Goal: Task Accomplishment & Management: Manage account settings

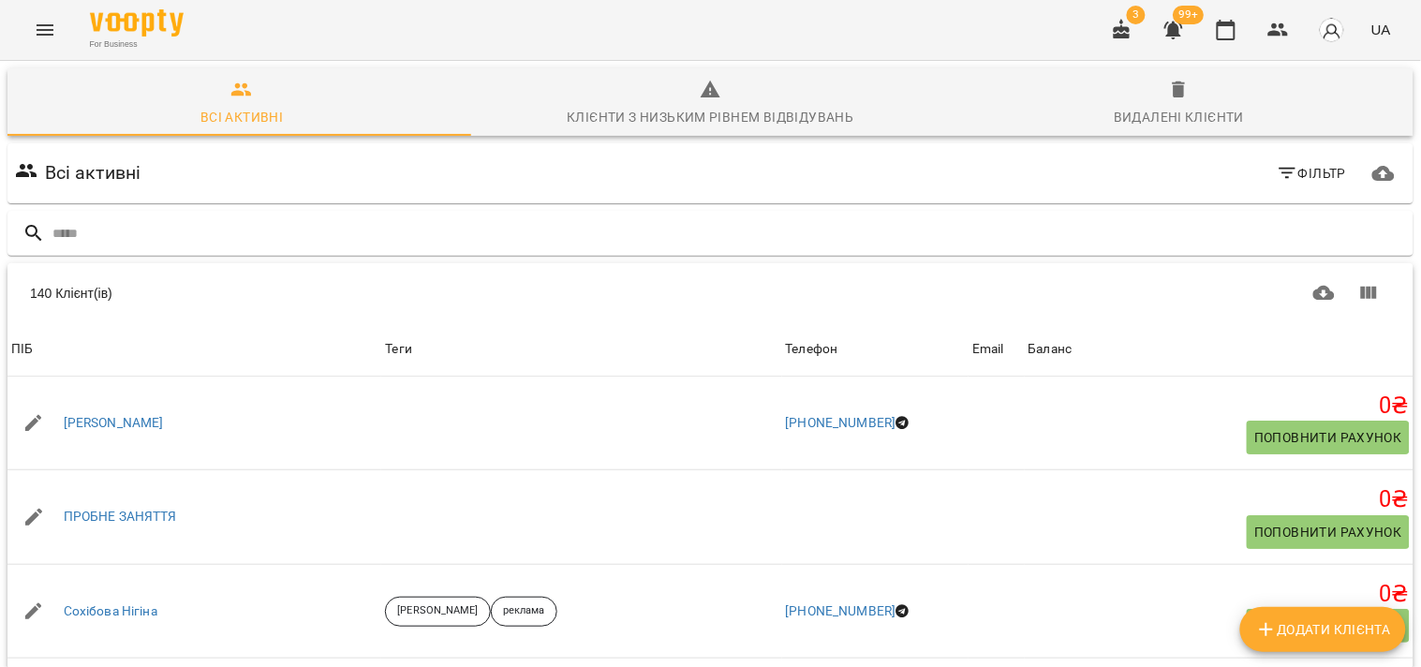
drag, startPoint x: 985, startPoint y: 213, endPoint x: 1231, endPoint y: 67, distance: 285.1
click at [985, 213] on div at bounding box center [710, 234] width 1406 height 46
click at [1223, 33] on icon "button" at bounding box center [1226, 30] width 22 height 22
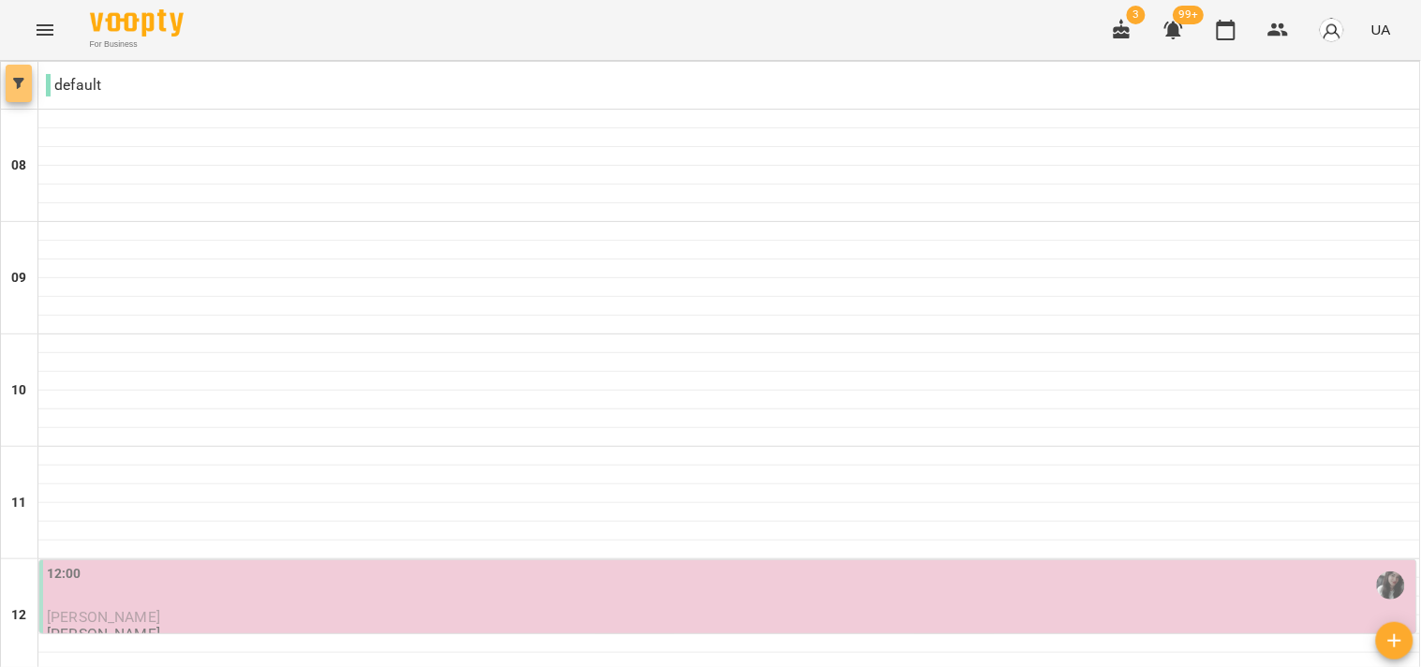
click at [14, 86] on icon "button" at bounding box center [18, 83] width 11 height 11
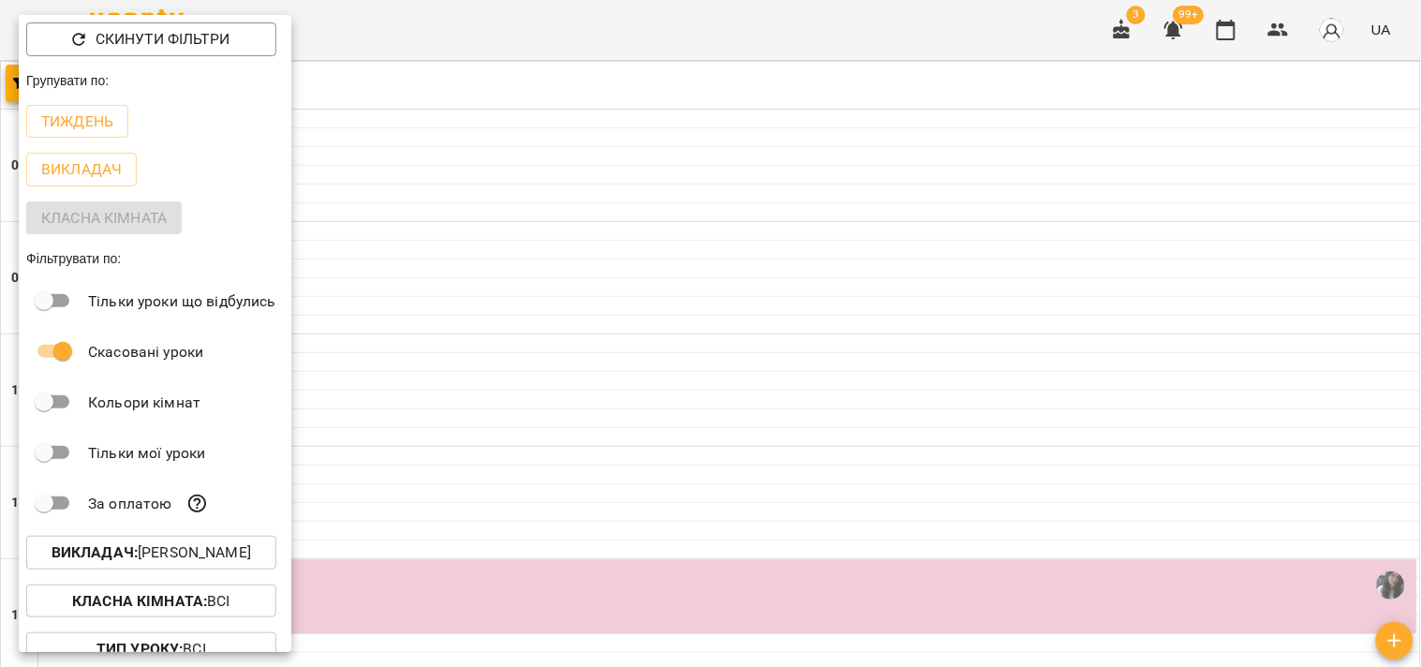
click at [194, 555] on p "Викладач : Поліна Гончаренко" at bounding box center [151, 552] width 199 height 22
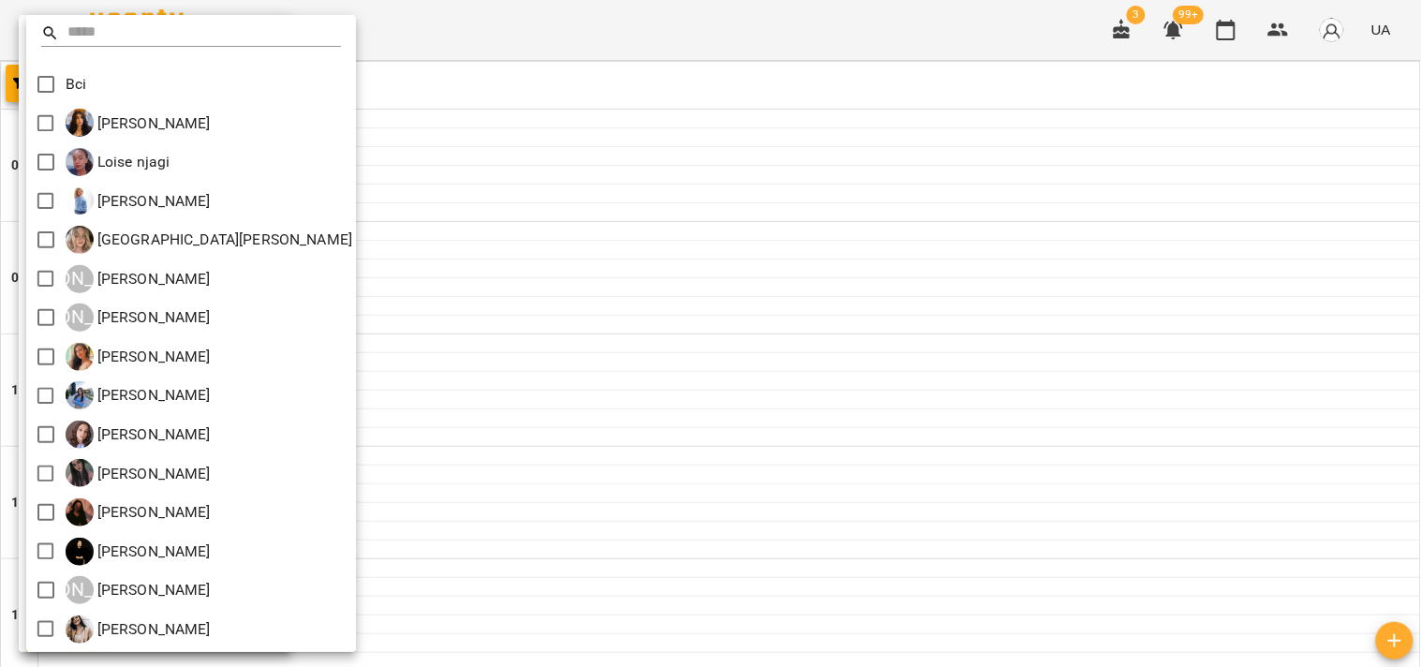
click at [1219, 108] on div at bounding box center [710, 333] width 1421 height 667
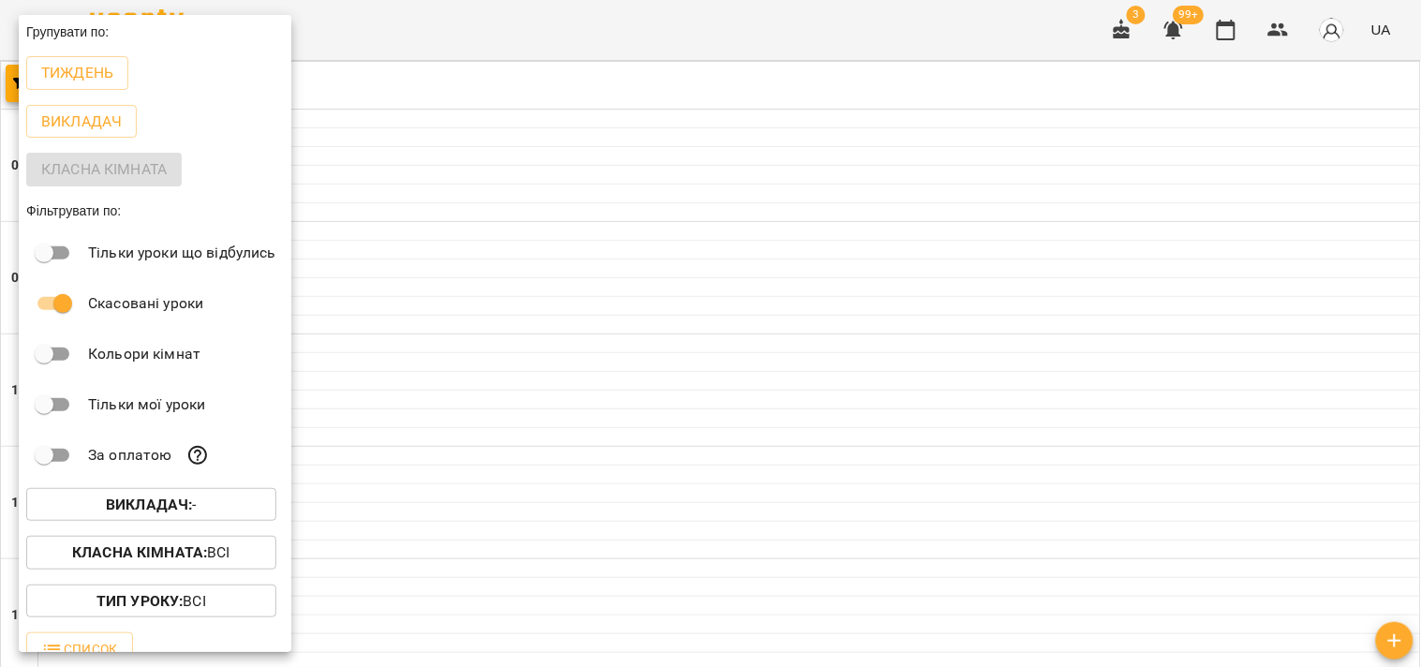
click at [1272, 37] on div at bounding box center [710, 333] width 1421 height 667
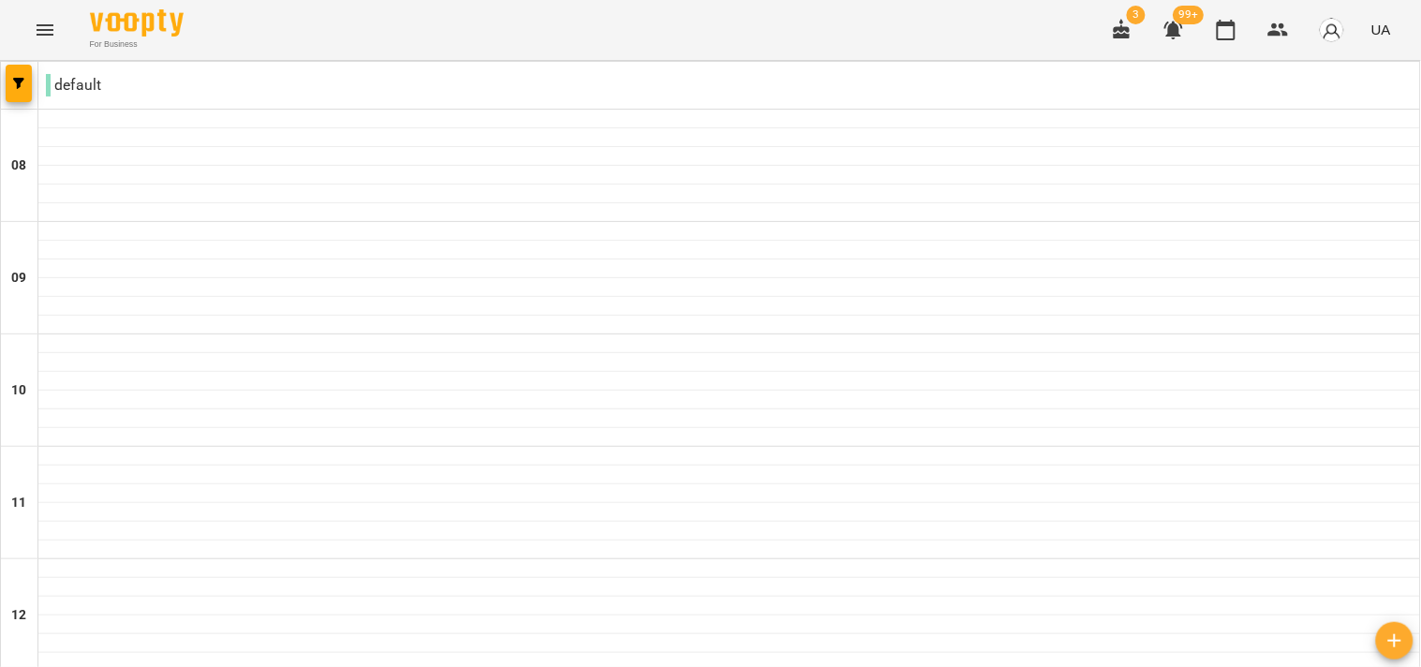
click at [1295, 6] on div "3 99+ UA" at bounding box center [1248, 30] width 299 height 49
click at [1295, 31] on button "button" at bounding box center [1278, 29] width 45 height 45
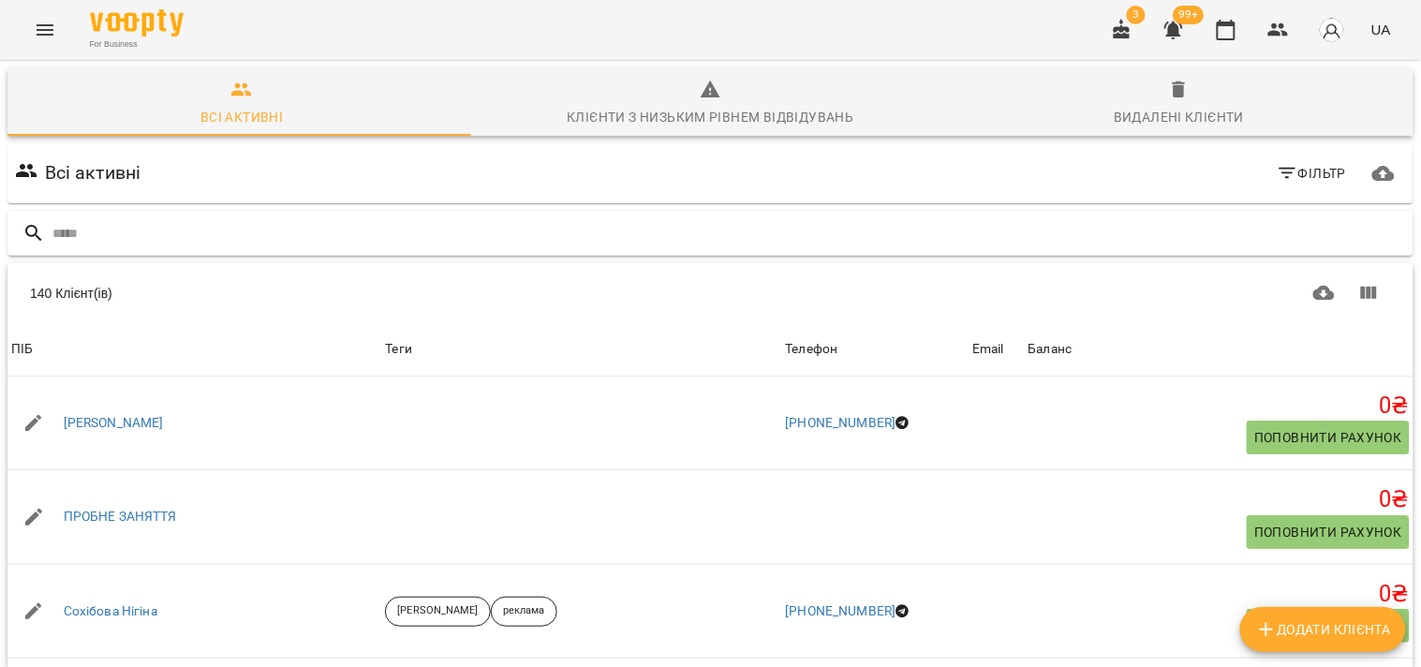
drag, startPoint x: 554, startPoint y: 232, endPoint x: 554, endPoint y: 220, distance: 12.2
click at [555, 234] on input "text" at bounding box center [728, 233] width 1353 height 31
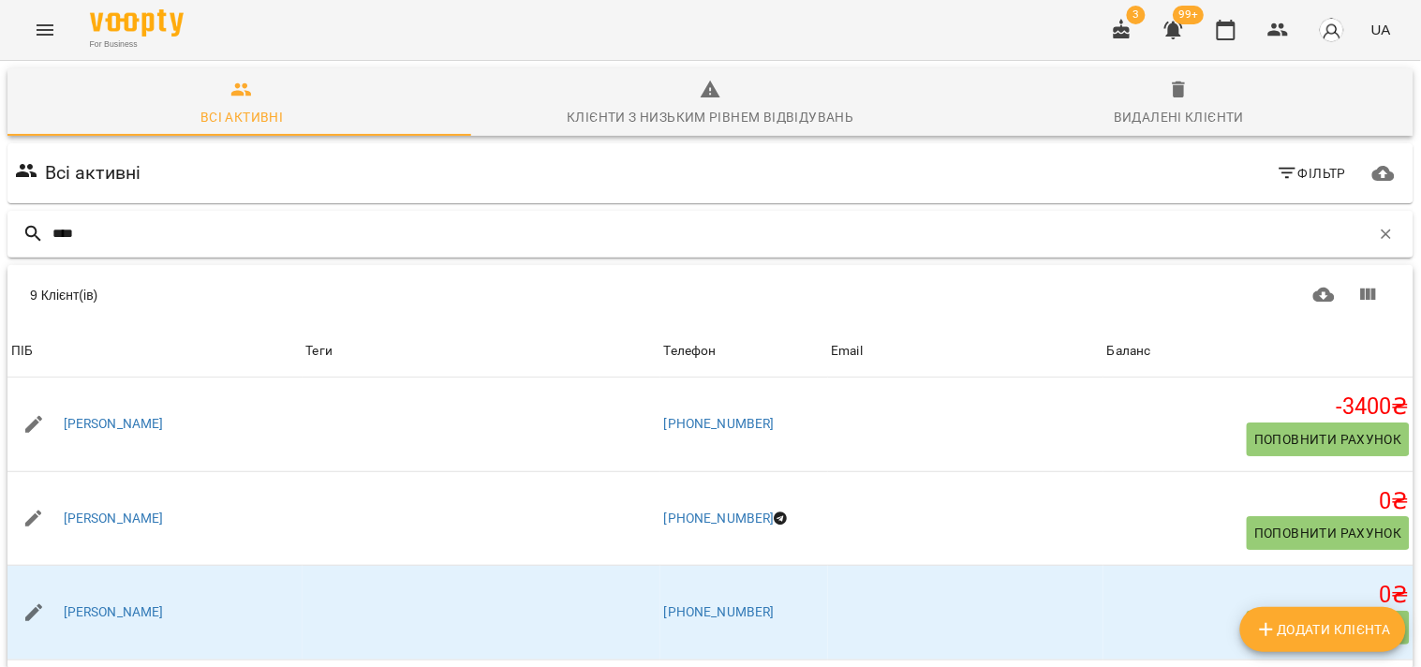
type input "*****"
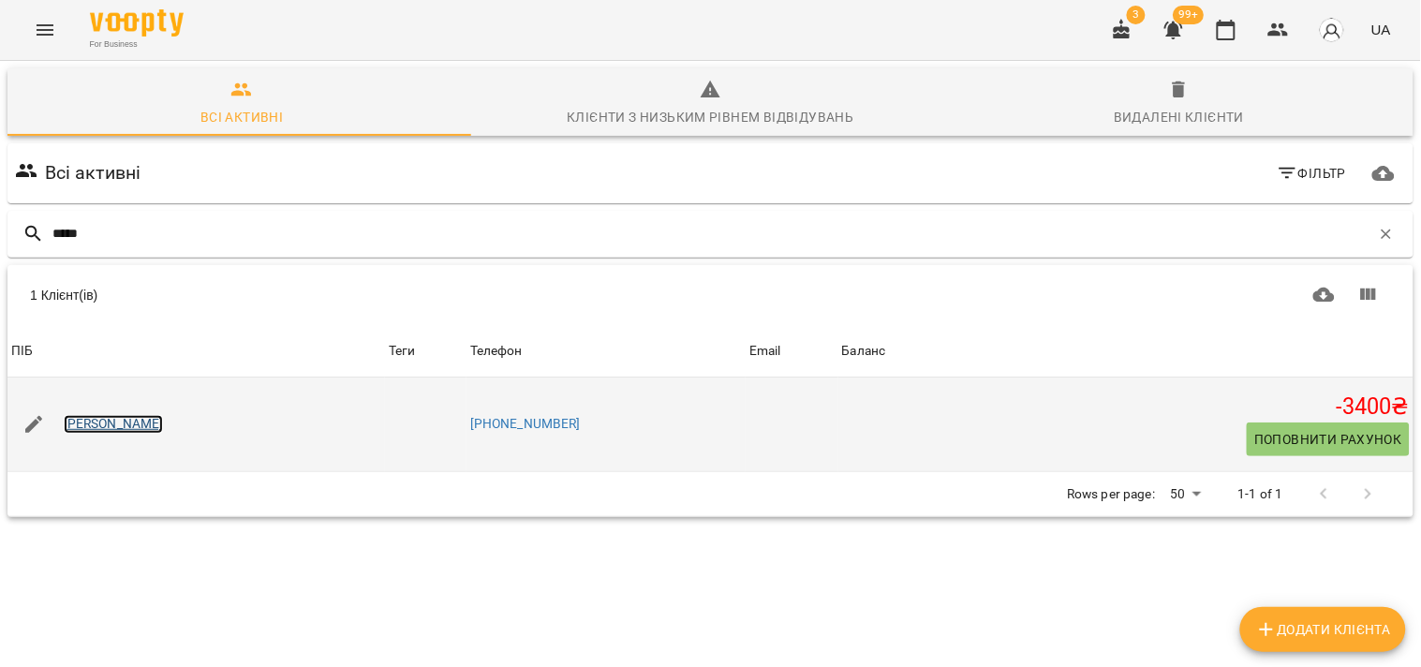
click at [125, 422] on link "[PERSON_NAME]" at bounding box center [114, 424] width 100 height 19
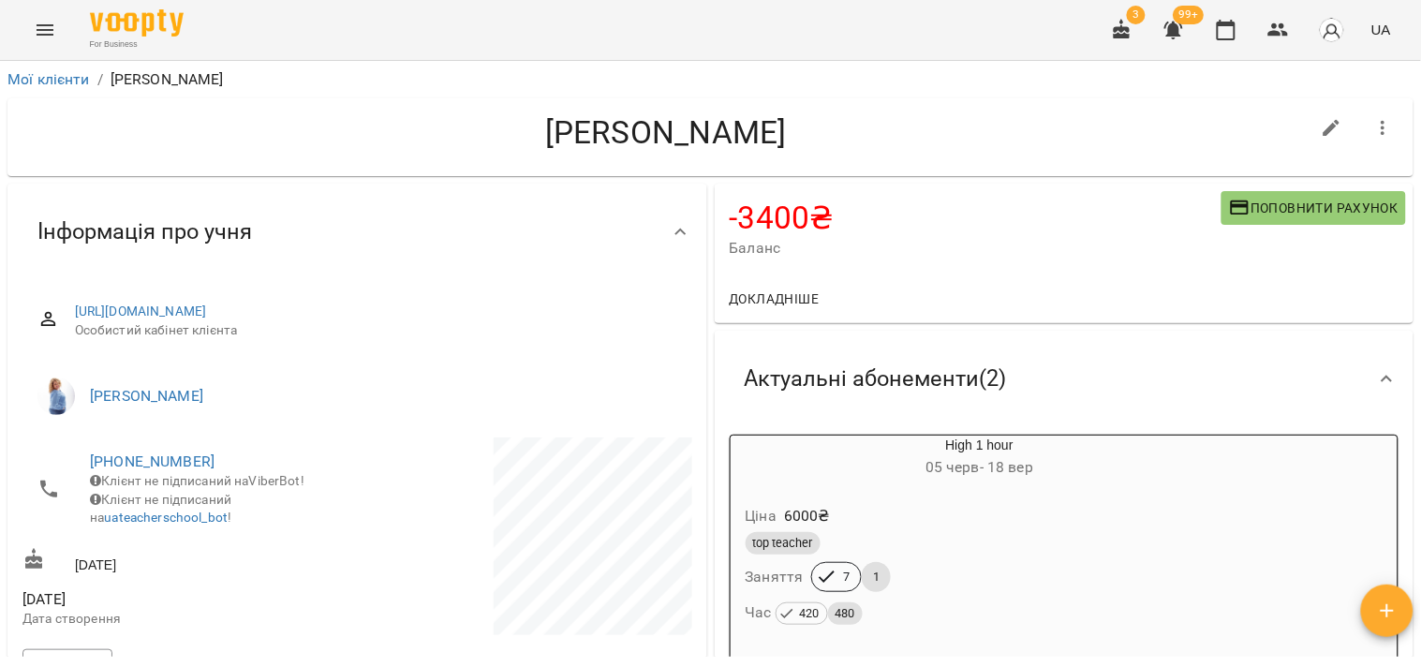
scroll to position [104, 0]
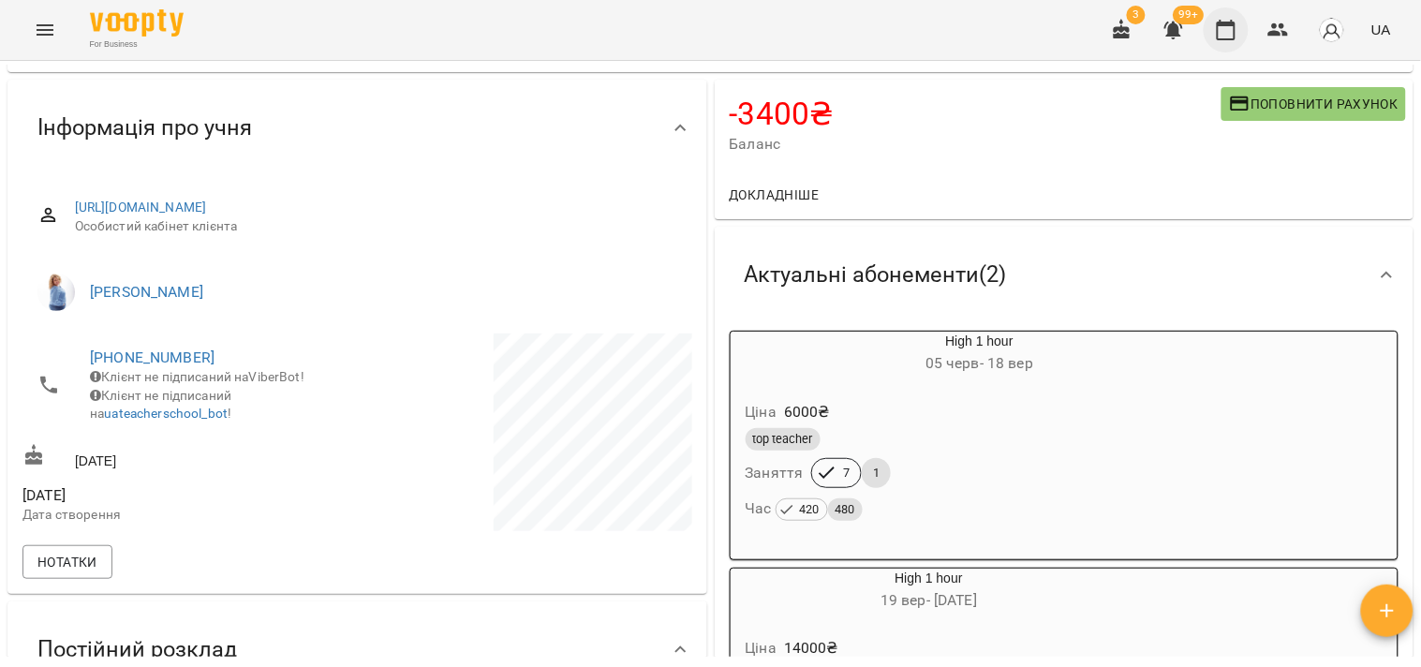
click at [1231, 36] on icon "button" at bounding box center [1226, 30] width 22 height 22
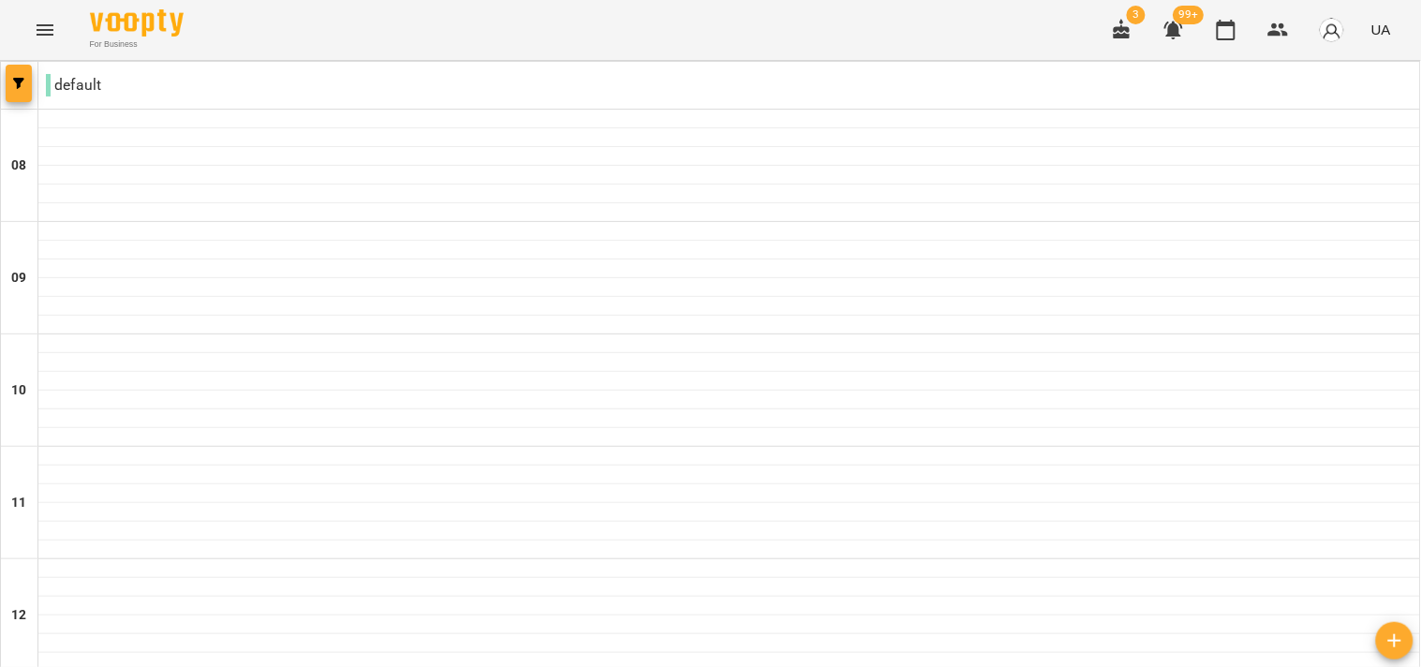
click at [13, 84] on icon "button" at bounding box center [18, 83] width 11 height 11
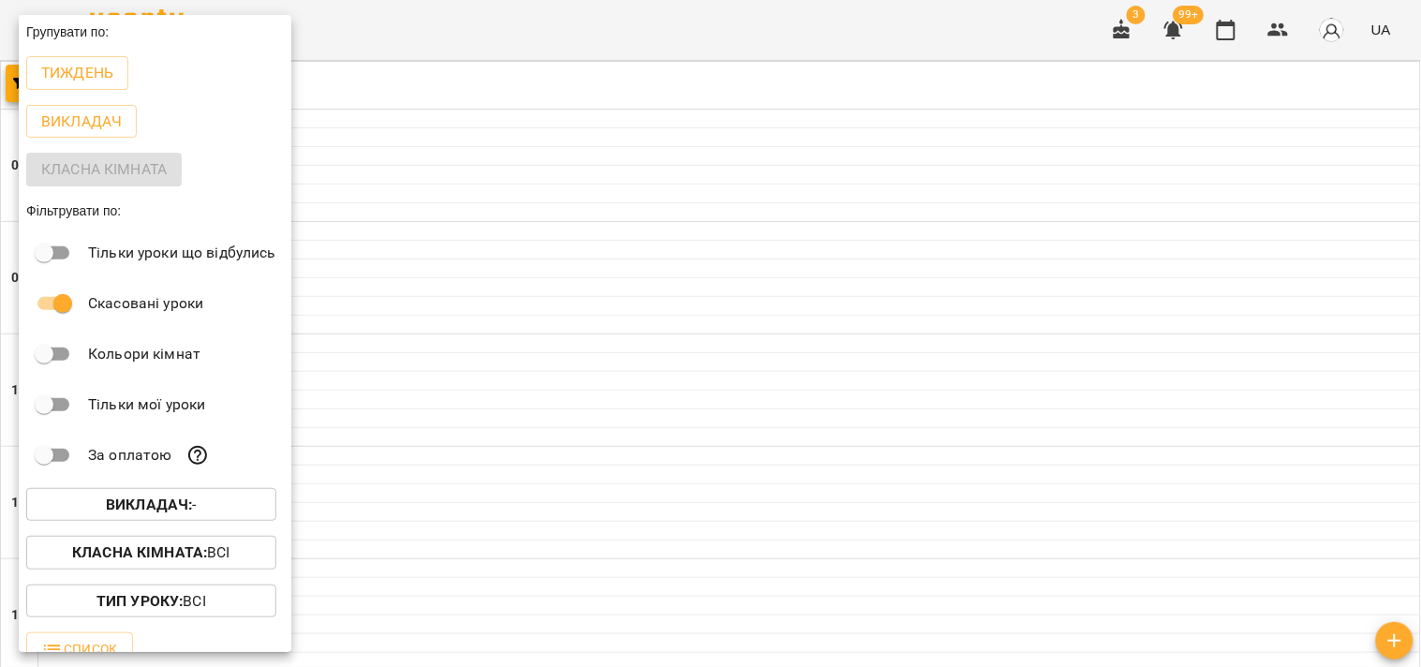
click at [632, 304] on div at bounding box center [710, 333] width 1421 height 667
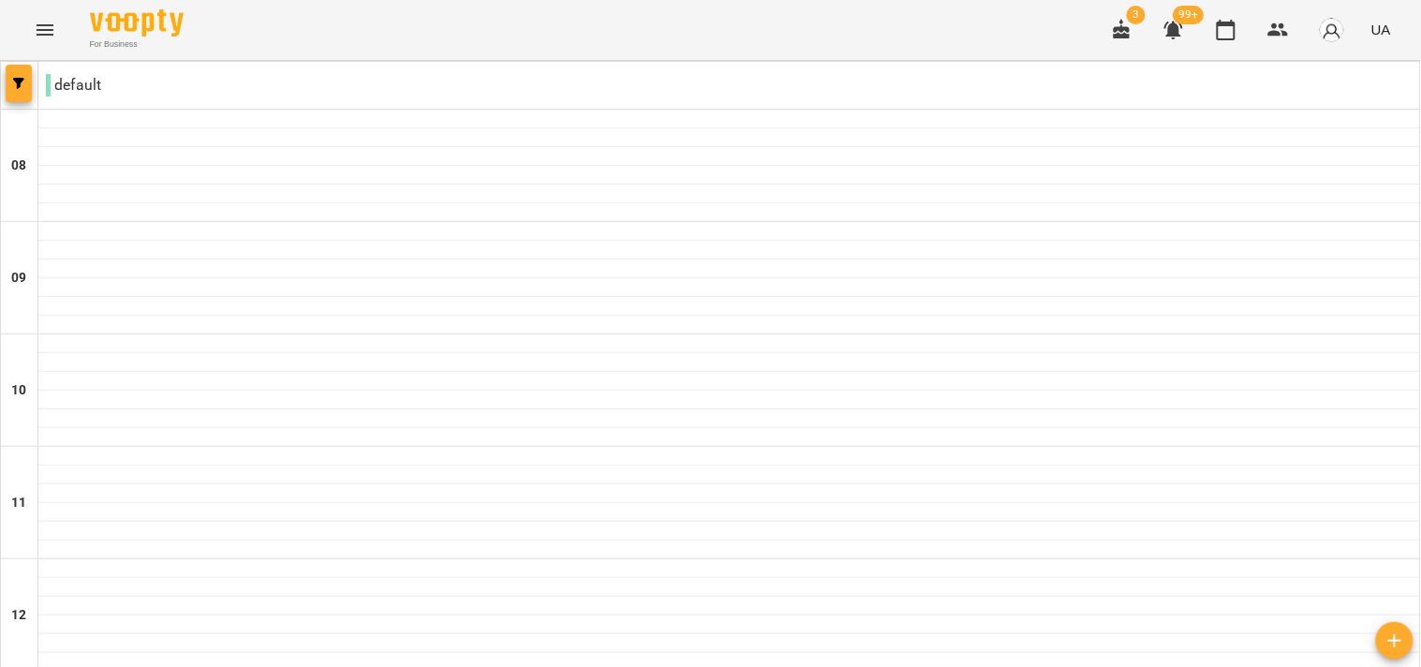
click at [17, 84] on icon "button" at bounding box center [18, 83] width 11 height 11
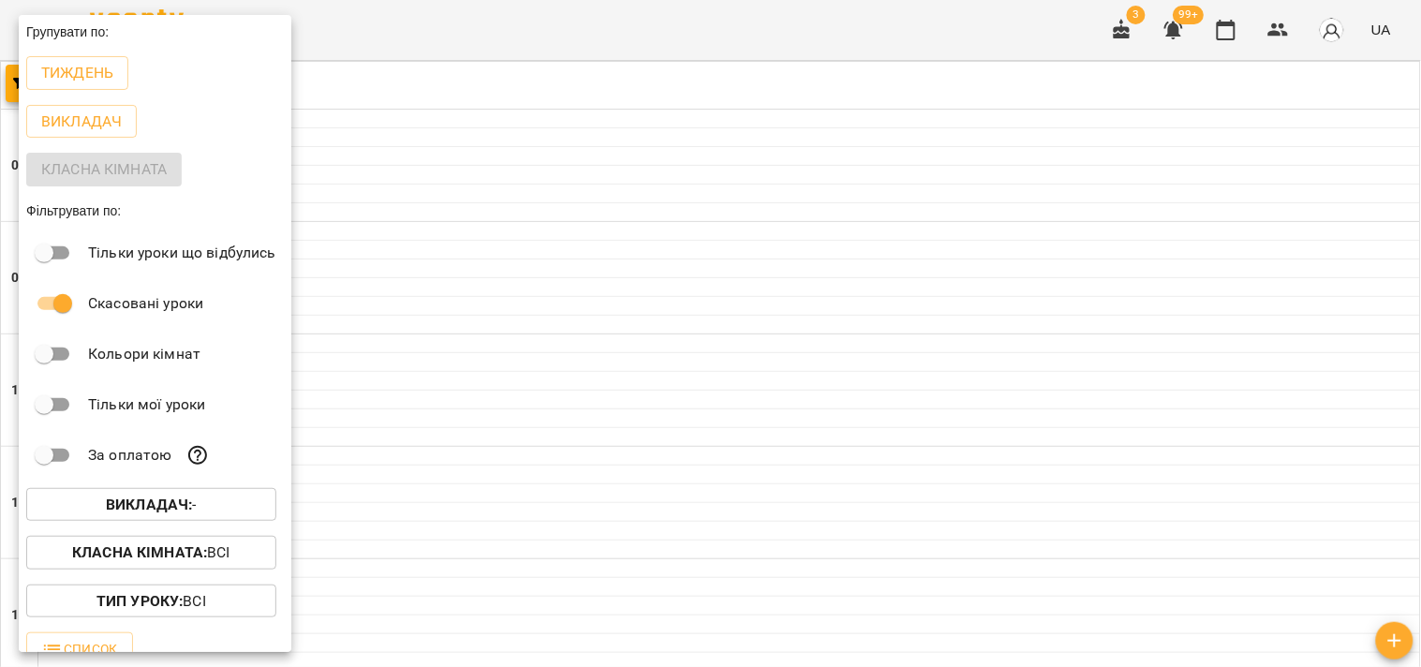
click at [155, 509] on b "Викладач :" at bounding box center [149, 504] width 86 height 18
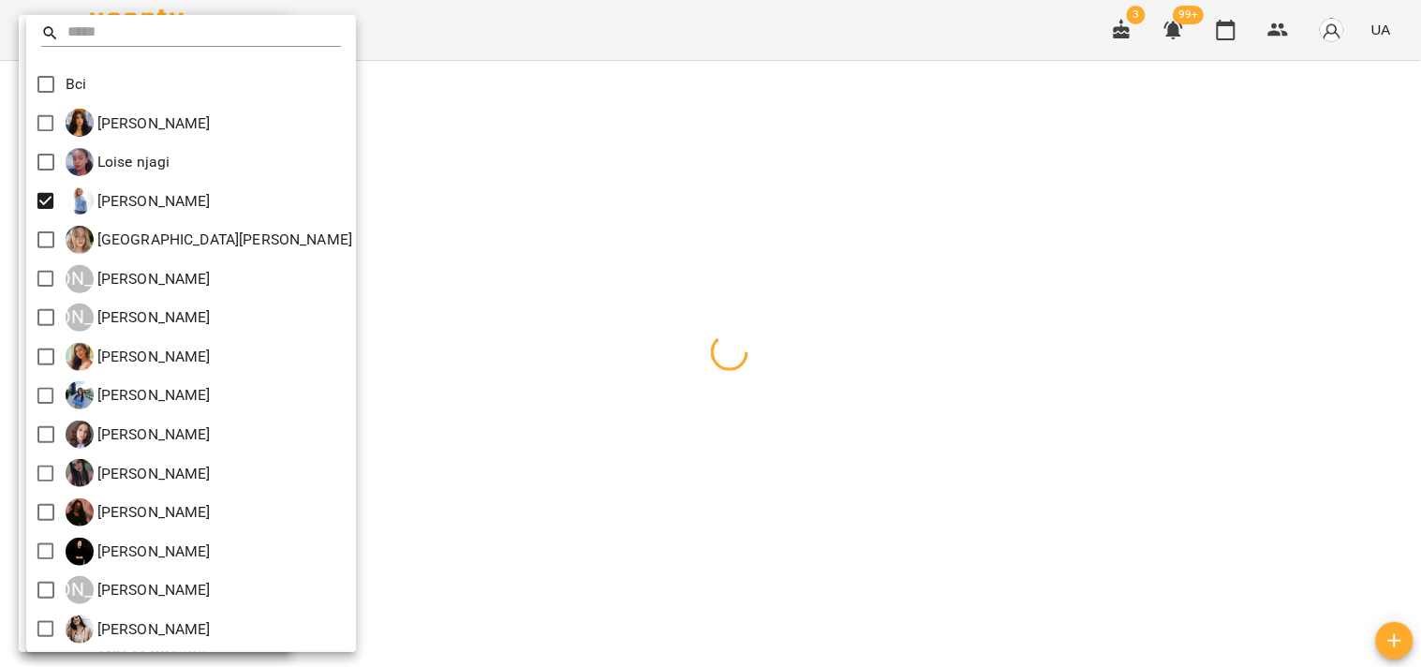
click at [509, 183] on div at bounding box center [710, 333] width 1421 height 667
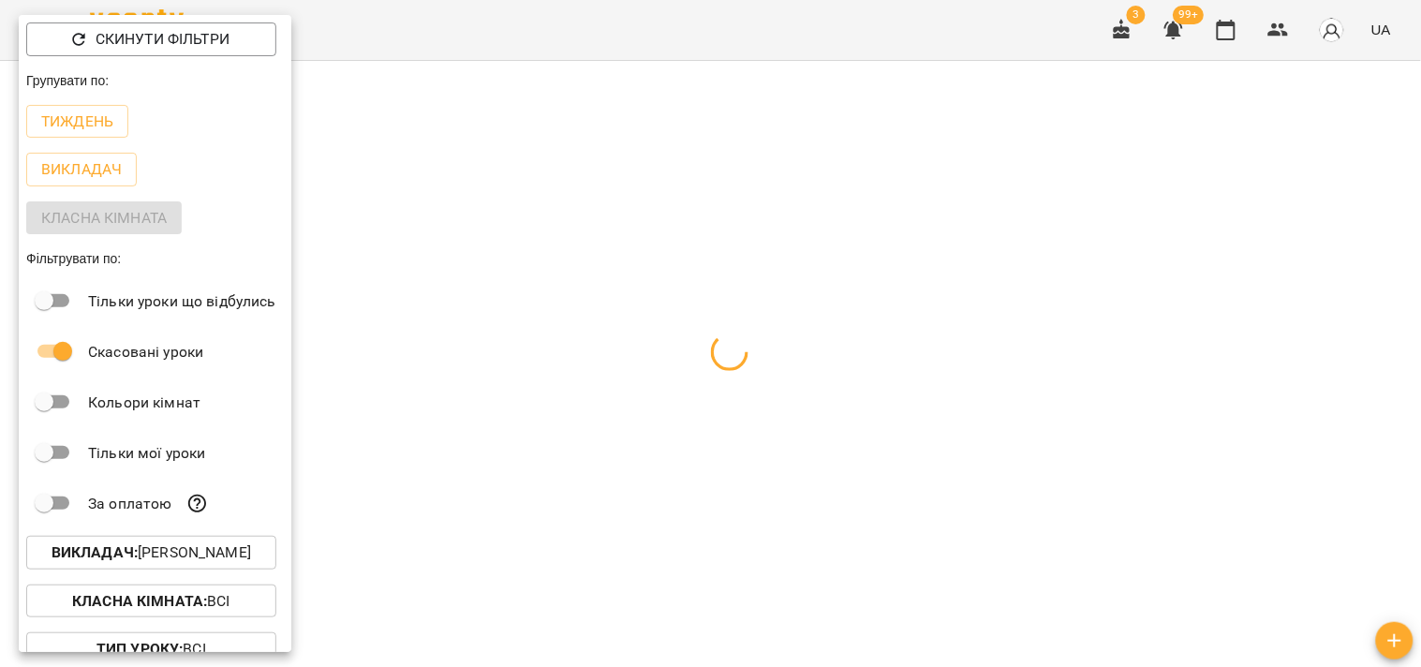
click at [563, 279] on div at bounding box center [710, 333] width 1421 height 667
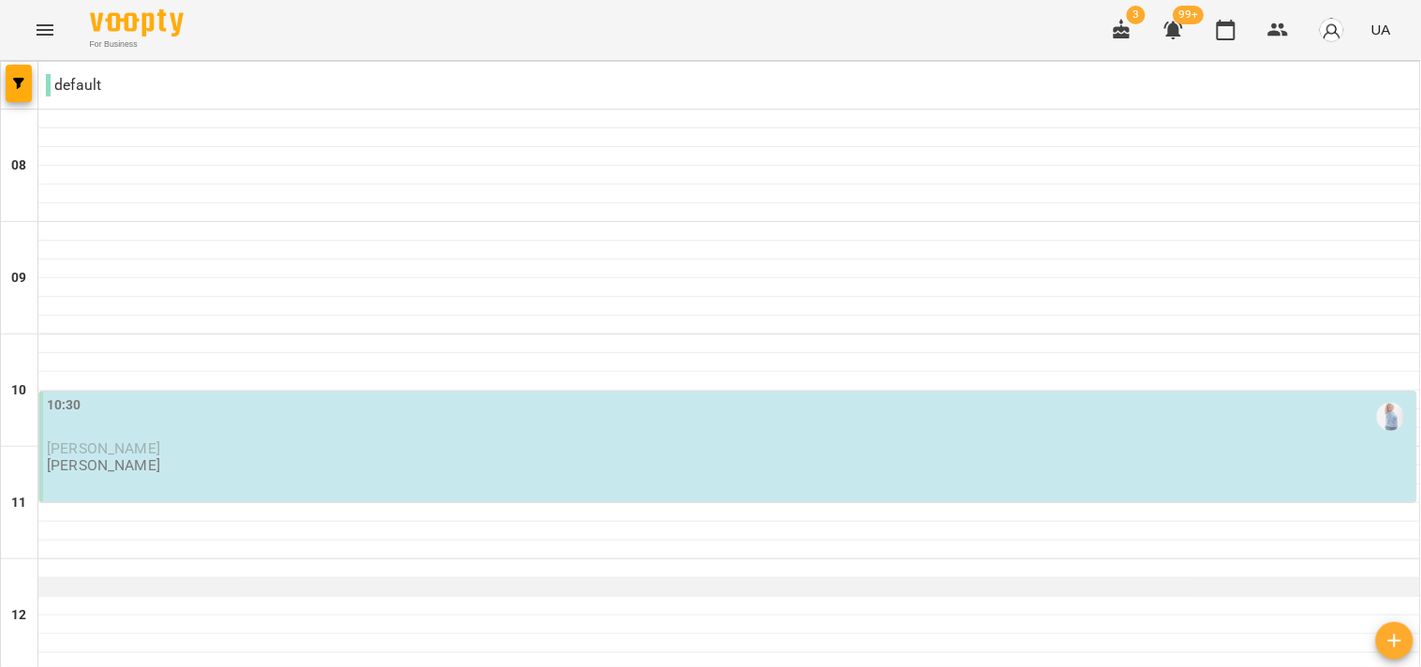
scroll to position [520, 0]
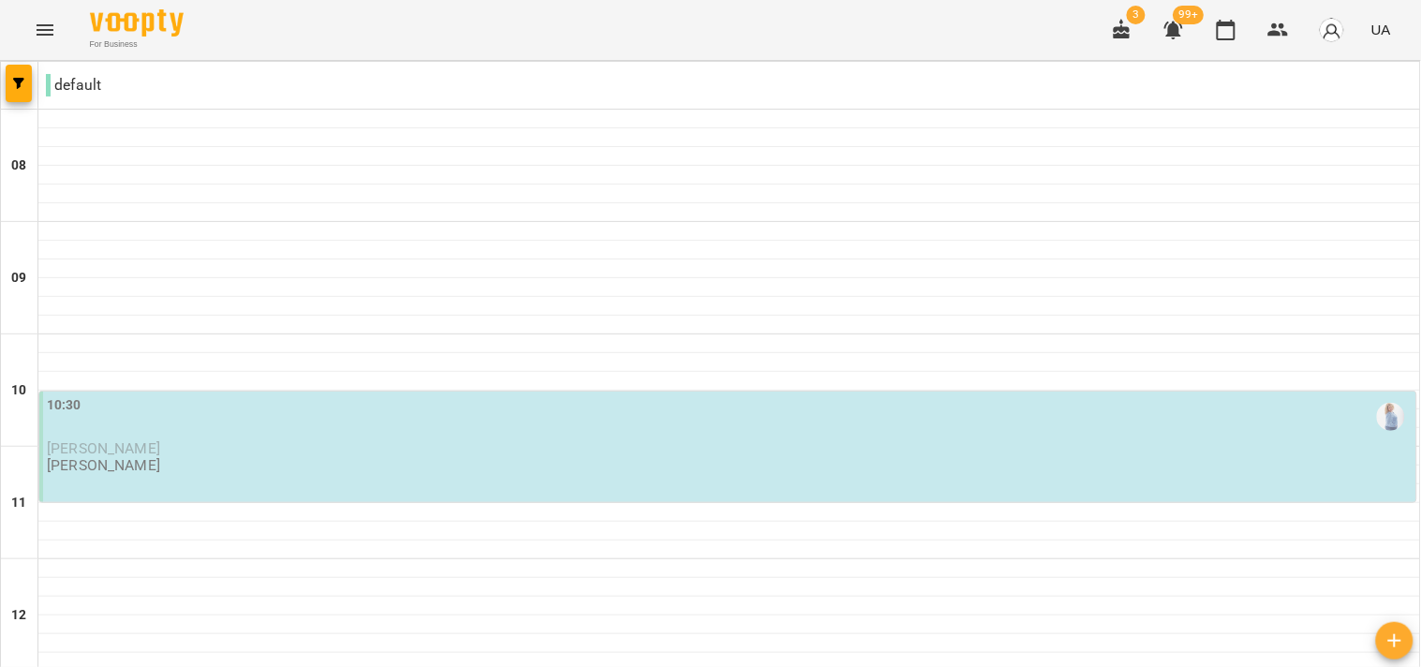
type input "**********"
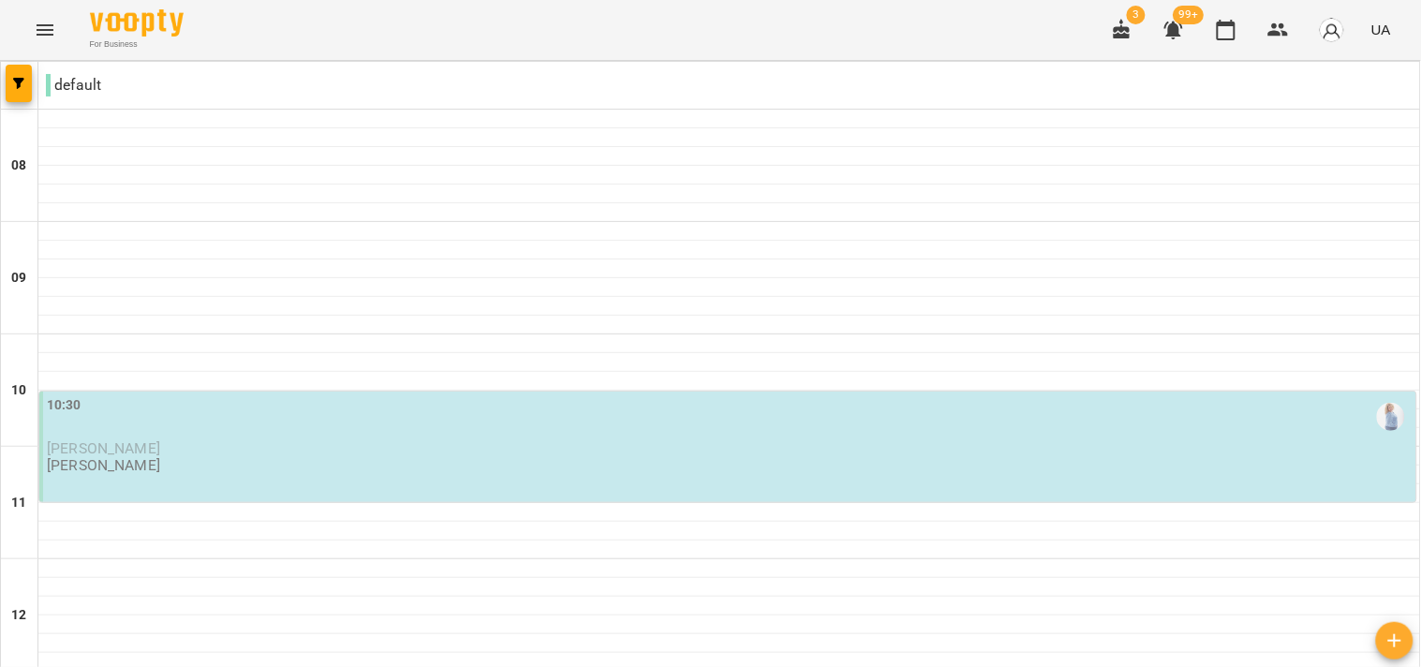
scroll to position [936, 0]
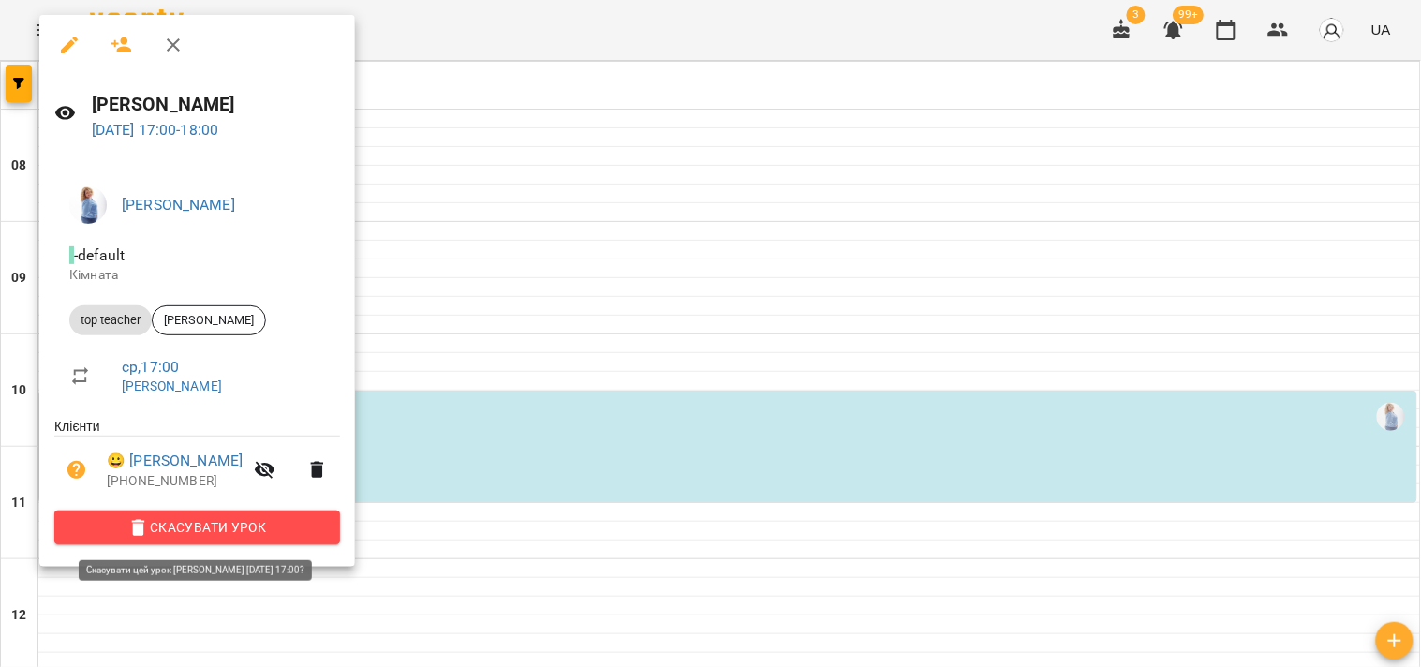
click at [291, 528] on span "Скасувати Урок" at bounding box center [197, 527] width 256 height 22
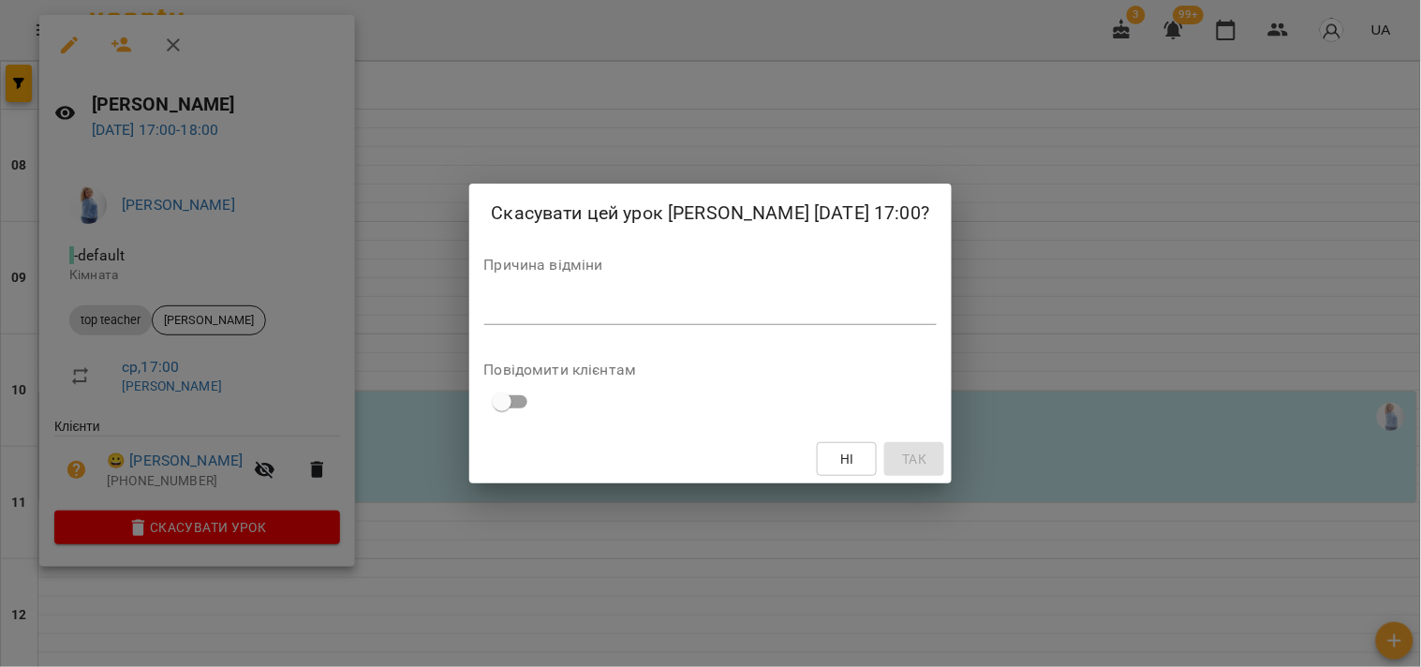
click at [705, 321] on div "*" at bounding box center [710, 310] width 453 height 30
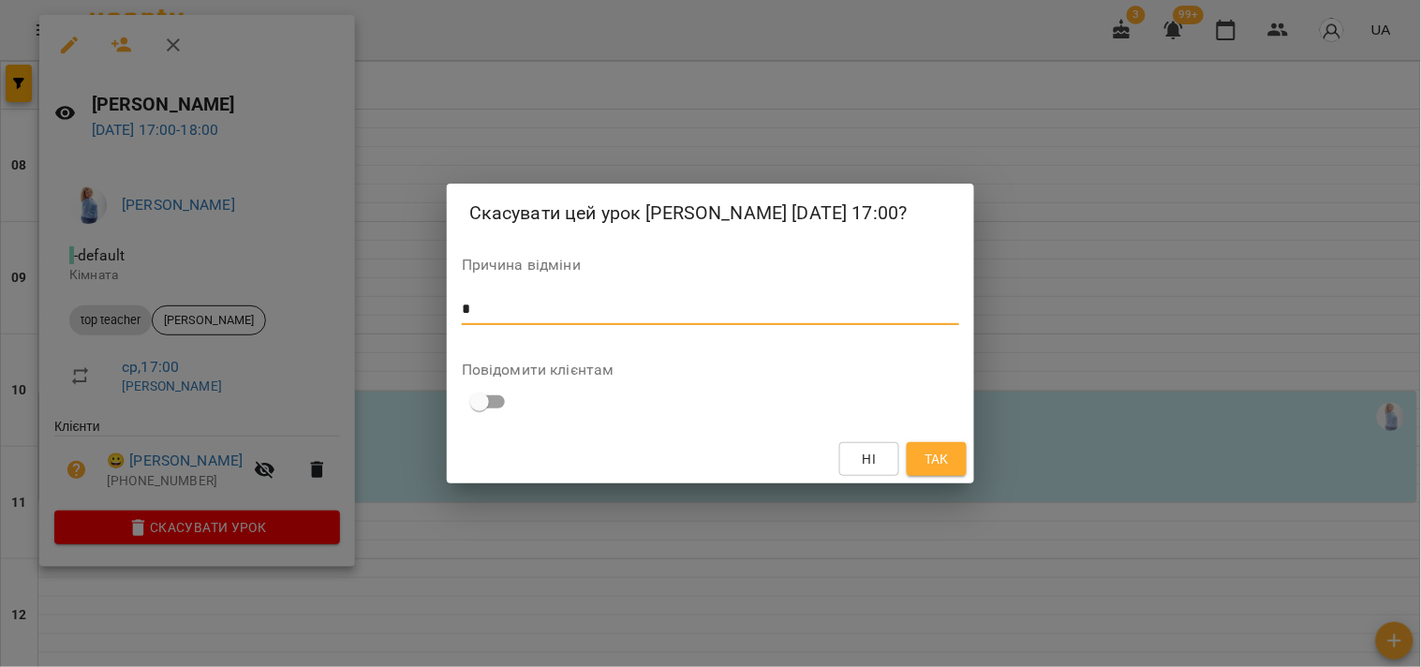
type textarea "*"
click at [936, 450] on span "Так" at bounding box center [936, 459] width 24 height 22
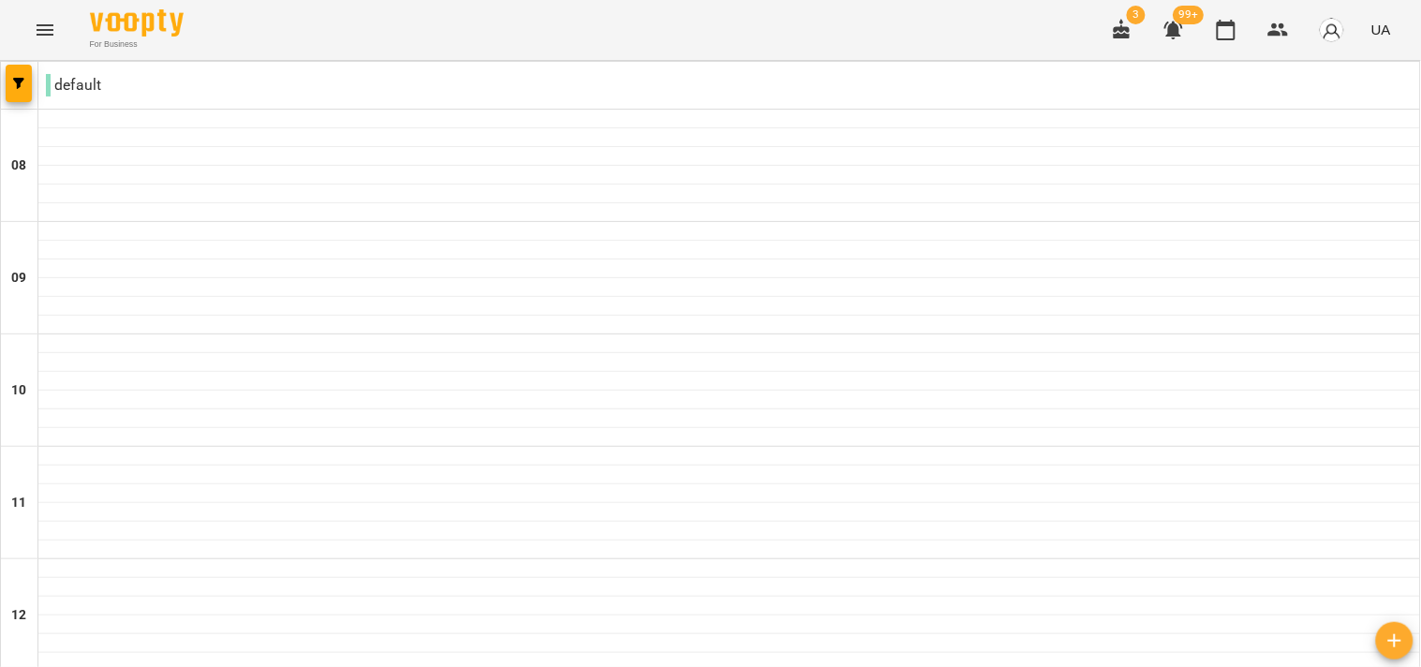
scroll to position [832, 0]
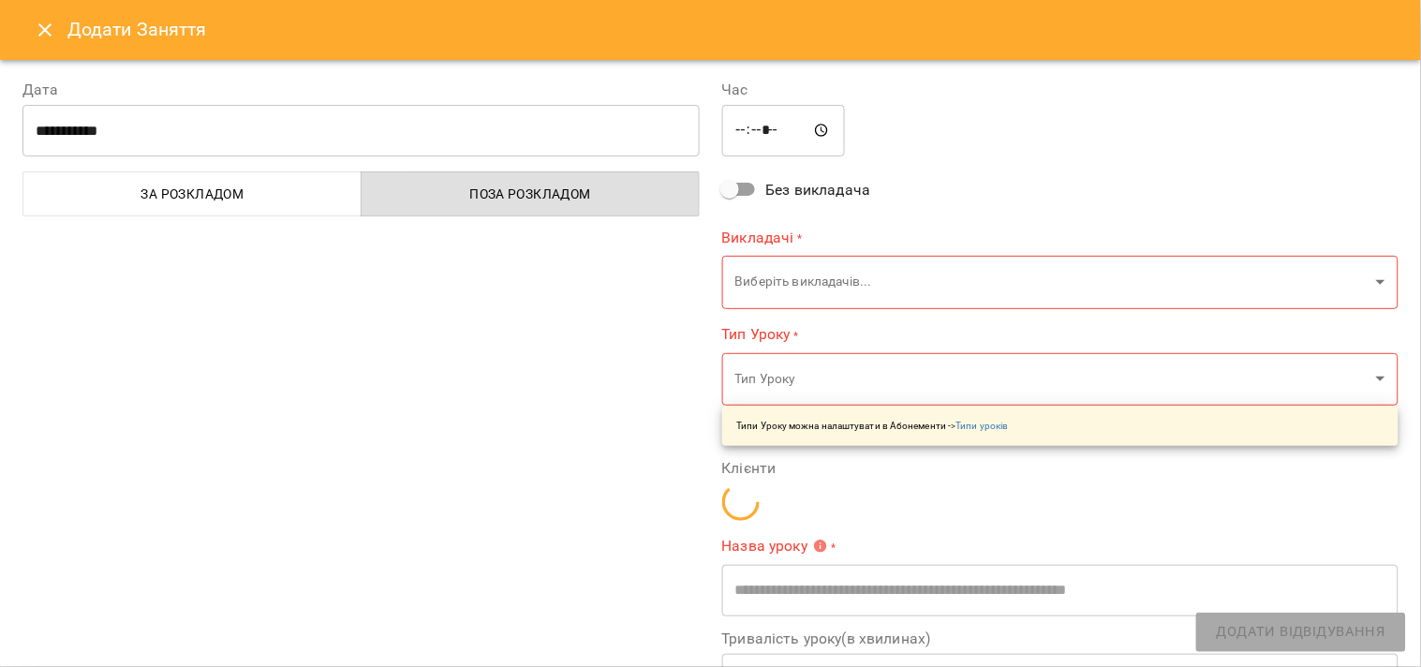
type input "**********"
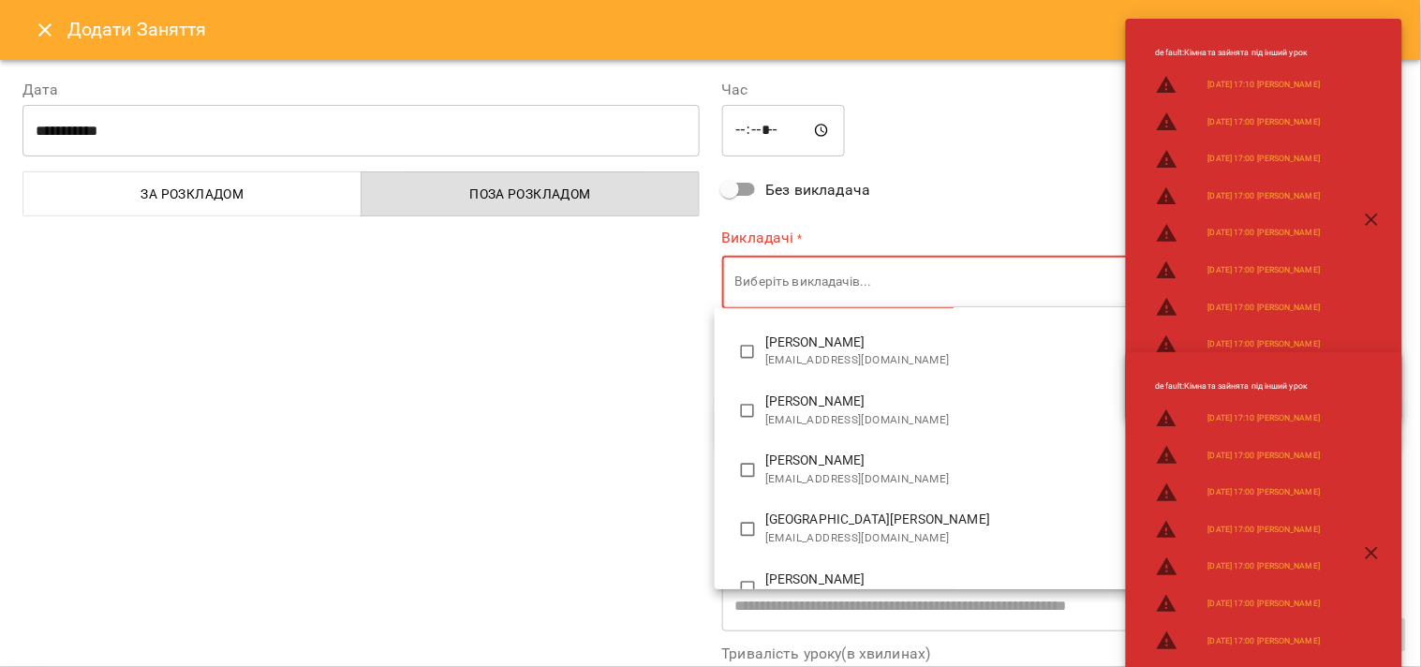
scroll to position [312, 0]
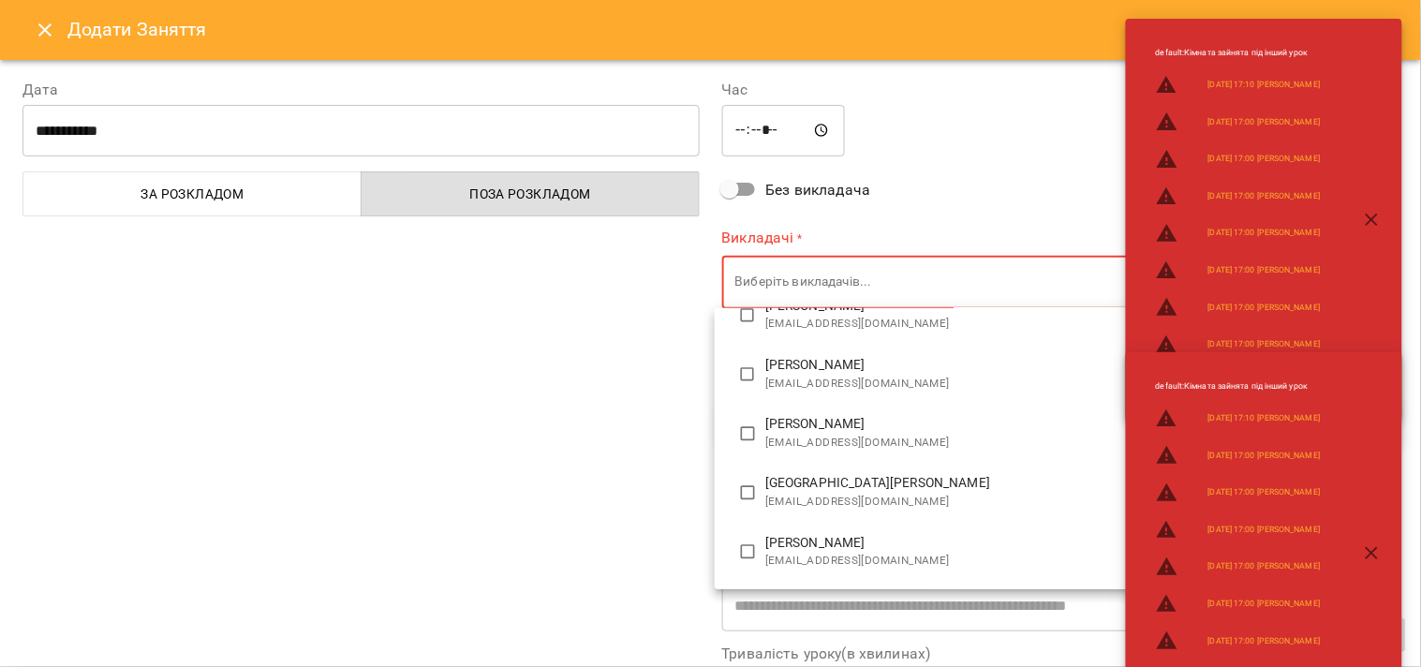
type input "**********"
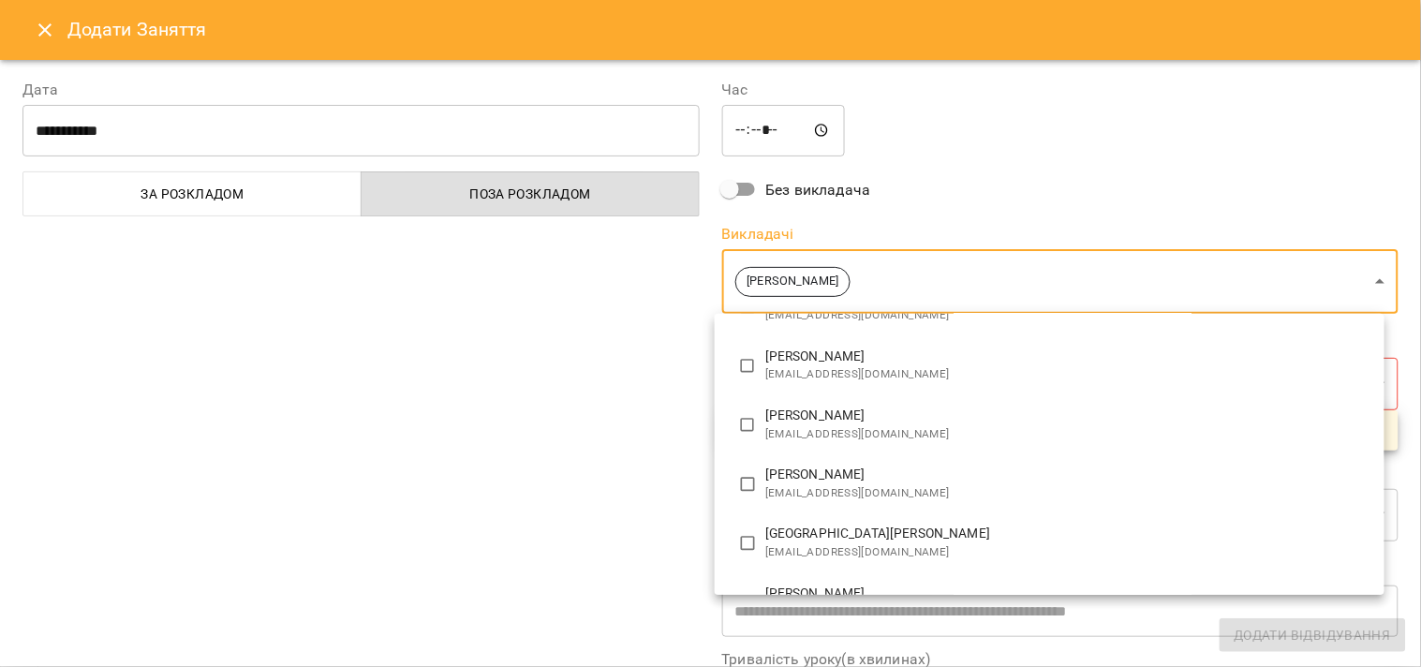
scroll to position [0, 0]
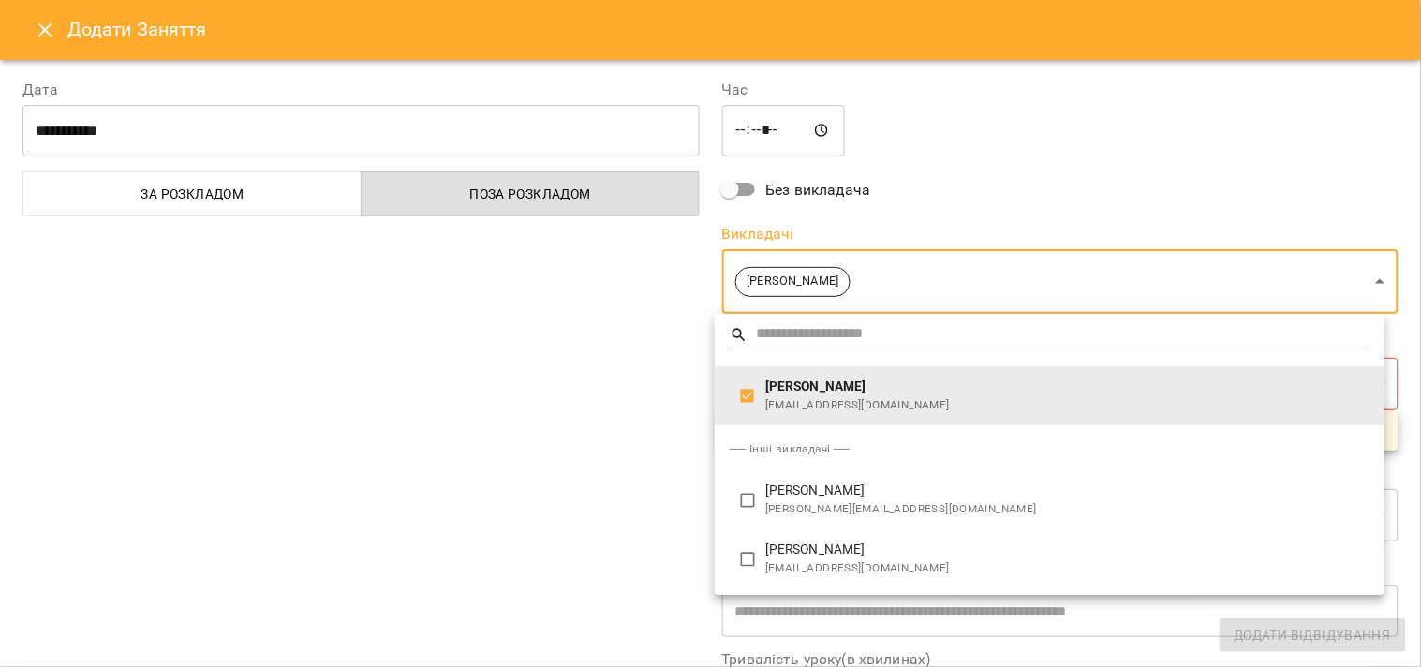
click at [649, 481] on div at bounding box center [710, 333] width 1421 height 667
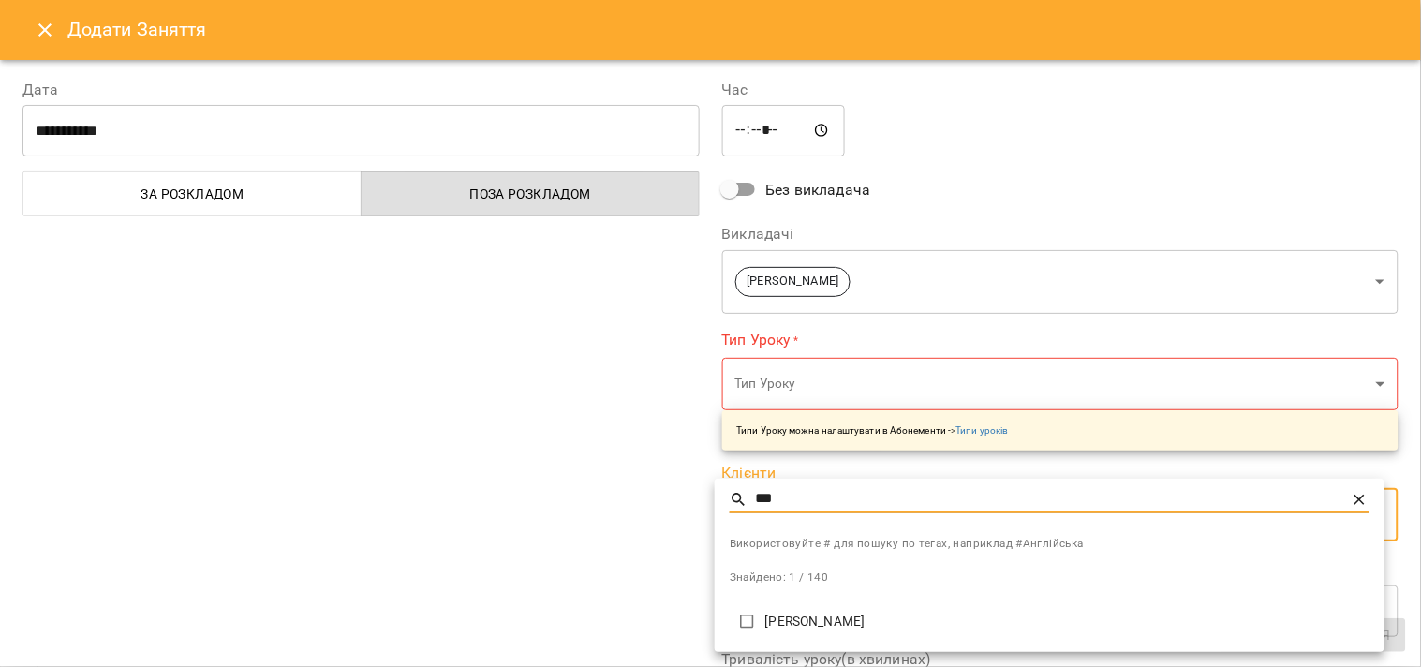
type input "***"
type input "**********"
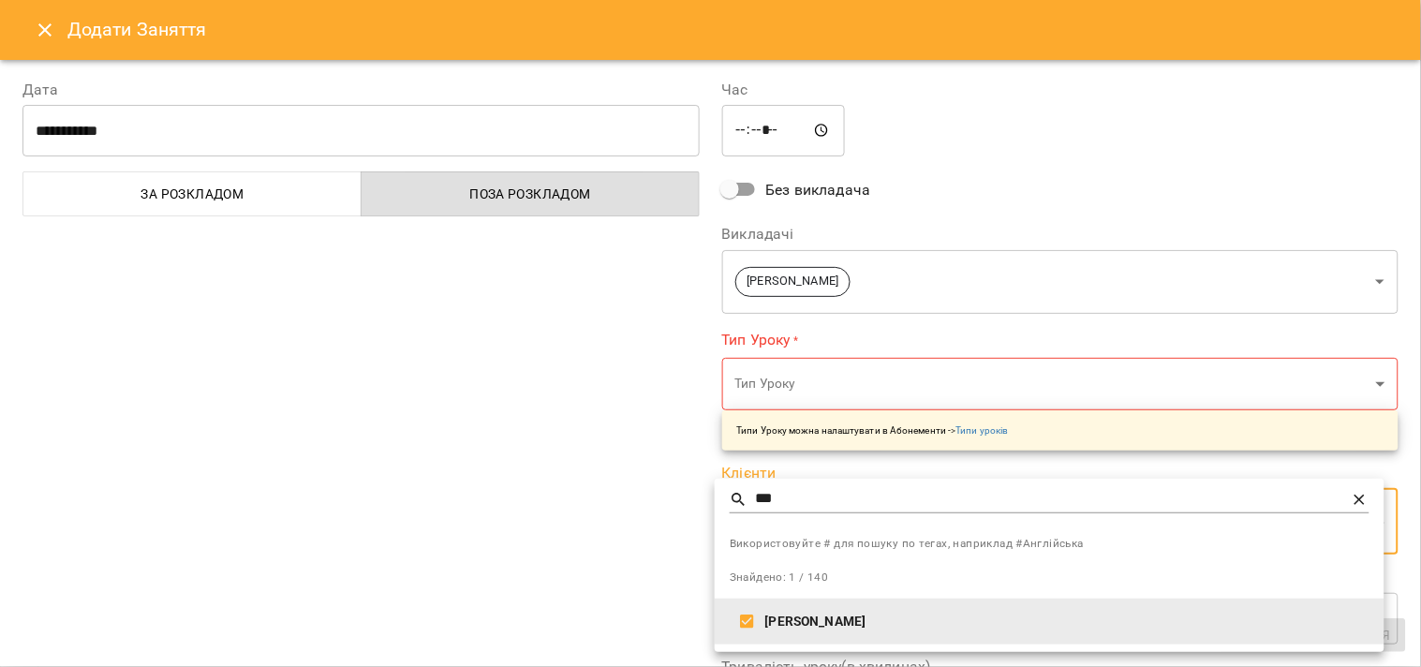
click at [569, 584] on div at bounding box center [710, 333] width 1421 height 667
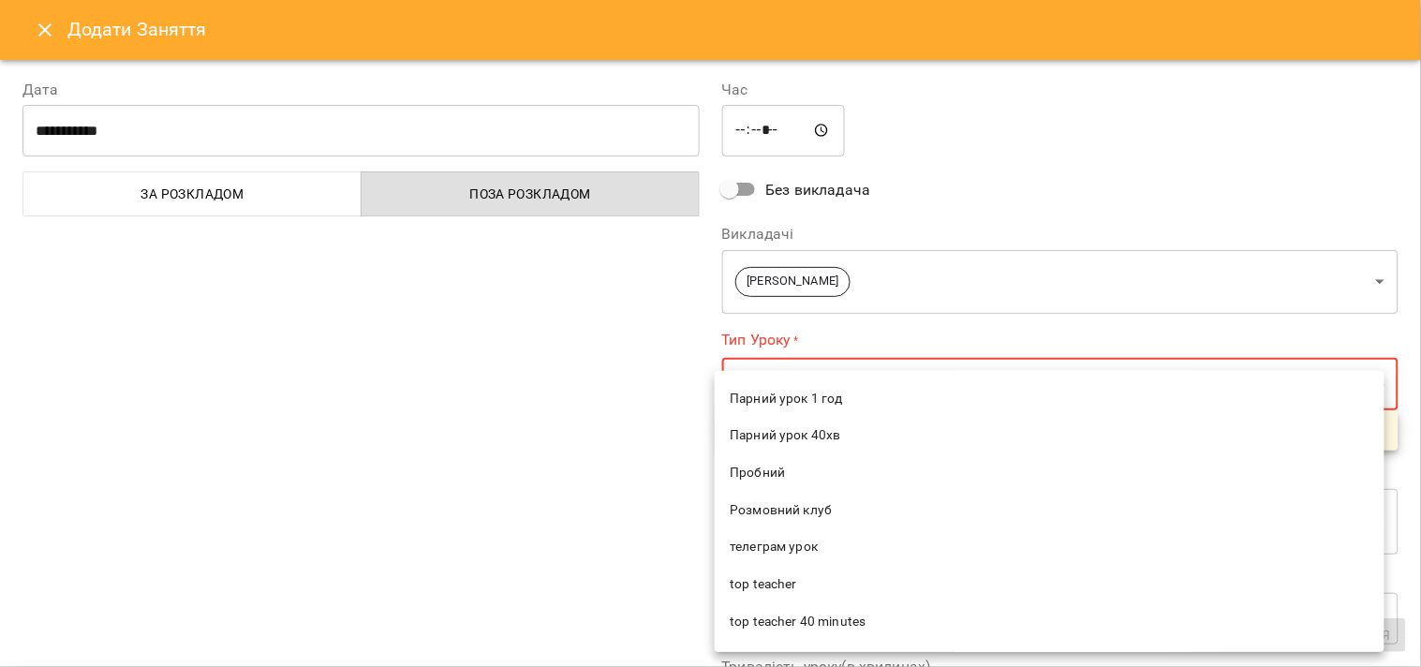
scroll to position [416, 0]
click at [757, 577] on span "top teacher" at bounding box center [1050, 583] width 640 height 19
type input "**********"
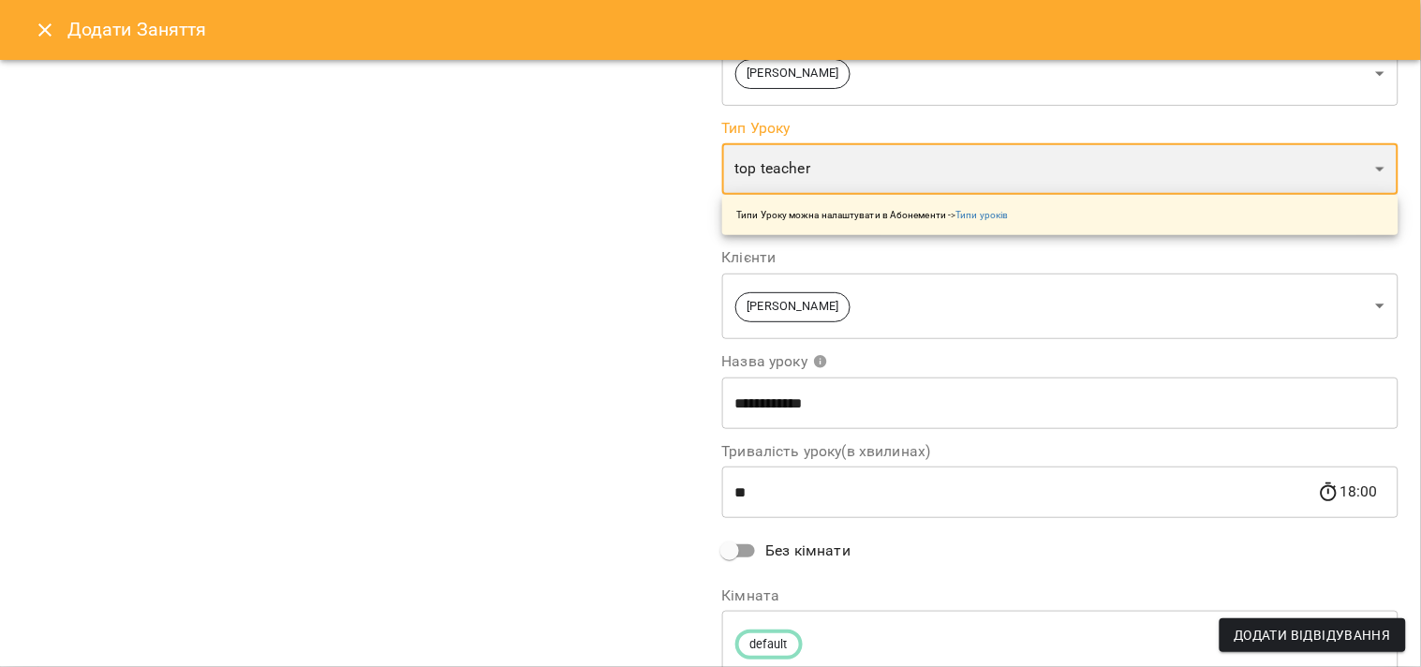
scroll to position [281, 0]
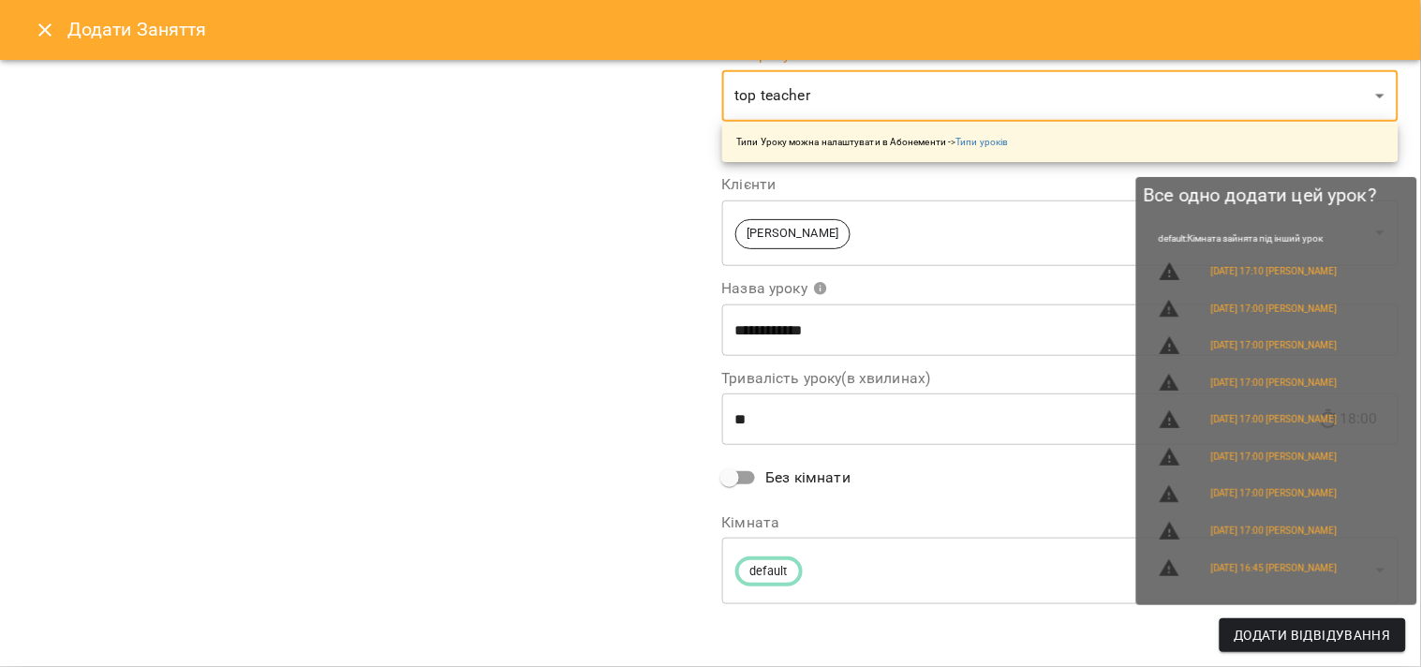
click at [1297, 637] on span "Додати Відвідування" at bounding box center [1312, 635] width 156 height 22
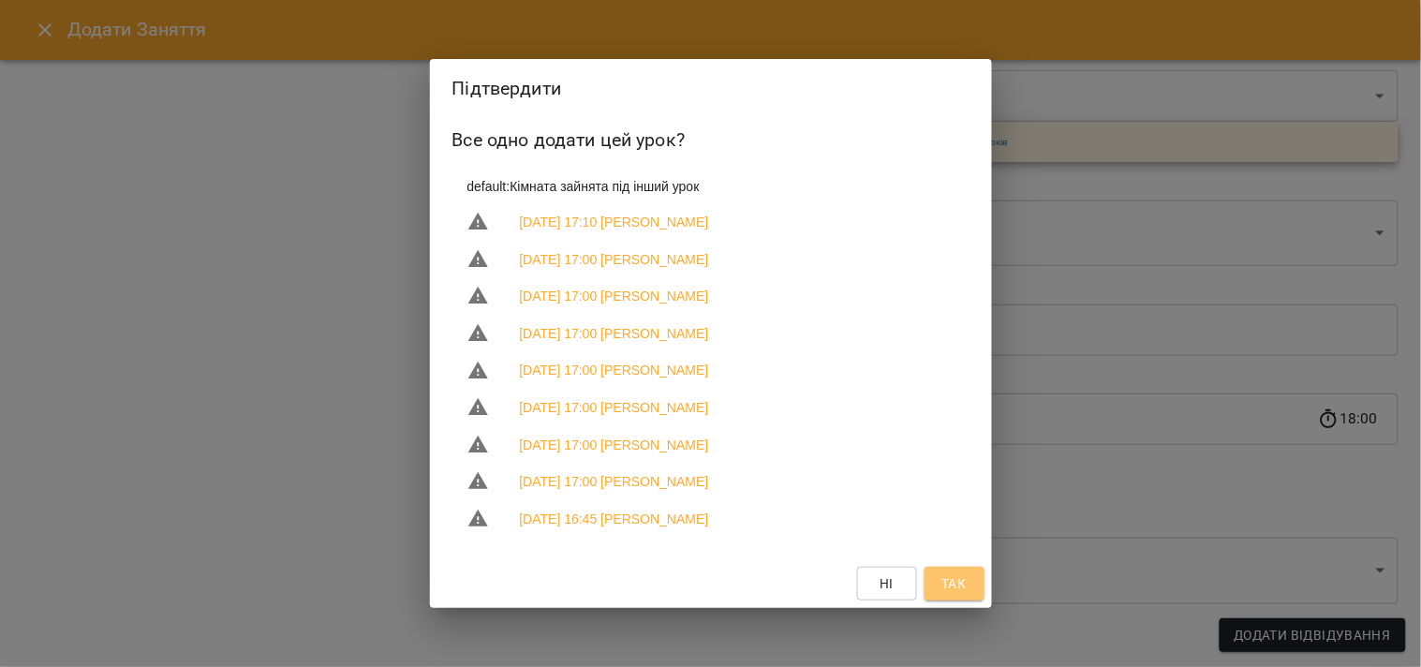
click at [981, 581] on button "Так" at bounding box center [954, 584] width 60 height 34
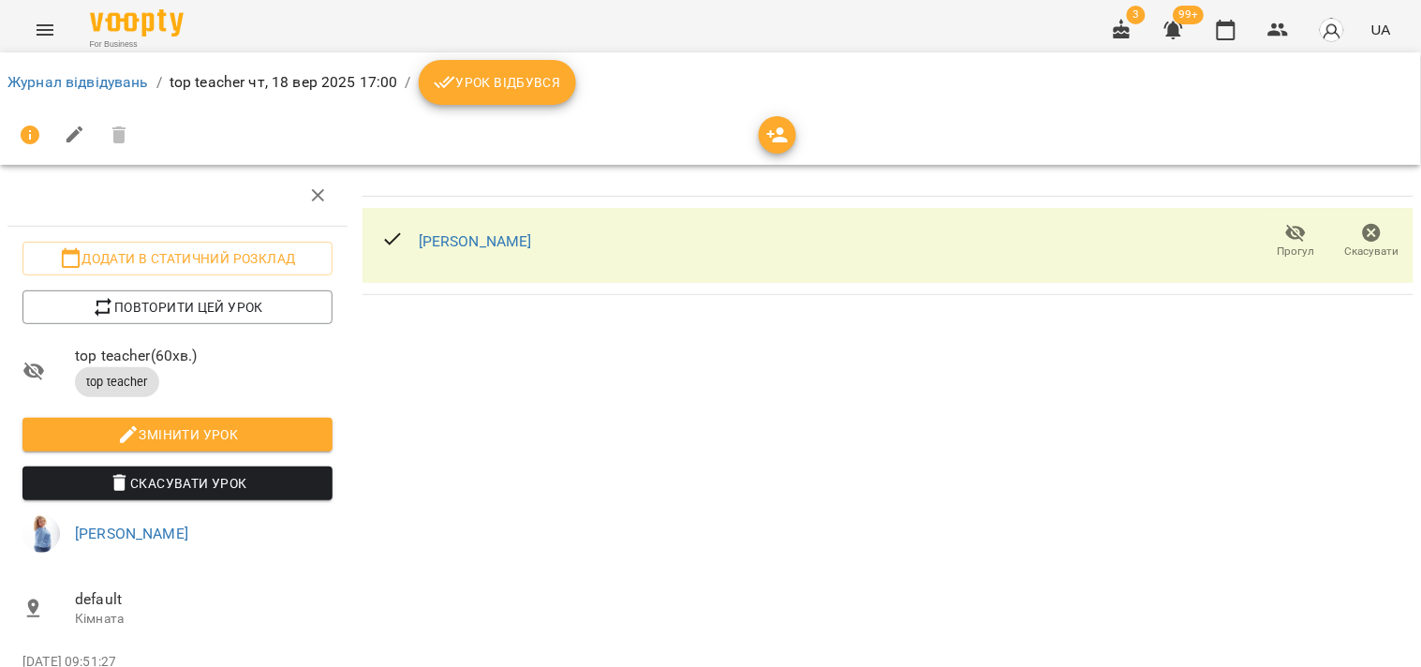
click at [494, 88] on span "Урок відбувся" at bounding box center [497, 82] width 127 height 22
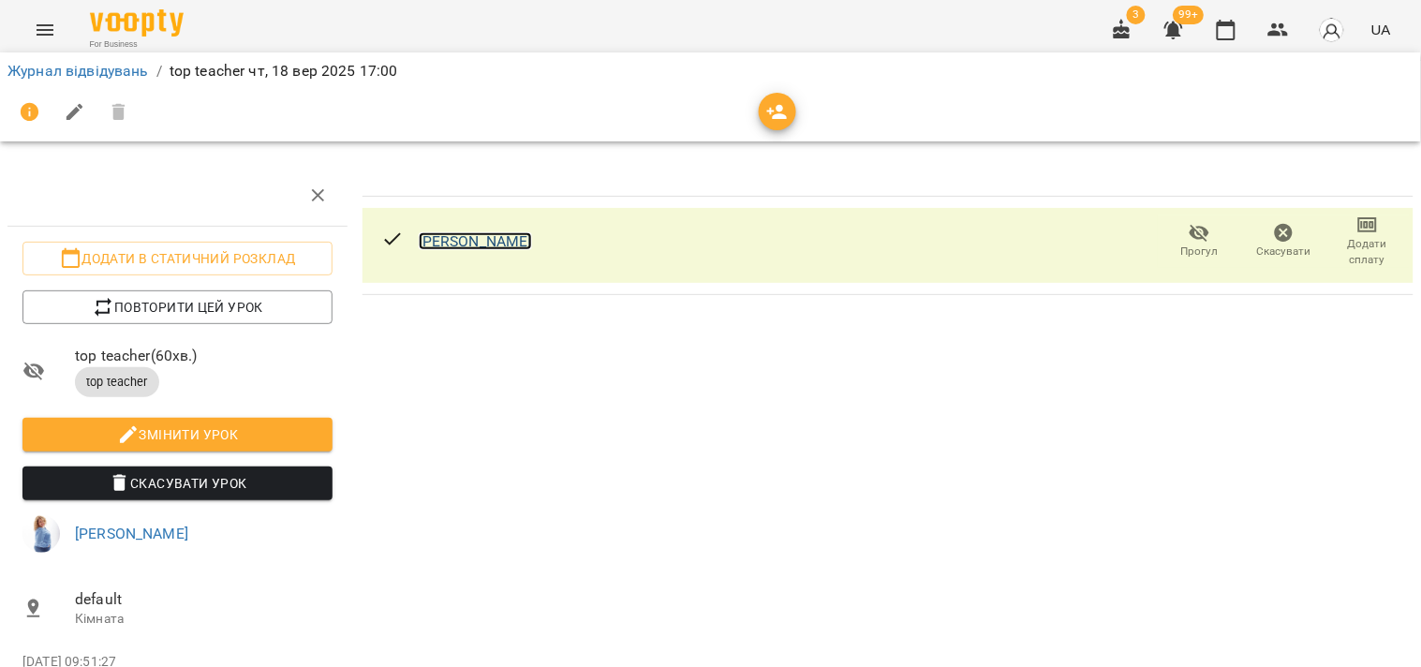
click at [509, 242] on link "[PERSON_NAME]" at bounding box center [475, 241] width 113 height 18
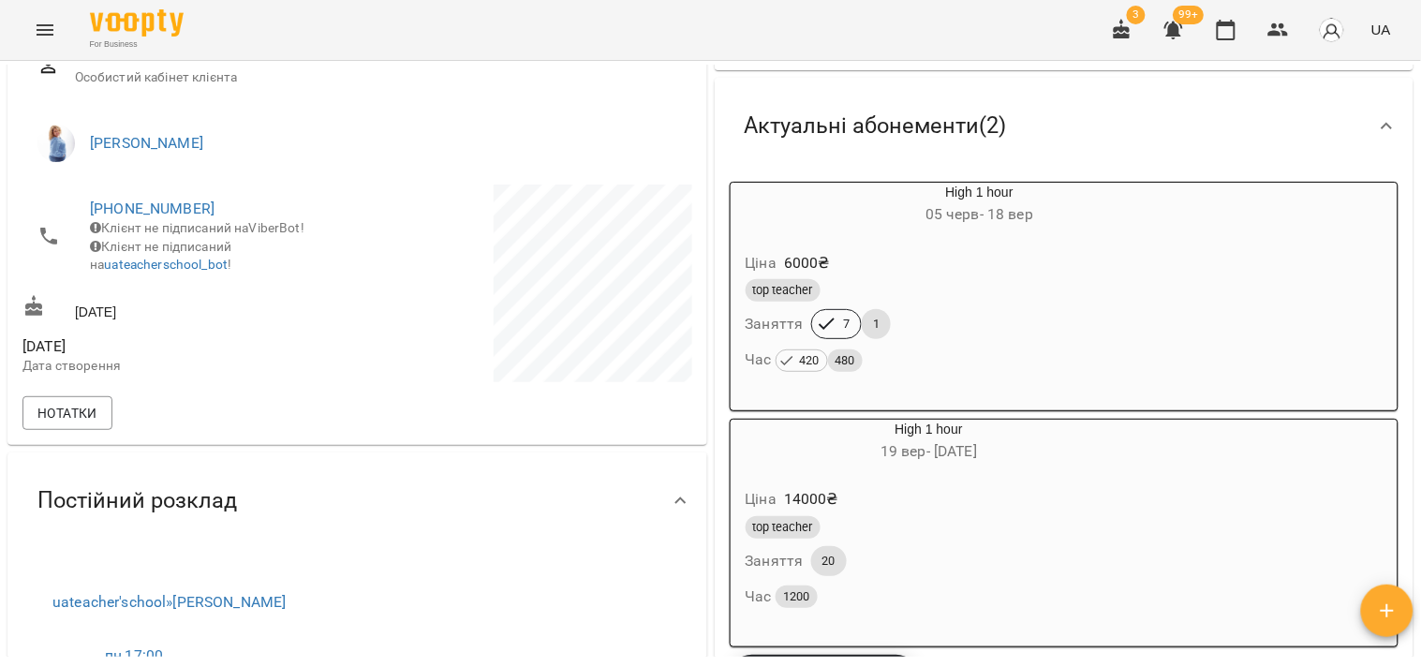
scroll to position [208, 0]
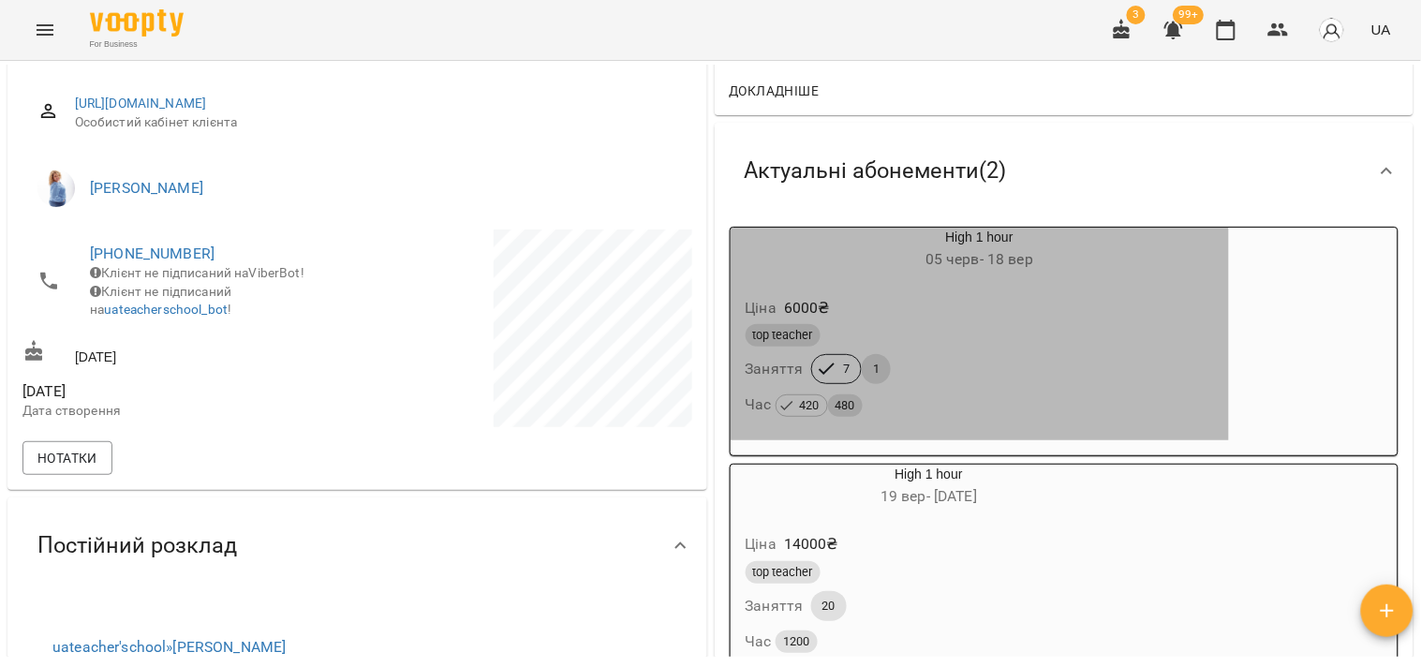
click at [1074, 386] on div "top teacher Заняття 7 1 Час 420 480" at bounding box center [980, 370] width 476 height 101
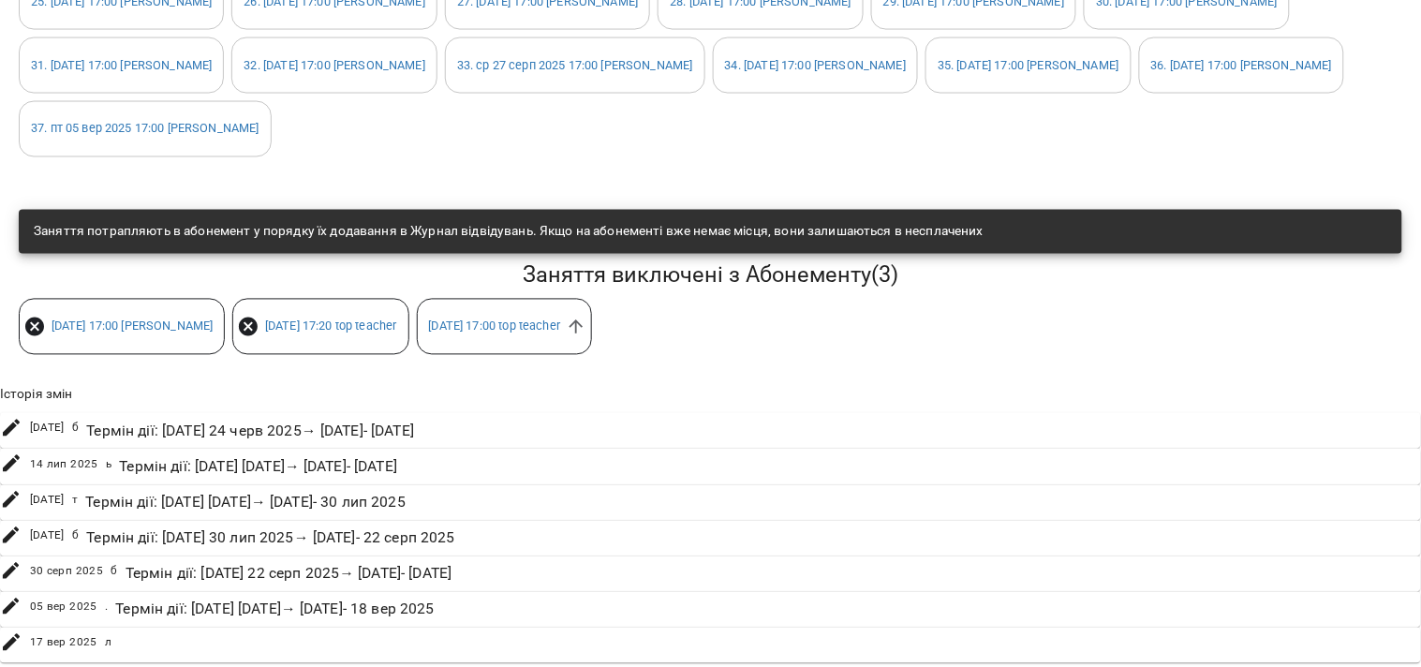
scroll to position [832, 0]
click at [586, 337] on icon at bounding box center [576, 327] width 21 height 21
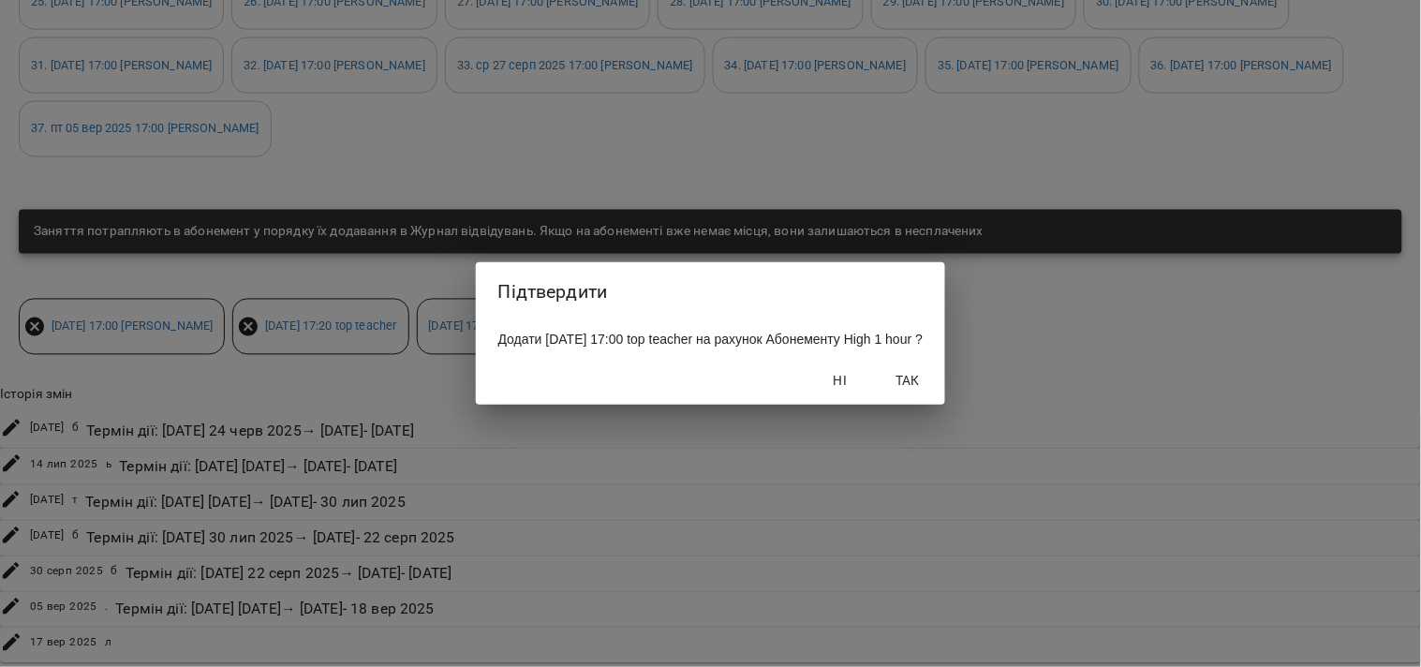
click at [930, 391] on span "Так" at bounding box center [907, 380] width 45 height 22
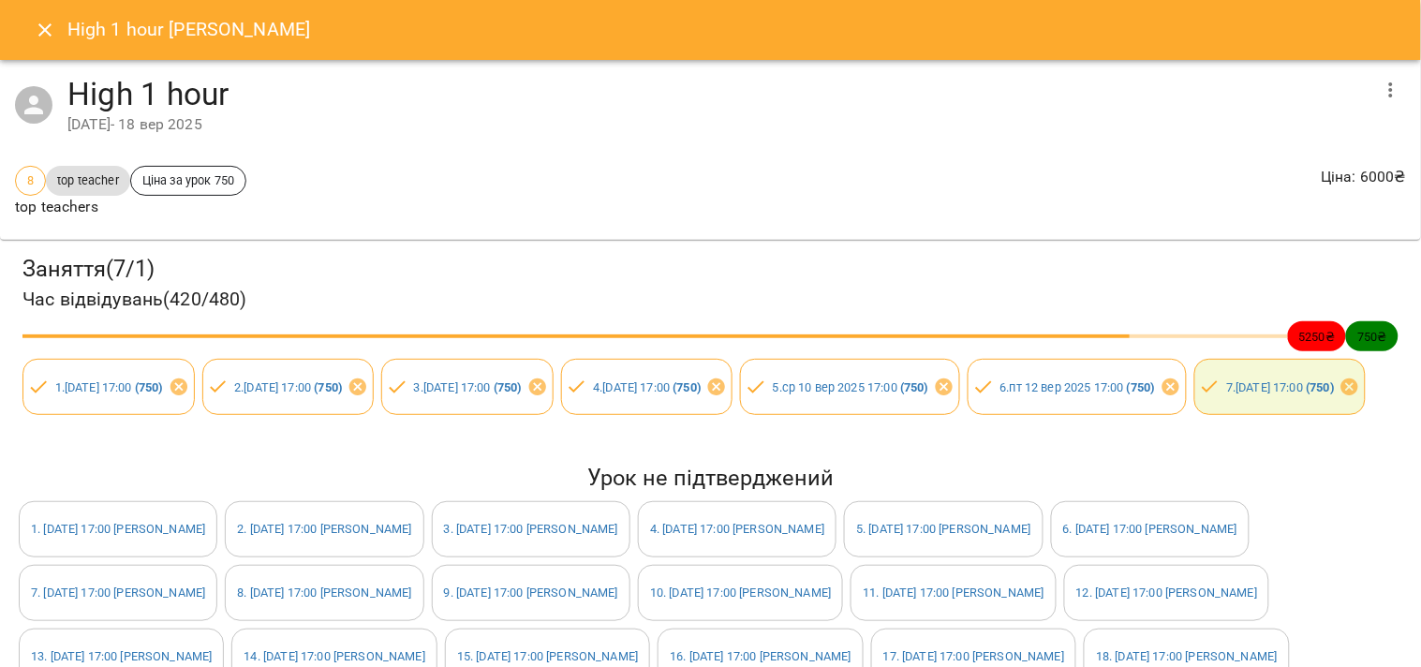
click at [34, 32] on icon "Close" at bounding box center [45, 30] width 22 height 22
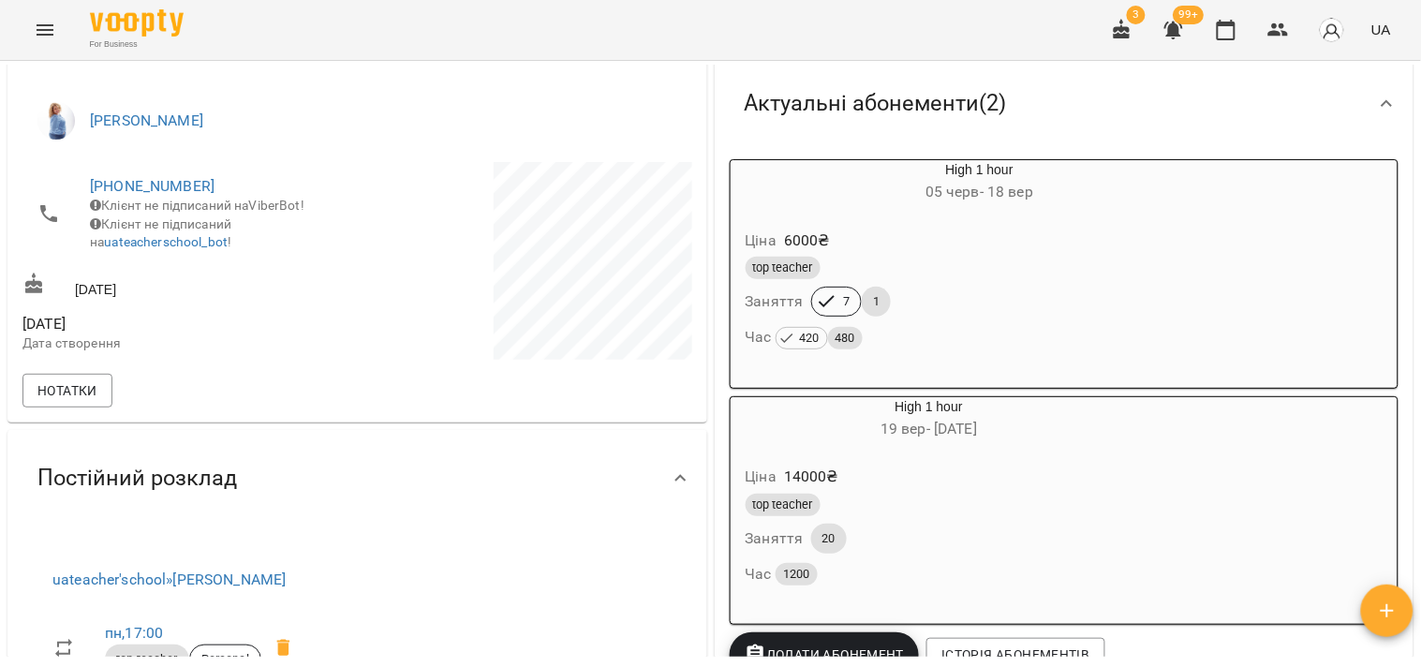
scroll to position [312, 0]
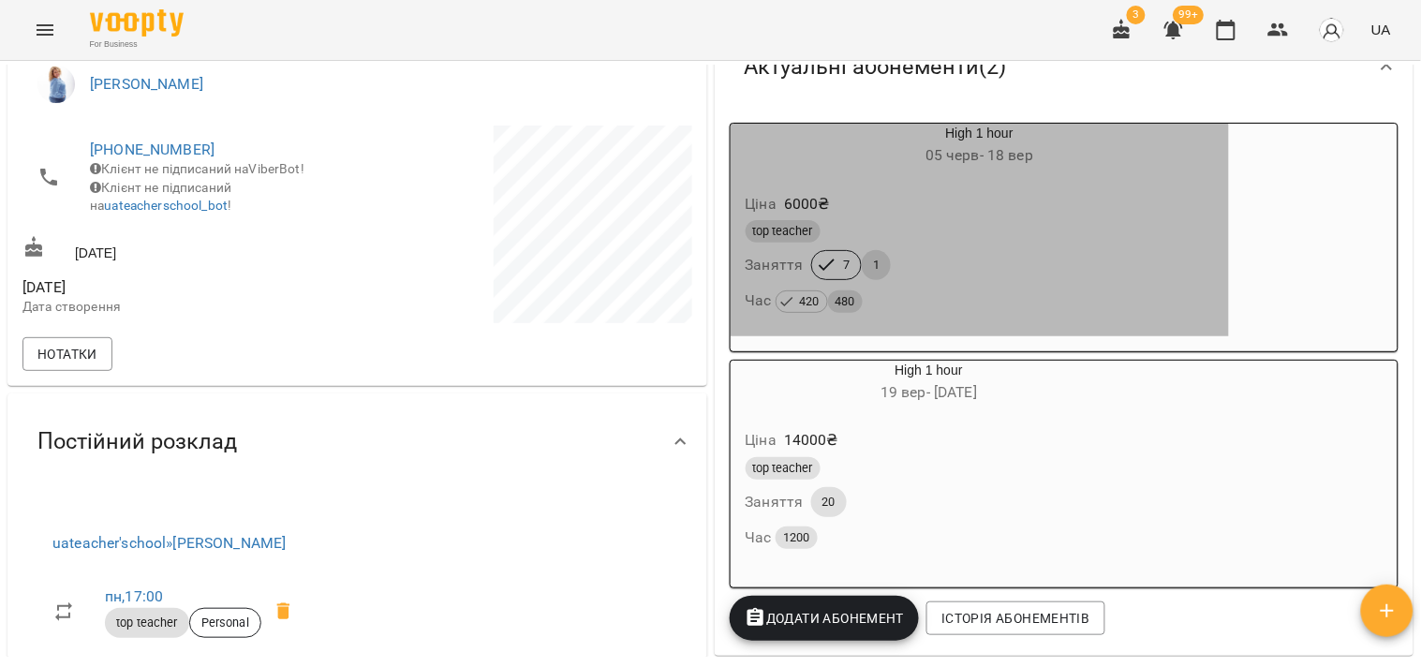
click at [935, 298] on div "Час 420 480" at bounding box center [979, 300] width 468 height 26
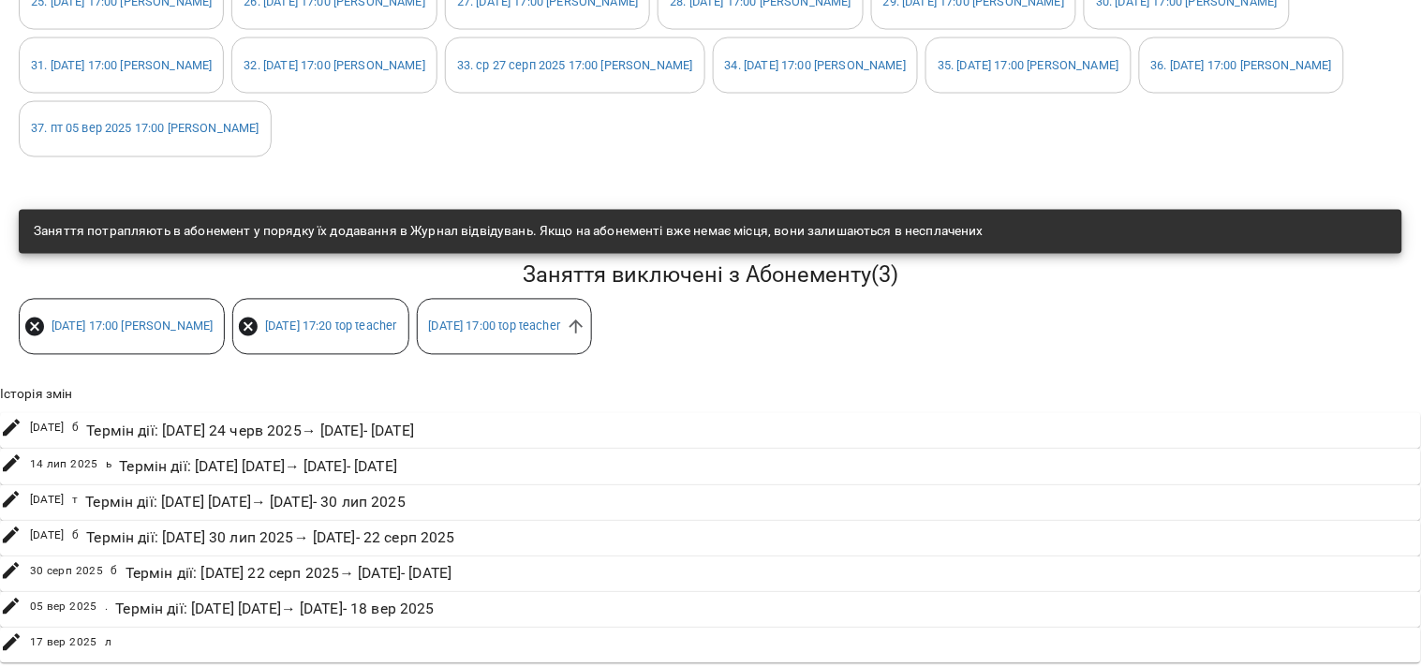
scroll to position [832, 0]
click at [33, 338] on icon at bounding box center [34, 327] width 22 height 22
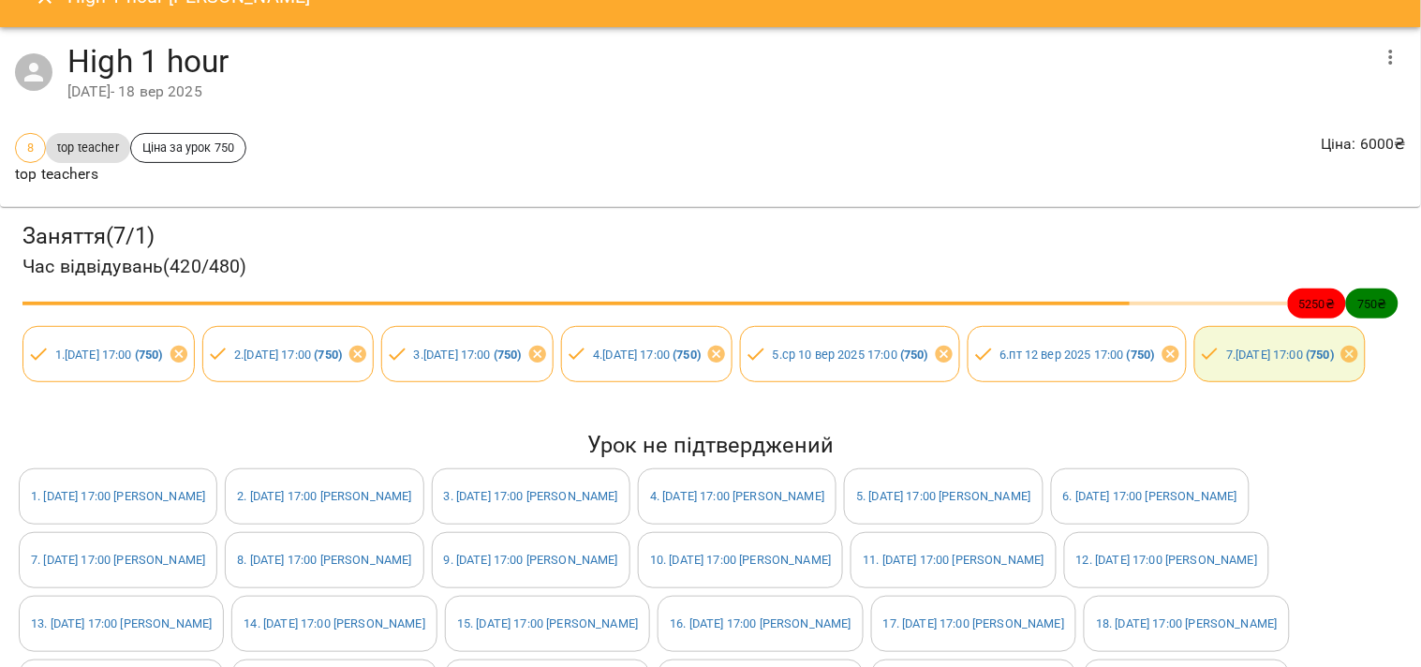
scroll to position [0, 0]
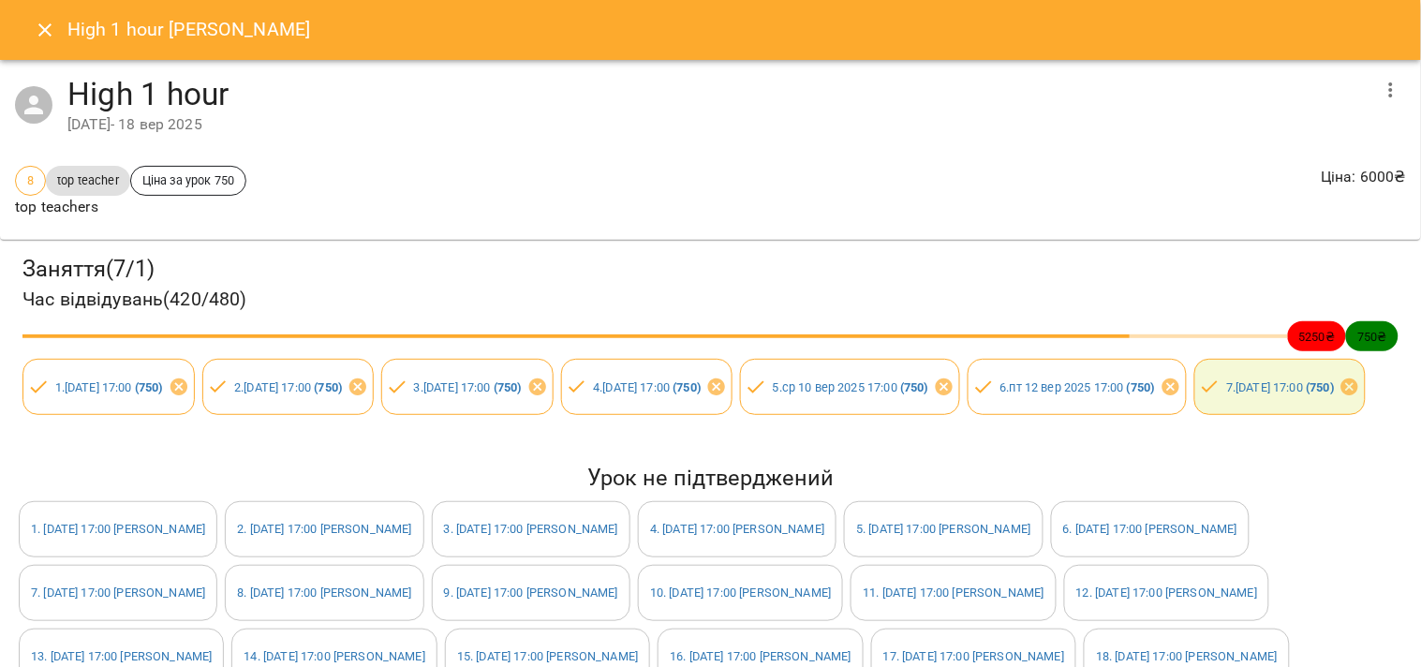
click at [43, 35] on icon "Close" at bounding box center [45, 30] width 22 height 22
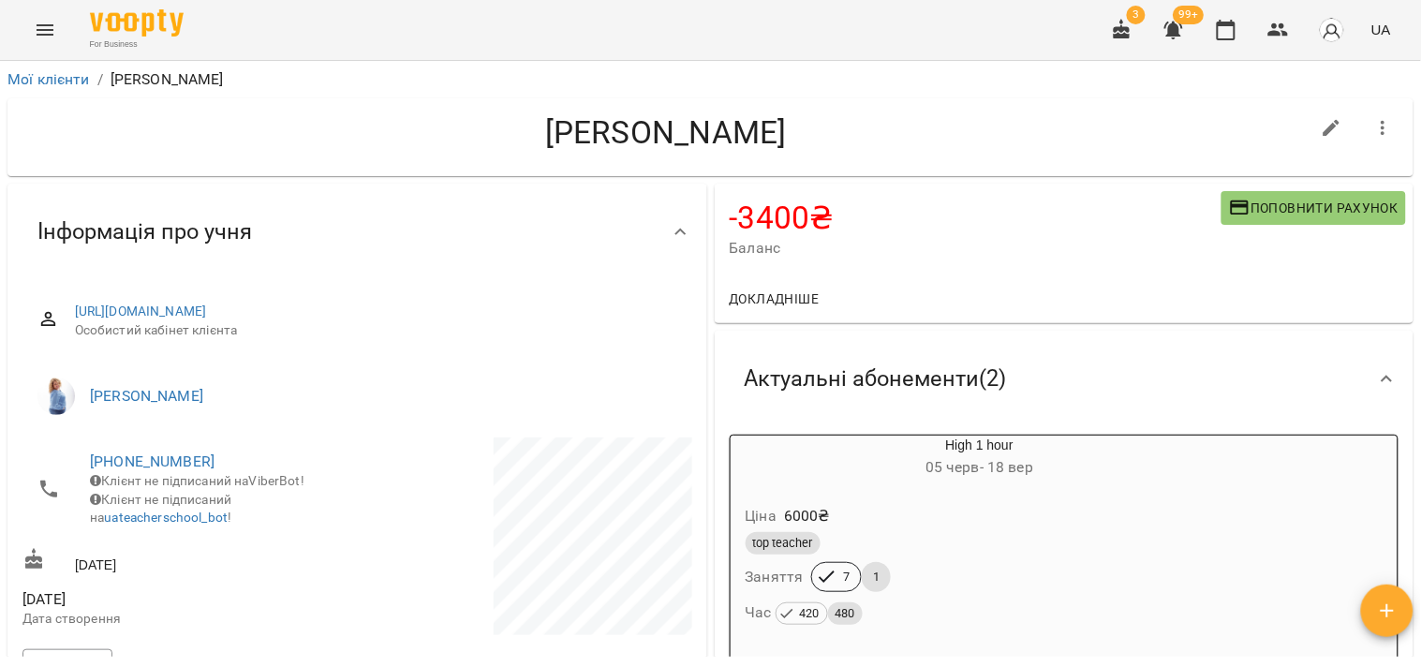
scroll to position [104, 0]
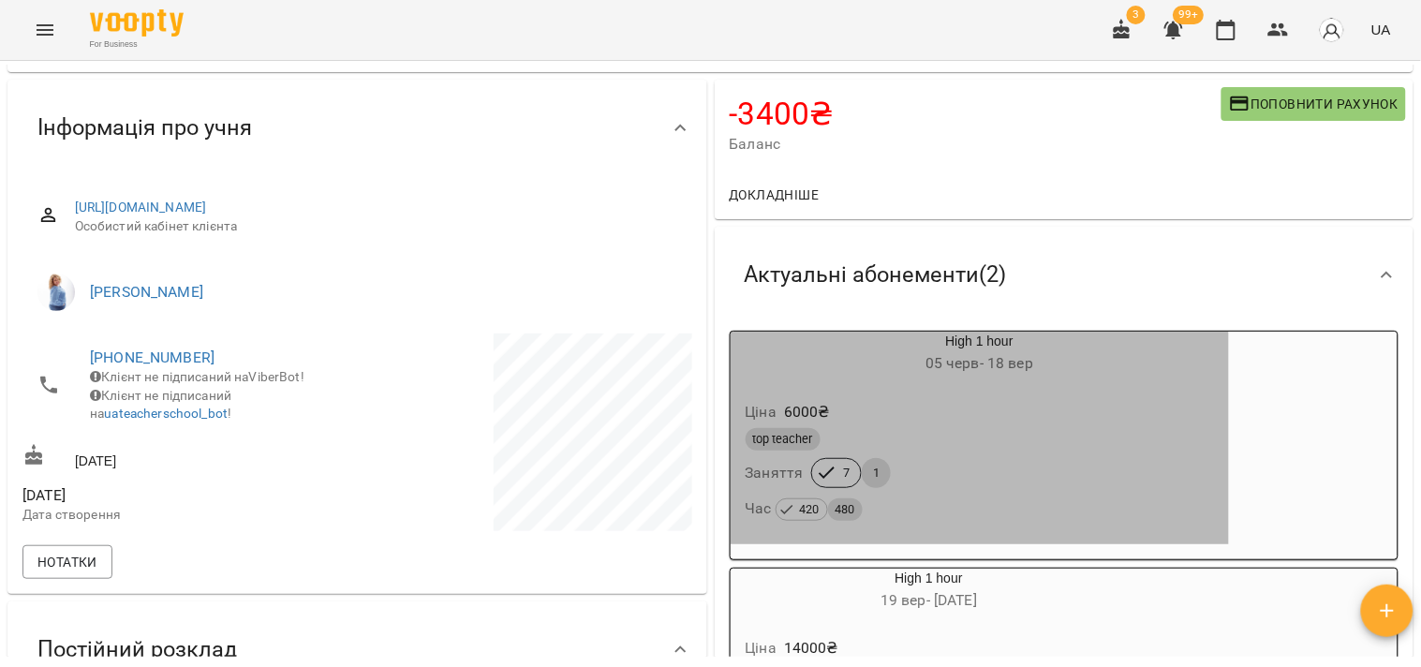
click at [996, 460] on div "top teacher Заняття 7 1 Час 420 480" at bounding box center [980, 474] width 476 height 101
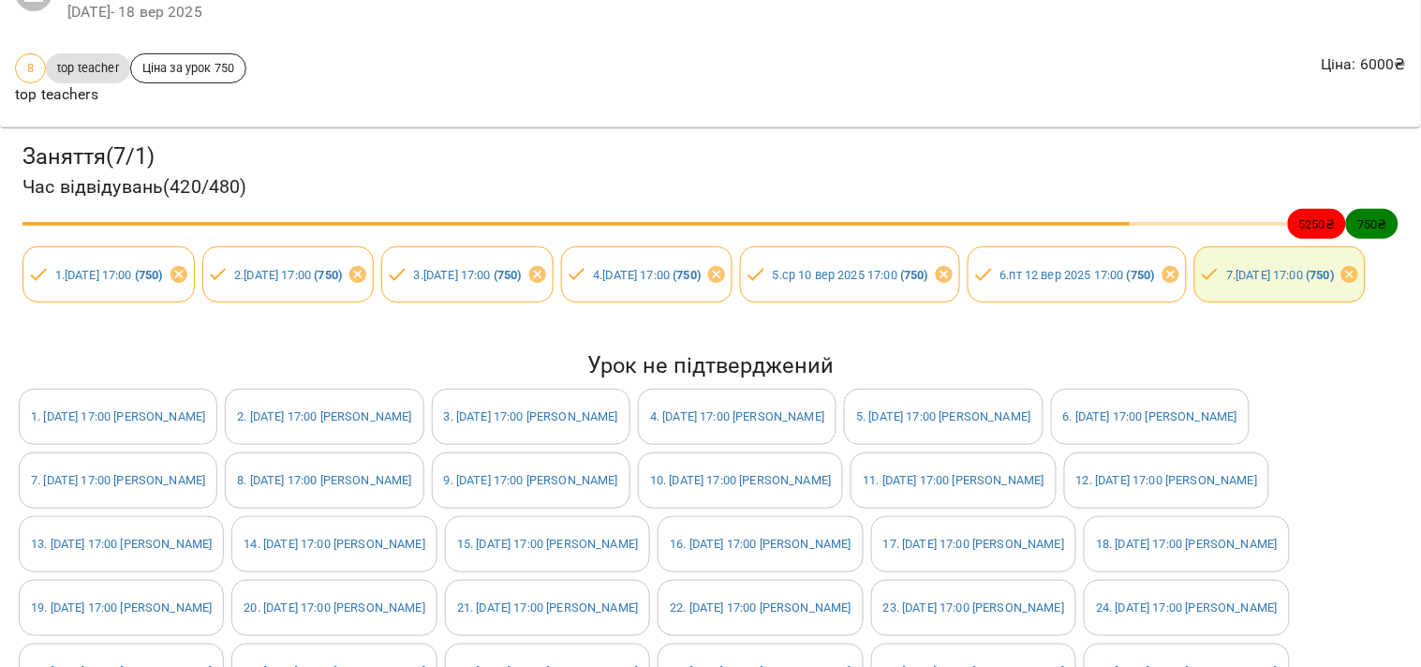
scroll to position [0, 0]
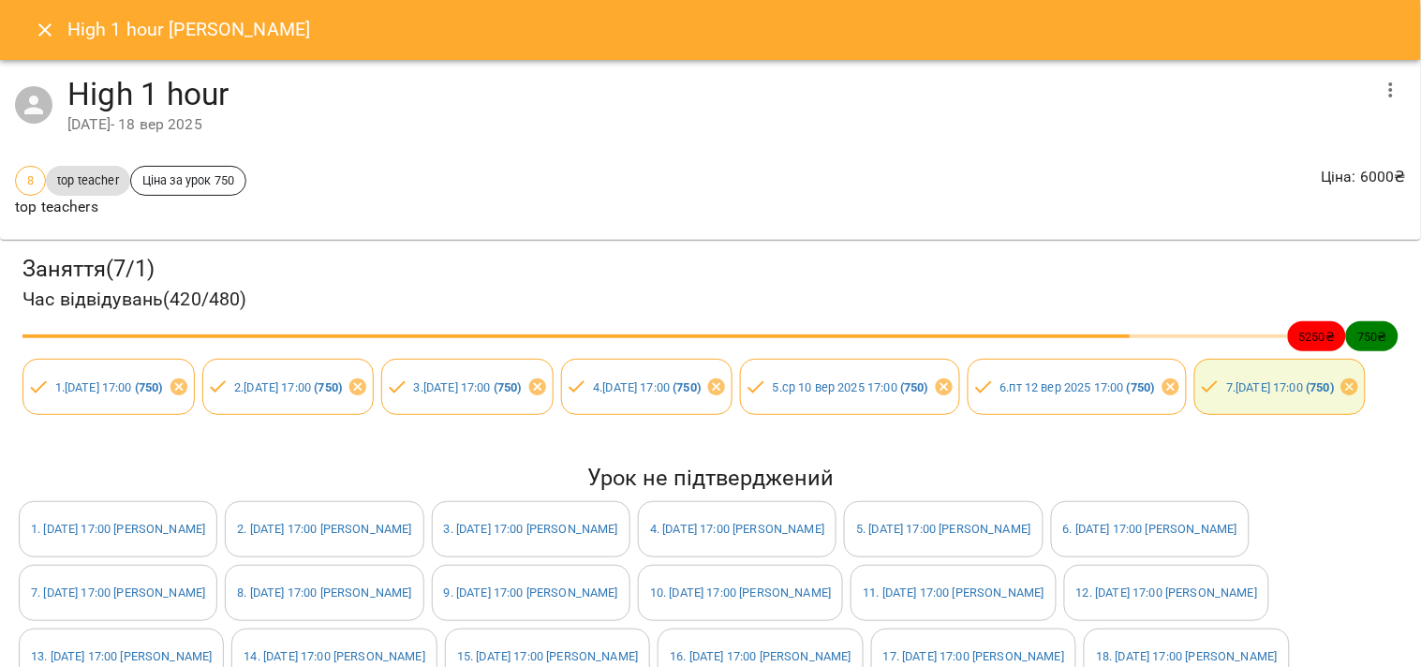
click at [1379, 88] on icon "button" at bounding box center [1390, 90] width 22 height 22
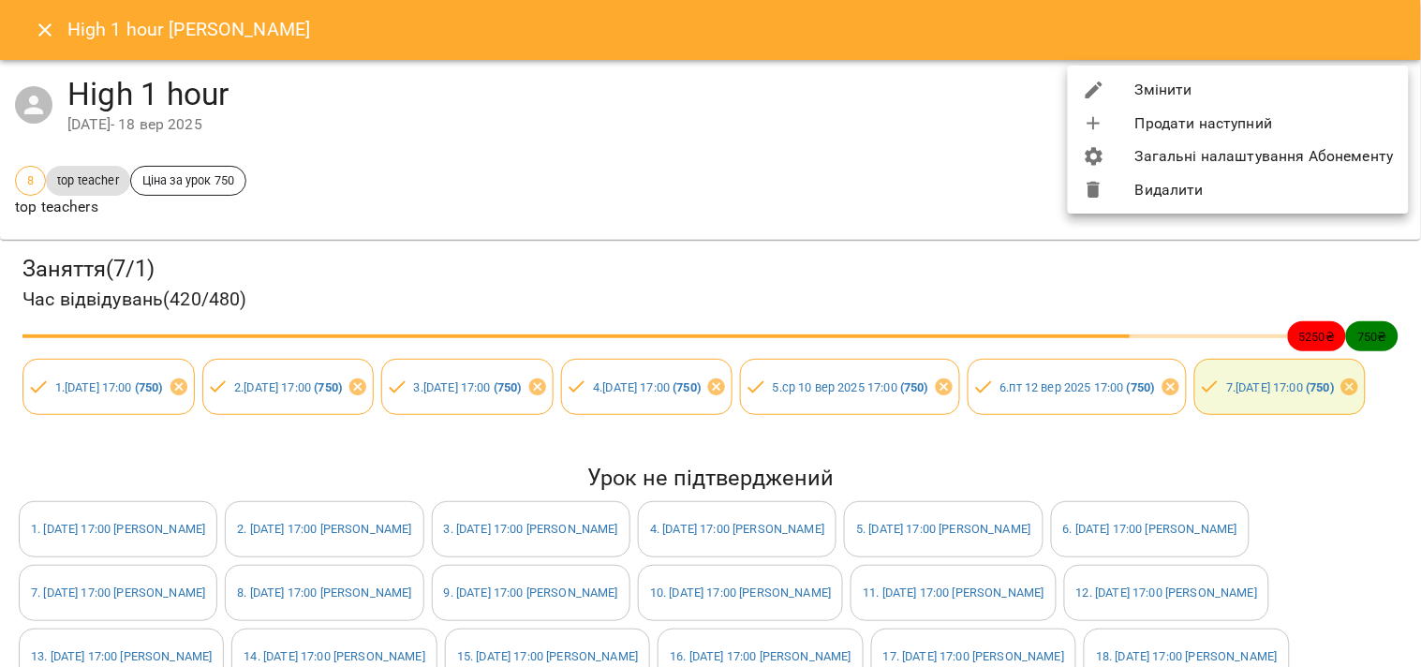
click at [1264, 78] on li "Змінити" at bounding box center [1238, 90] width 341 height 34
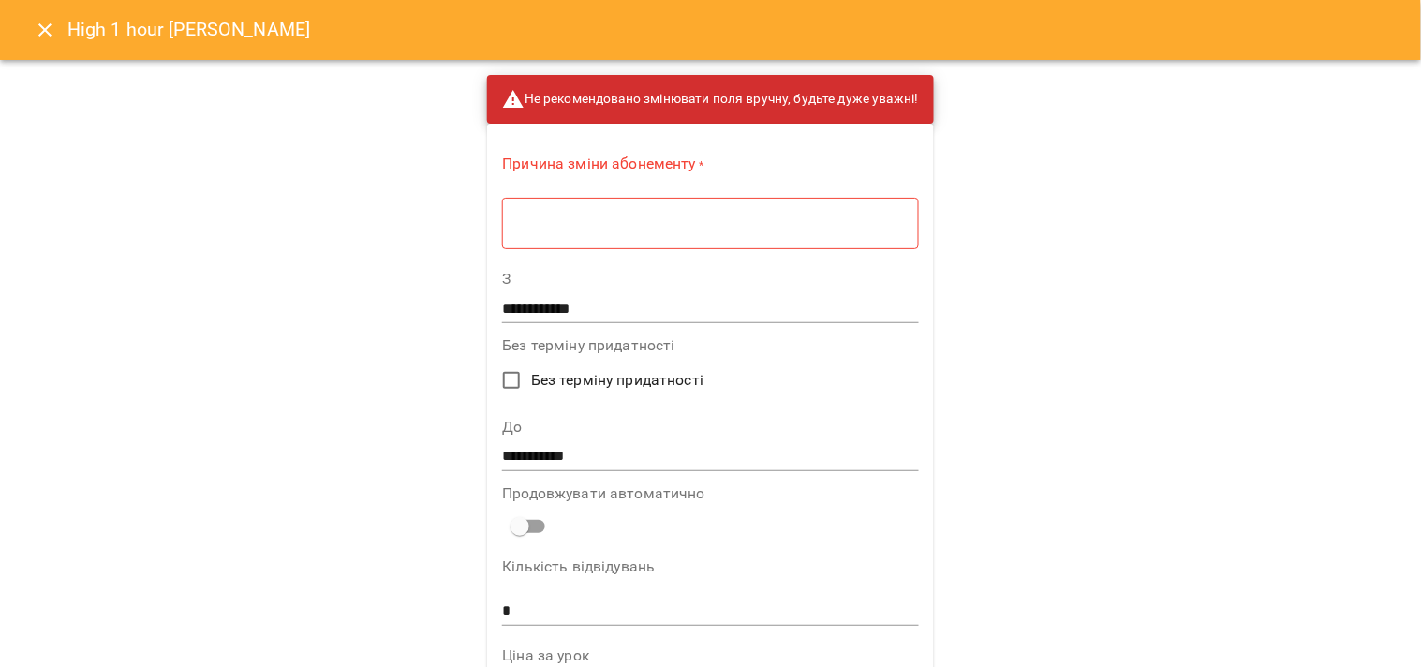
click at [30, 22] on button "Close" at bounding box center [44, 29] width 45 height 45
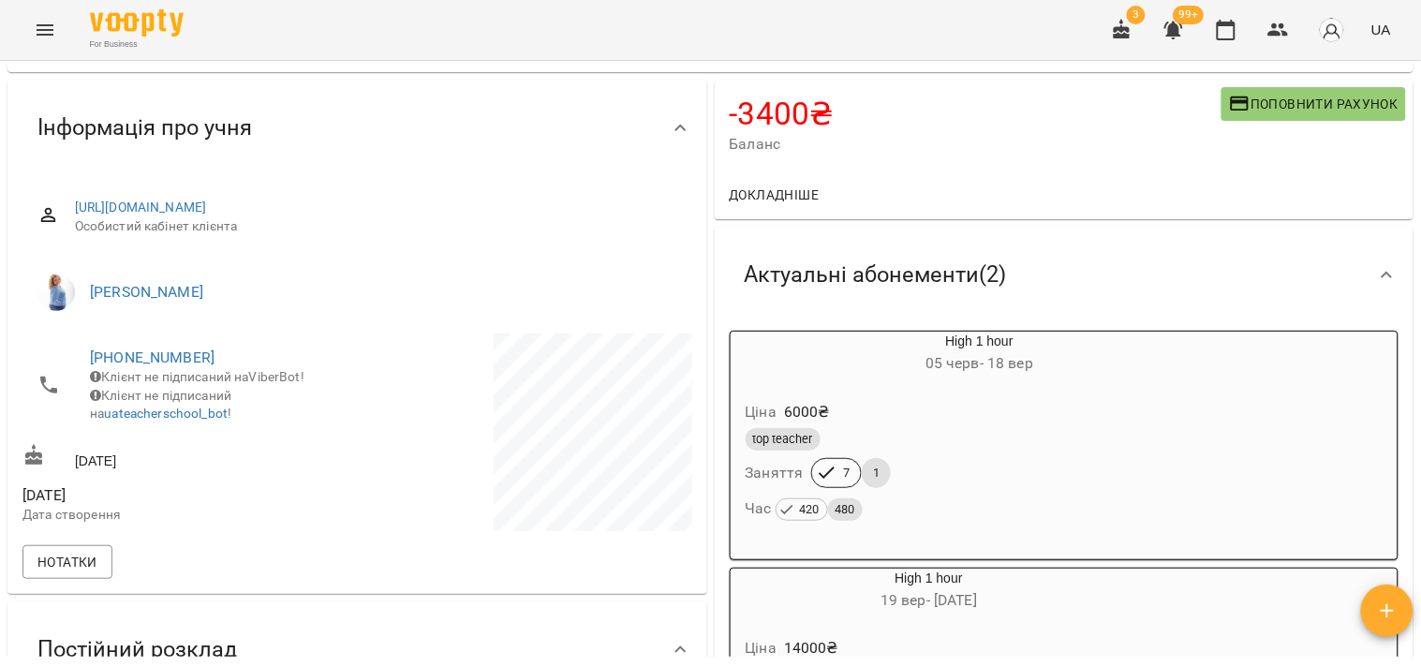
scroll to position [208, 0]
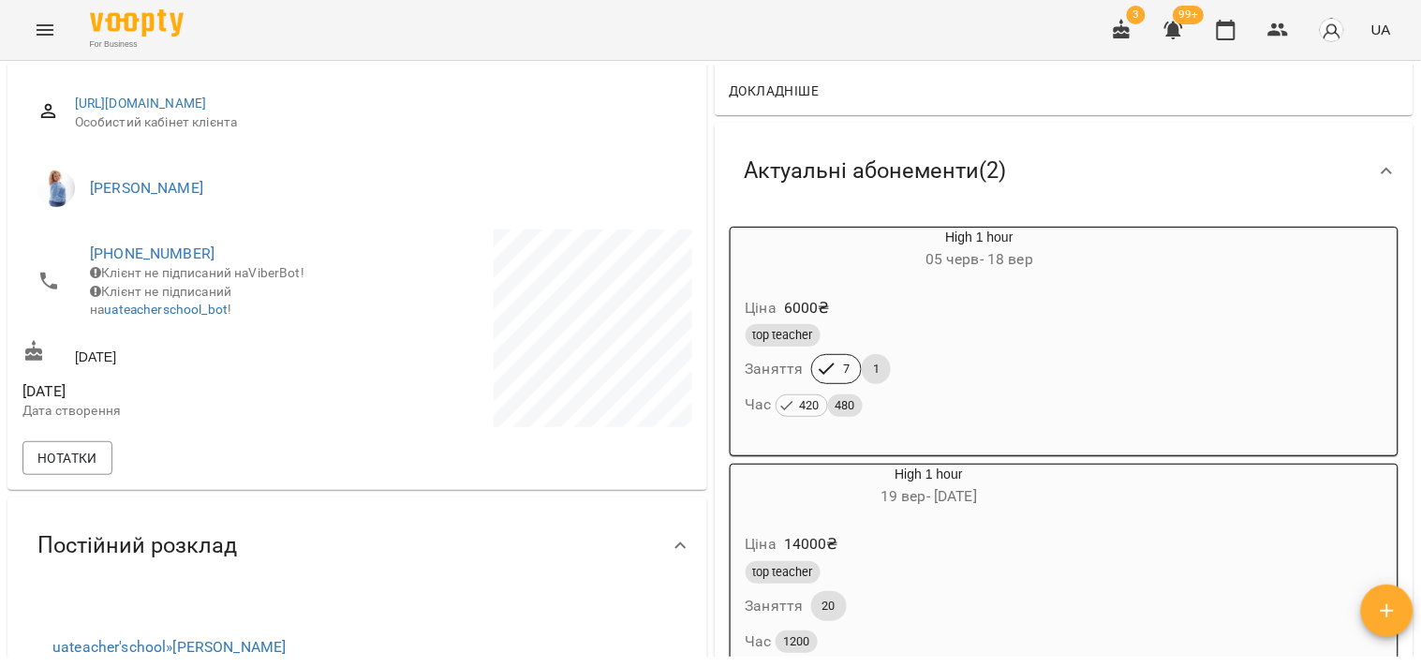
click at [921, 342] on div "top teacher" at bounding box center [979, 335] width 468 height 22
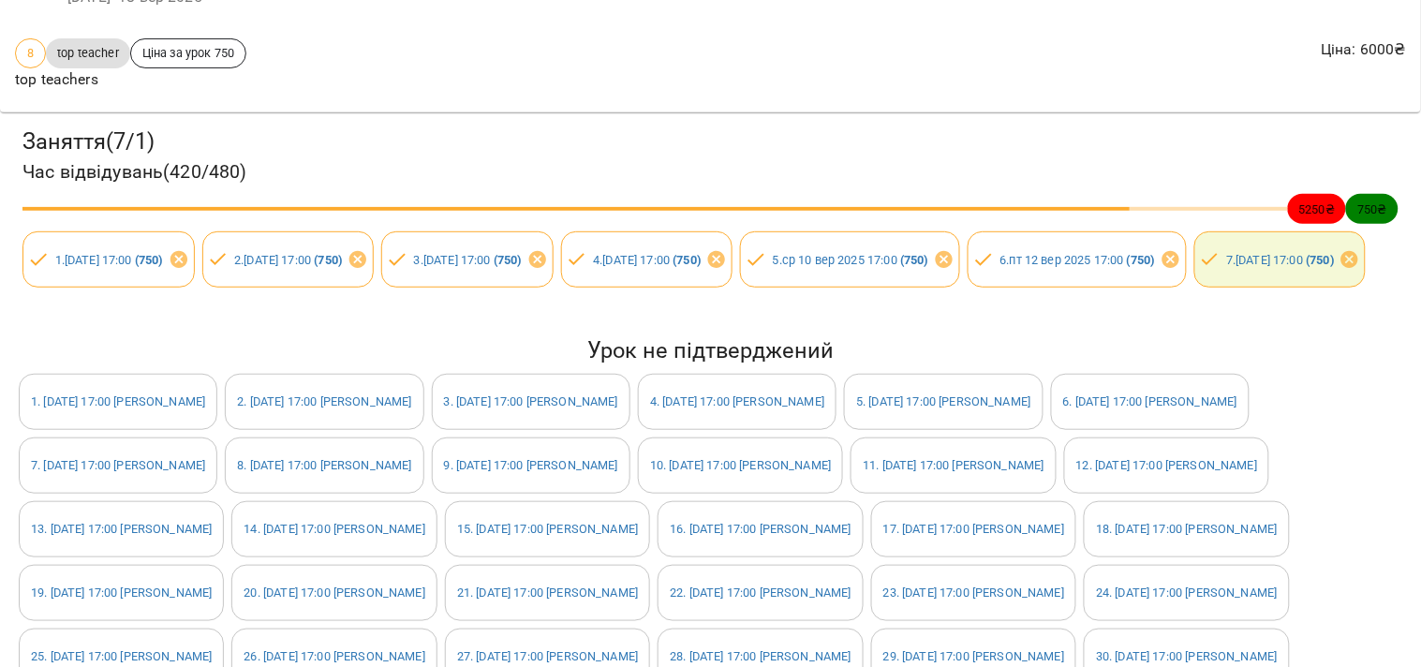
scroll to position [0, 0]
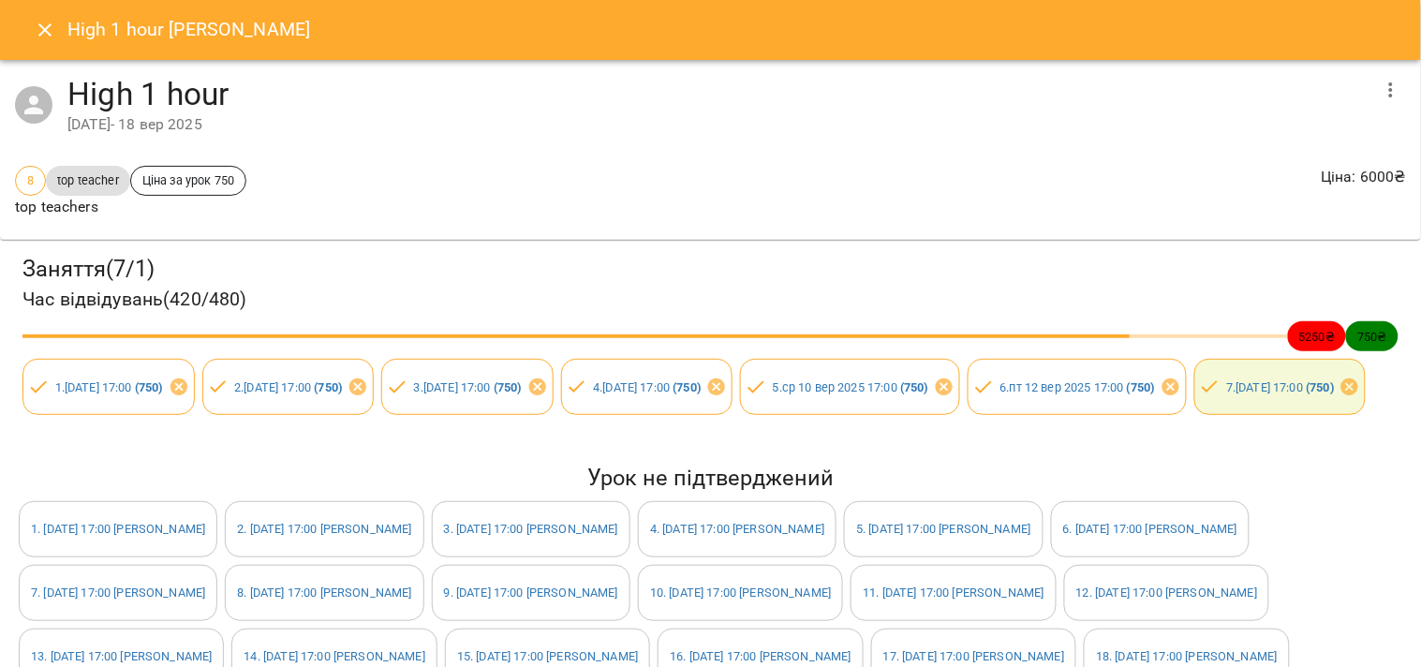
click at [47, 31] on icon "Close" at bounding box center [44, 29] width 13 height 13
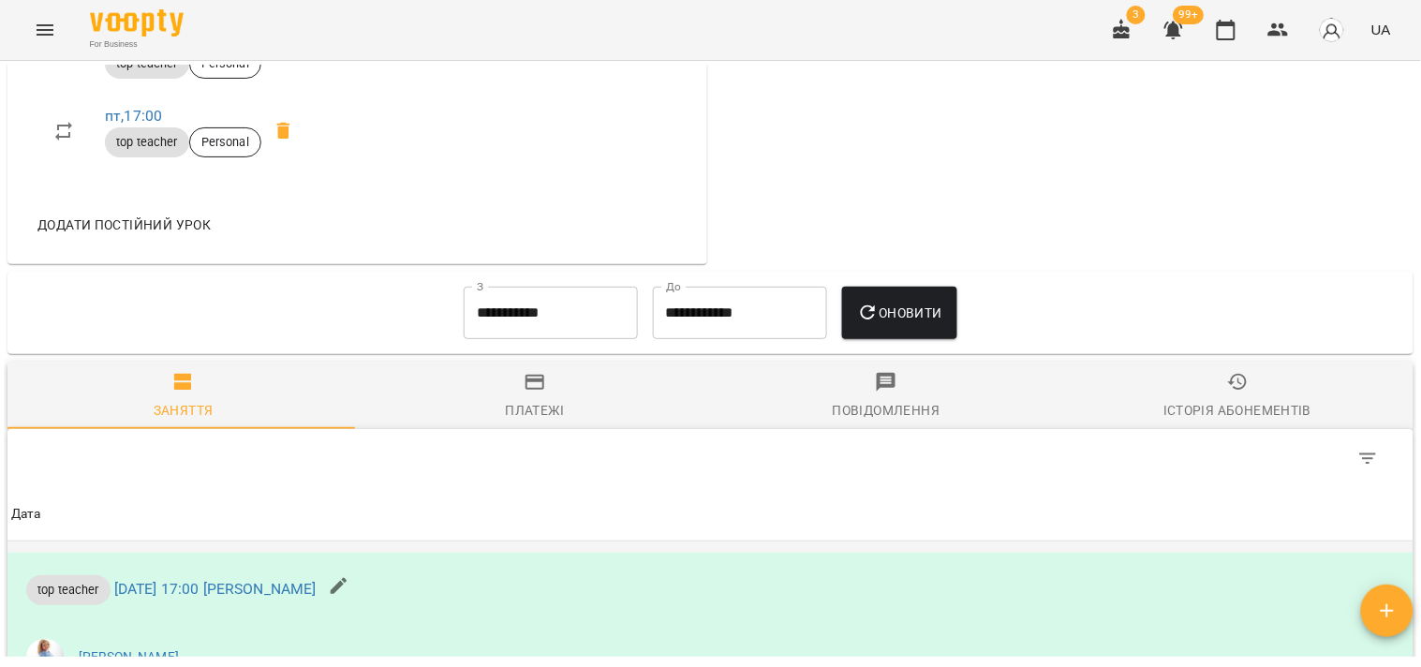
scroll to position [1144, 0]
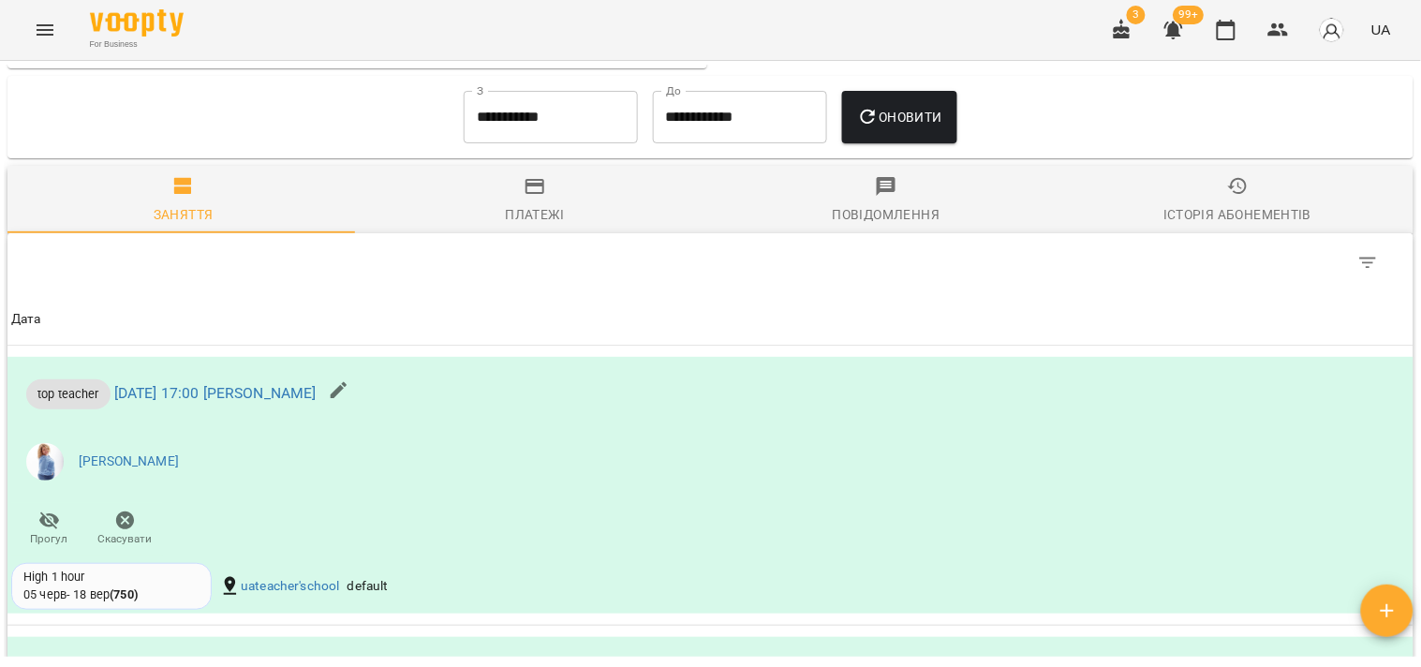
click at [1201, 210] on div "Історія абонементів" at bounding box center [1237, 214] width 148 height 22
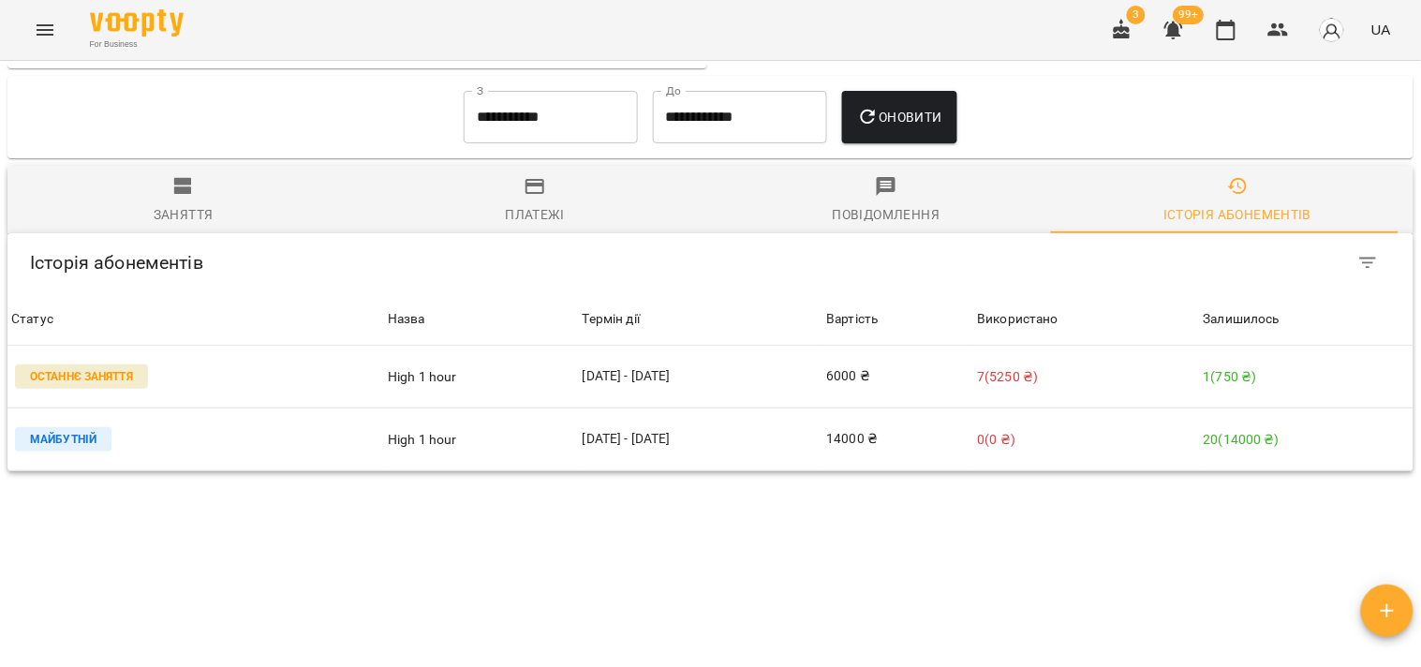
scroll to position [1193, 0]
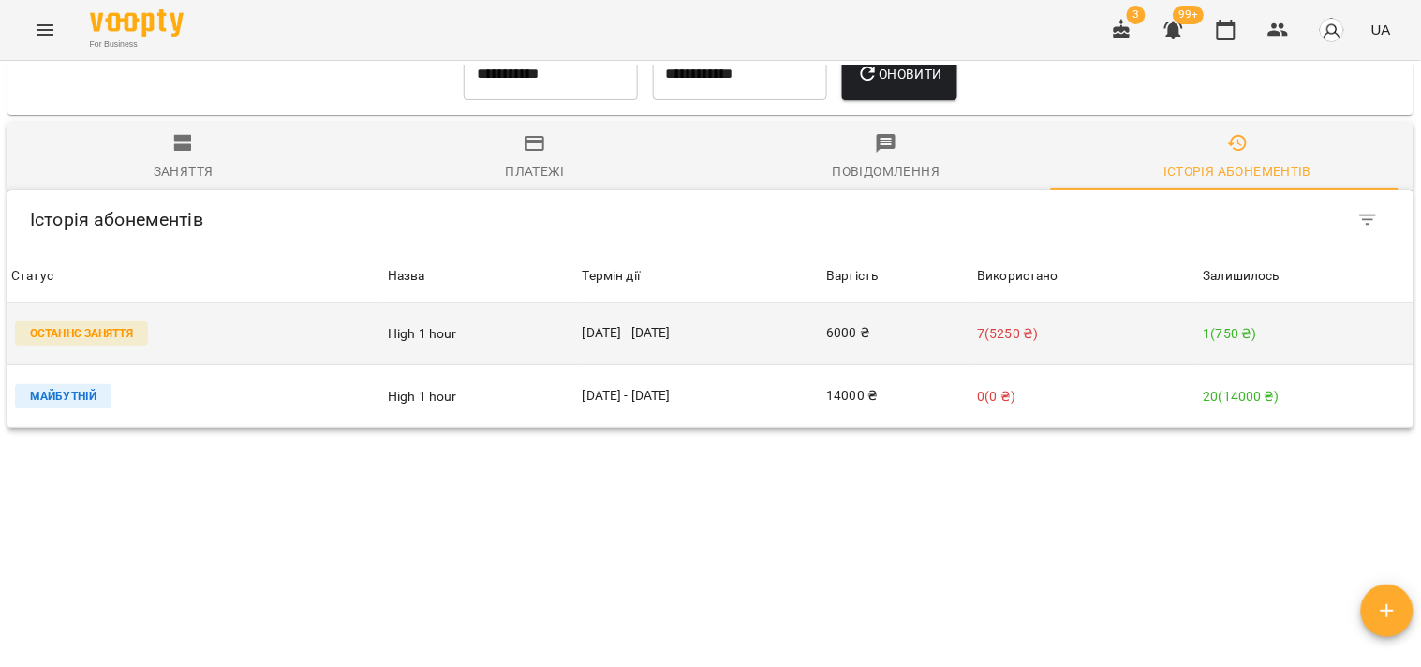
click at [707, 332] on td "05 черв - 18 вер" at bounding box center [701, 333] width 244 height 63
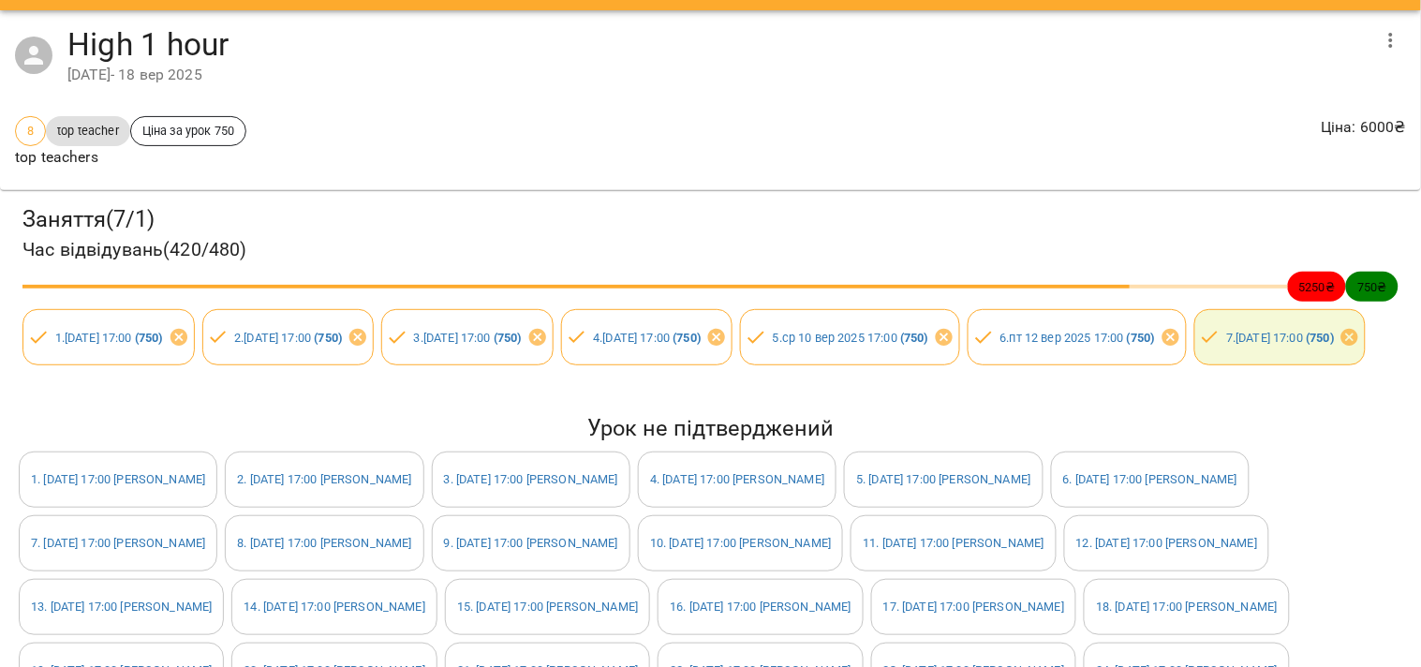
scroll to position [0, 0]
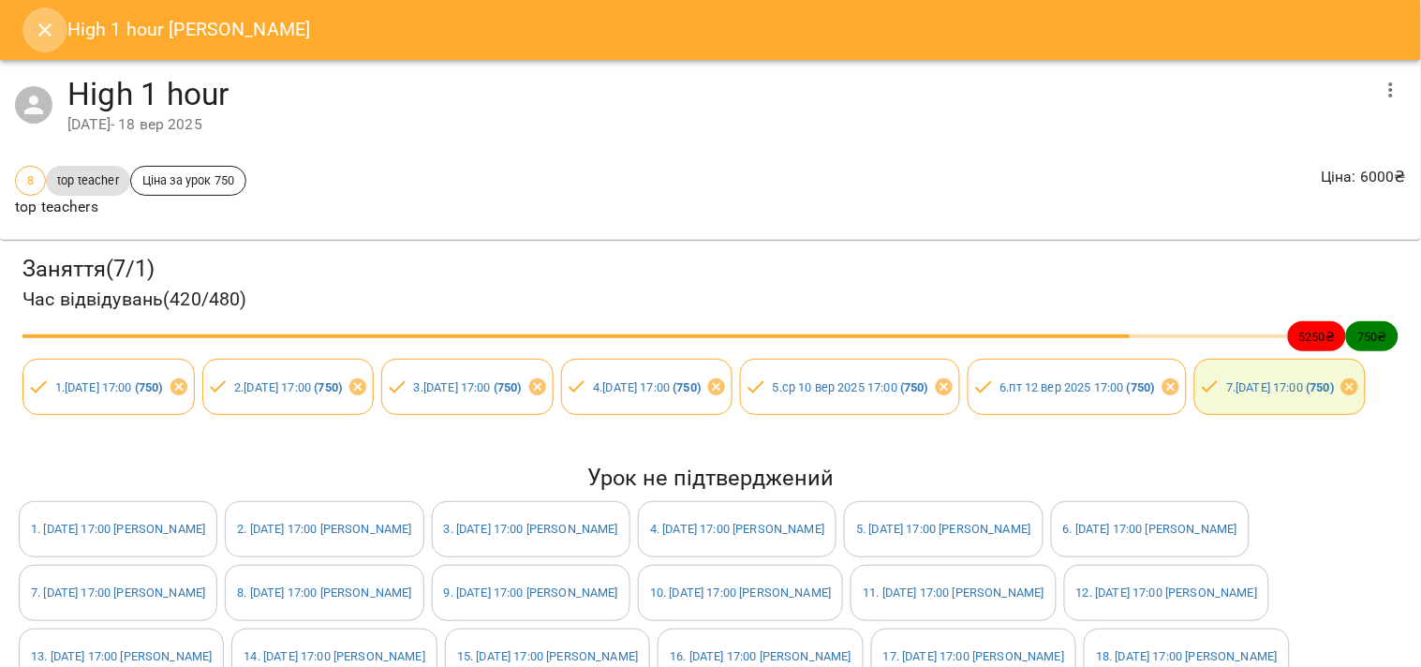
click at [32, 34] on button "Close" at bounding box center [44, 29] width 45 height 45
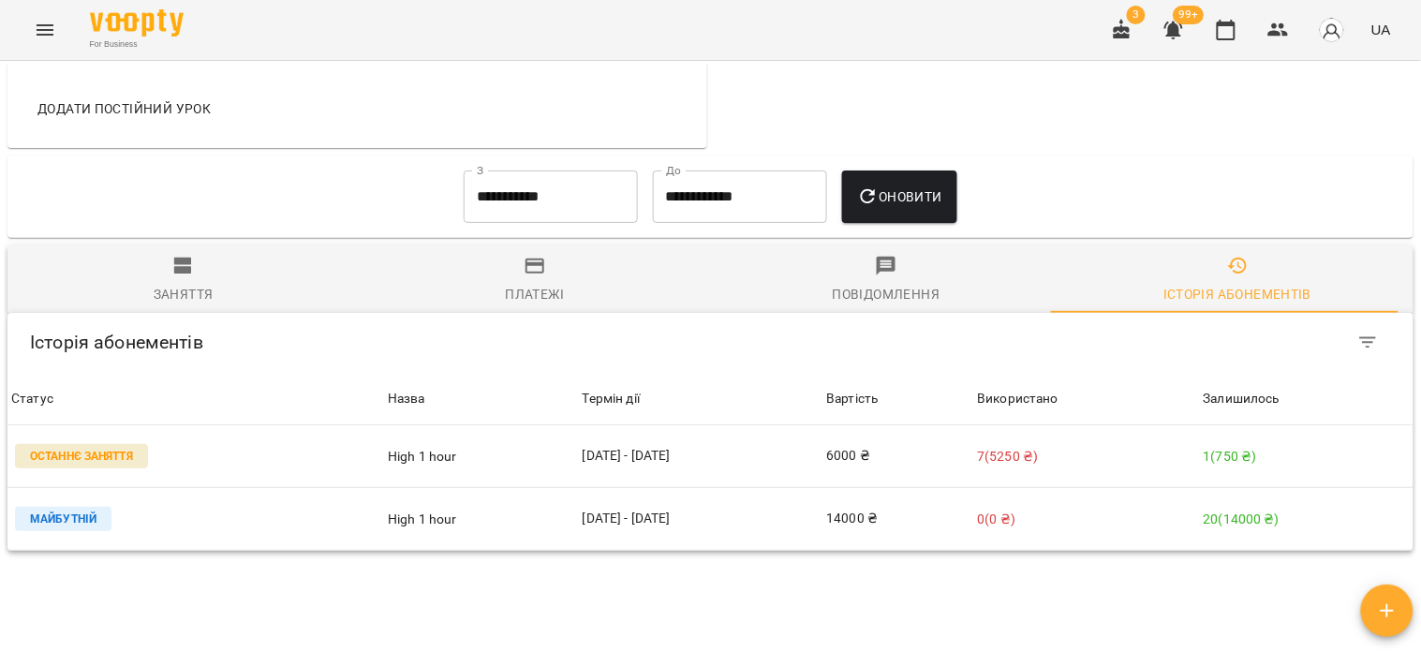
scroll to position [985, 0]
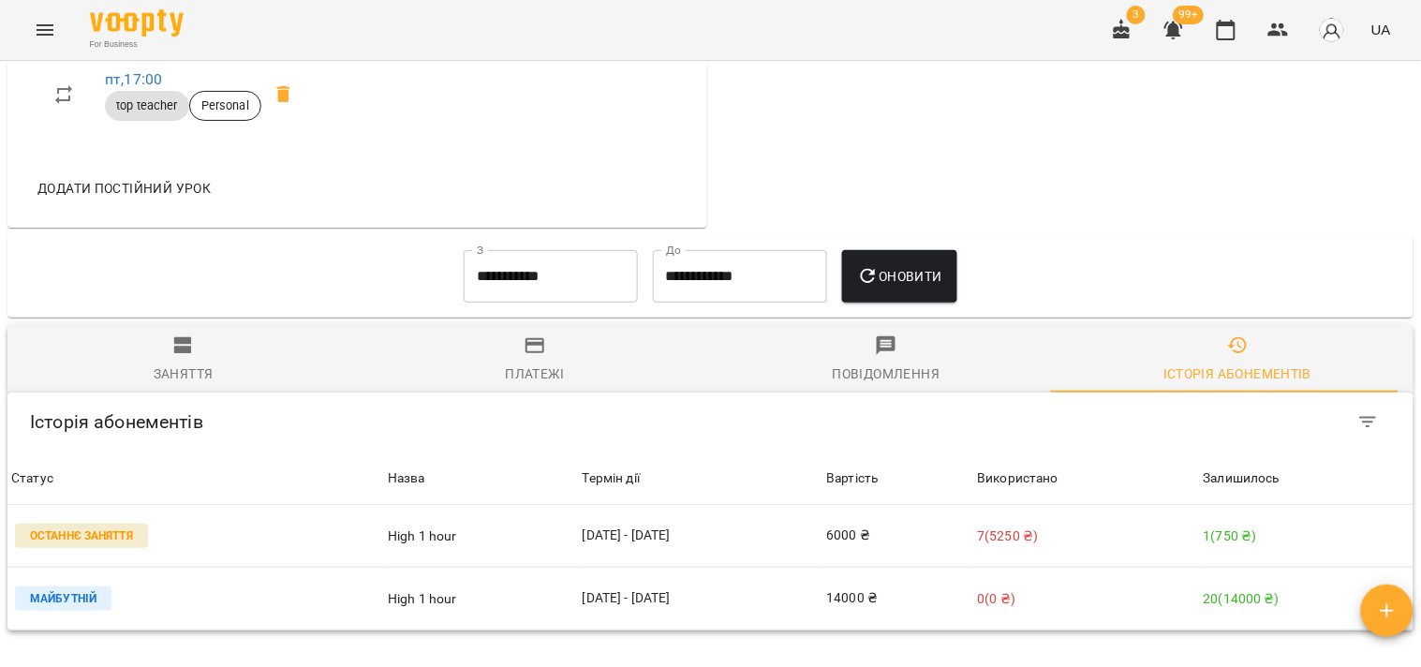
click at [230, 361] on span "Заняття" at bounding box center [183, 359] width 329 height 51
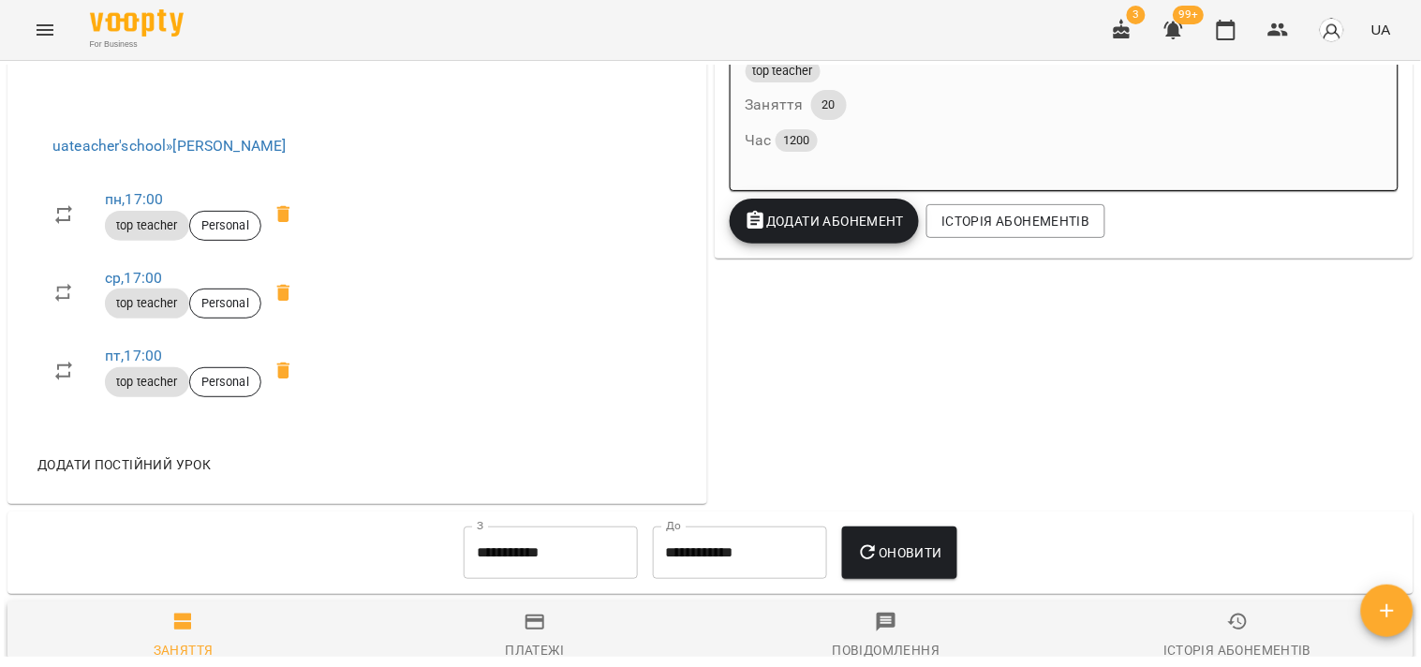
scroll to position [672, 0]
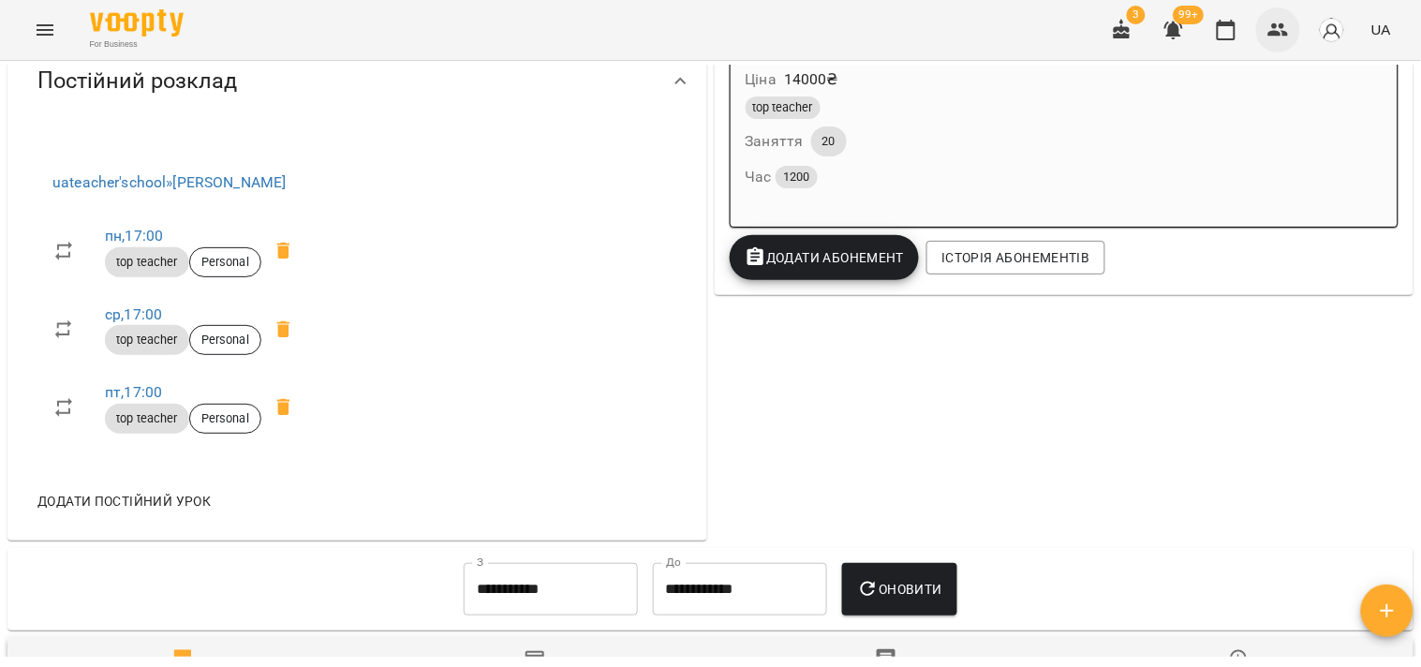
click at [1271, 34] on icon "button" at bounding box center [1278, 29] width 21 height 13
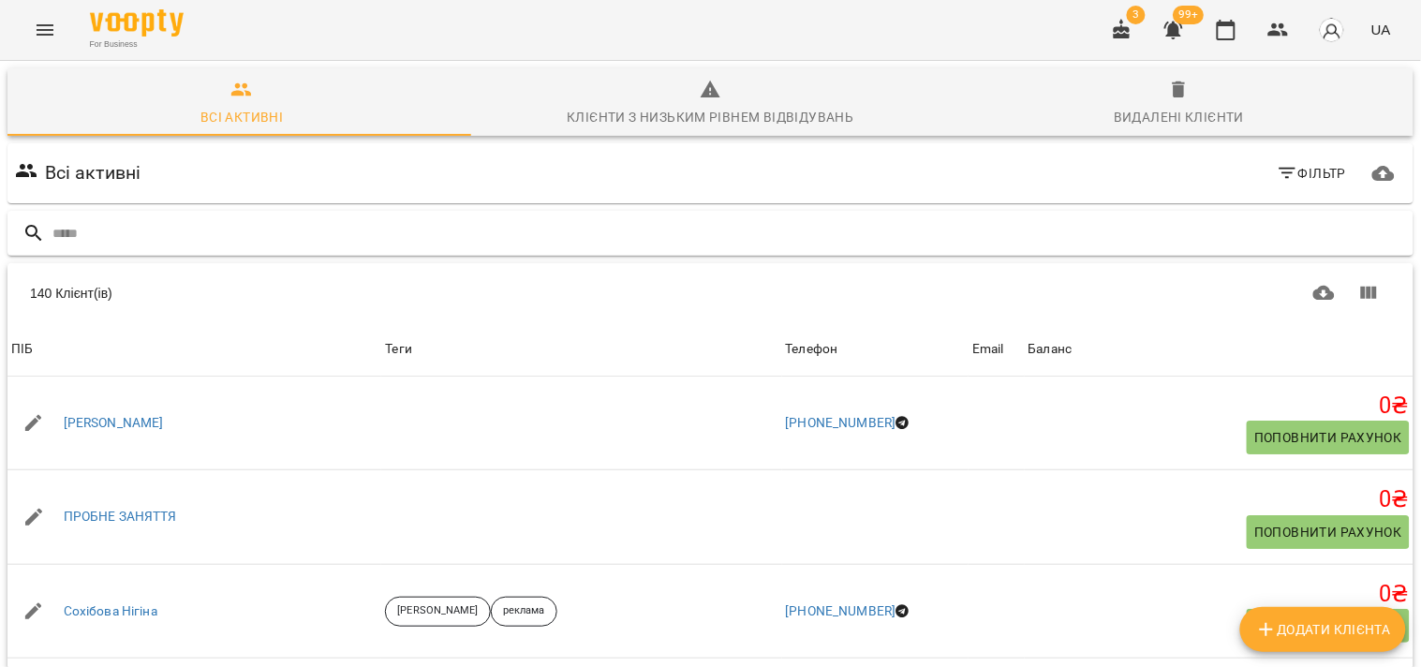
click at [298, 236] on input "text" at bounding box center [728, 233] width 1353 height 31
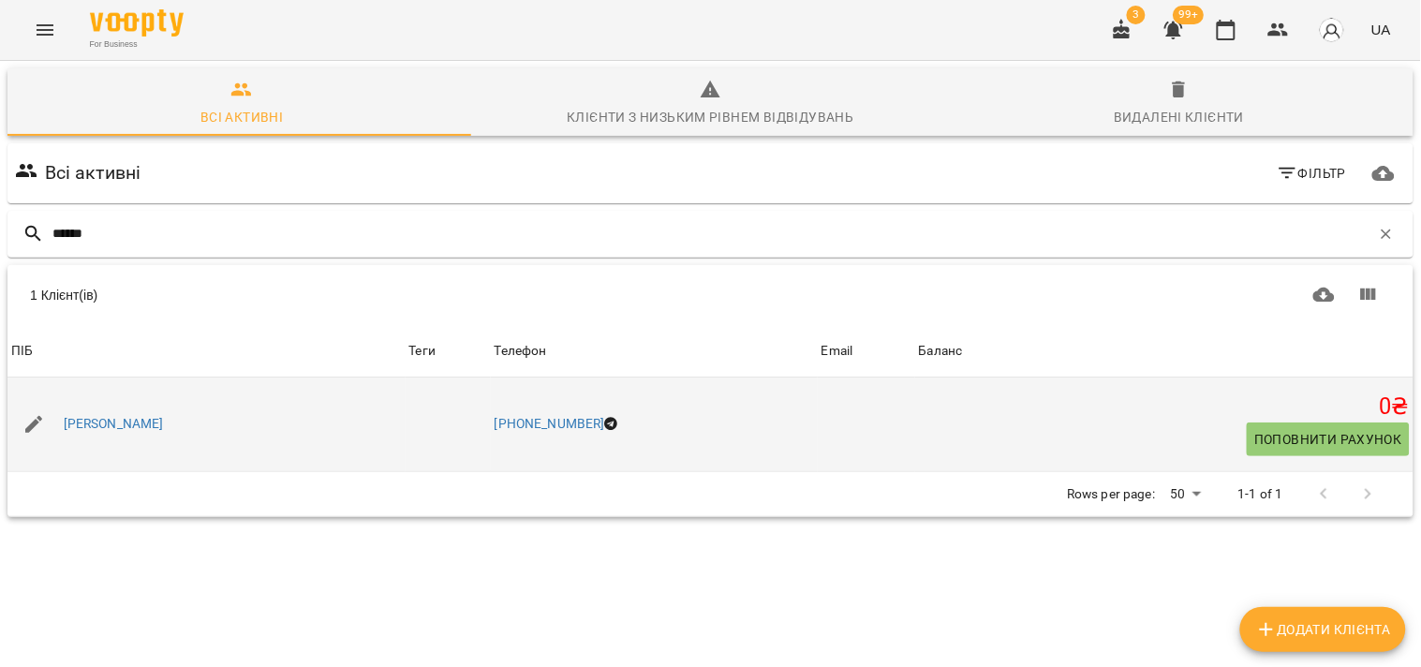
type input "******"
click at [132, 435] on div "Свєта Данилевич" at bounding box center [114, 424] width 108 height 26
click at [132, 426] on link "Свєта Данилевич" at bounding box center [114, 424] width 100 height 19
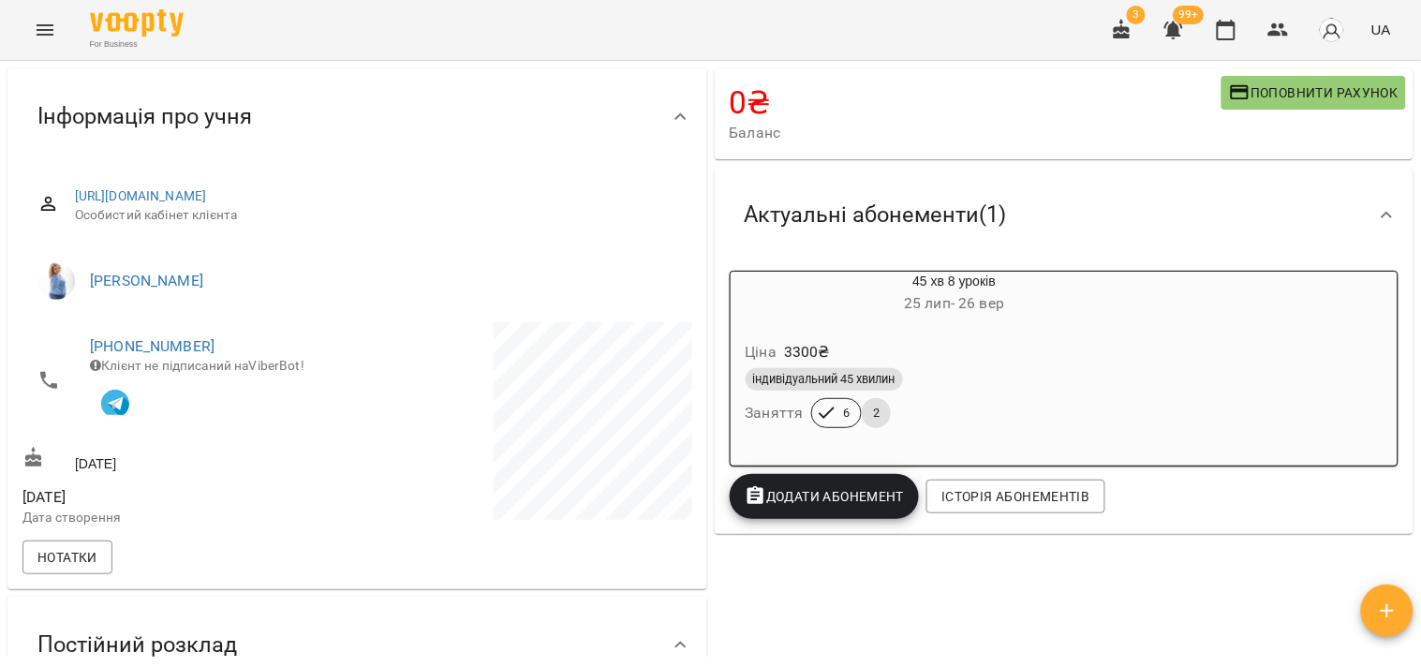
scroll to position [208, 0]
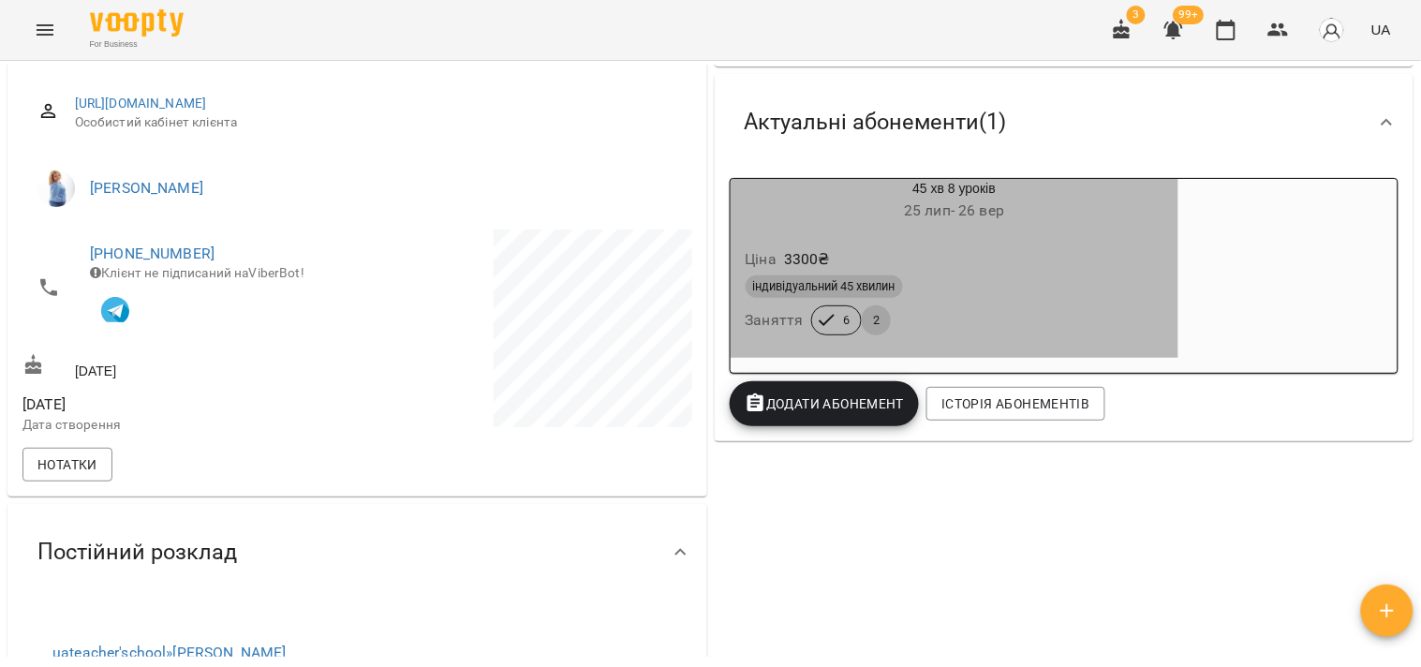
click at [994, 349] on div "Ціна 3300 ₴ індивідуальний 45 хвилин Заняття 6 2" at bounding box center [954, 294] width 449 height 127
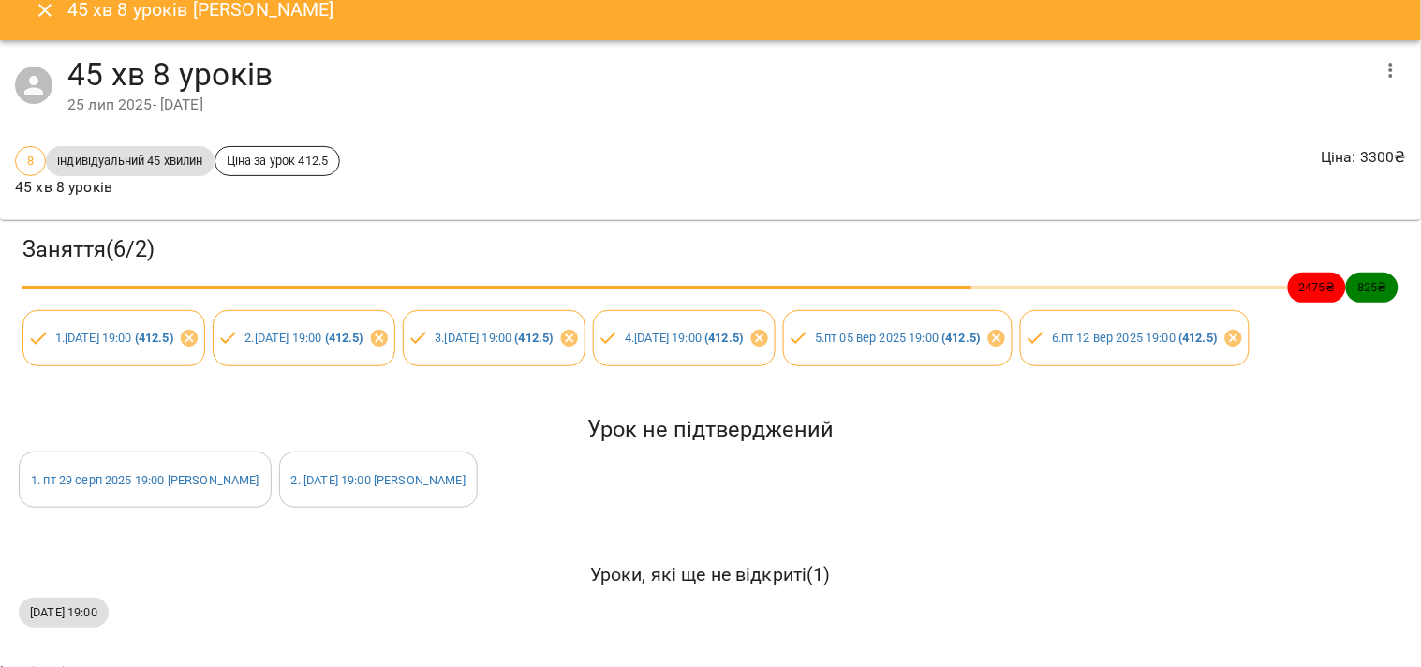
scroll to position [0, 0]
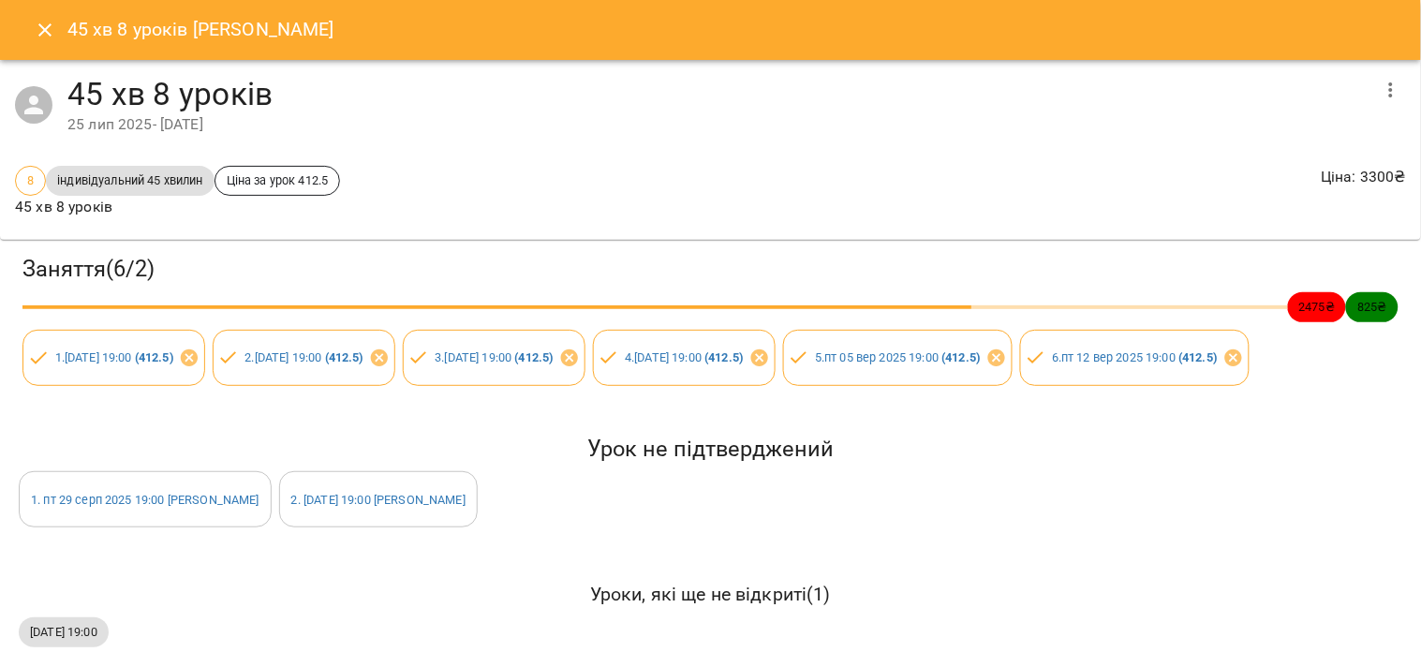
click at [39, 40] on icon "Close" at bounding box center [45, 30] width 22 height 22
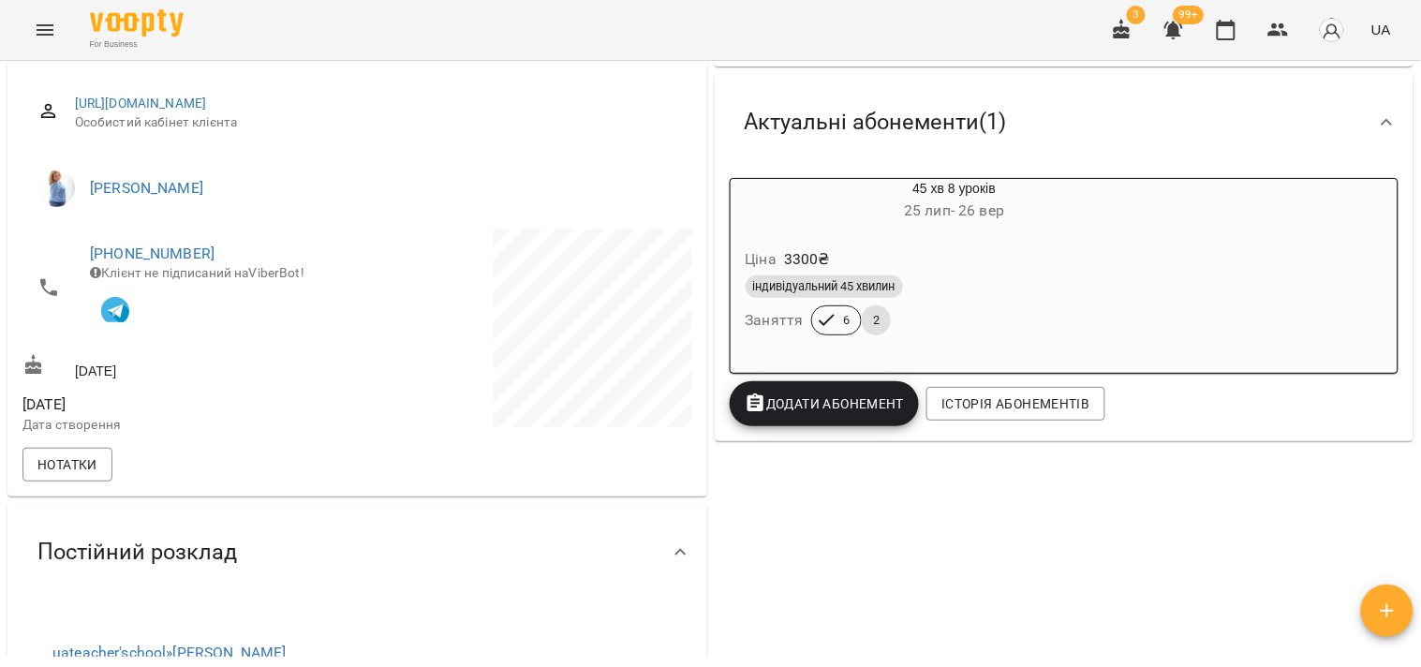
click at [1101, 306] on div "індивідуальний 45 хвилин Заняття 6 2" at bounding box center [955, 305] width 426 height 67
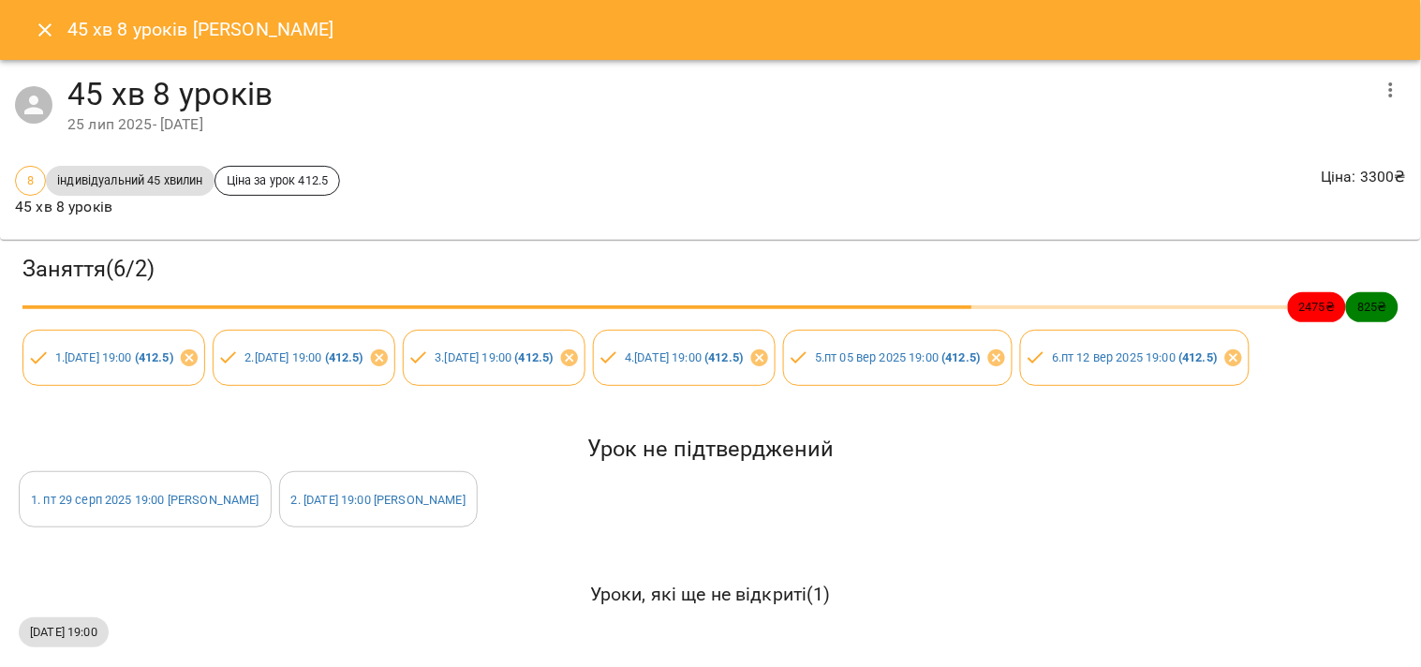
click at [51, 25] on icon "Close" at bounding box center [45, 30] width 22 height 22
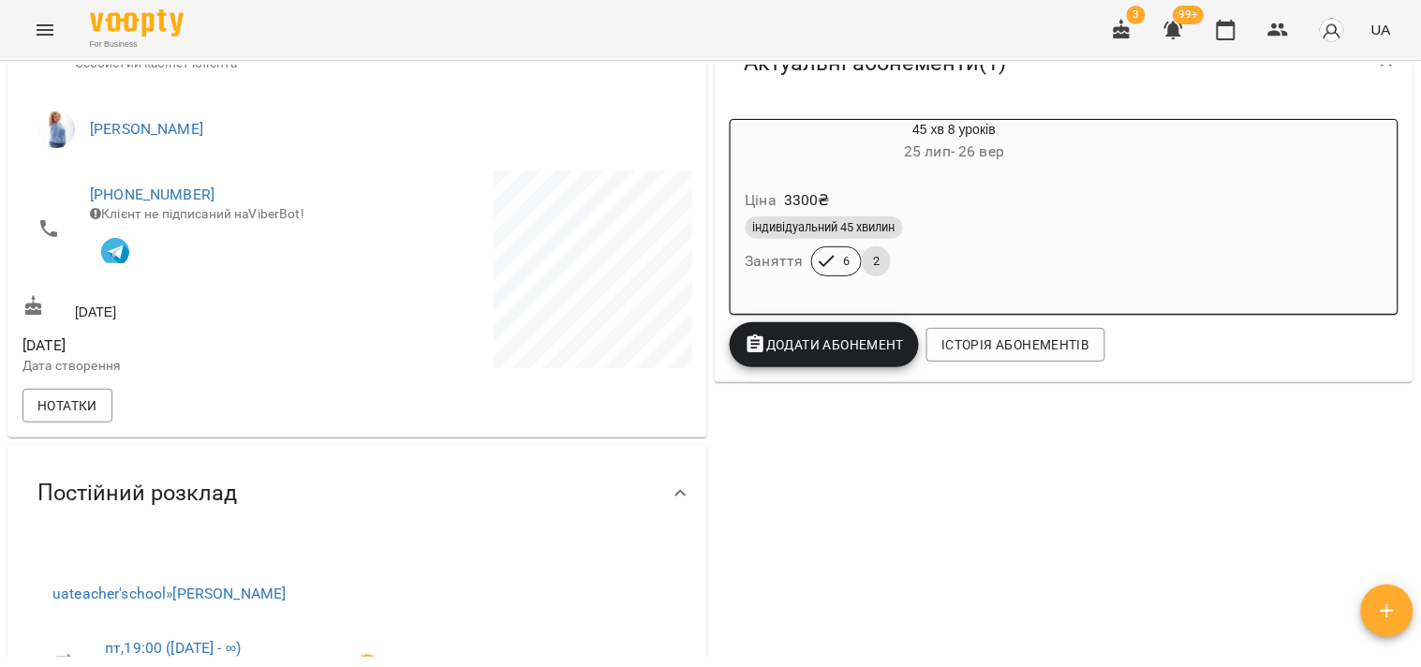
scroll to position [247, 0]
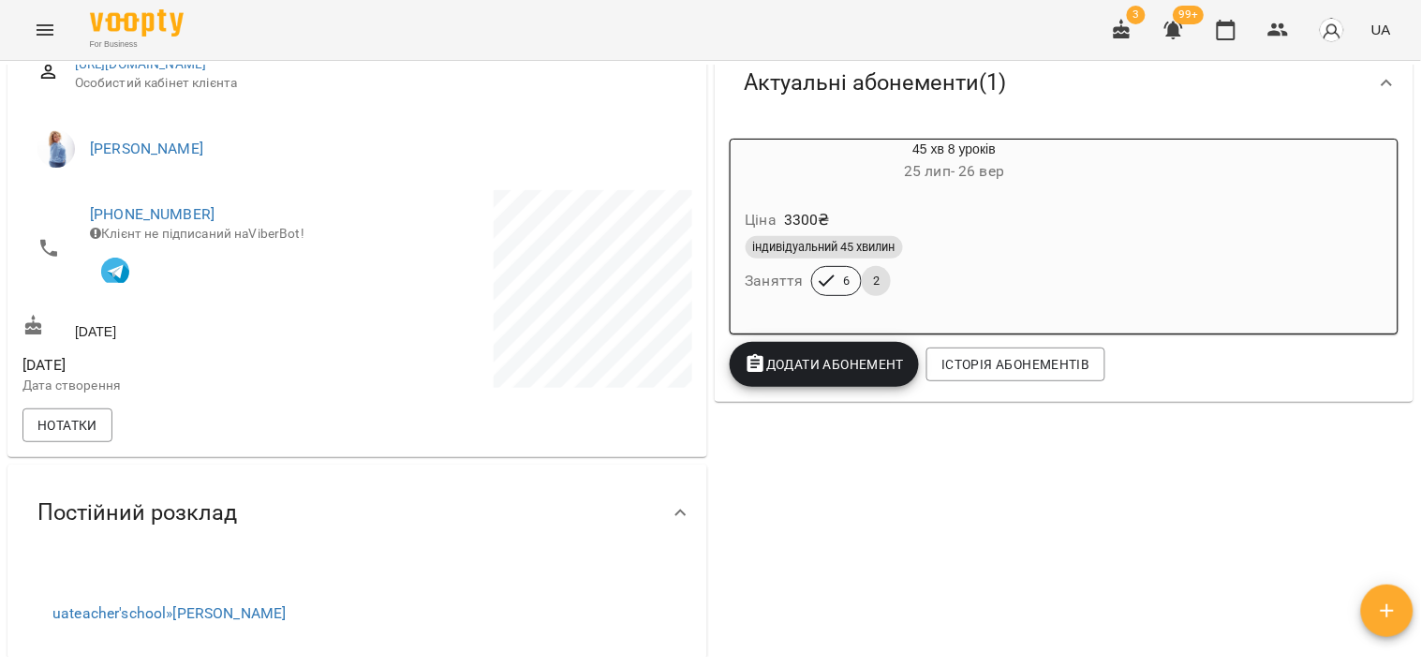
click at [998, 267] on div "індивідуальний 45 хвилин Заняття 6 2" at bounding box center [955, 265] width 426 height 67
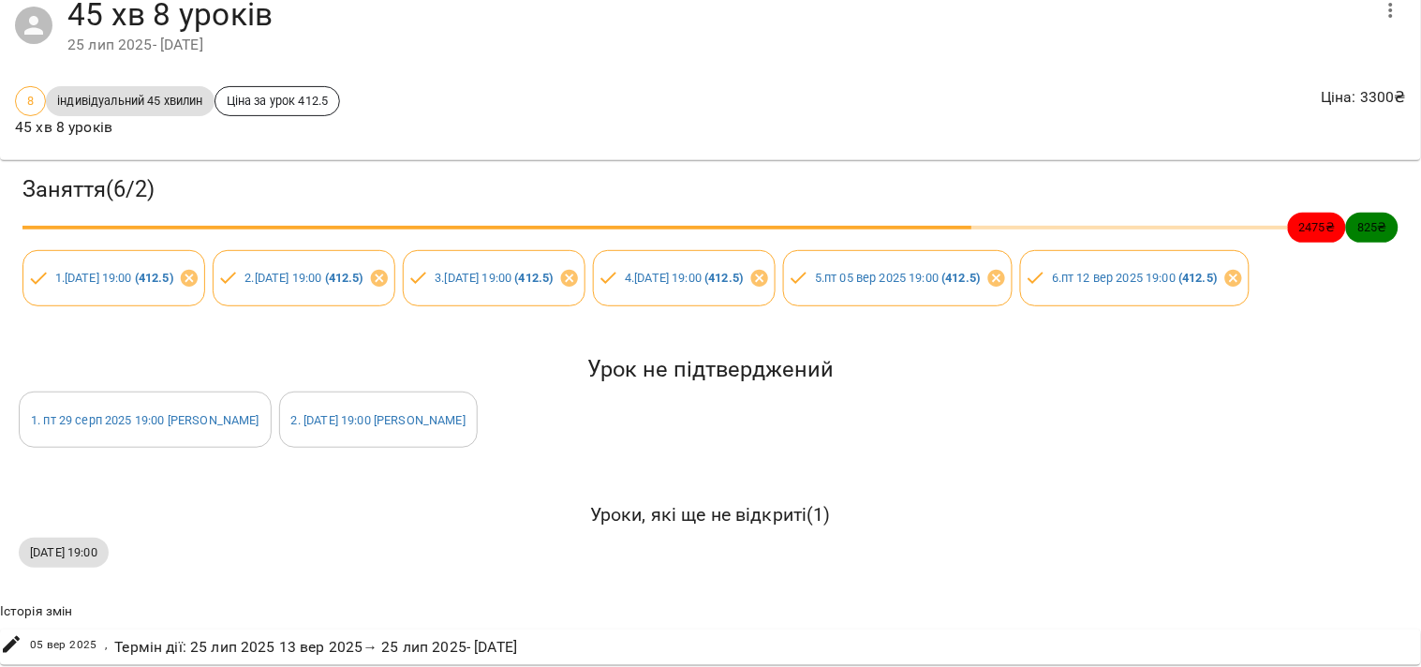
scroll to position [0, 0]
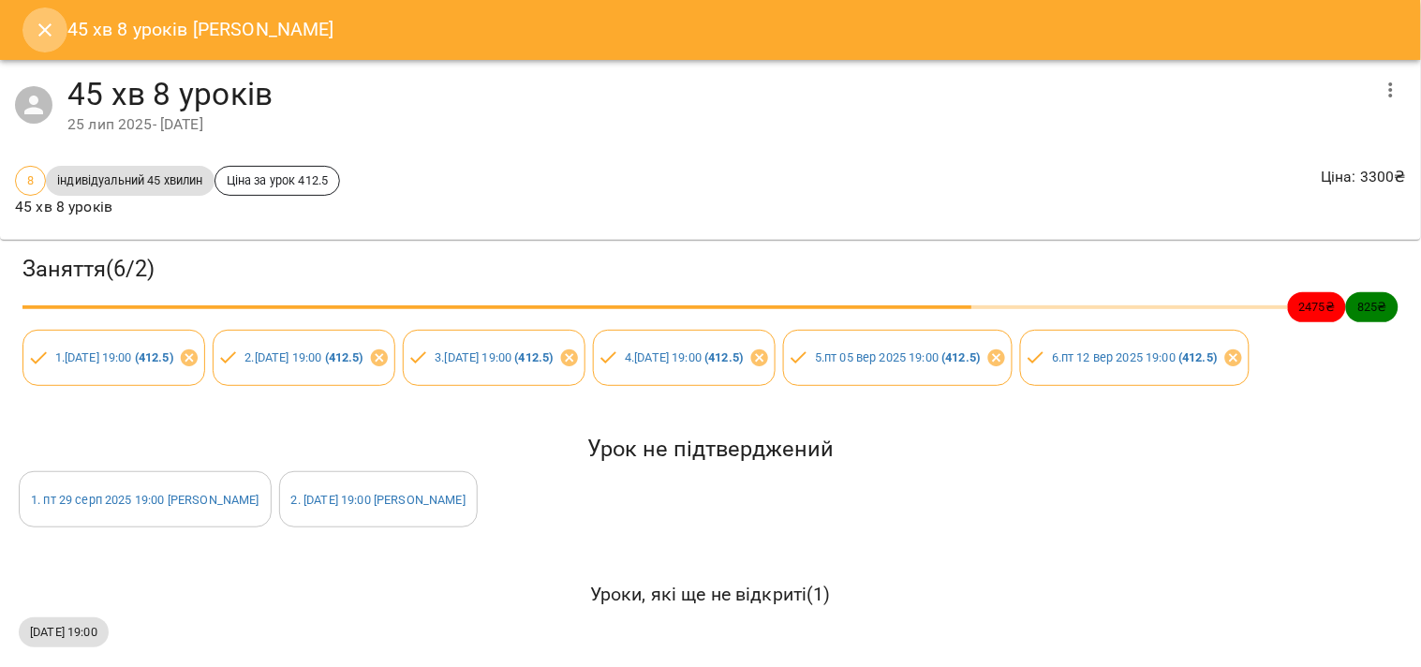
click at [44, 25] on icon "Close" at bounding box center [45, 30] width 22 height 22
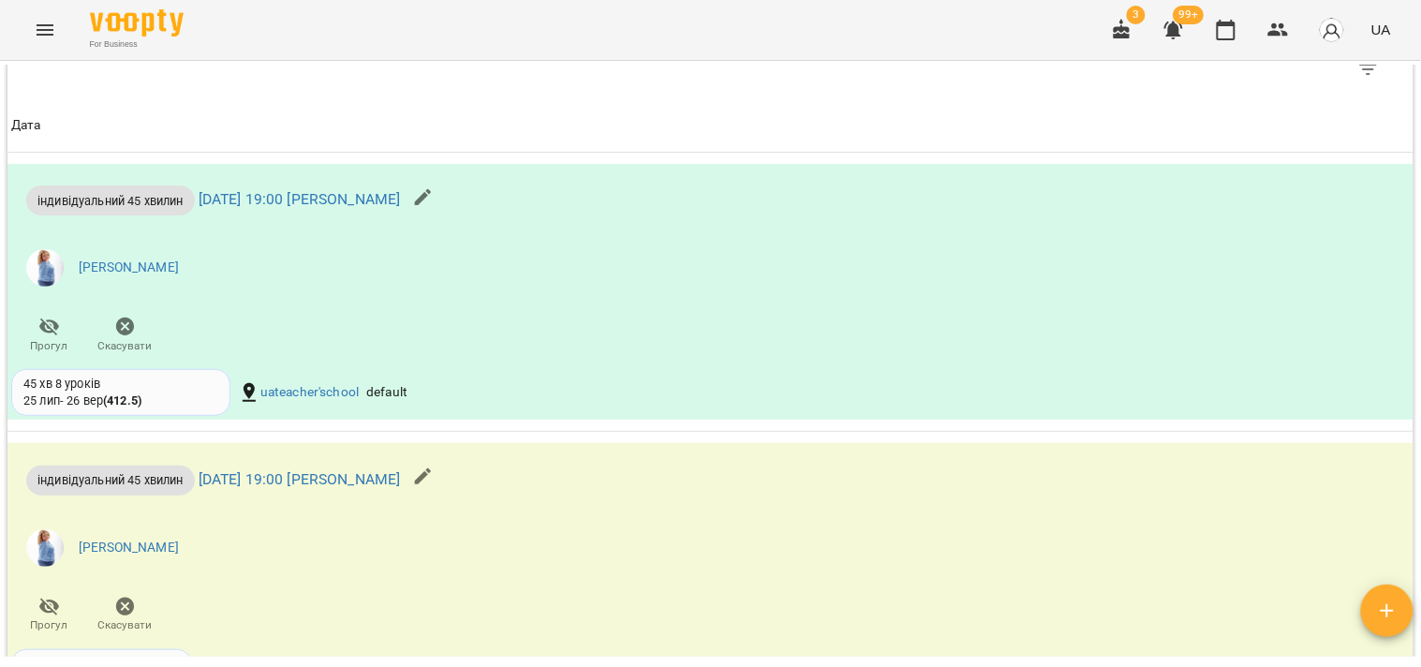
scroll to position [932, 0]
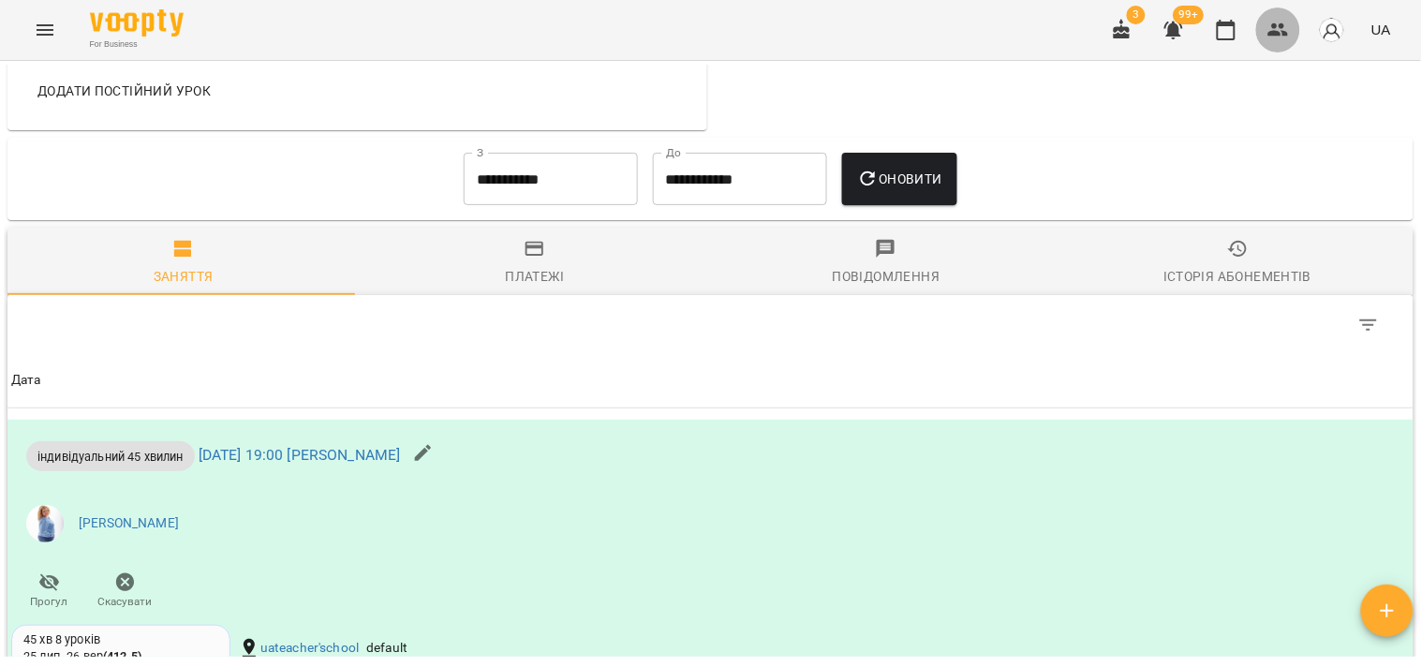
click at [1270, 41] on button "button" at bounding box center [1278, 29] width 45 height 45
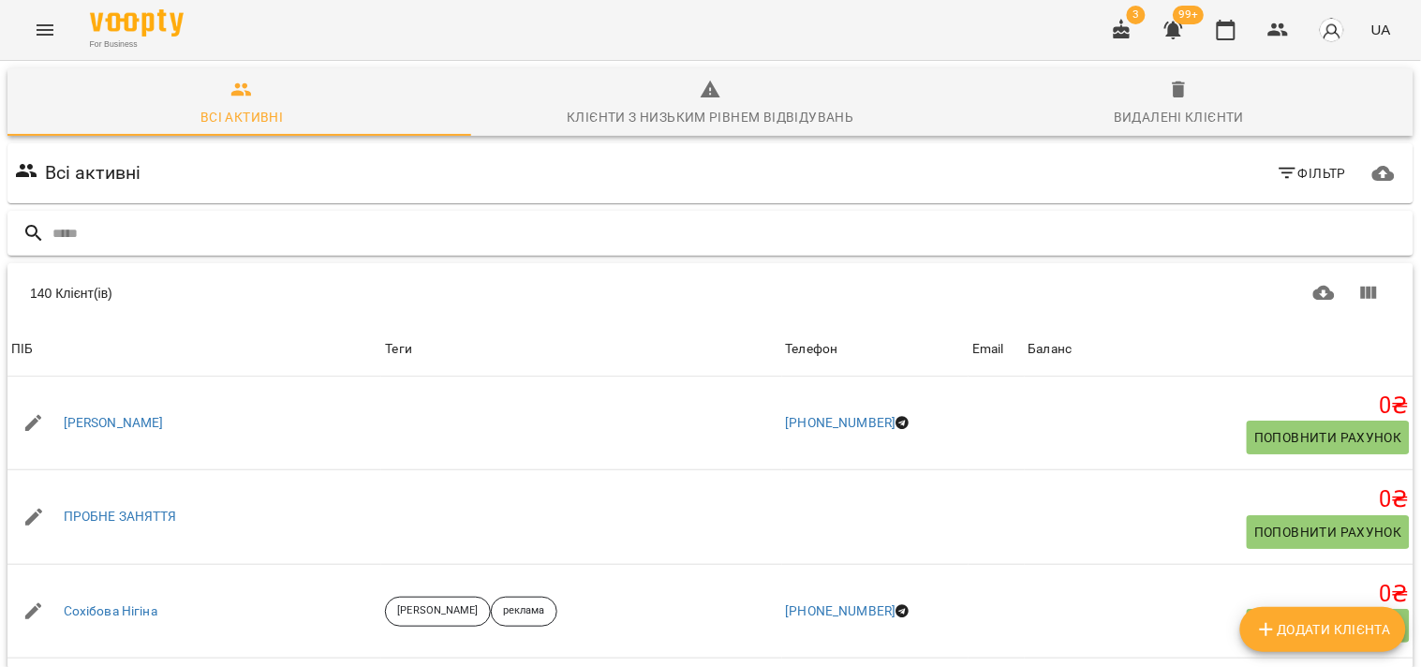
click at [134, 234] on input "text" at bounding box center [728, 233] width 1353 height 31
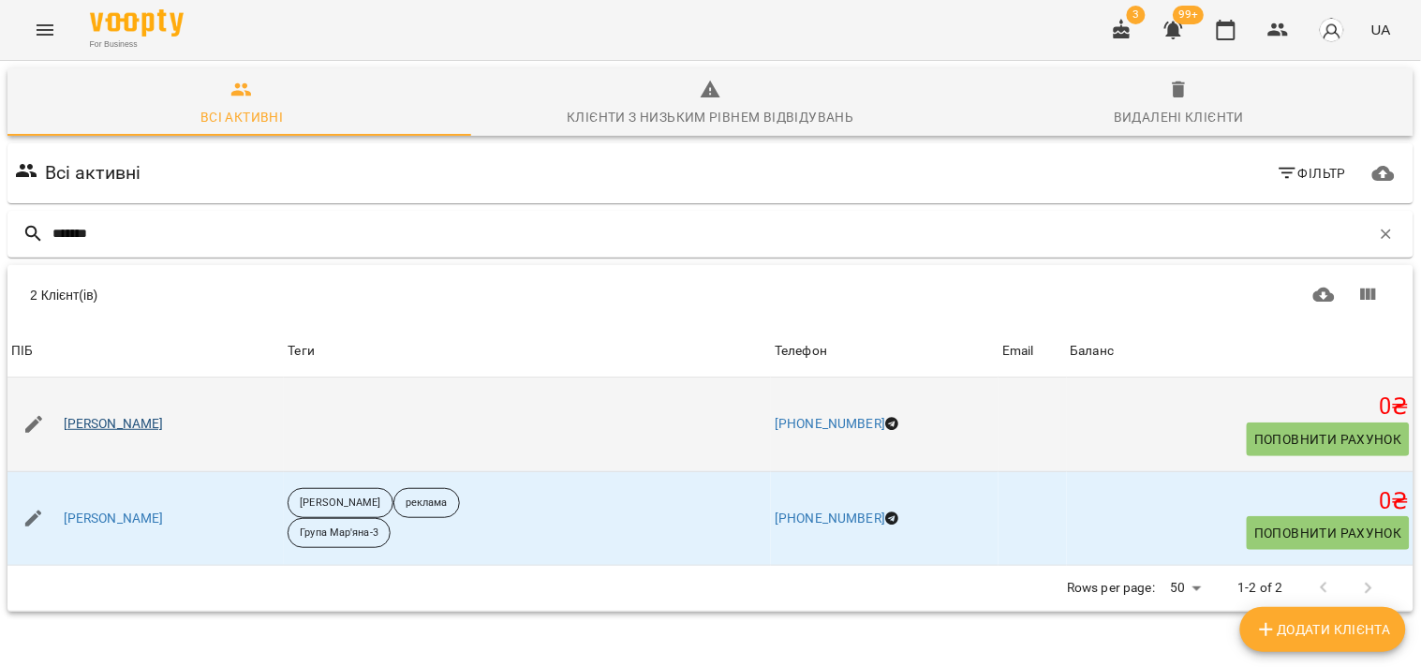
type input "*******"
click at [124, 424] on link "Решітняк Соломія" at bounding box center [114, 424] width 100 height 19
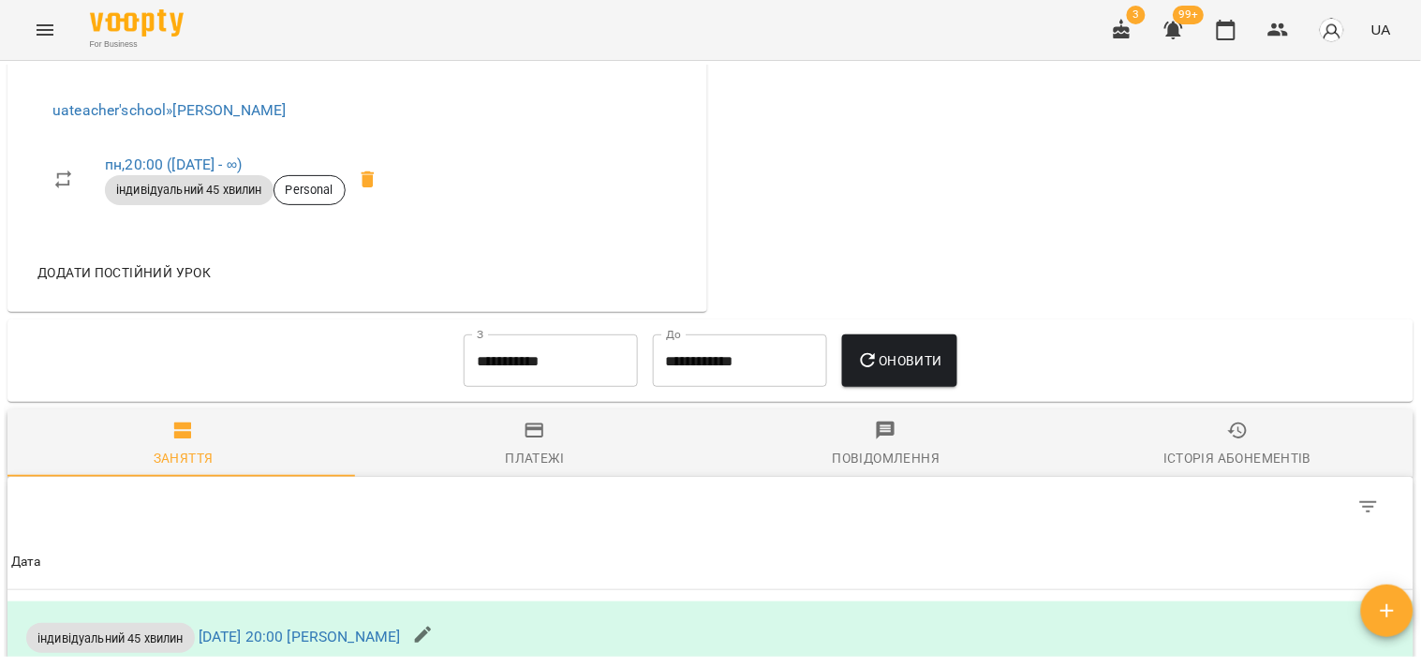
scroll to position [728, 0]
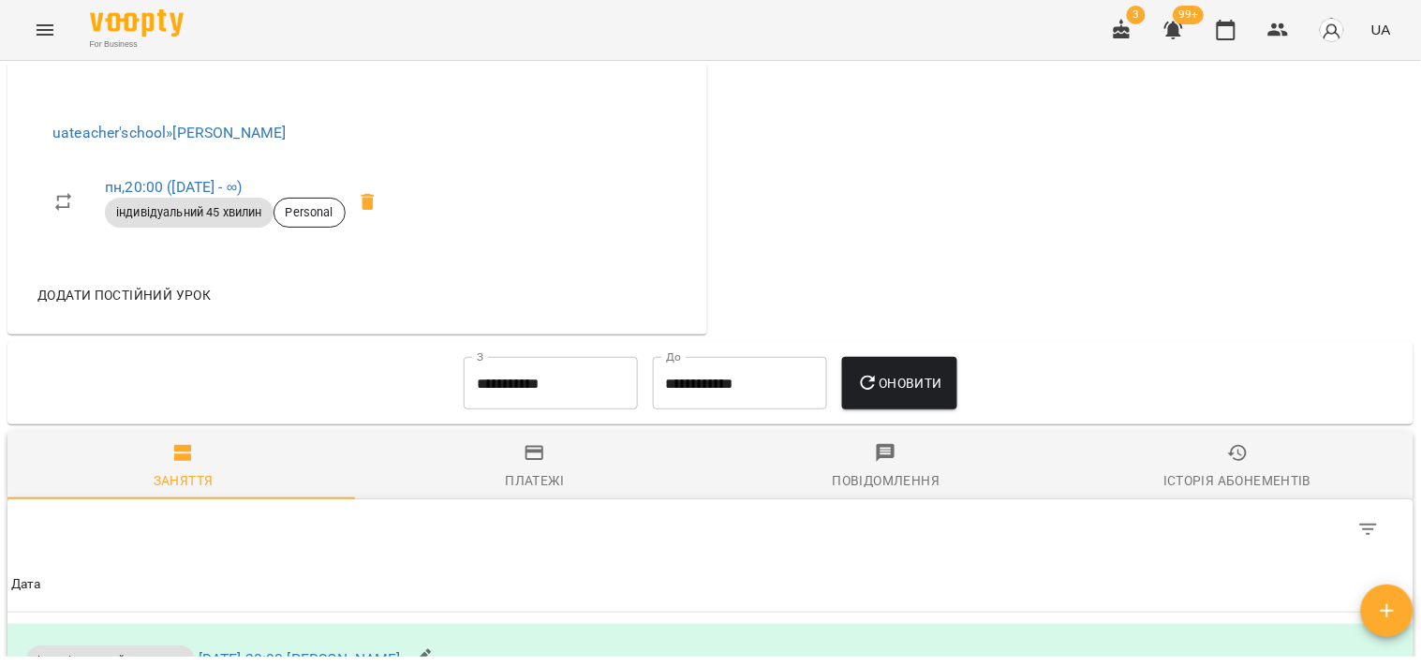
click at [553, 382] on input "**********" at bounding box center [551, 383] width 174 height 52
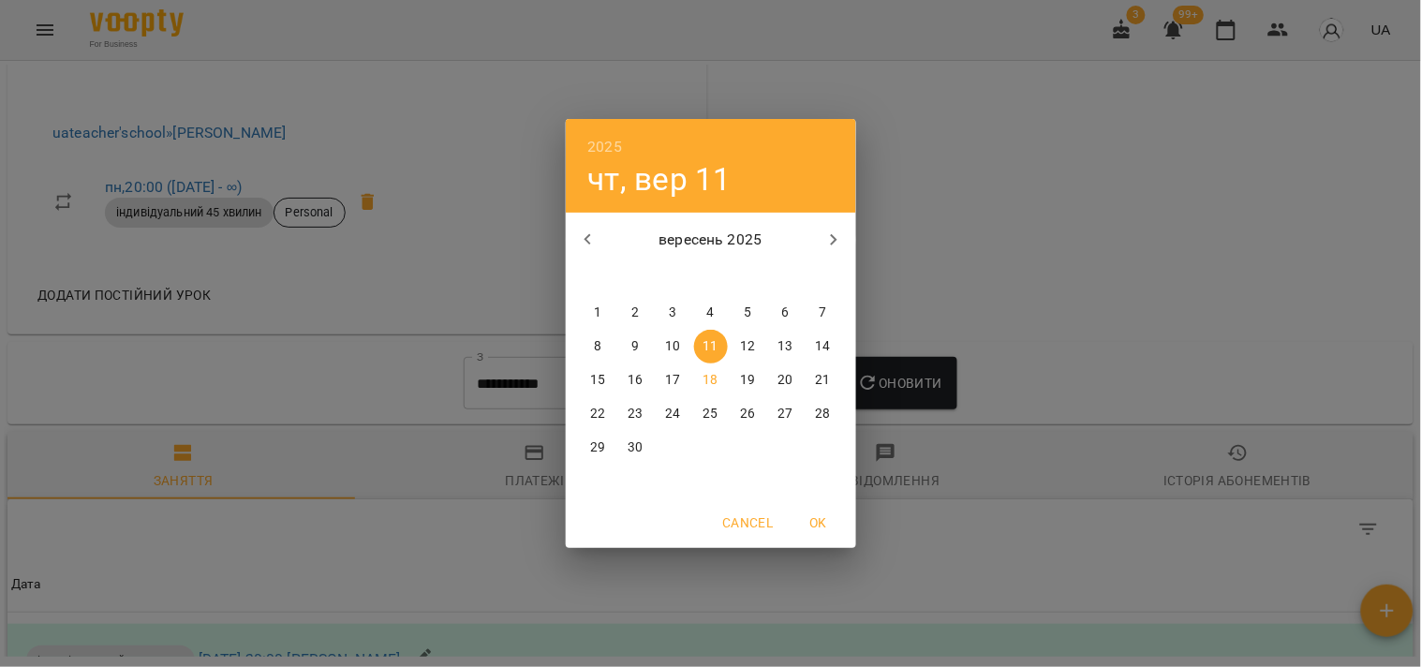
click at [602, 309] on span "1" at bounding box center [599, 312] width 34 height 19
type input "**********"
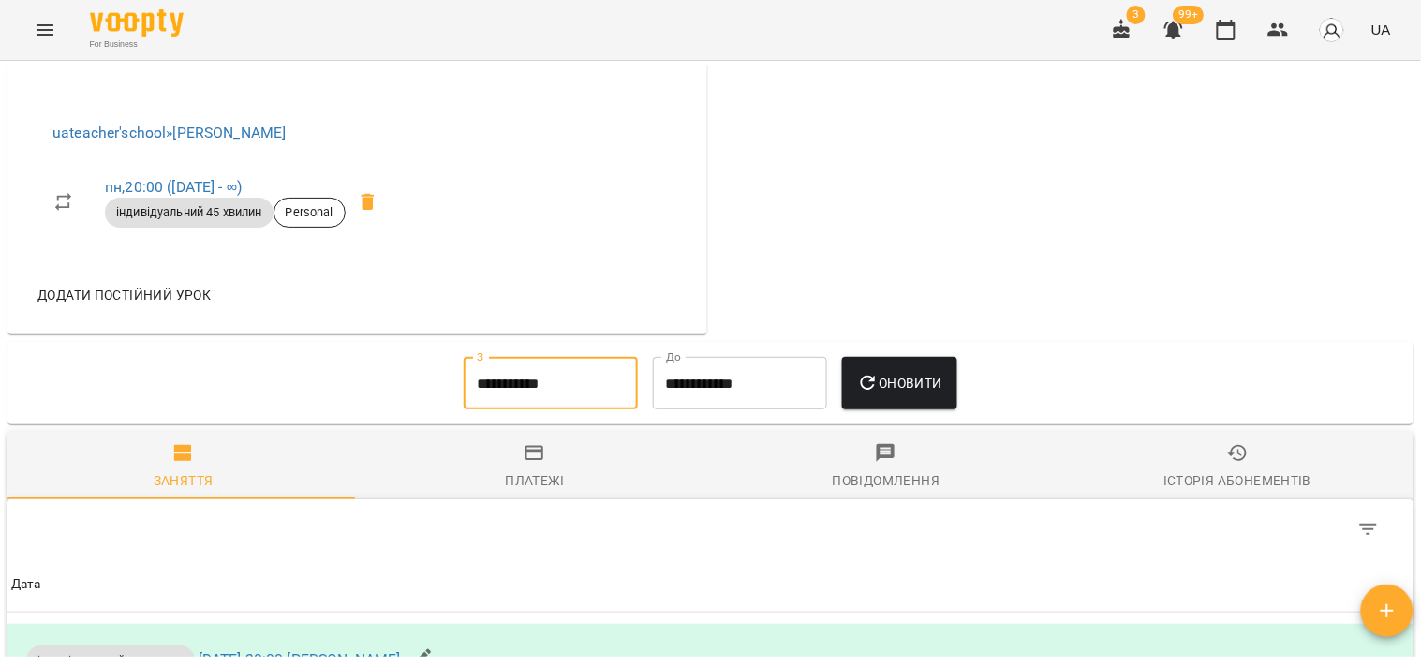
click at [892, 386] on span "Оновити" at bounding box center [899, 383] width 85 height 22
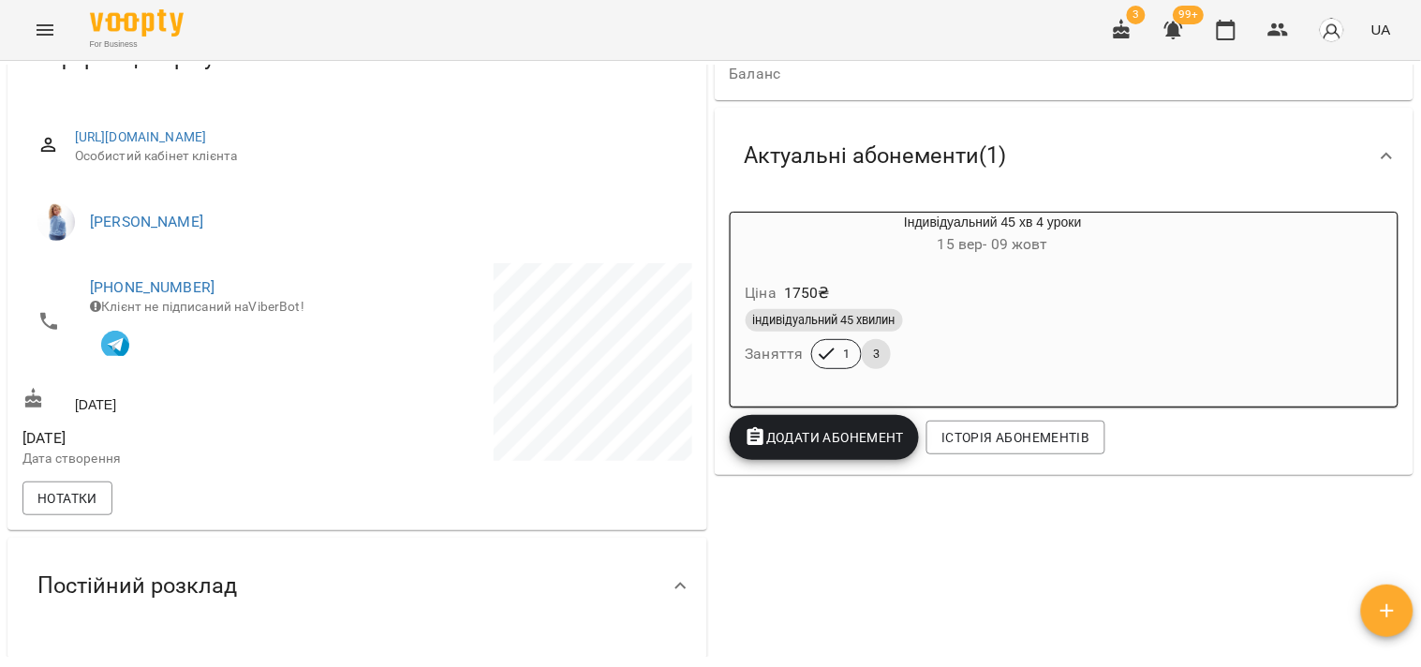
scroll to position [0, 0]
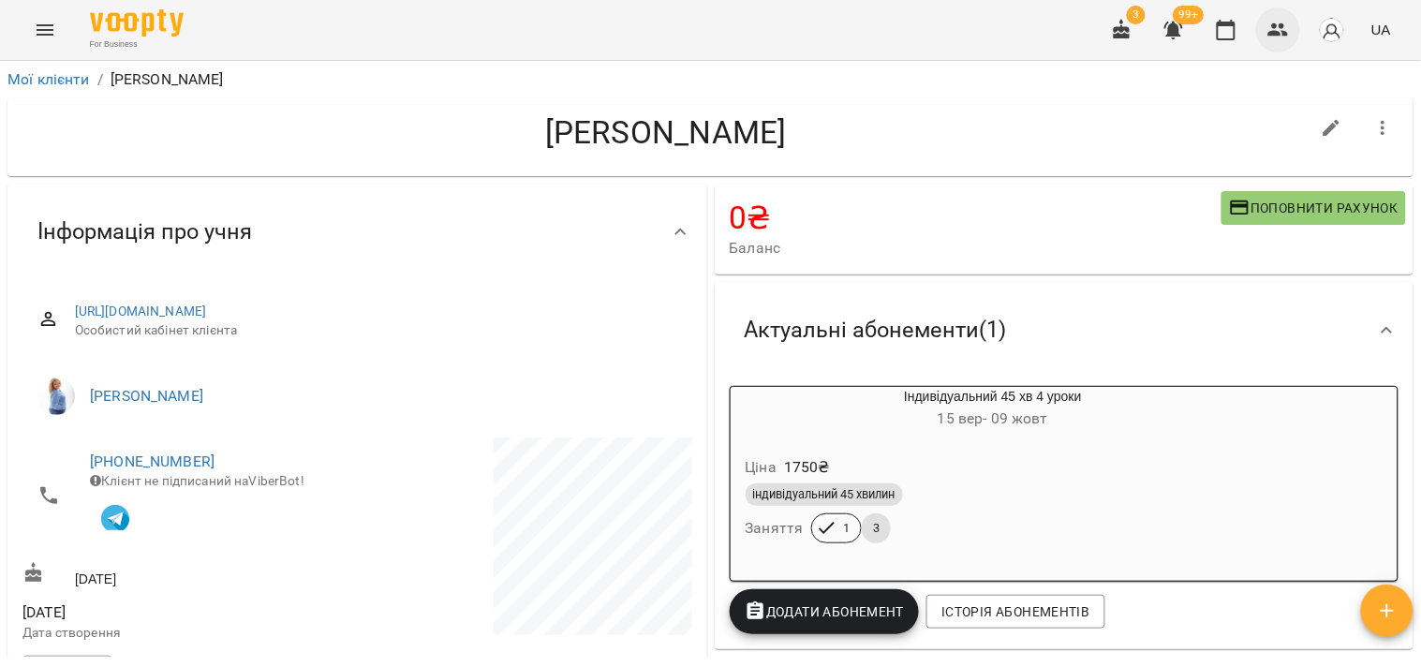
click at [1284, 35] on icon "button" at bounding box center [1278, 30] width 22 height 22
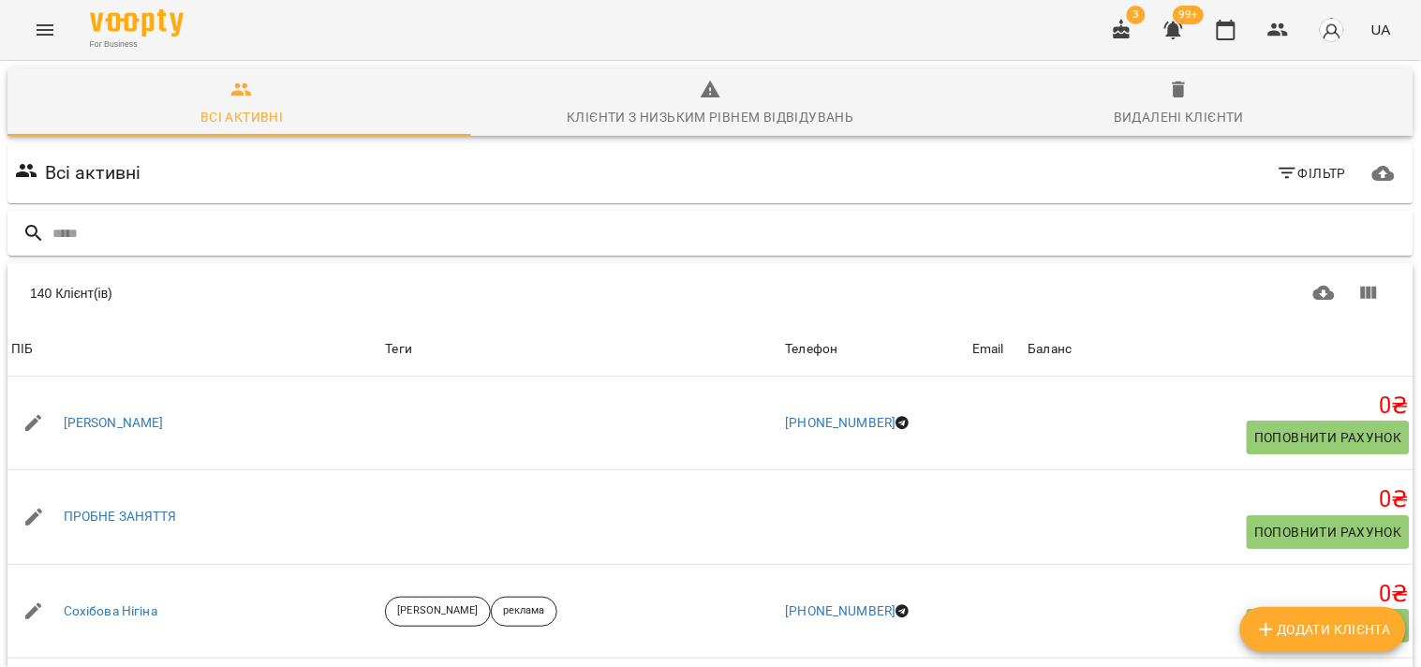
click at [1106, 239] on input "text" at bounding box center [728, 233] width 1353 height 31
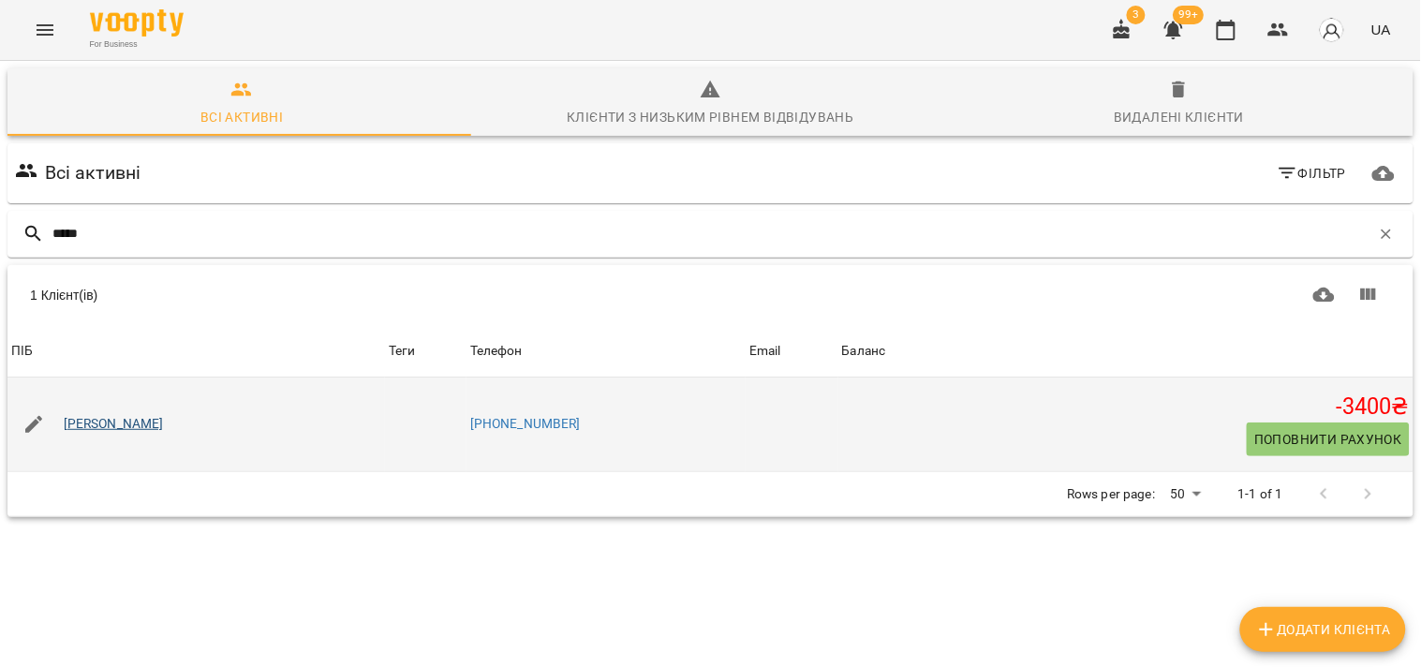
type input "*****"
click at [112, 425] on link "[PERSON_NAME]" at bounding box center [114, 424] width 100 height 19
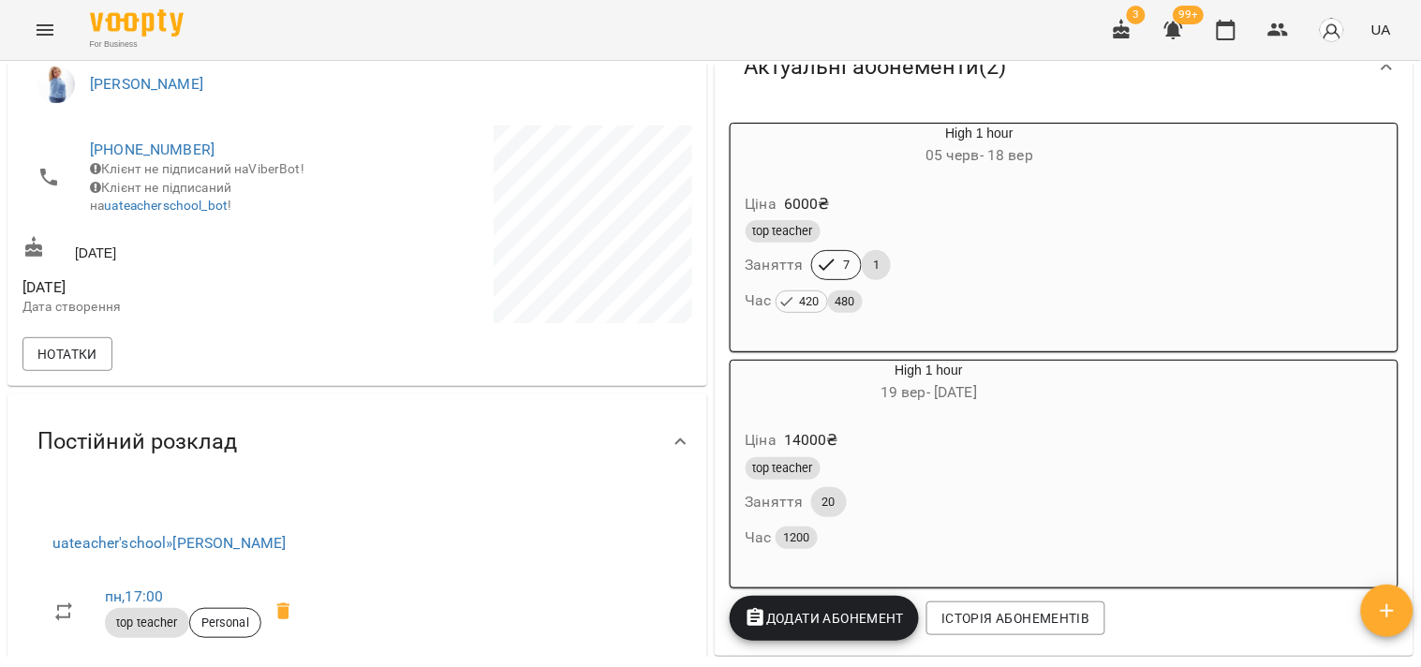
scroll to position [208, 0]
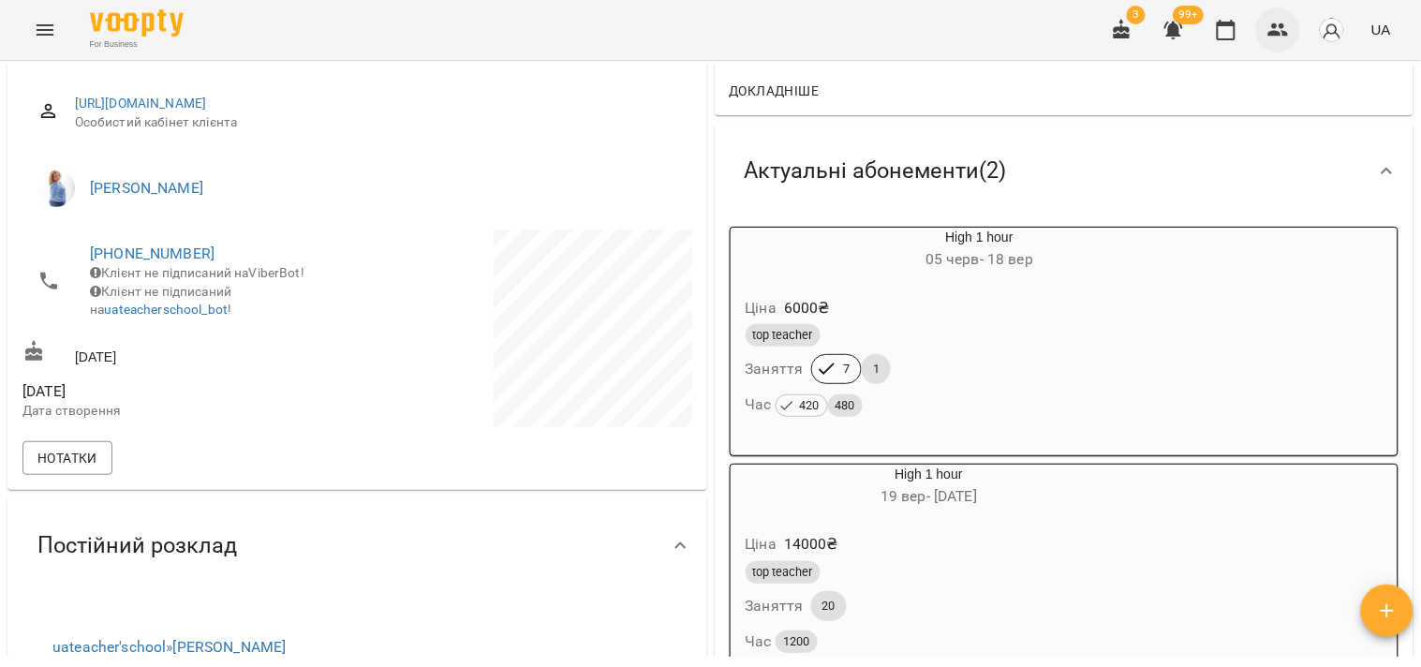
click at [1260, 35] on button "button" at bounding box center [1278, 29] width 45 height 45
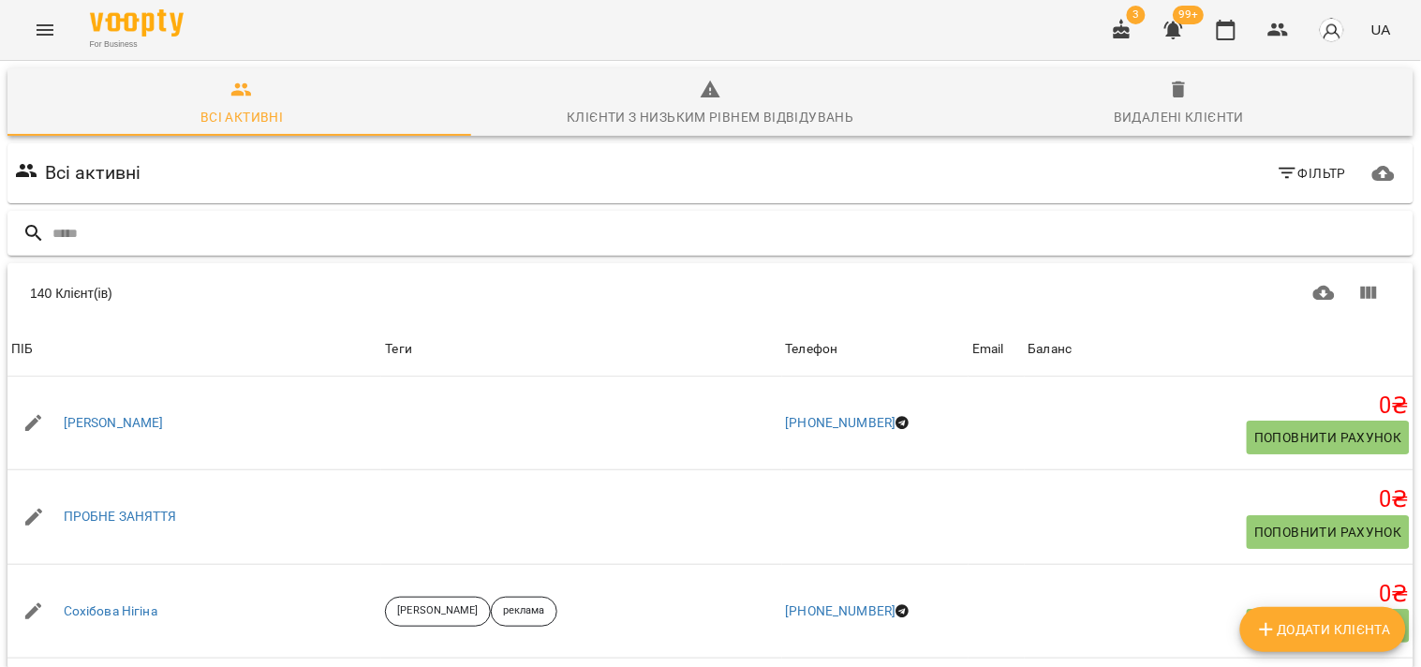
click at [538, 247] on input "text" at bounding box center [728, 233] width 1353 height 31
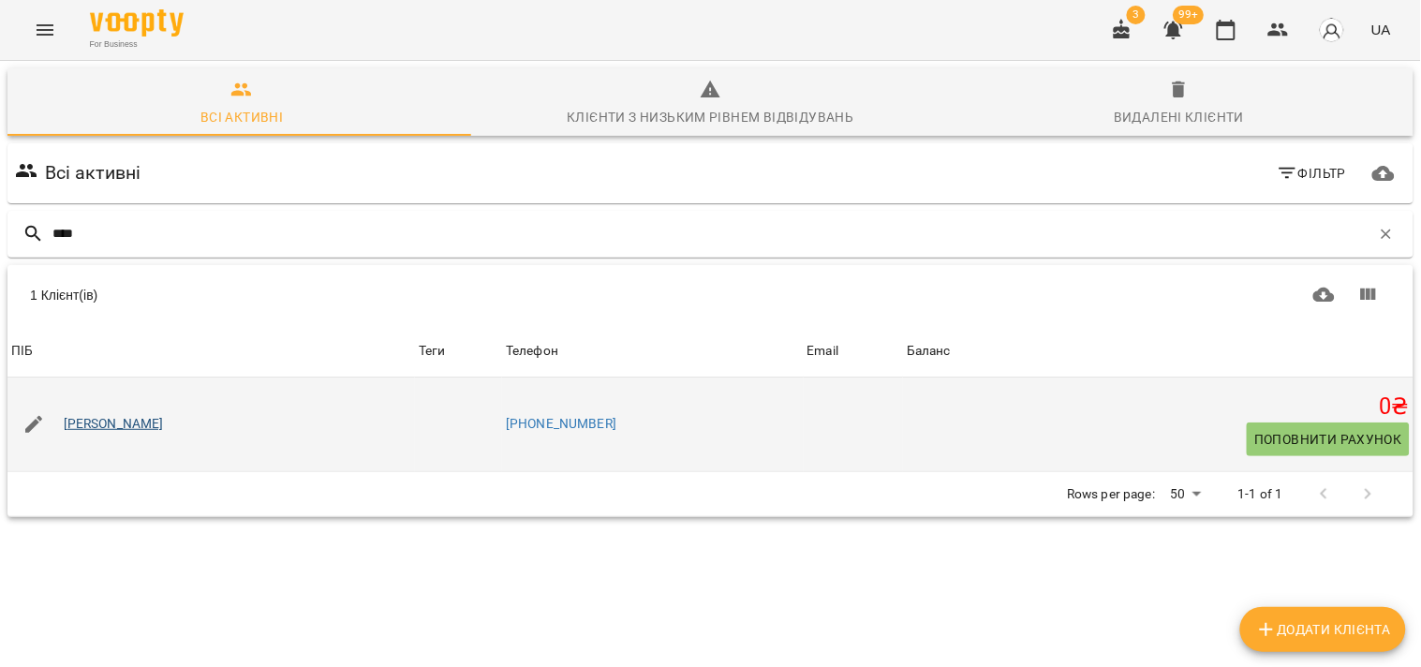
type input "****"
click at [108, 423] on link "Оля Ширіна" at bounding box center [114, 424] width 100 height 19
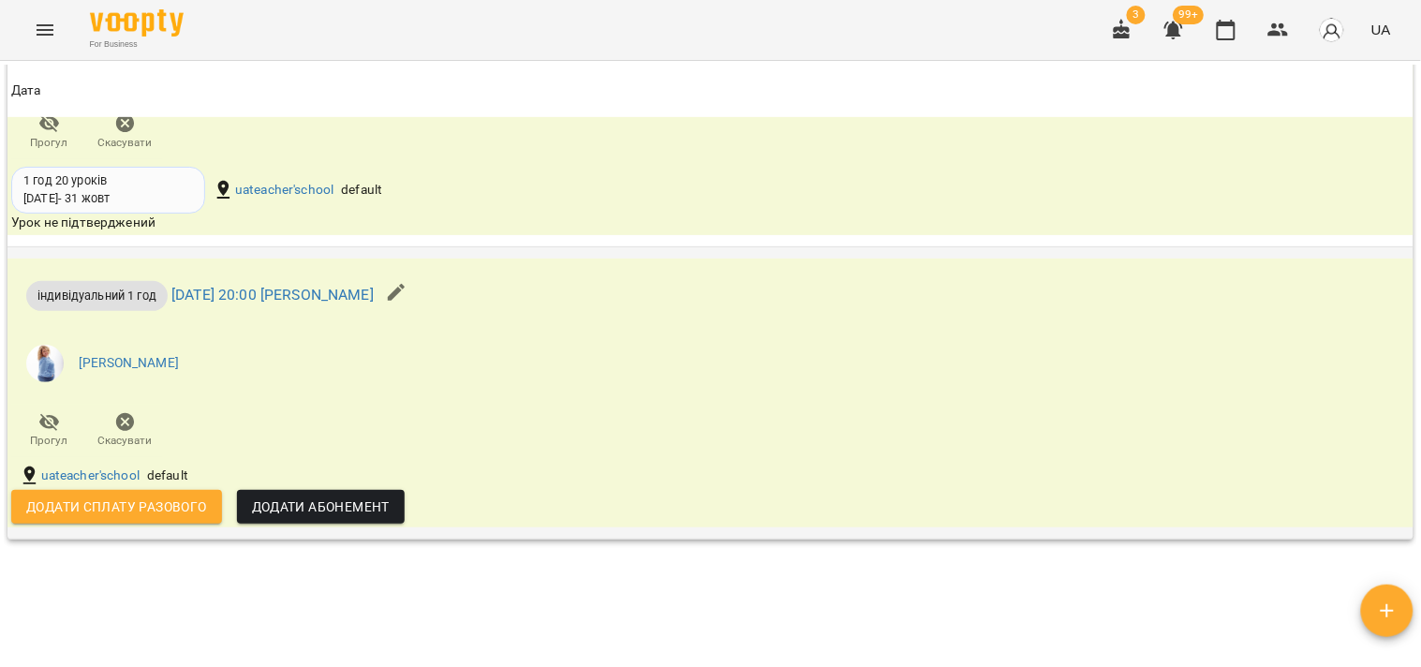
scroll to position [2175, 0]
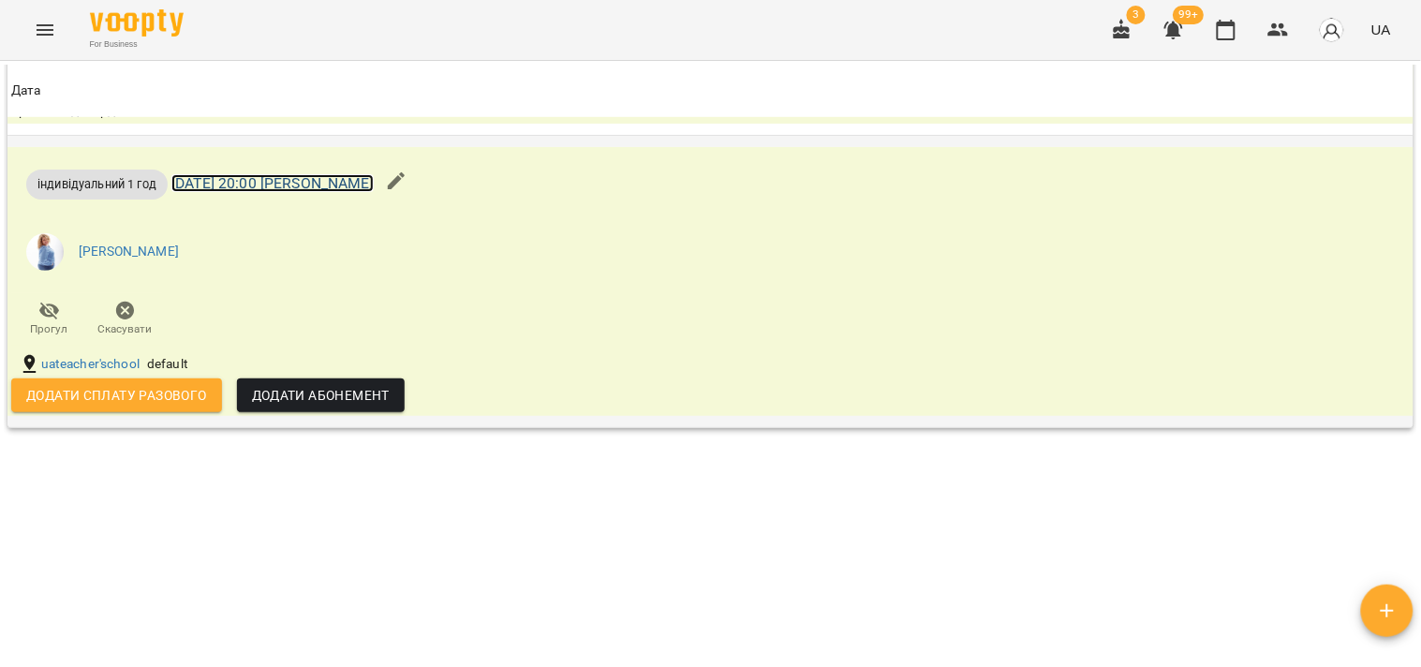
click at [332, 185] on link "вт 23 вер 2025 20:00 Ірина Андрейко" at bounding box center [272, 183] width 202 height 18
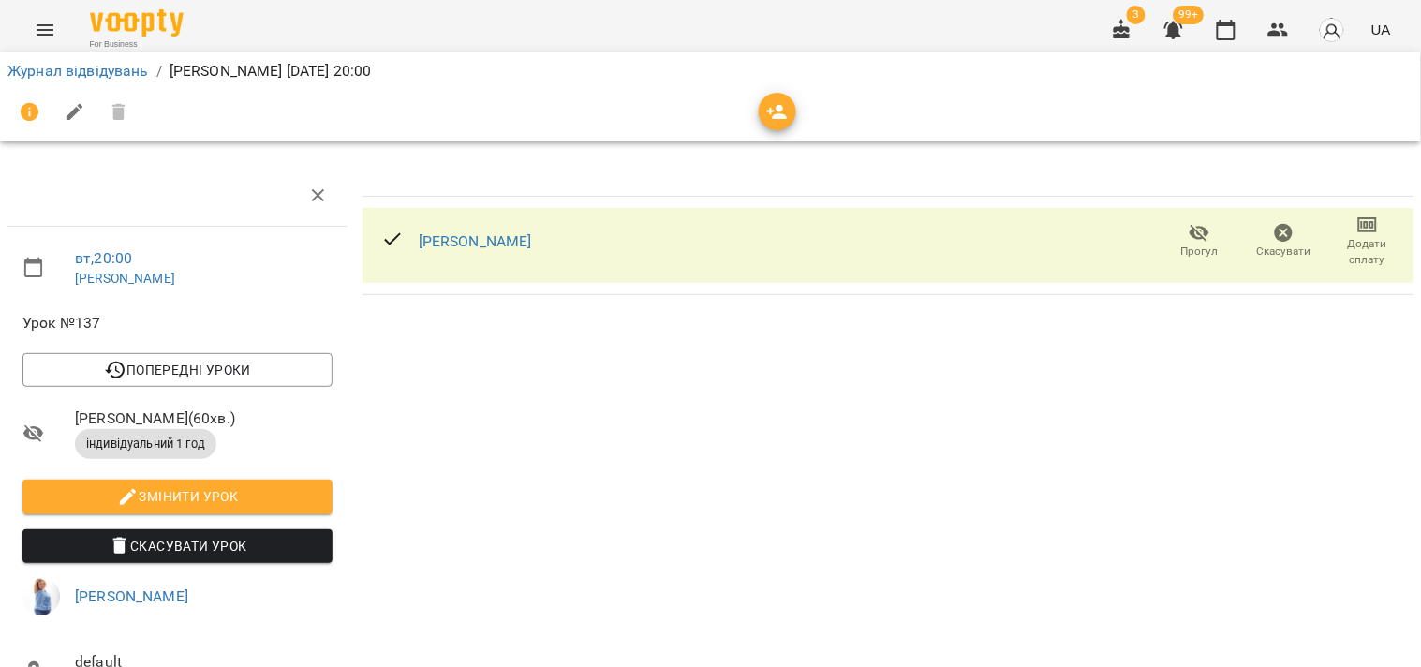
click at [1278, 246] on span "Скасувати" at bounding box center [1284, 251] width 54 height 16
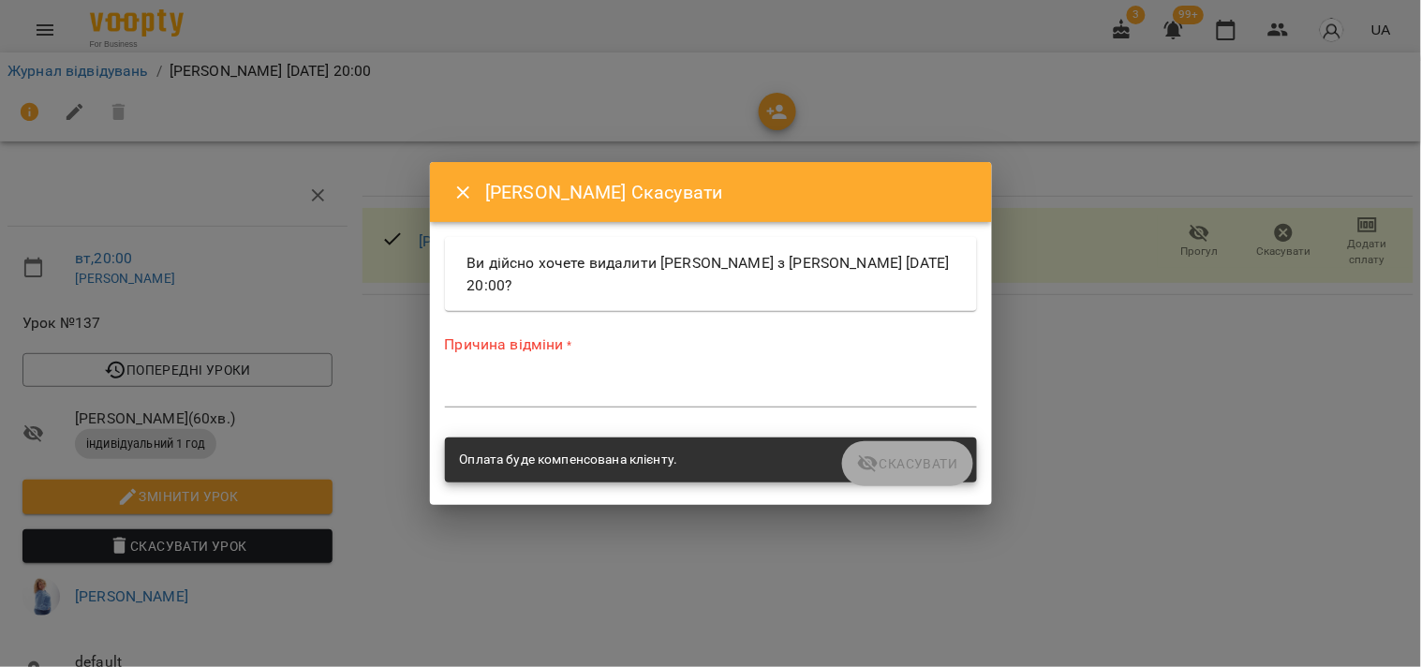
click at [681, 381] on div "*" at bounding box center [711, 392] width 532 height 30
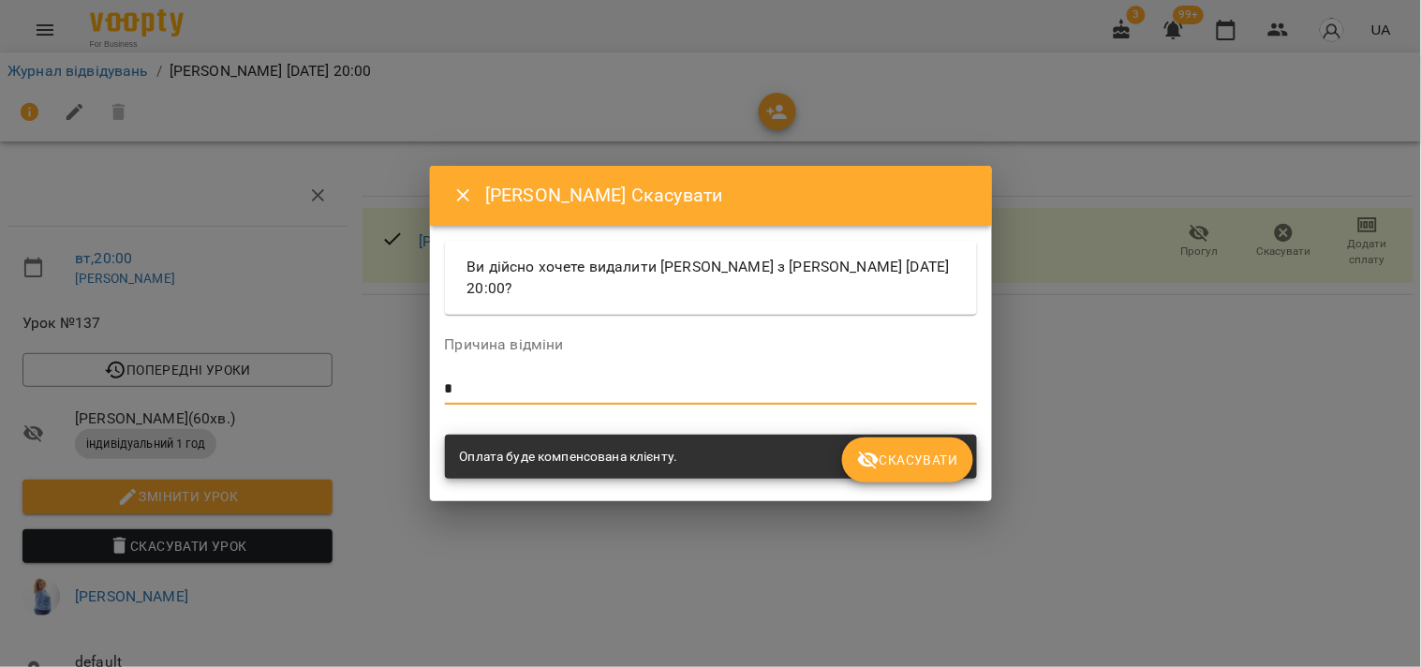
type textarea "*"
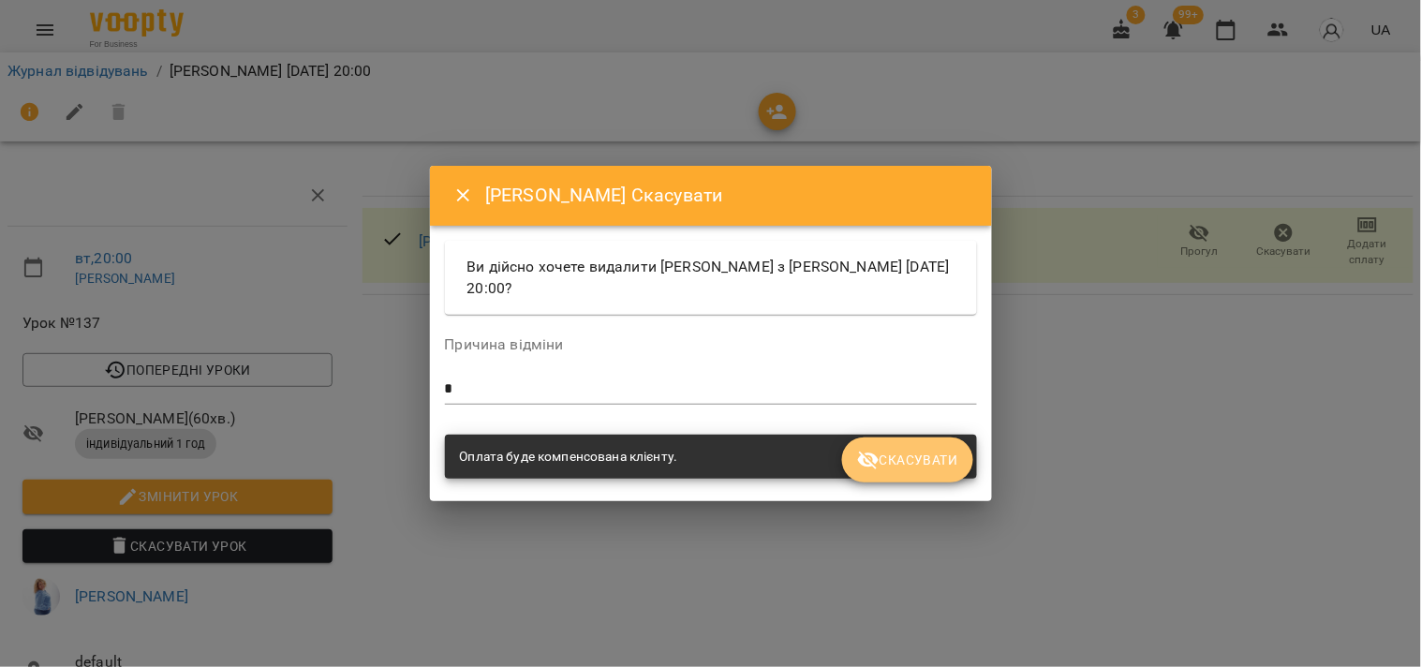
click at [900, 447] on button "Скасувати" at bounding box center [907, 459] width 130 height 45
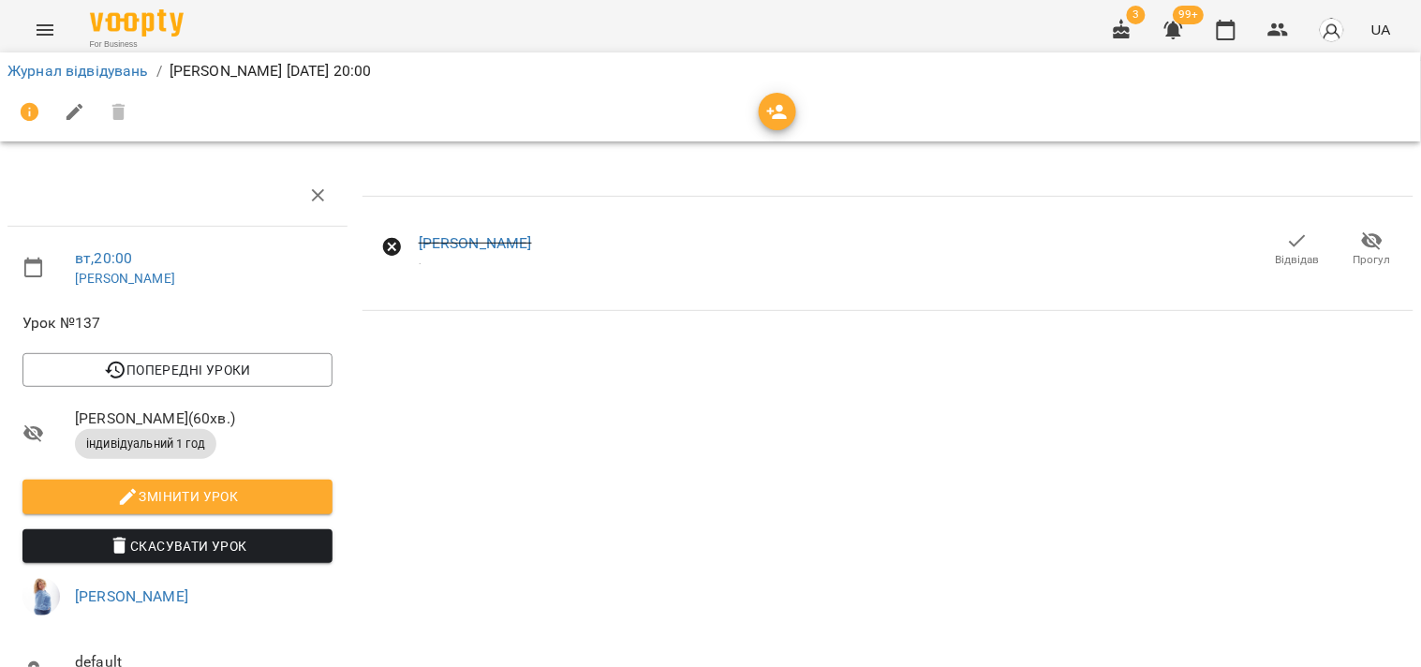
click at [440, 418] on div "Оля Ширіна . Відвідав Прогул" at bounding box center [888, 506] width 1066 height 696
click at [98, 76] on link "Журнал відвідувань" at bounding box center [77, 71] width 141 height 18
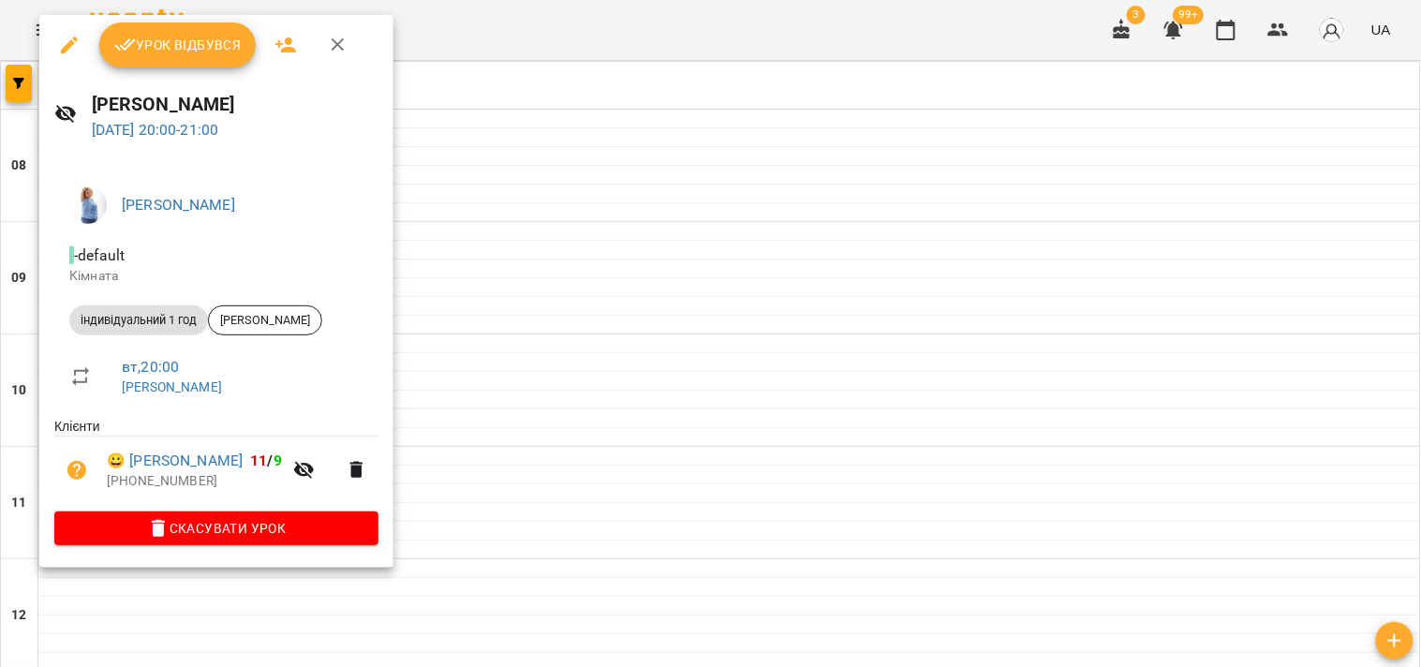
click at [217, 60] on button "Урок відбувся" at bounding box center [177, 44] width 157 height 45
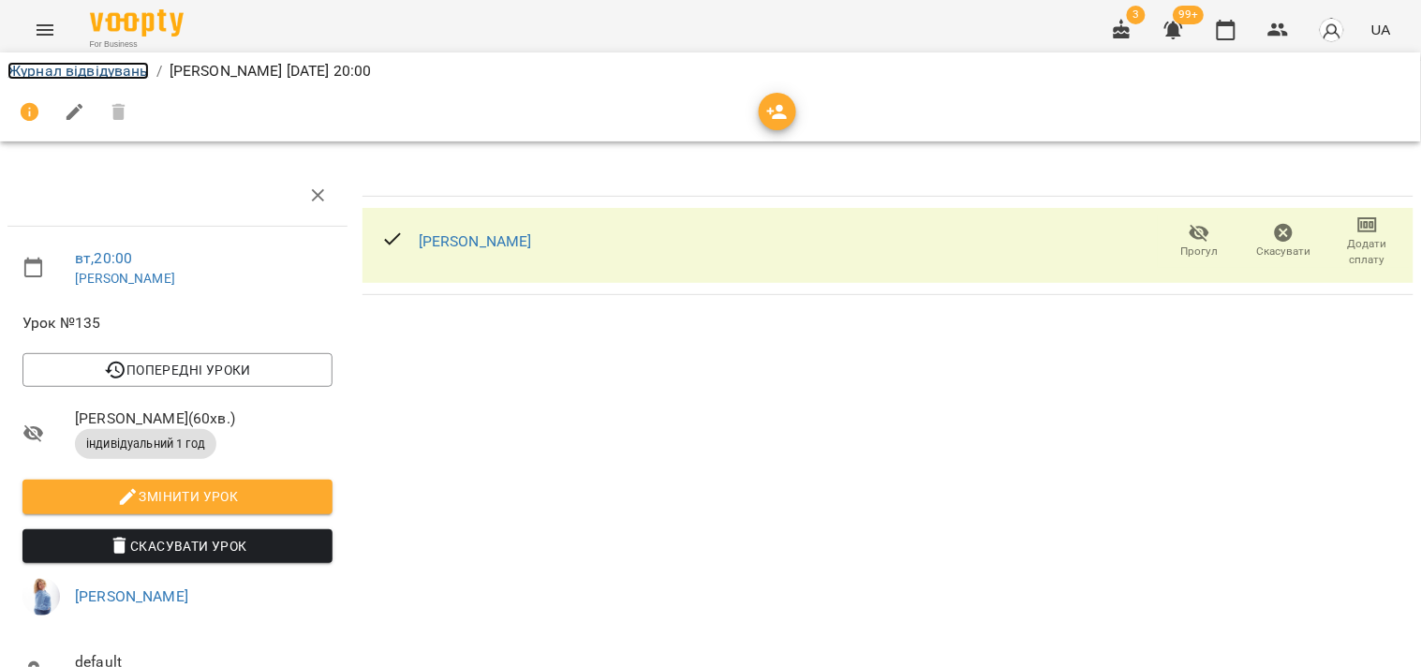
click at [122, 75] on link "Журнал відвідувань" at bounding box center [77, 71] width 141 height 18
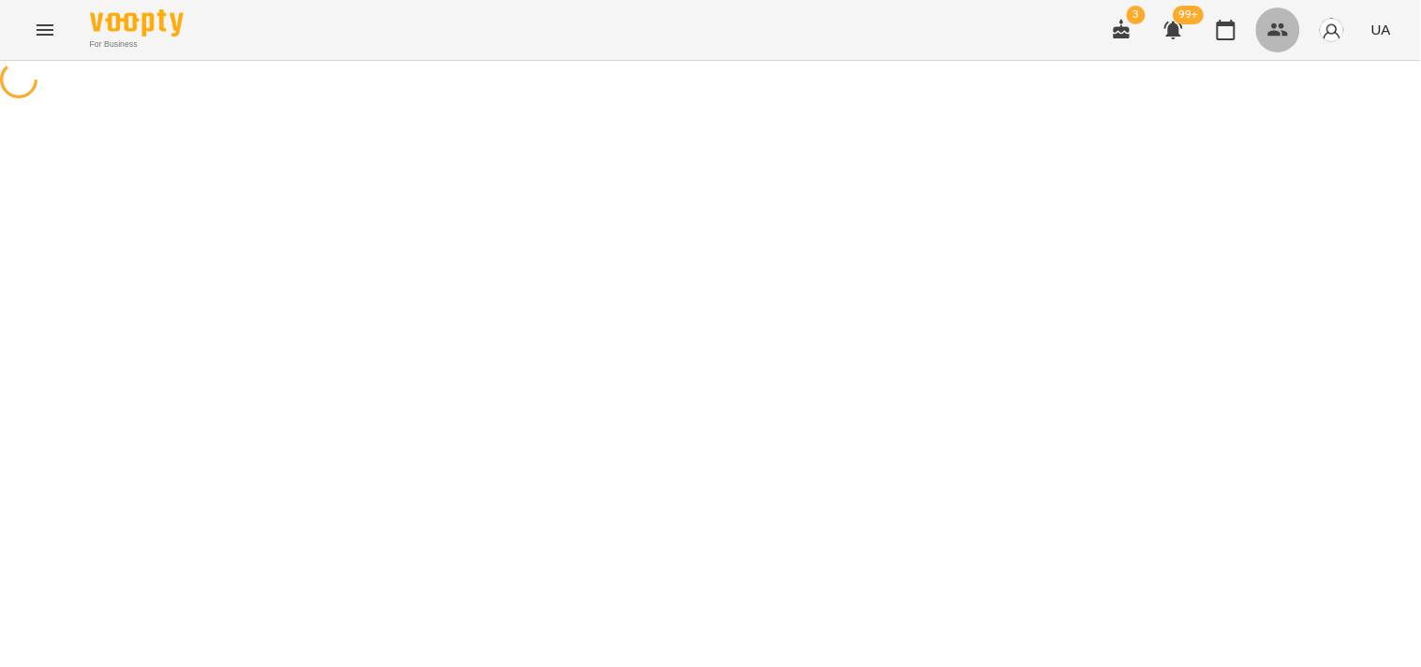
click at [1274, 30] on icon "button" at bounding box center [1278, 30] width 22 height 22
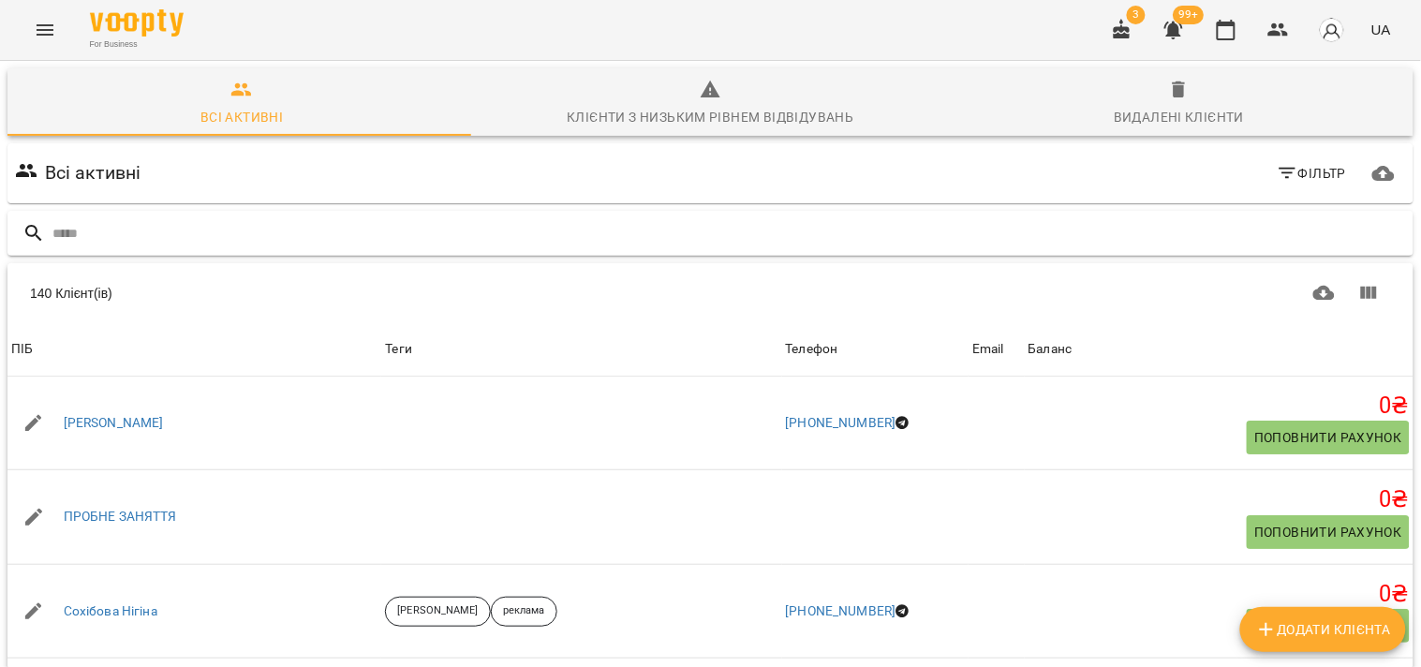
click at [699, 227] on input "text" at bounding box center [728, 233] width 1353 height 31
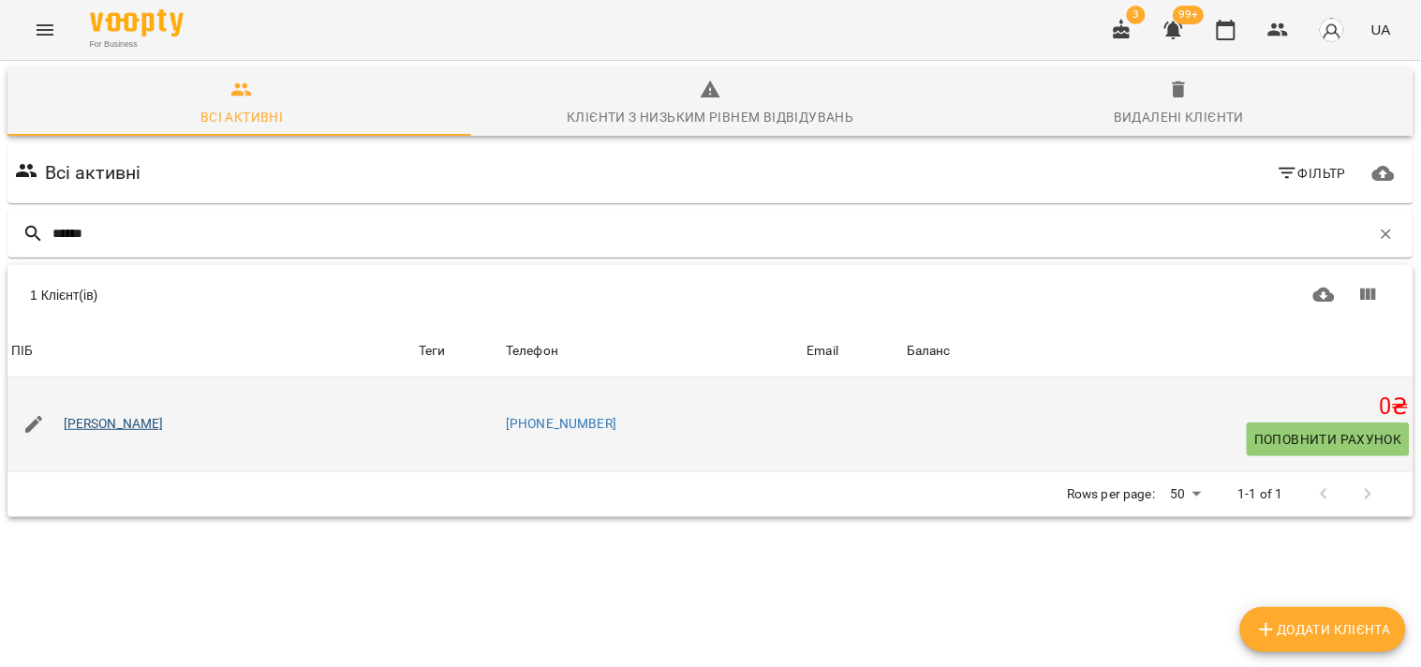
type input "******"
click at [64, 418] on link "Оля Ширіна" at bounding box center [114, 424] width 100 height 19
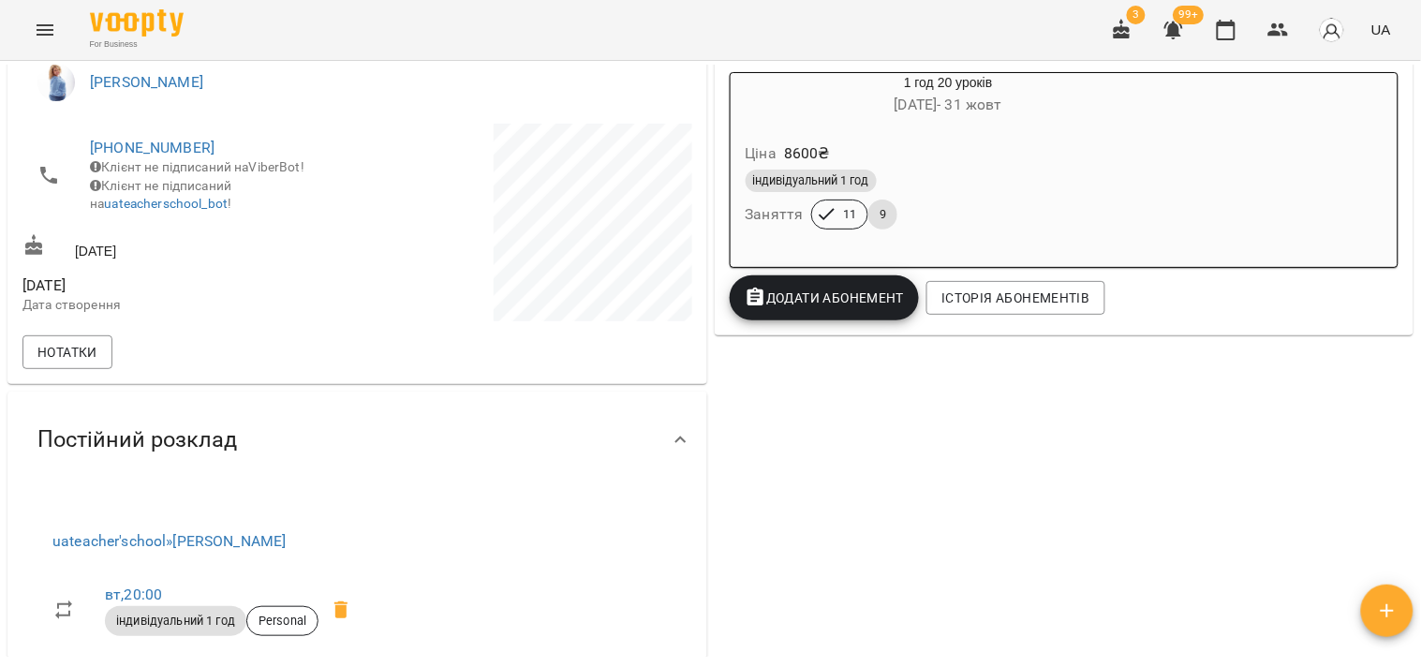
scroll to position [312, 0]
click at [986, 187] on div "індивідуальний 1 год" at bounding box center [948, 182] width 406 height 22
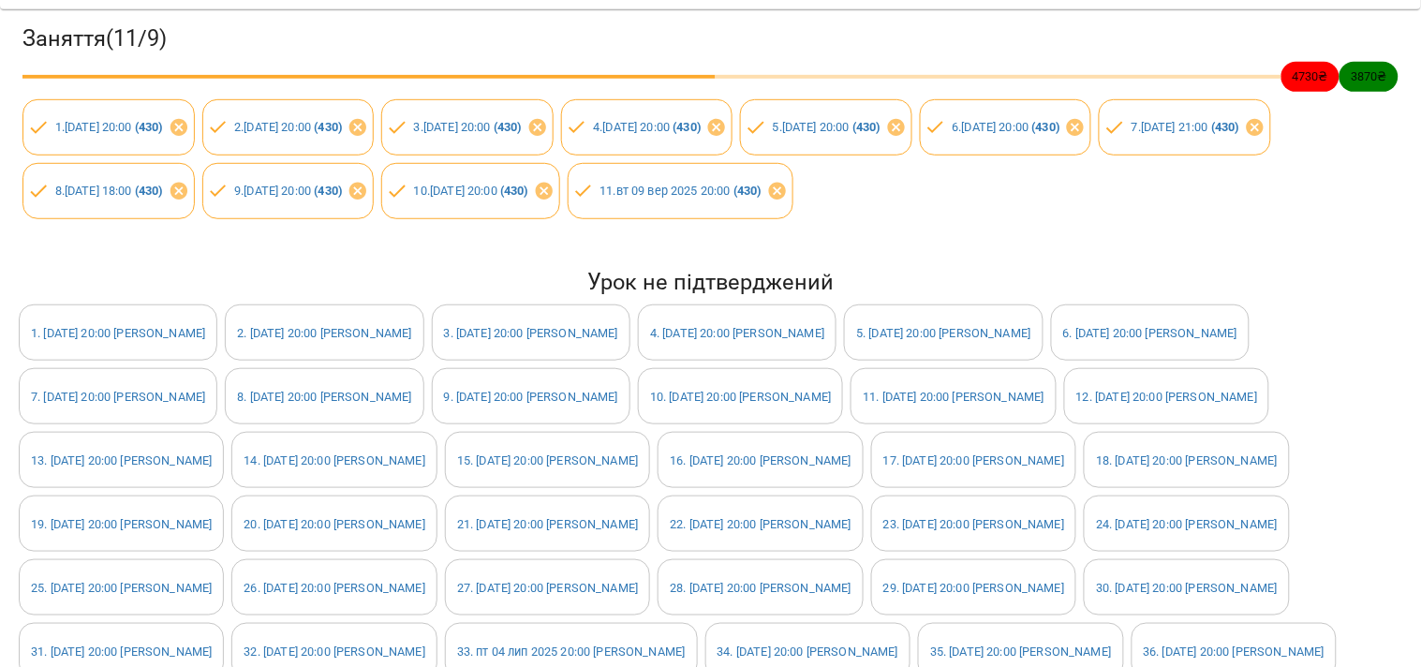
scroll to position [0, 0]
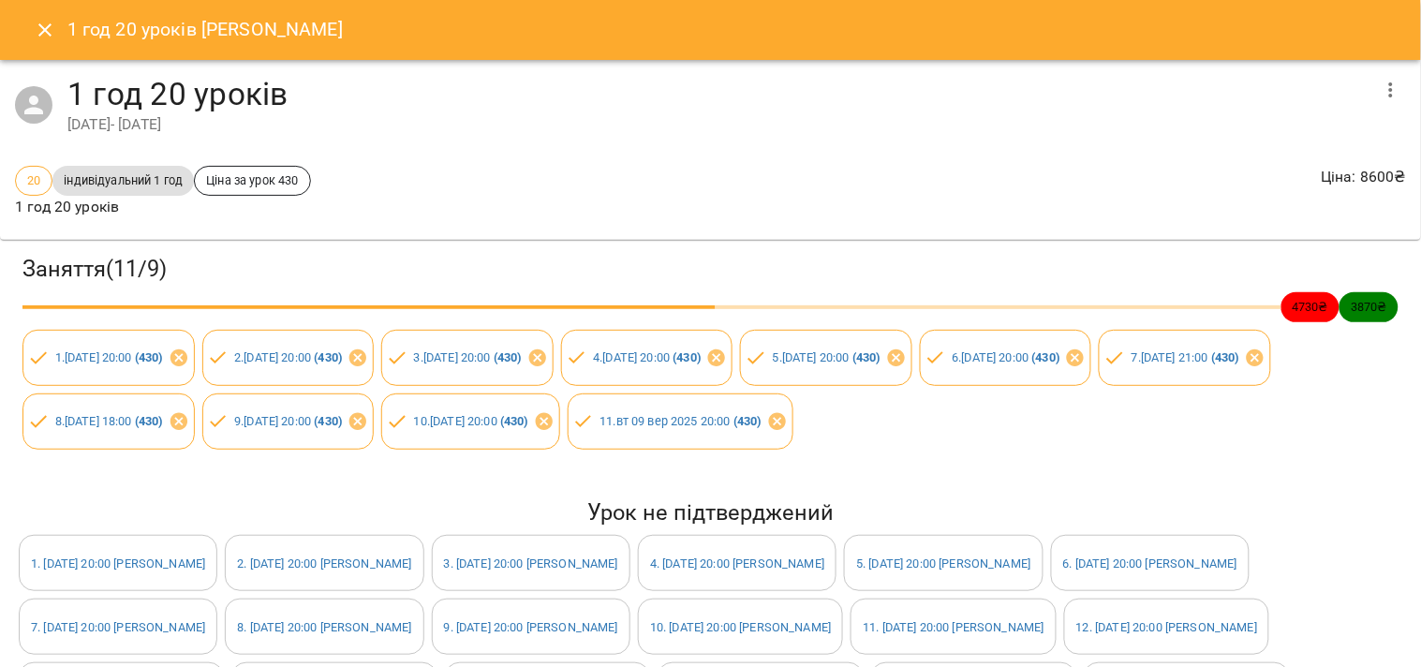
click at [43, 39] on icon "Close" at bounding box center [45, 30] width 22 height 22
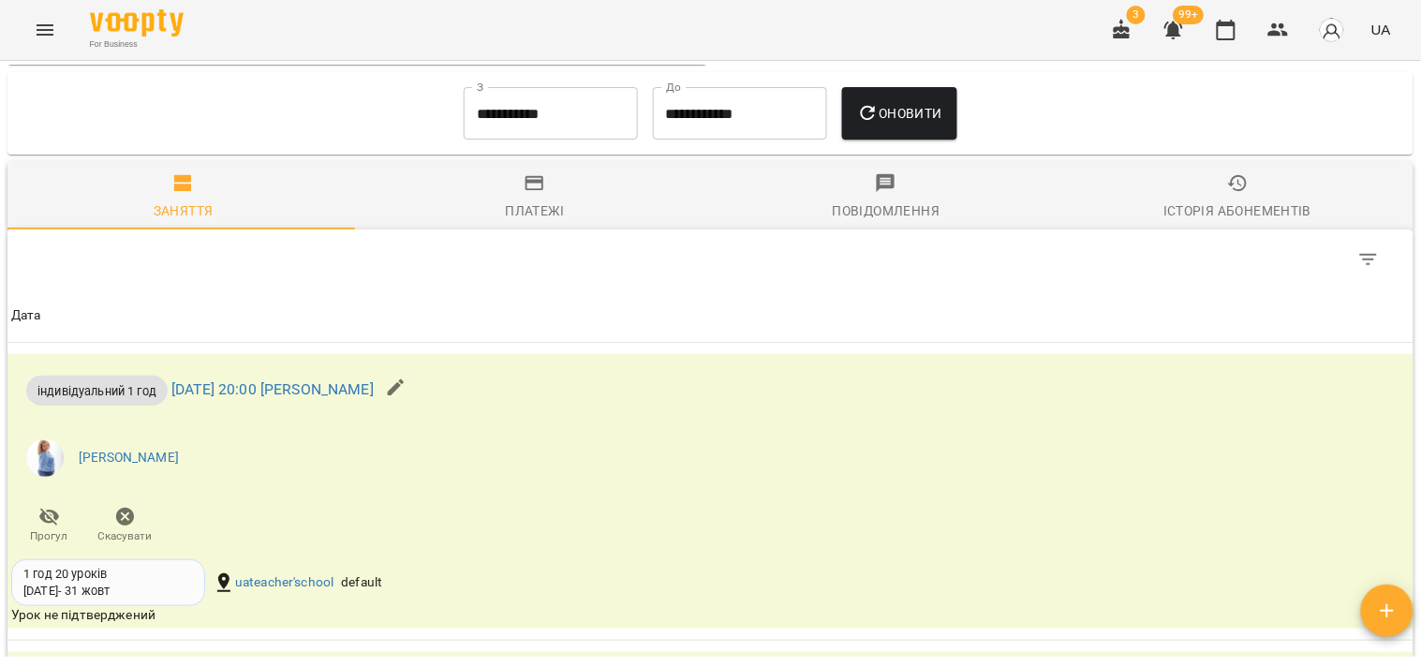
scroll to position [967, 0]
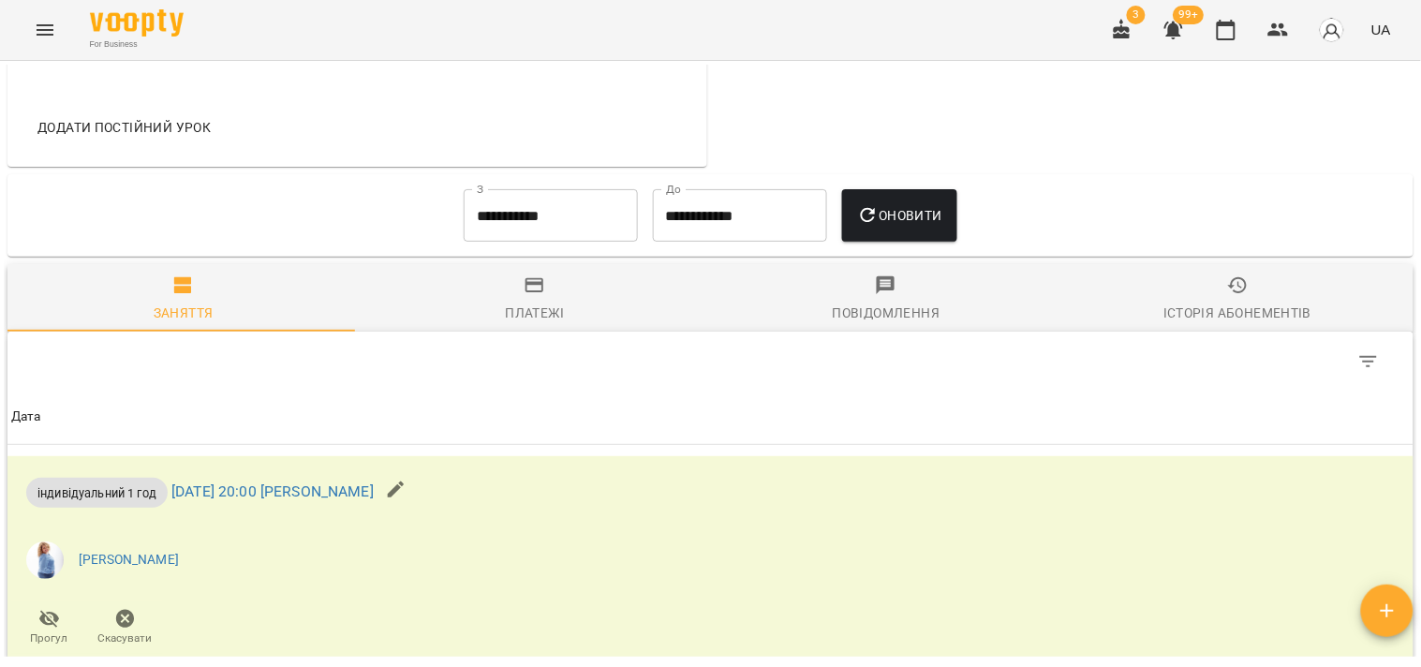
click at [557, 239] on input "**********" at bounding box center [551, 215] width 174 height 52
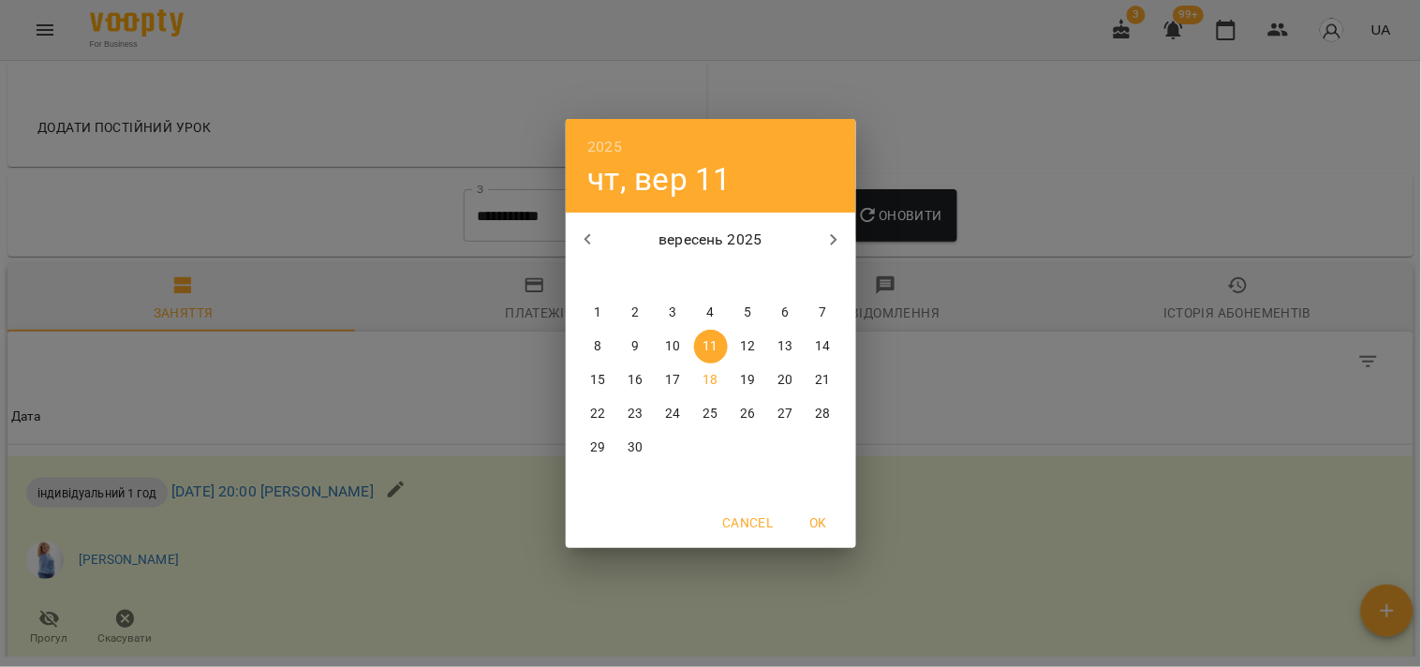
click at [582, 239] on icon "button" at bounding box center [588, 239] width 22 height 22
click at [603, 376] on p "11" at bounding box center [597, 380] width 15 height 19
type input "**********"
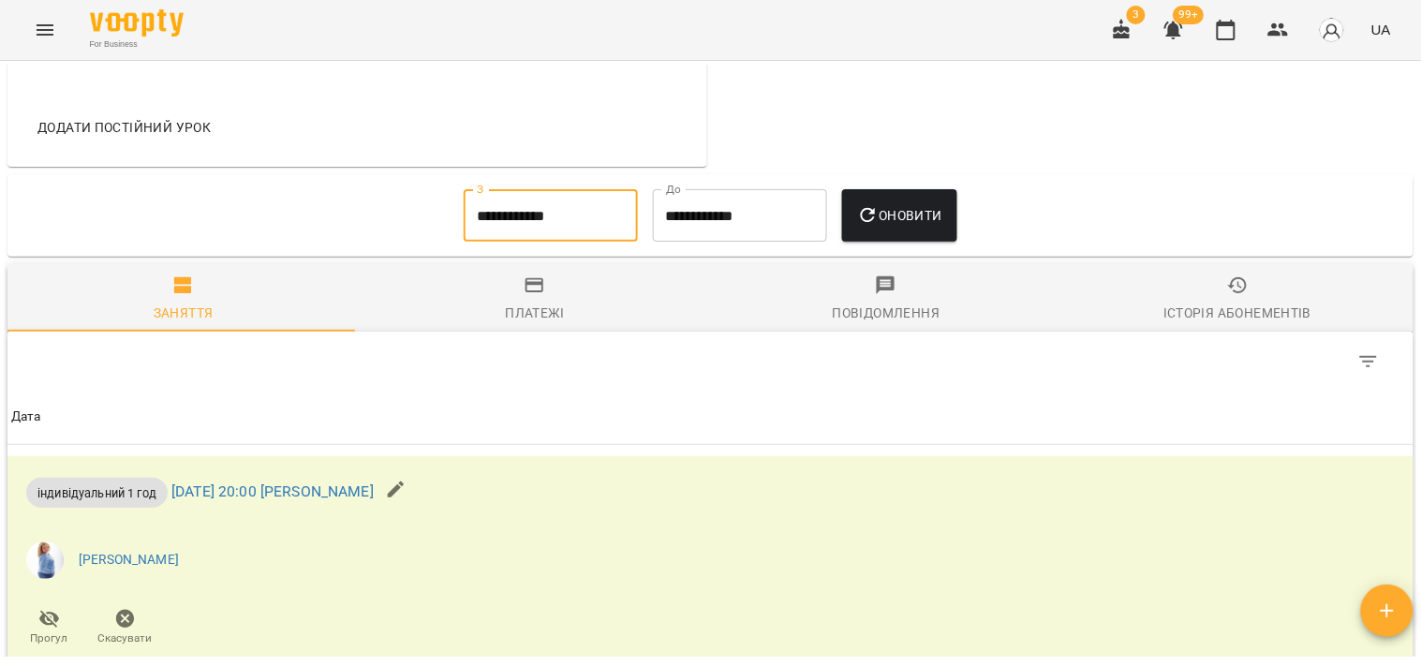
click at [879, 212] on icon "button" at bounding box center [868, 215] width 22 height 22
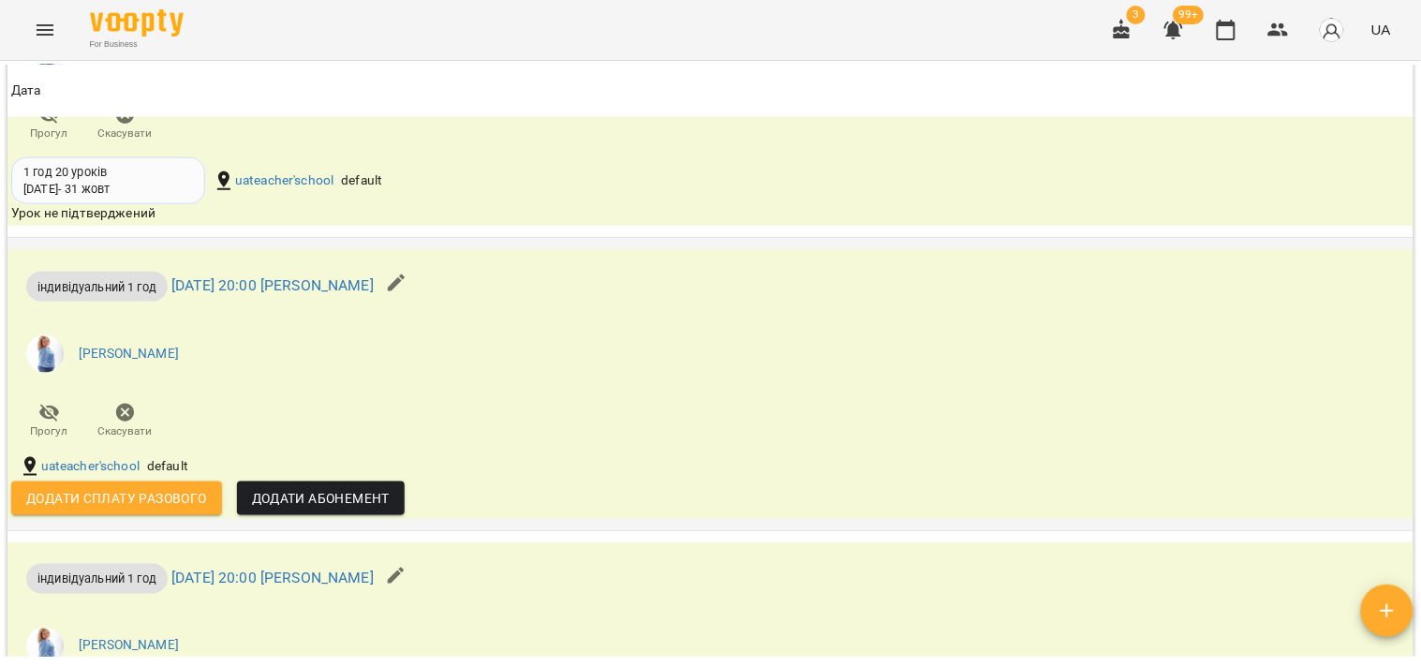
scroll to position [4089, 0]
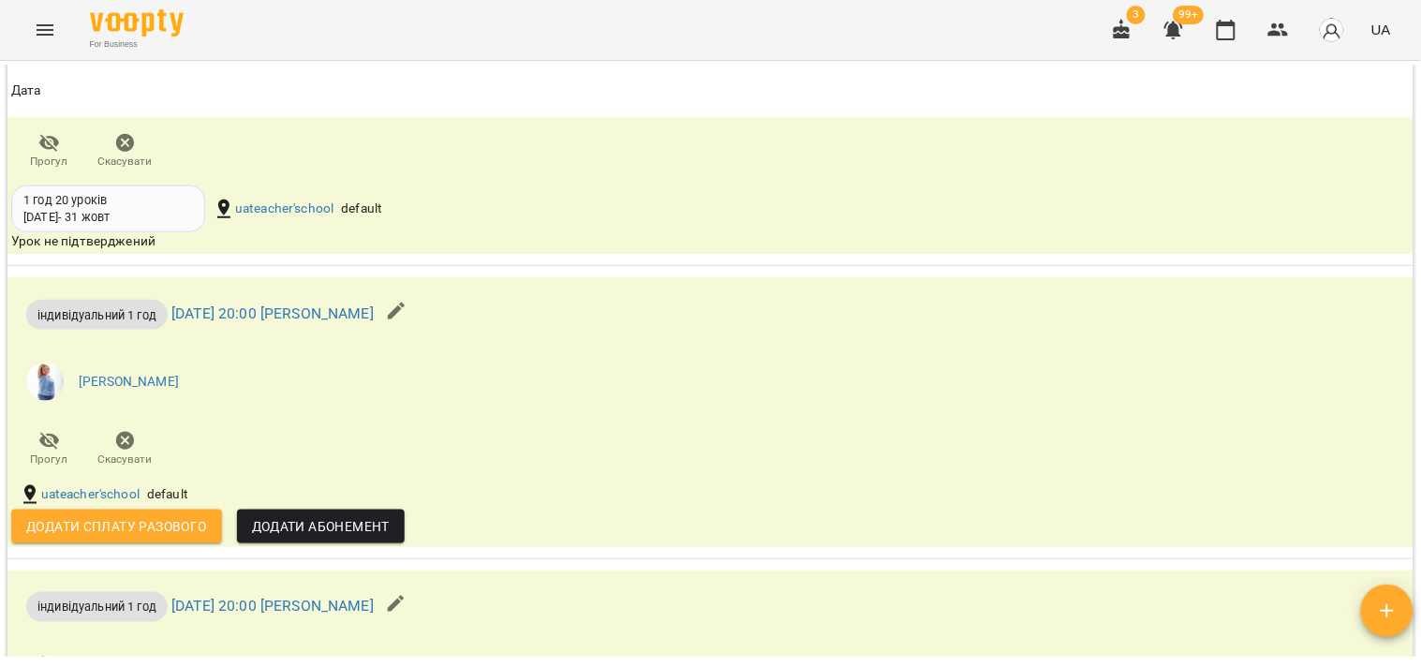
click at [407, 312] on icon "button" at bounding box center [396, 311] width 22 height 22
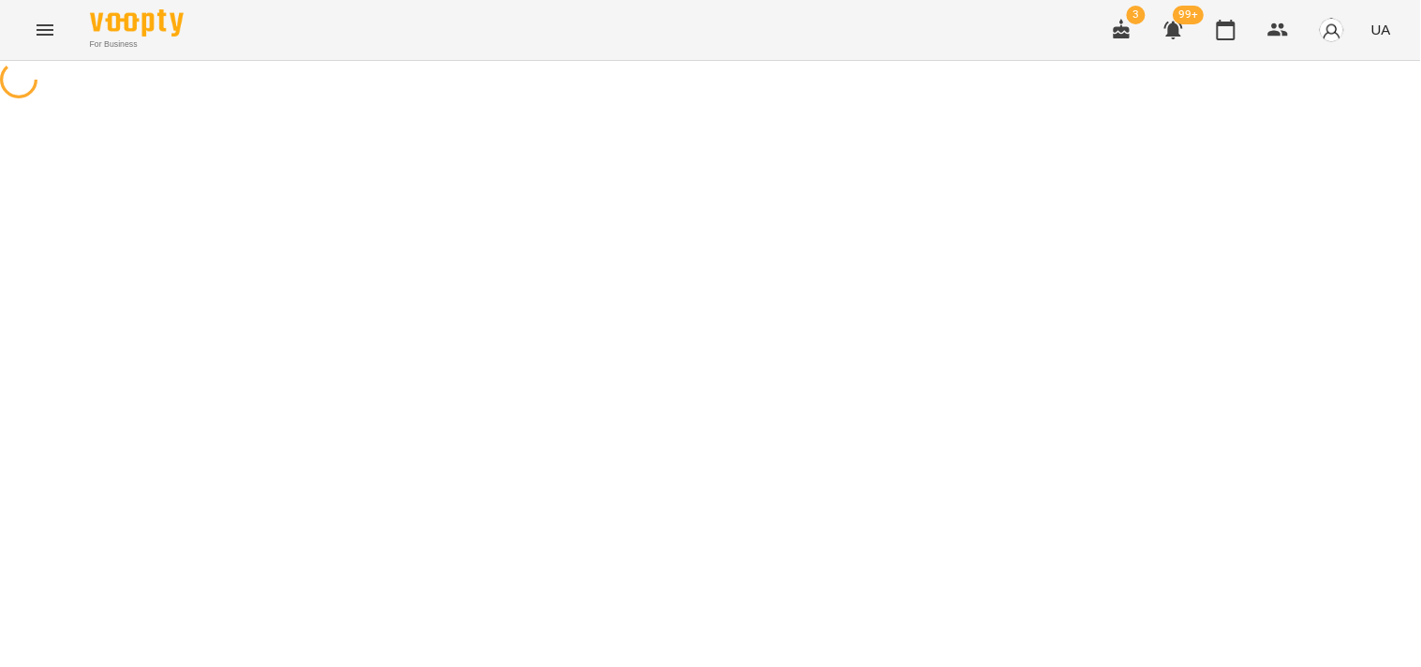
select select "**********"
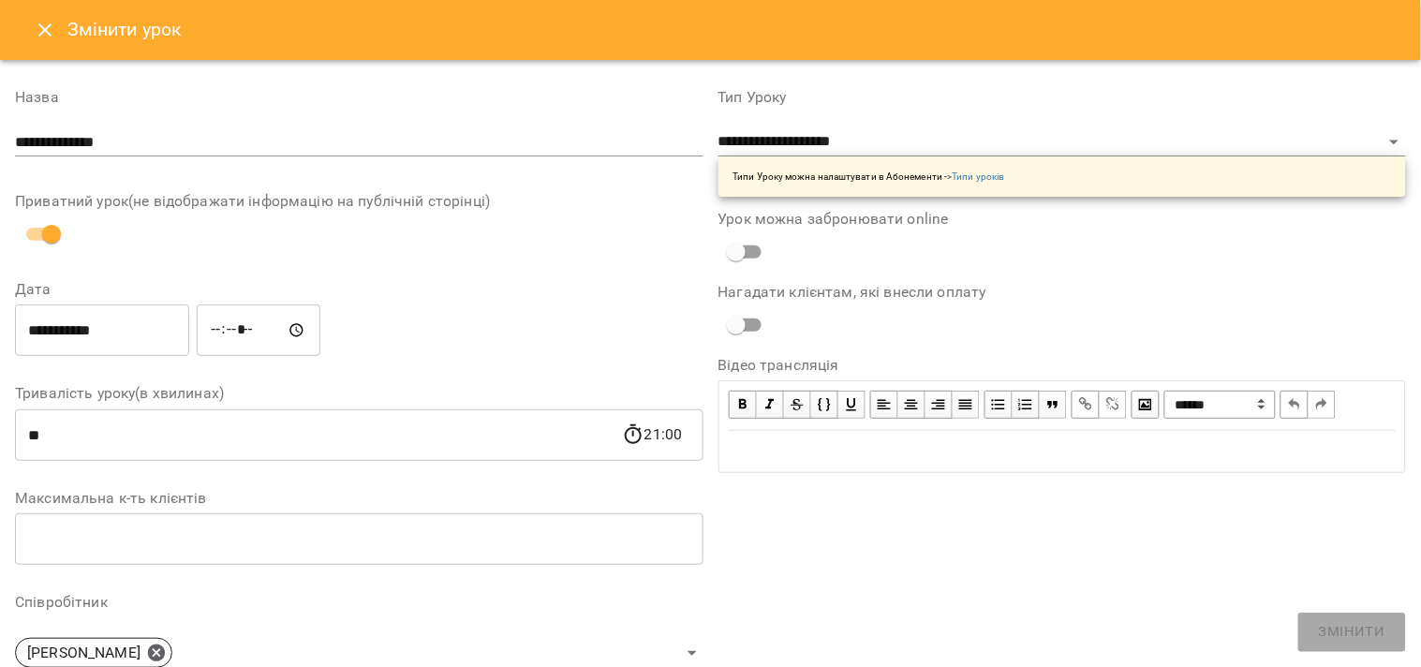
click at [50, 22] on icon "Close" at bounding box center [45, 30] width 22 height 22
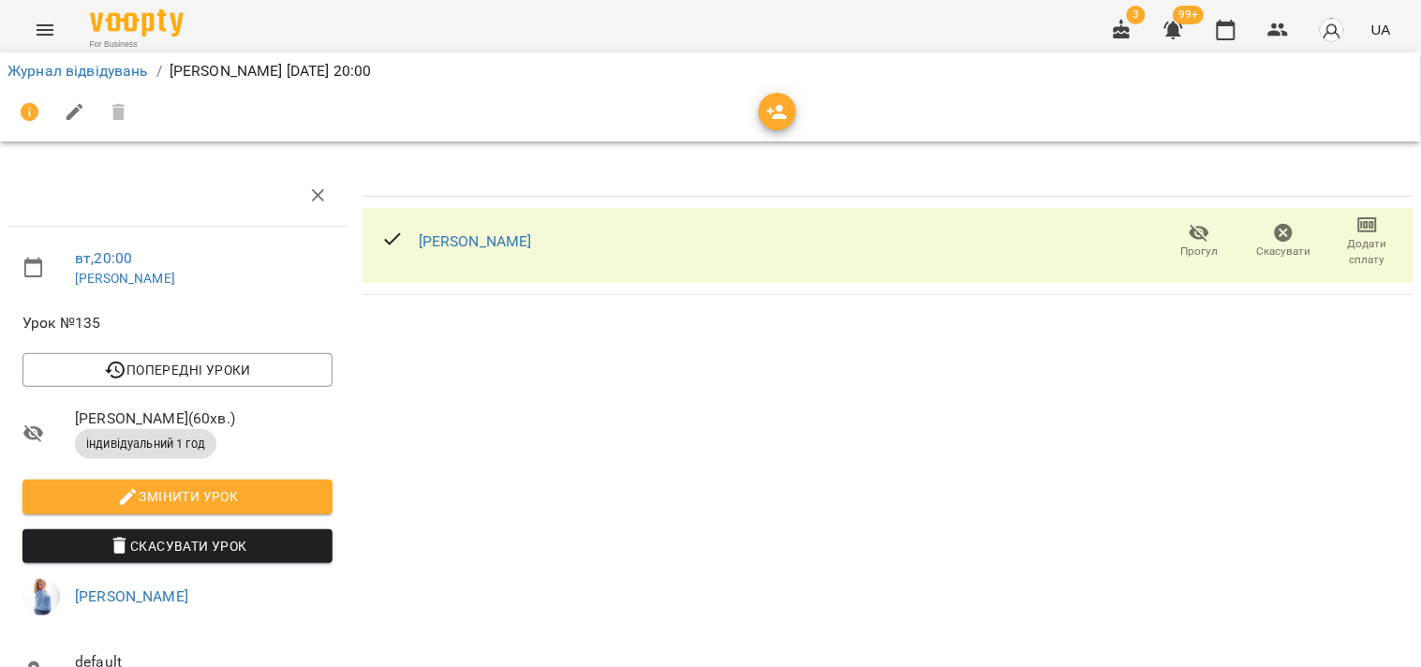
click at [1285, 243] on span "Скасувати" at bounding box center [1284, 251] width 54 height 16
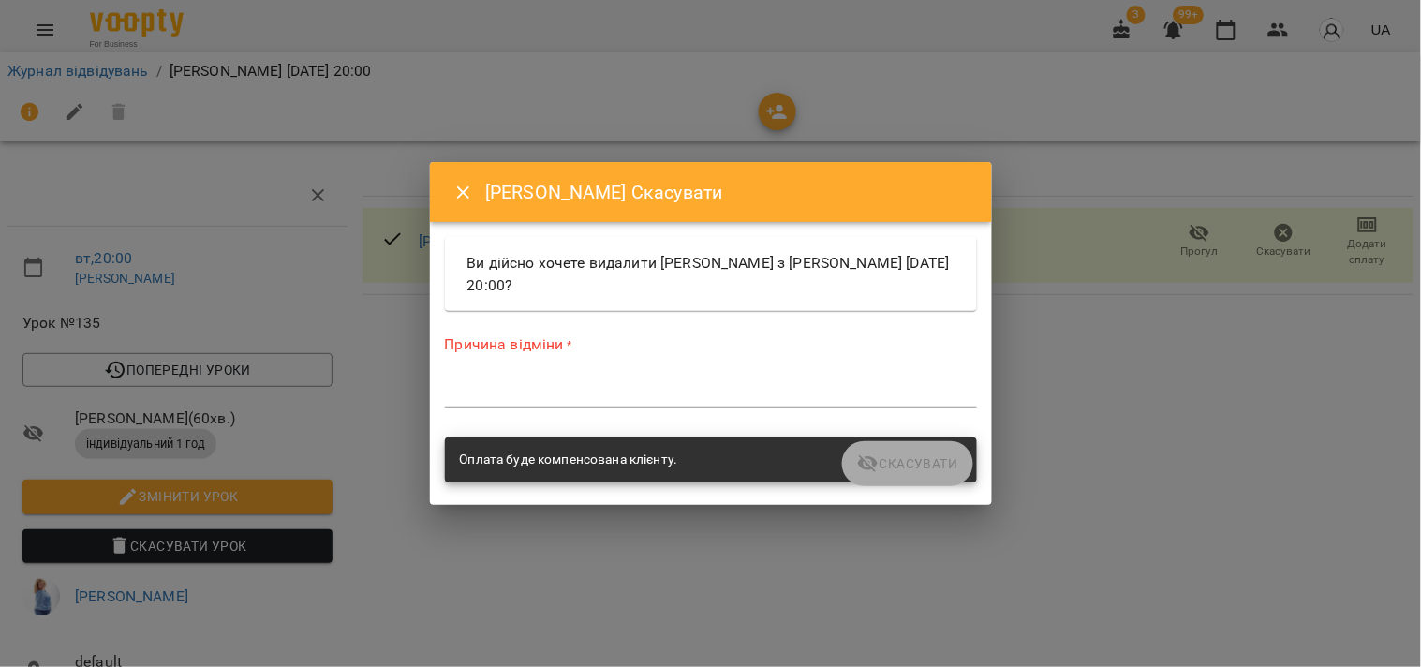
click at [629, 396] on textarea at bounding box center [711, 392] width 532 height 18
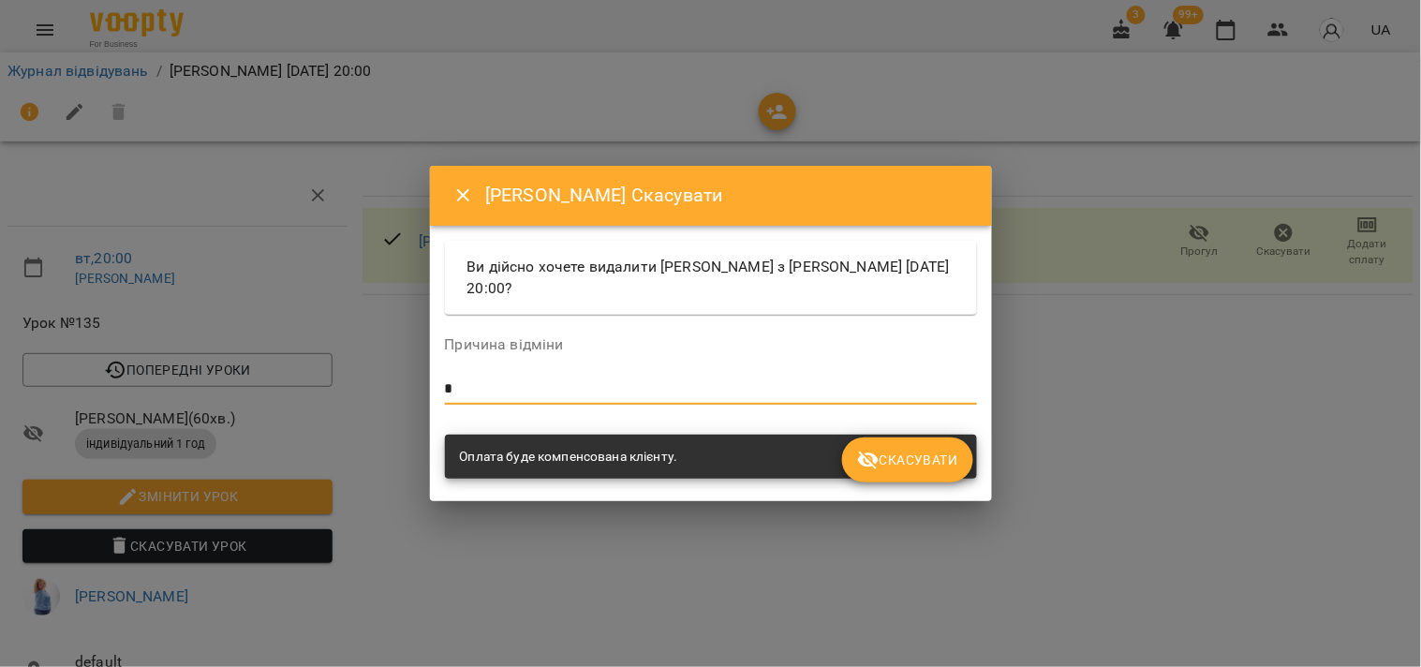
type textarea "*"
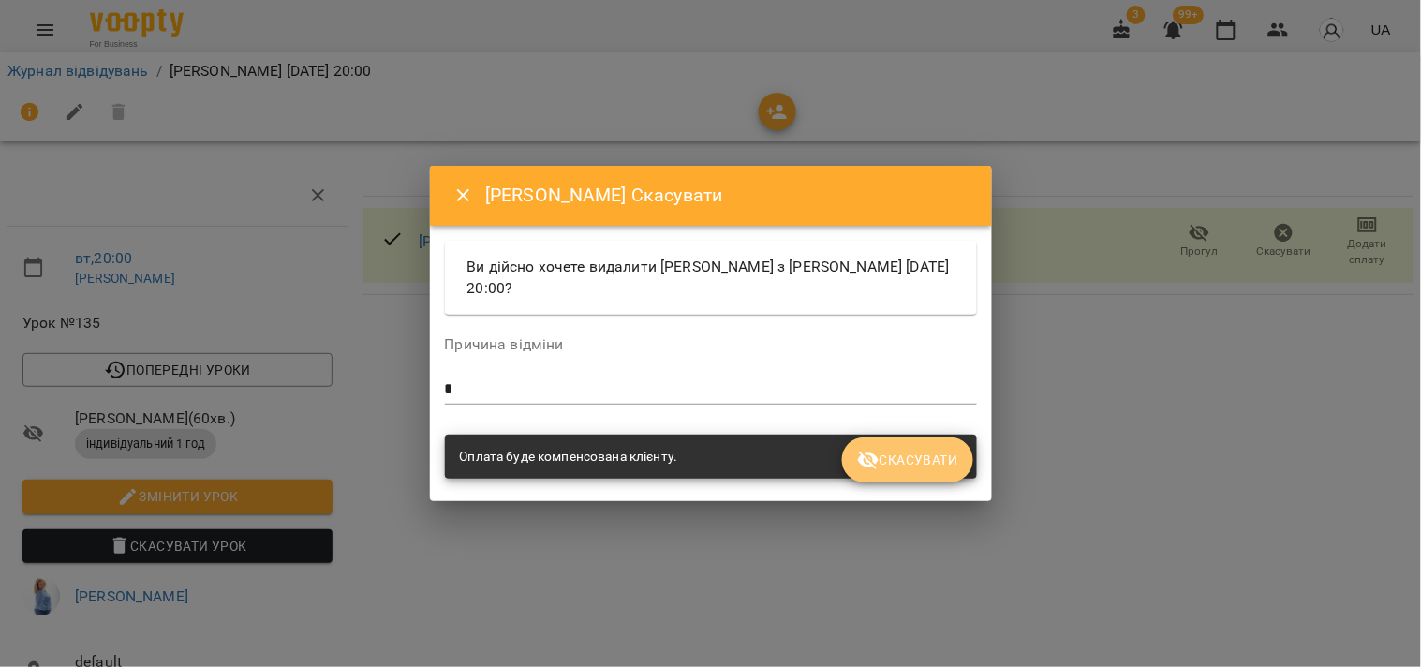
click at [896, 472] on button "Скасувати" at bounding box center [907, 459] width 130 height 45
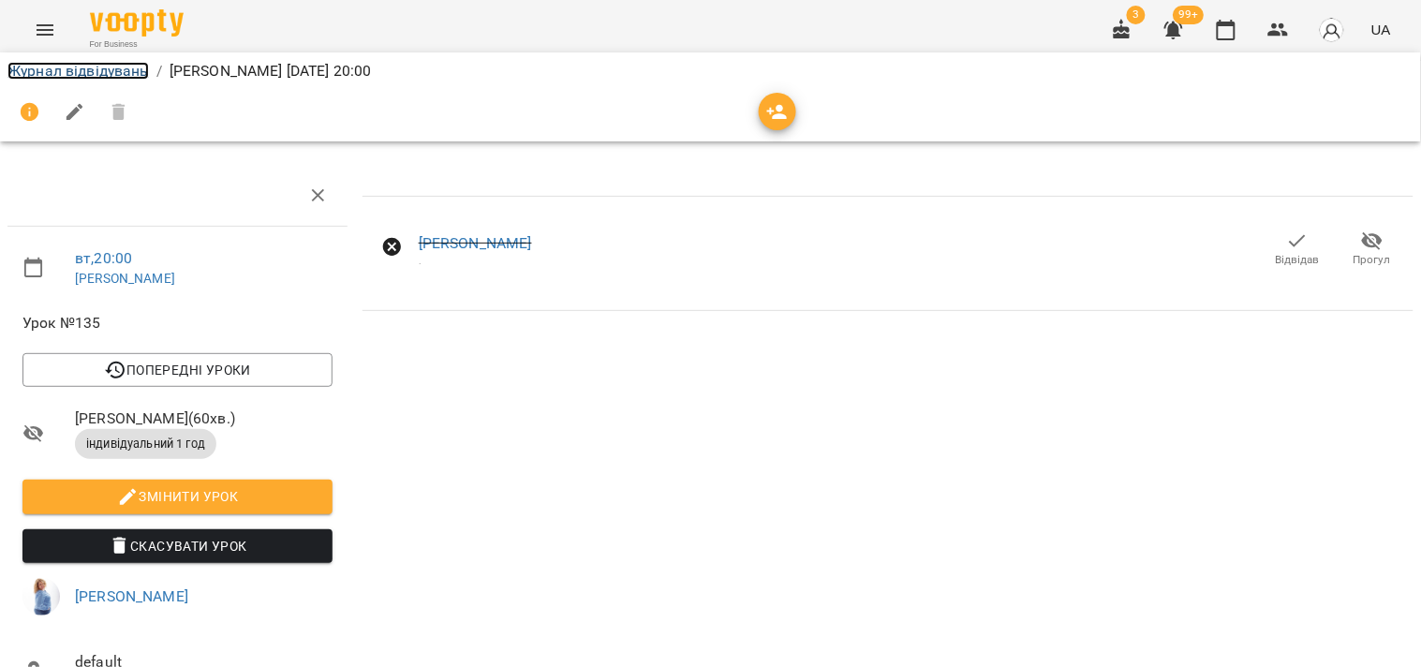
click at [116, 67] on link "Журнал відвідувань" at bounding box center [77, 71] width 141 height 18
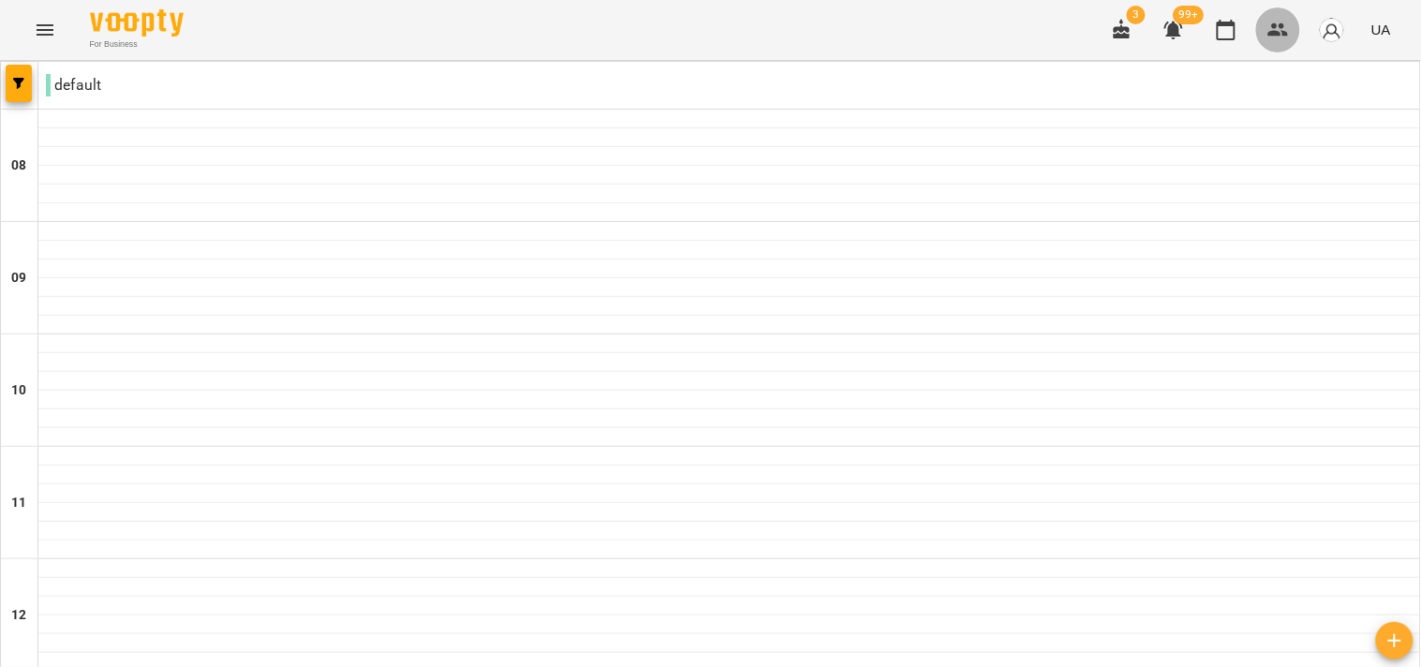
click at [1270, 31] on icon "button" at bounding box center [1278, 30] width 22 height 22
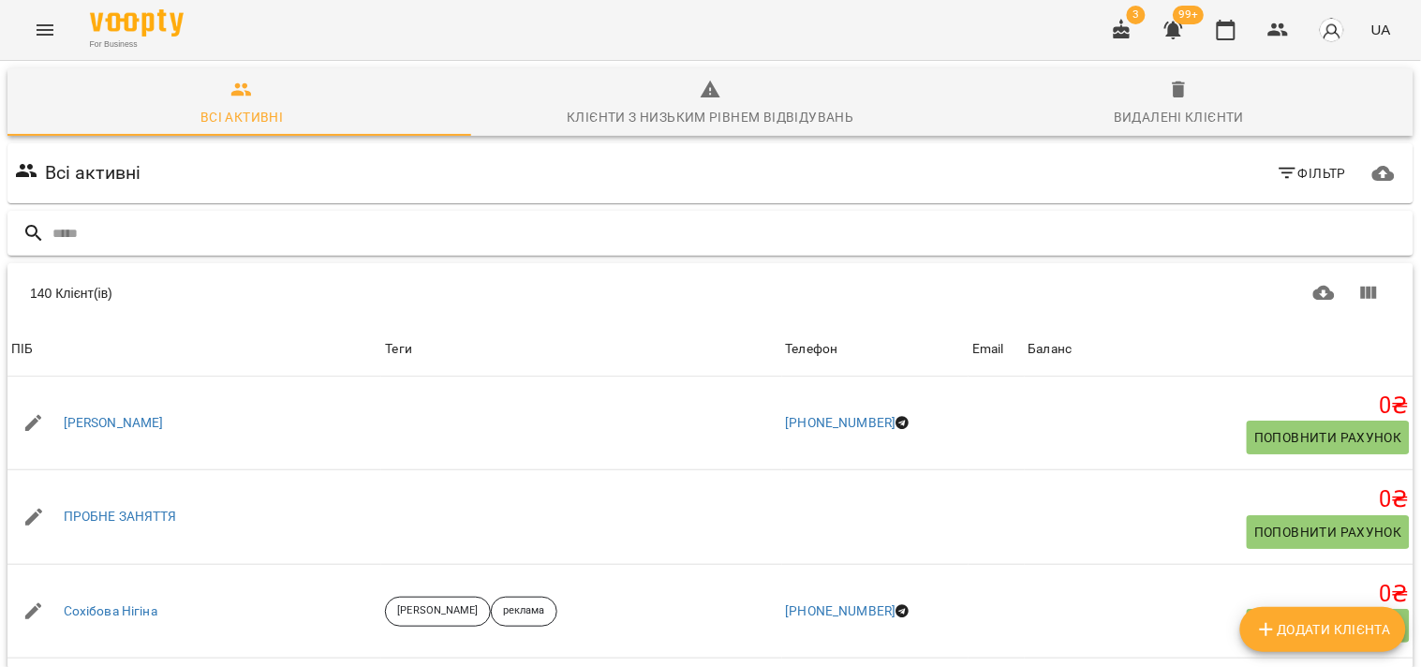
click at [721, 231] on input "text" at bounding box center [728, 233] width 1353 height 31
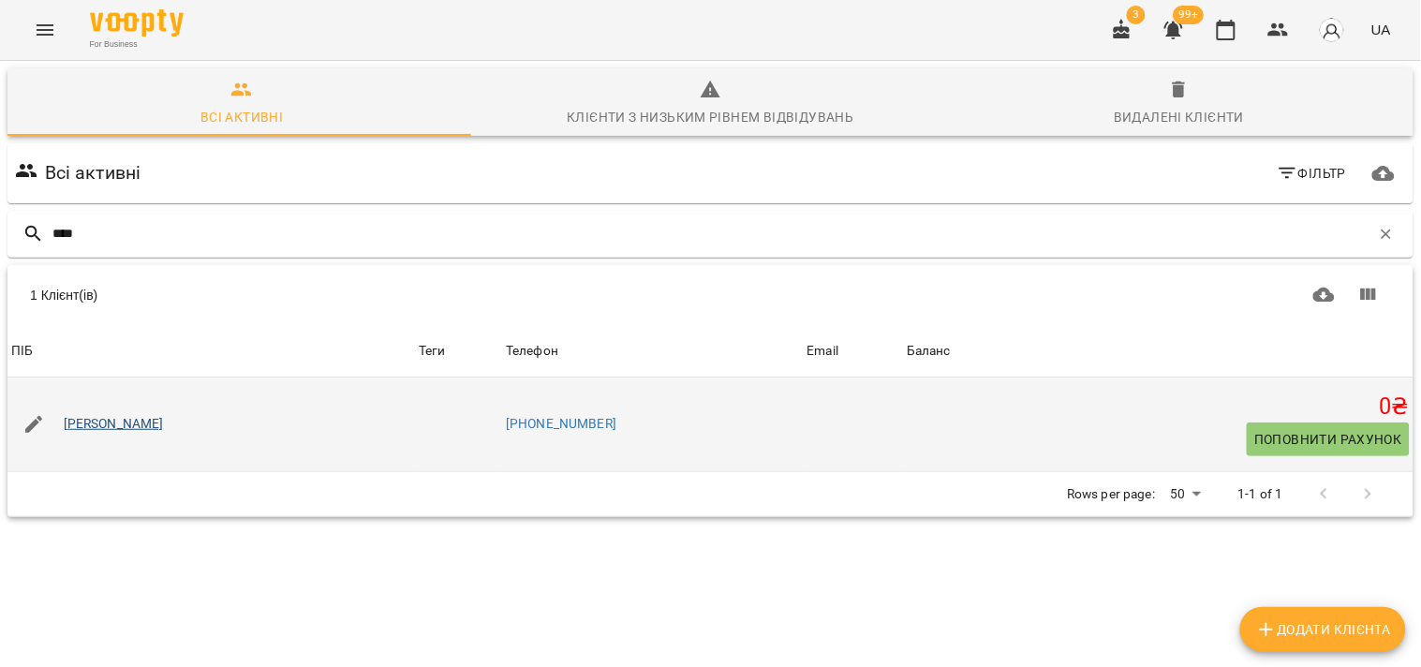
type input "****"
click at [109, 428] on link "Оля Ширіна" at bounding box center [114, 424] width 100 height 19
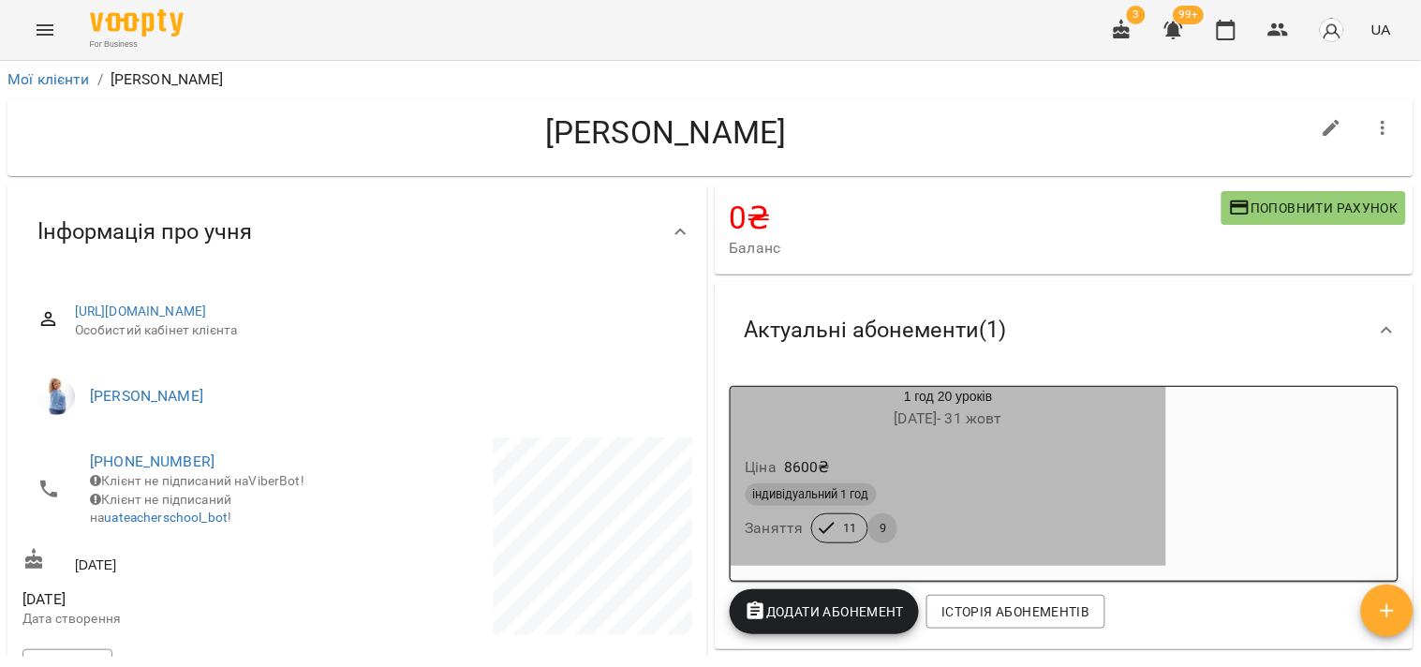
click at [944, 523] on div "індивідуальний 1 год Заняття 11 9" at bounding box center [949, 512] width 414 height 67
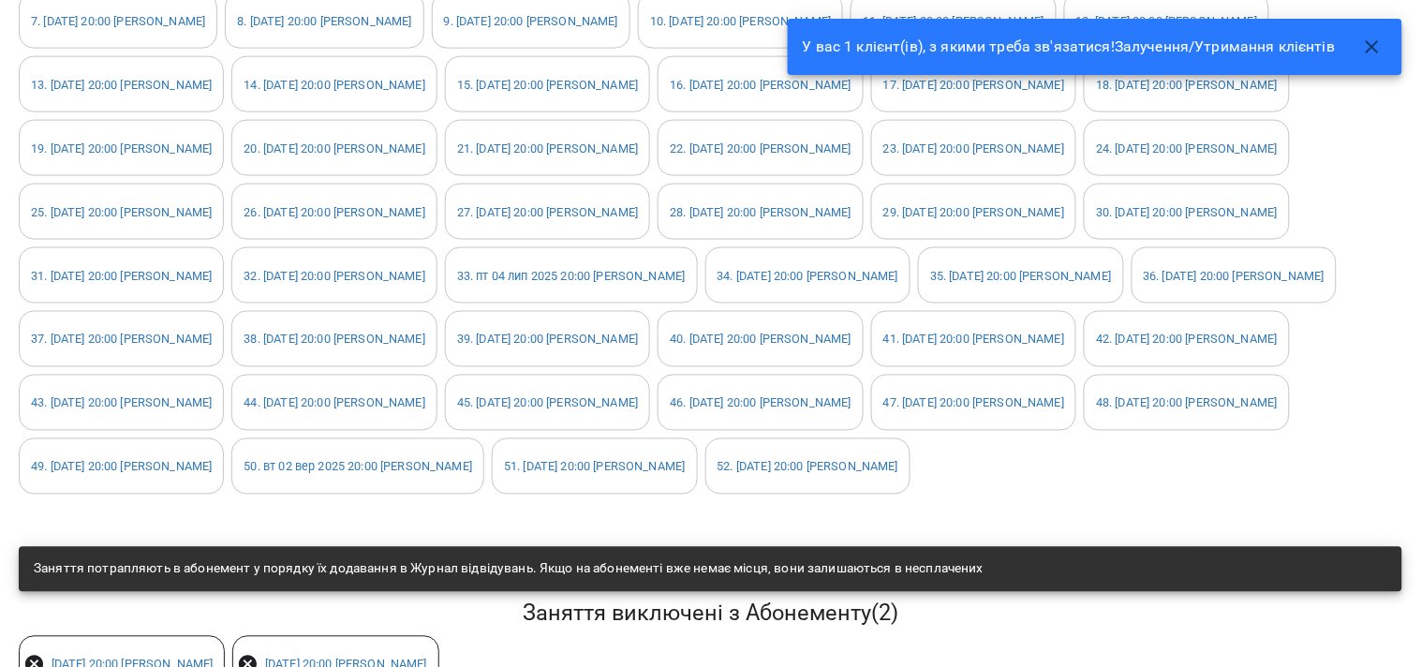
scroll to position [520, 0]
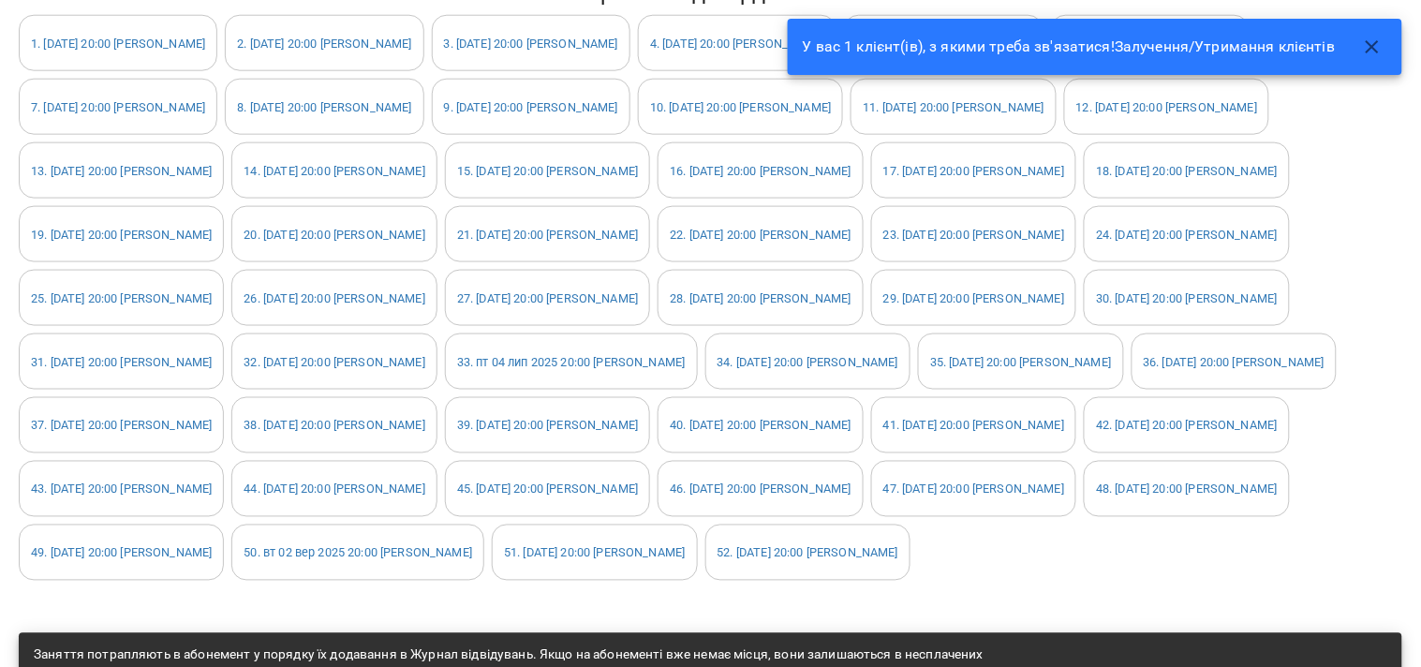
click at [1374, 52] on icon "button" at bounding box center [1372, 47] width 22 height 22
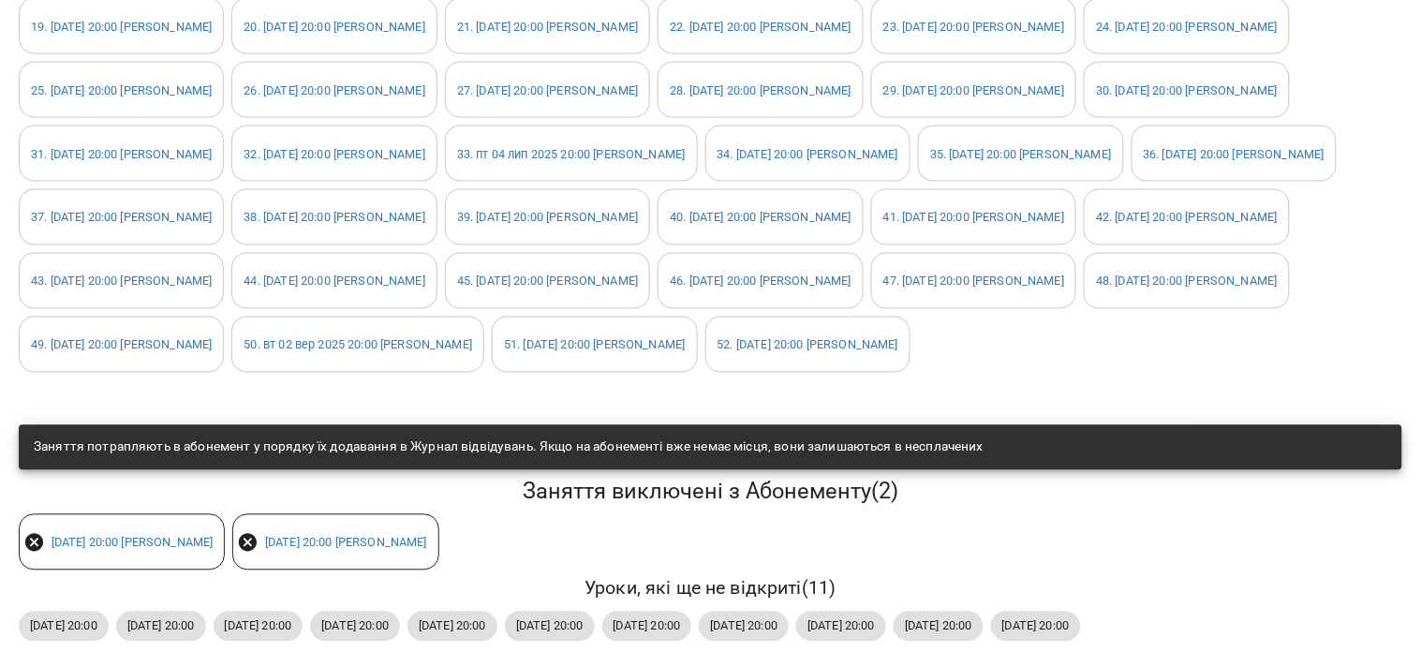
scroll to position [0, 0]
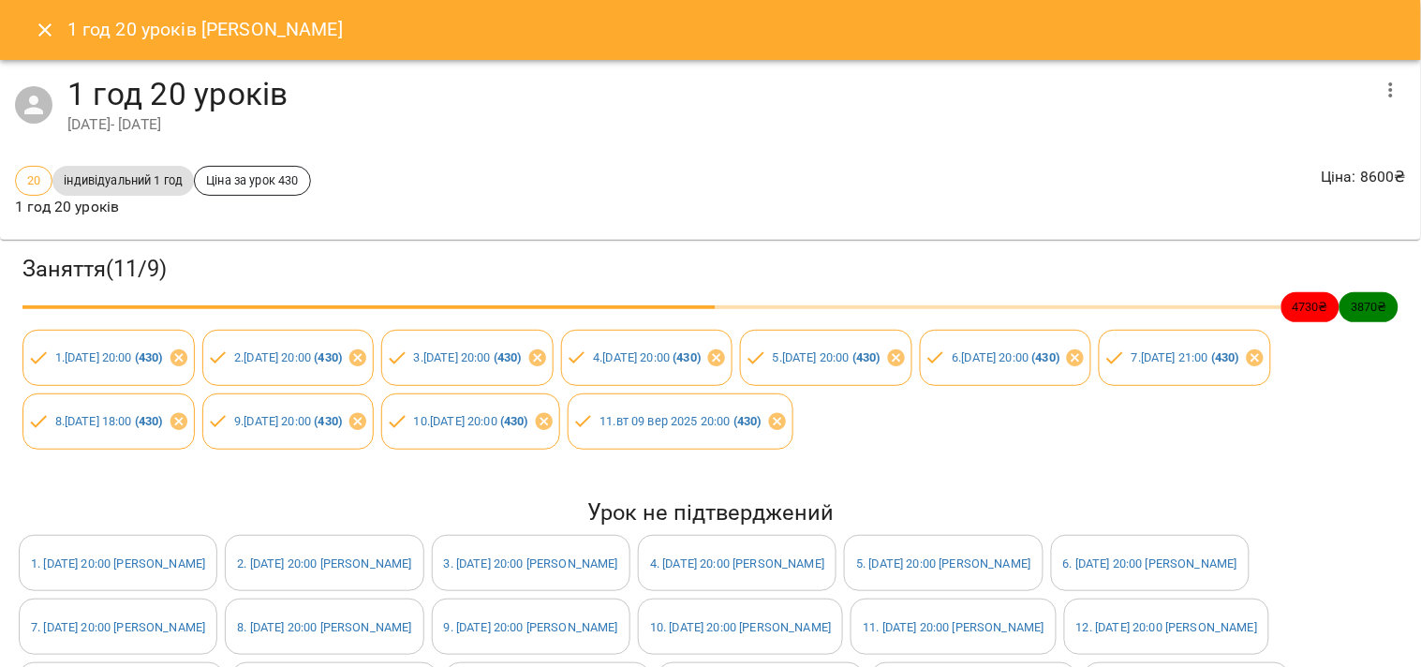
click at [34, 37] on icon "Close" at bounding box center [45, 30] width 22 height 22
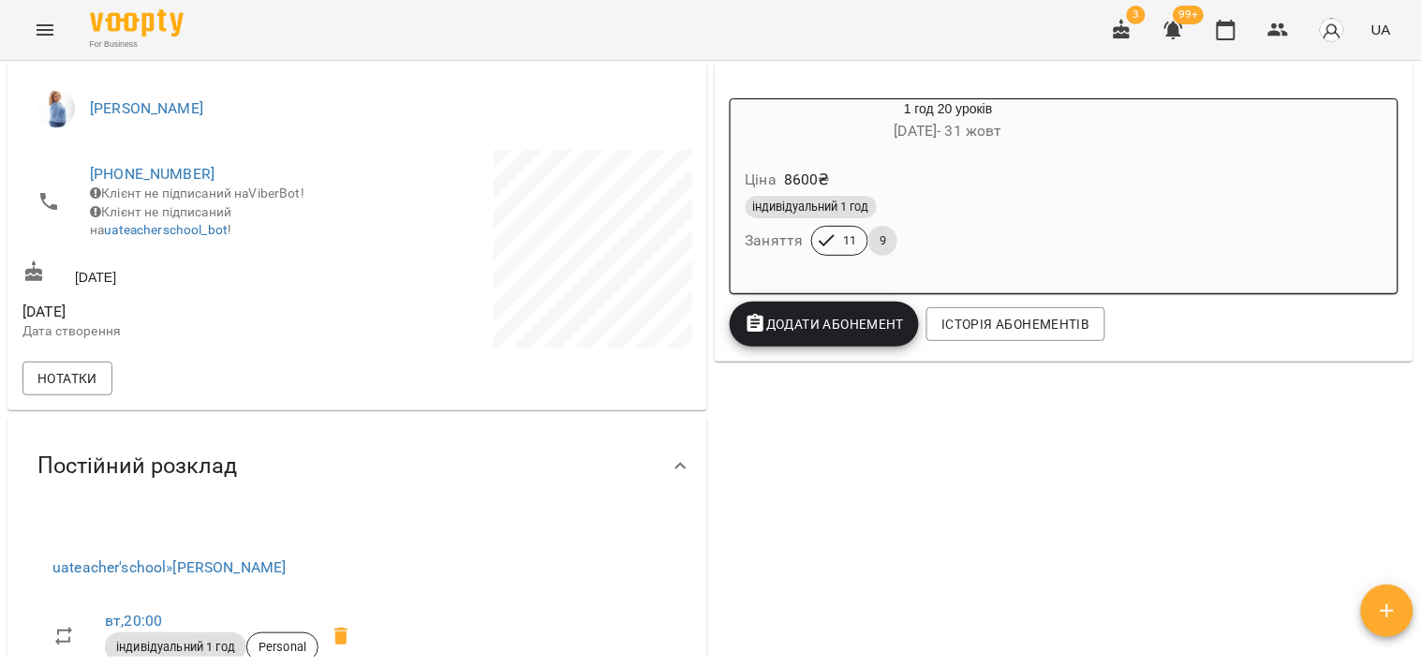
scroll to position [104, 0]
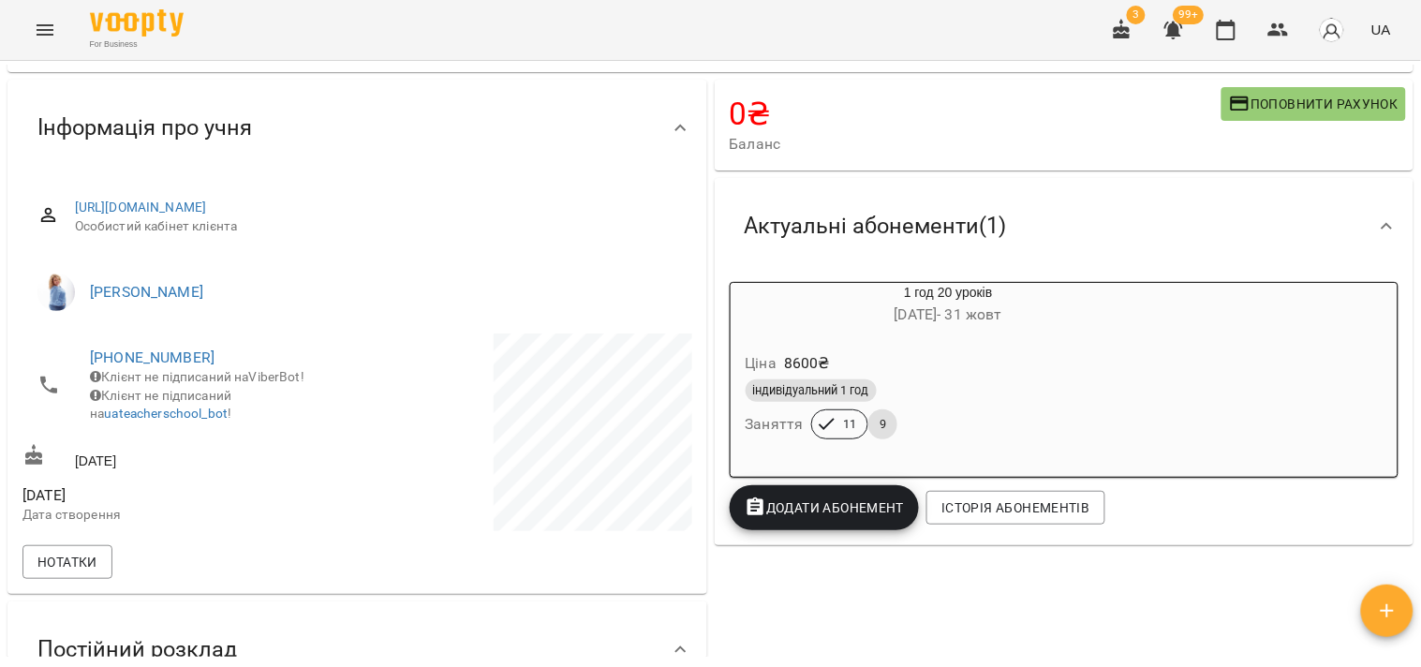
click at [1127, 33] on icon "button" at bounding box center [1121, 29] width 17 height 21
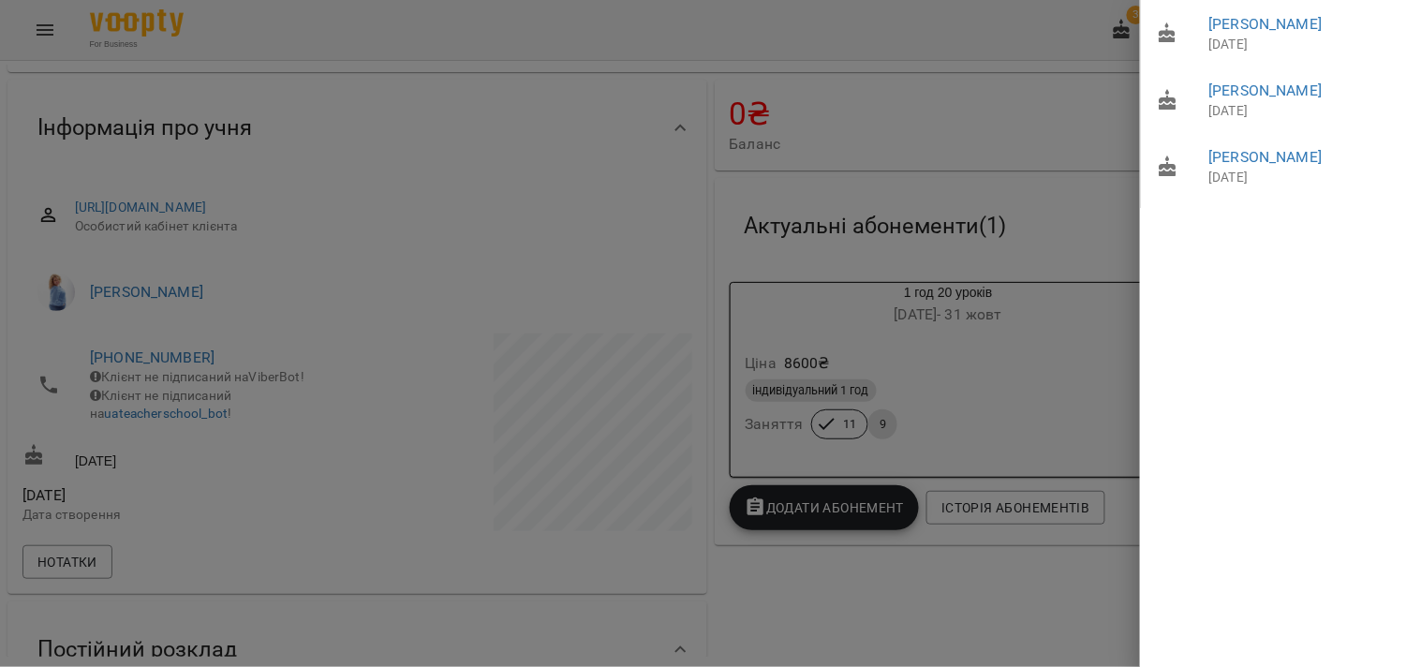
click at [1096, 133] on div at bounding box center [710, 333] width 1421 height 667
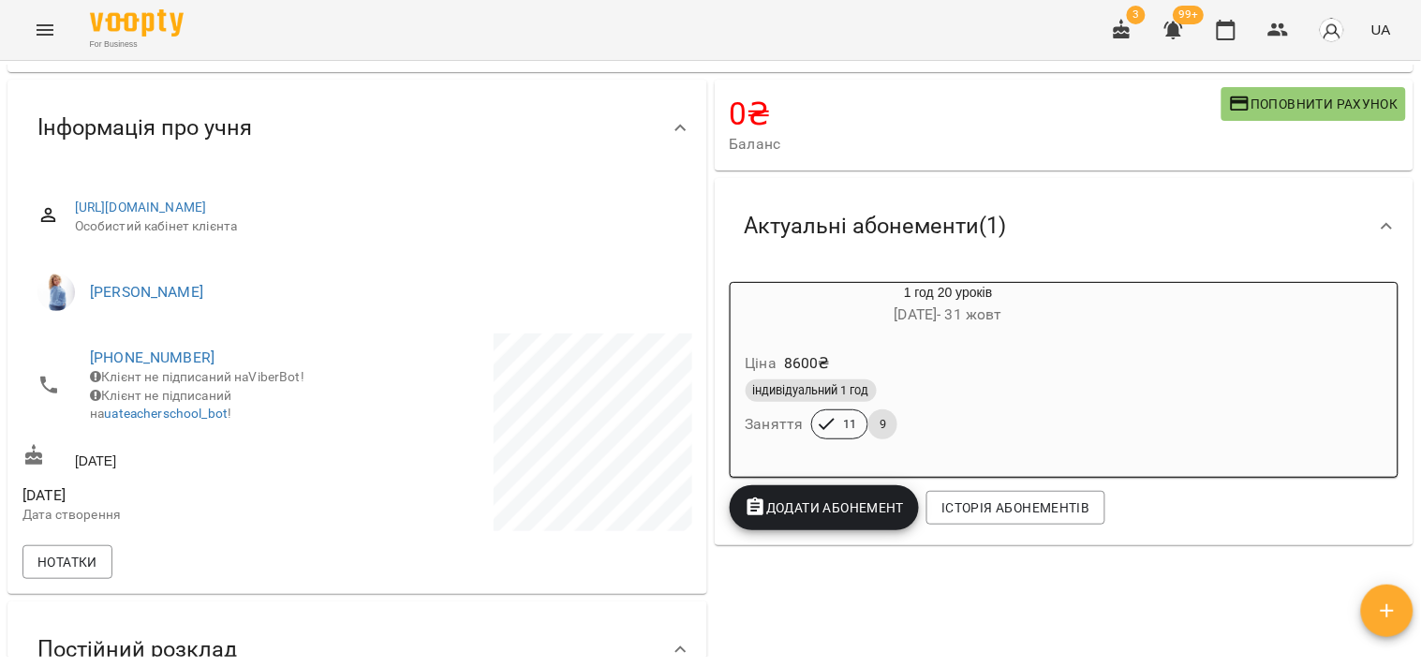
click at [991, 391] on div "індивідуальний 1 год" at bounding box center [948, 390] width 406 height 22
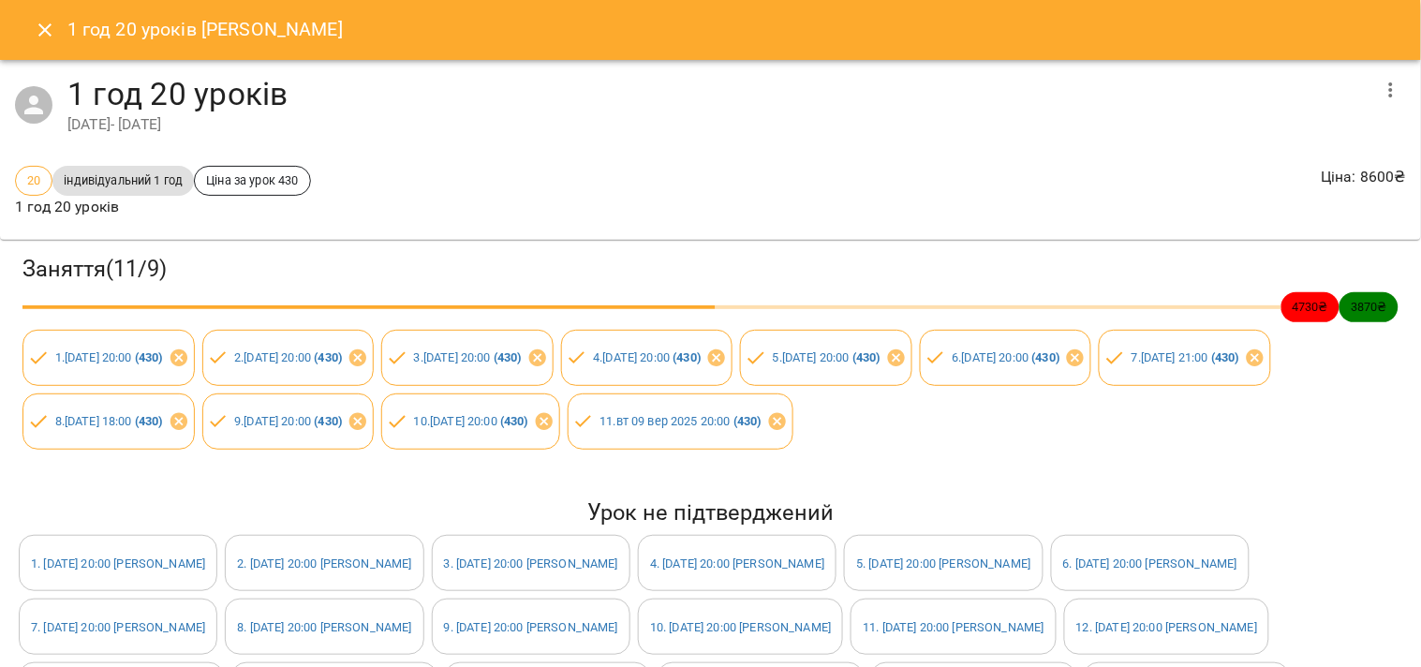
click at [1379, 79] on icon "button" at bounding box center [1390, 90] width 22 height 22
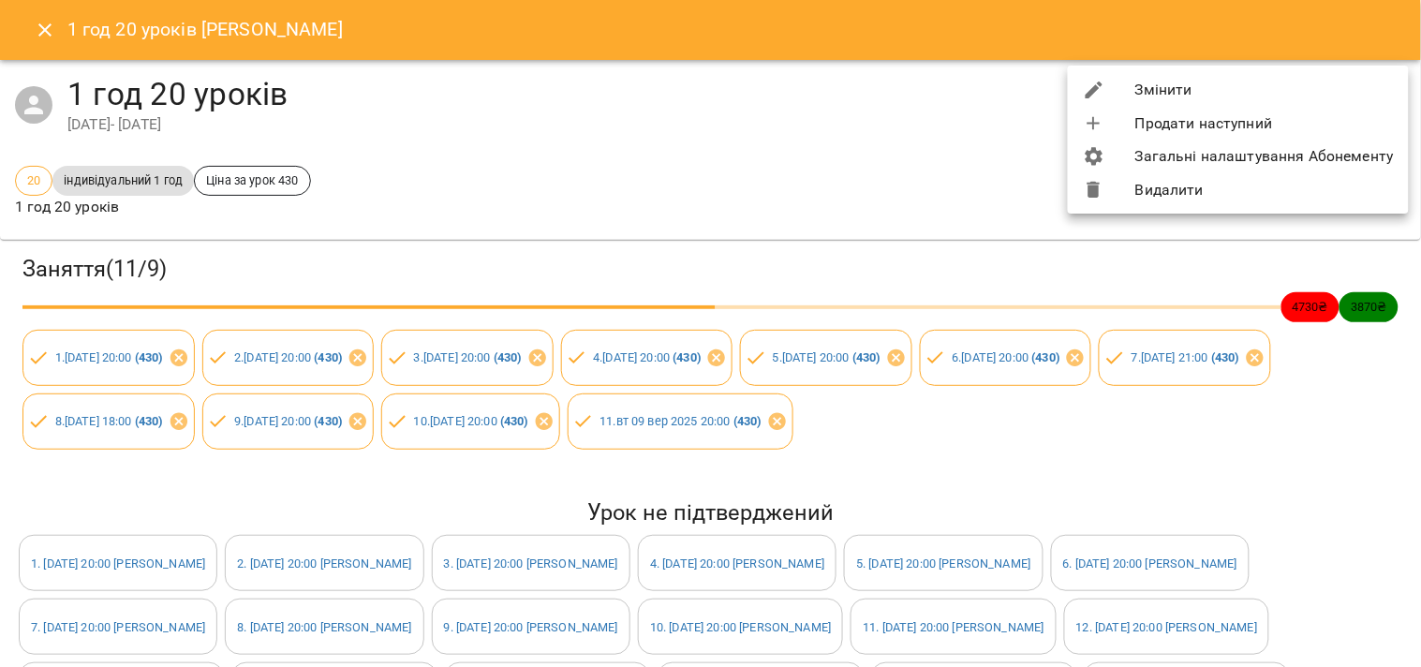
click at [1210, 79] on li "Змінити" at bounding box center [1238, 90] width 341 height 34
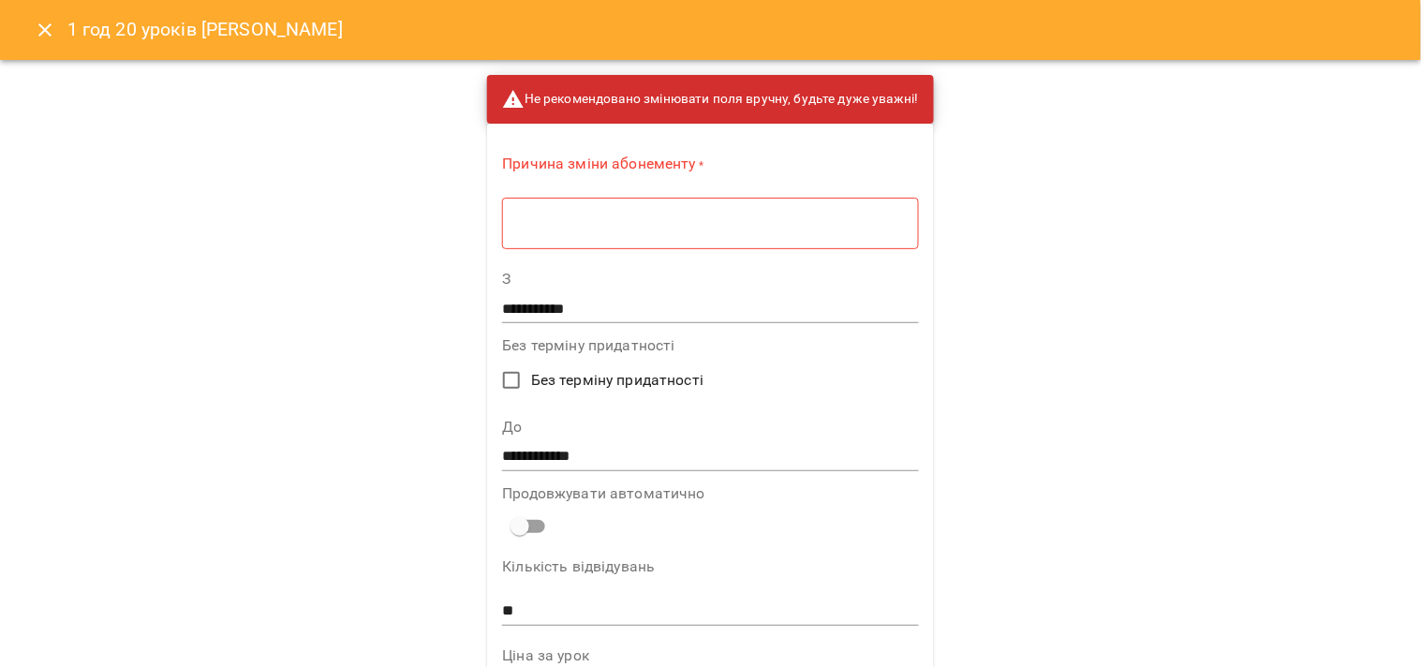
click at [663, 228] on textarea at bounding box center [710, 223] width 390 height 18
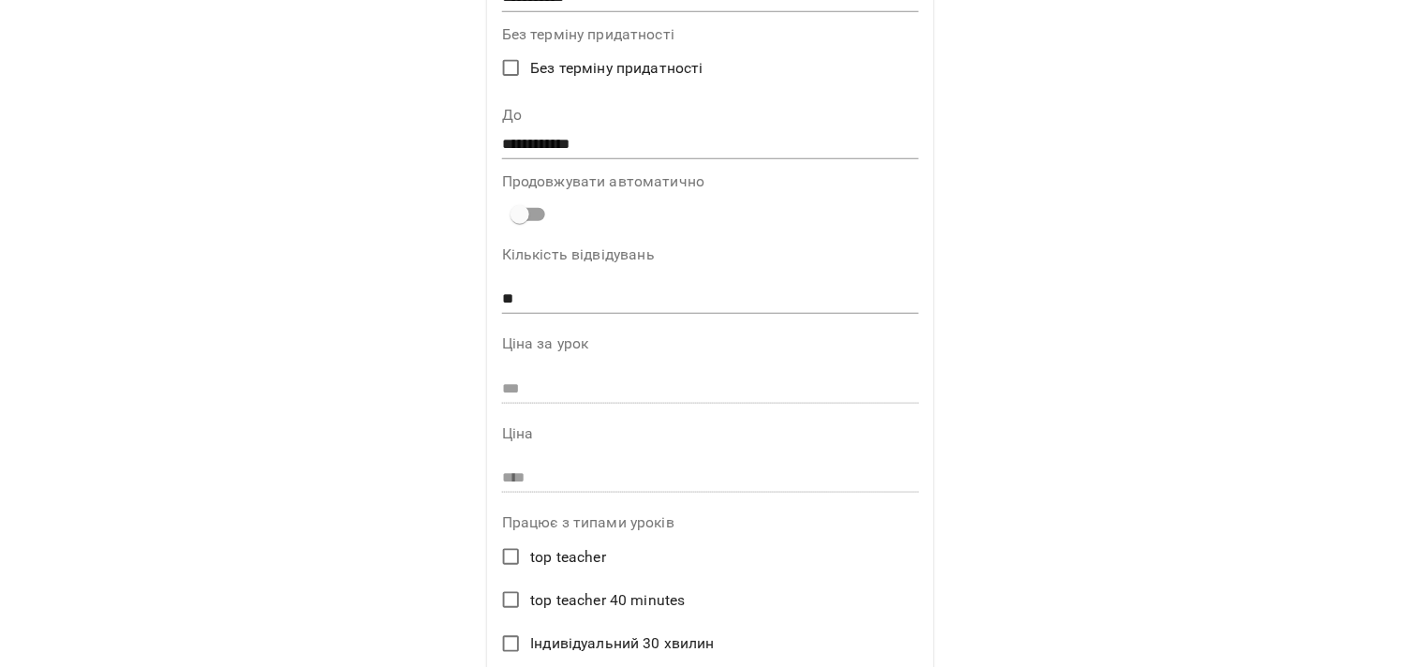
scroll to position [312, 0]
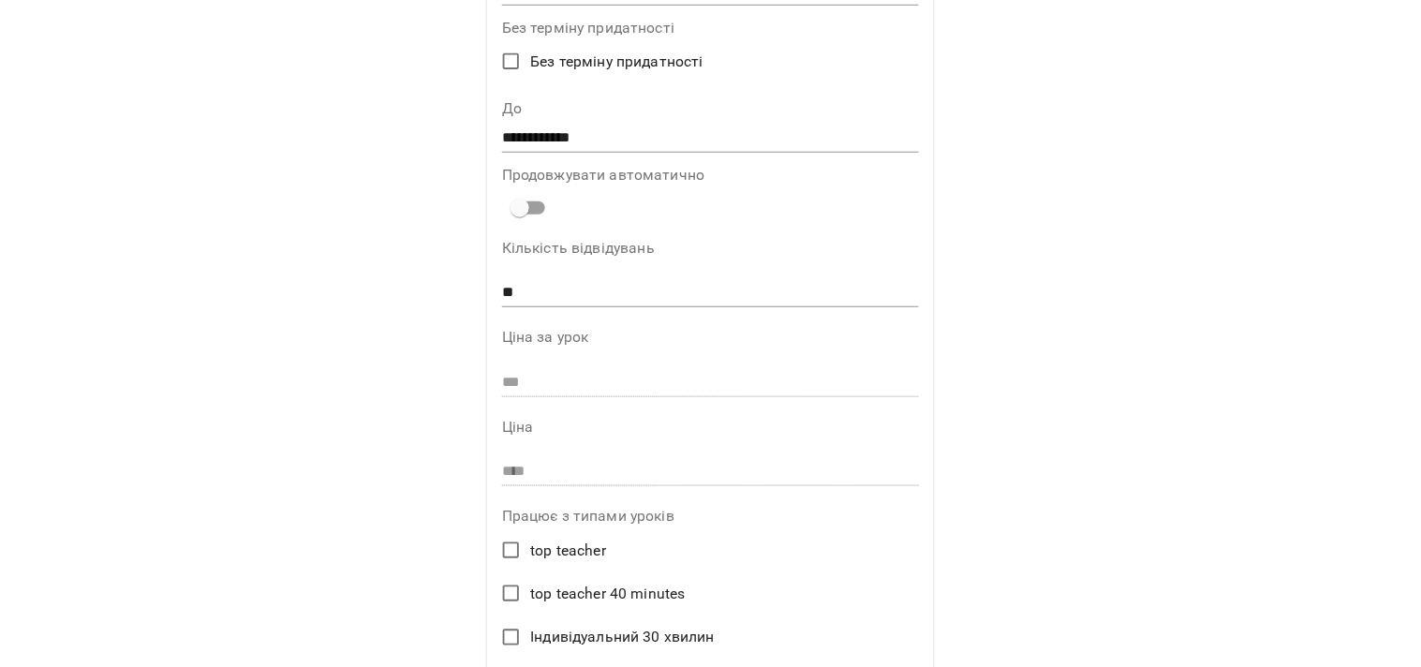
type textarea "*"
click at [538, 283] on input "**" at bounding box center [710, 293] width 417 height 30
click at [588, 296] on input "**" at bounding box center [710, 293] width 417 height 30
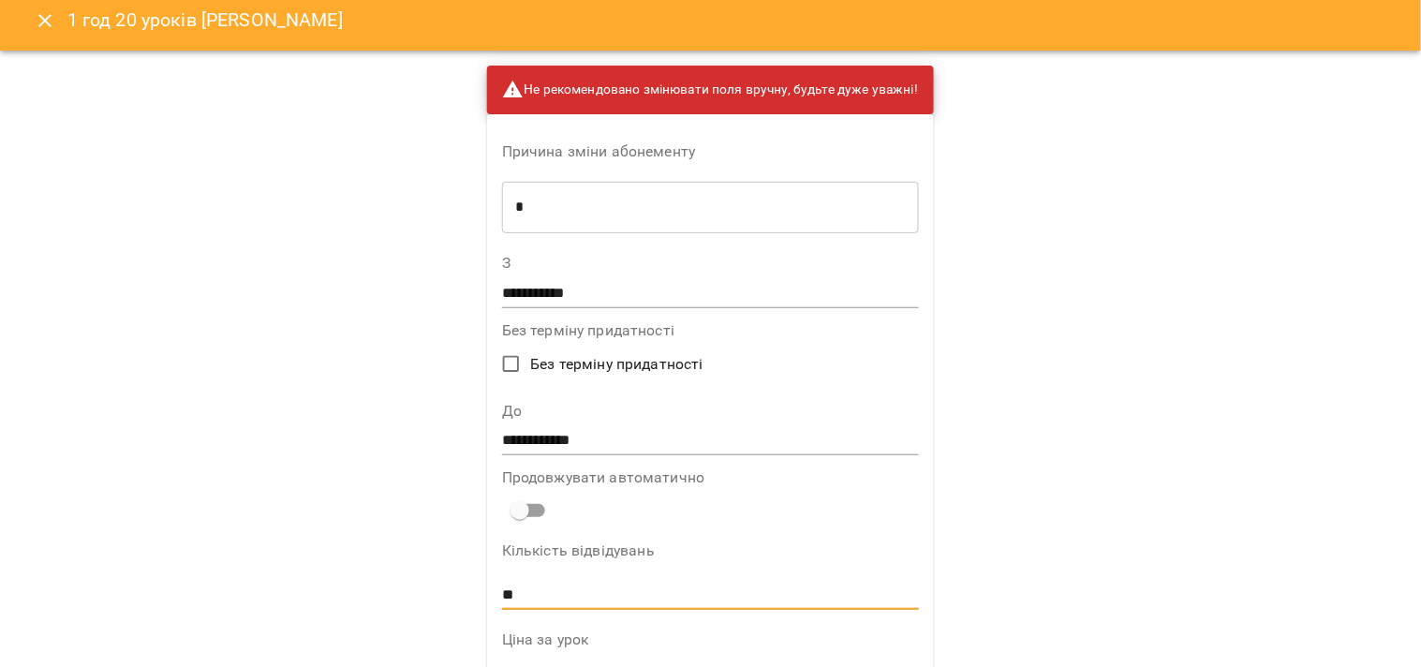
scroll to position [0, 0]
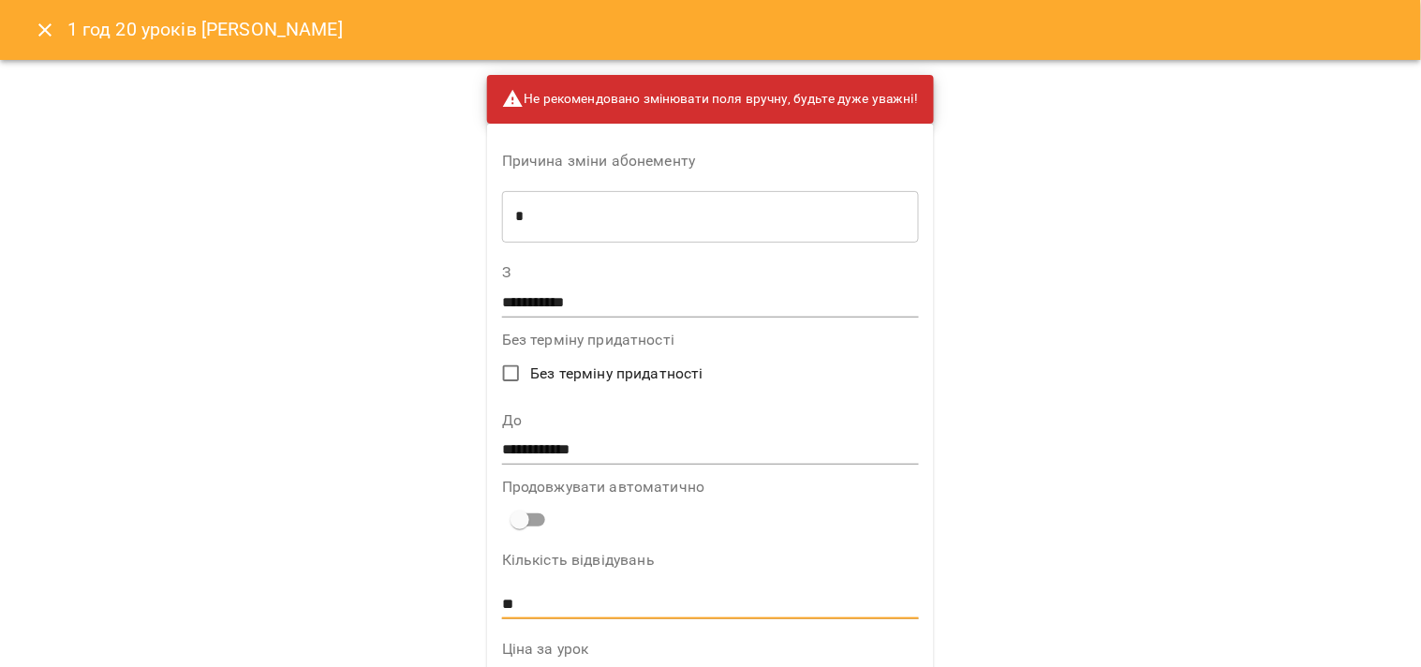
click at [34, 35] on icon "Close" at bounding box center [45, 30] width 22 height 22
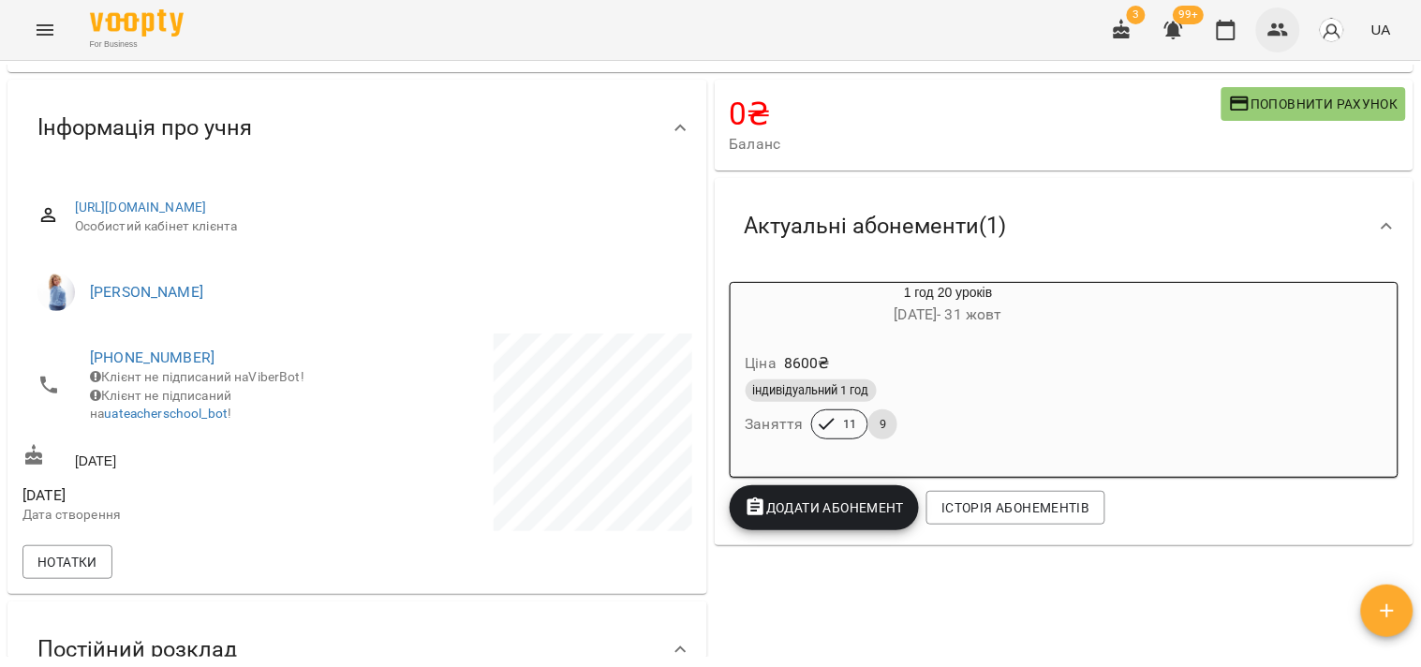
click at [1266, 39] on button "button" at bounding box center [1278, 29] width 45 height 45
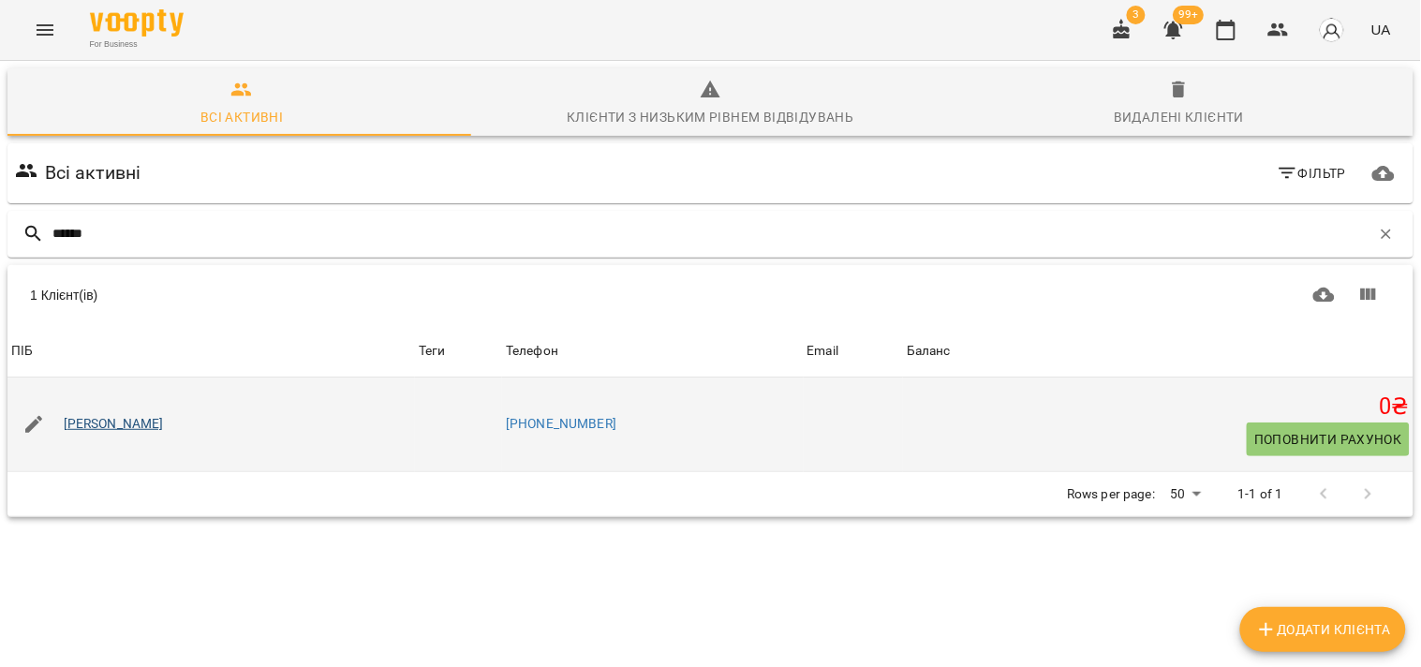
type input "******"
click at [101, 415] on link "Оля Ширіна" at bounding box center [114, 424] width 100 height 19
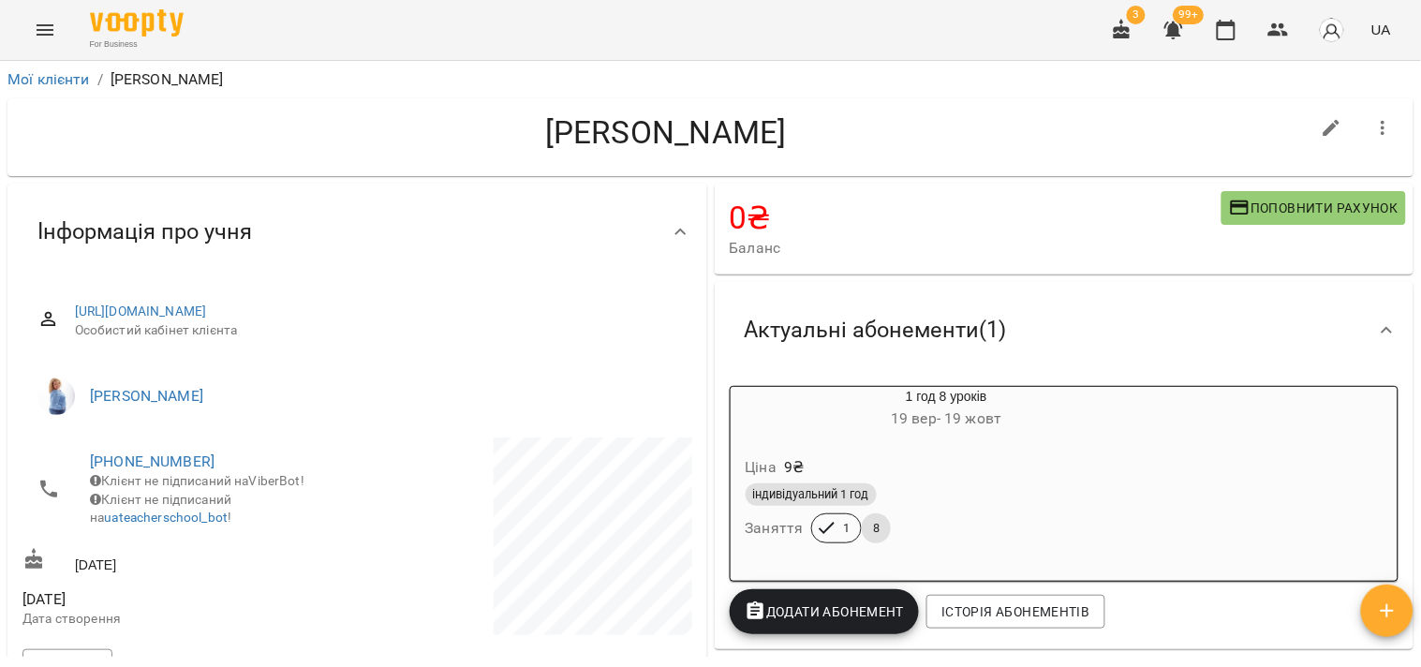
scroll to position [104, 0]
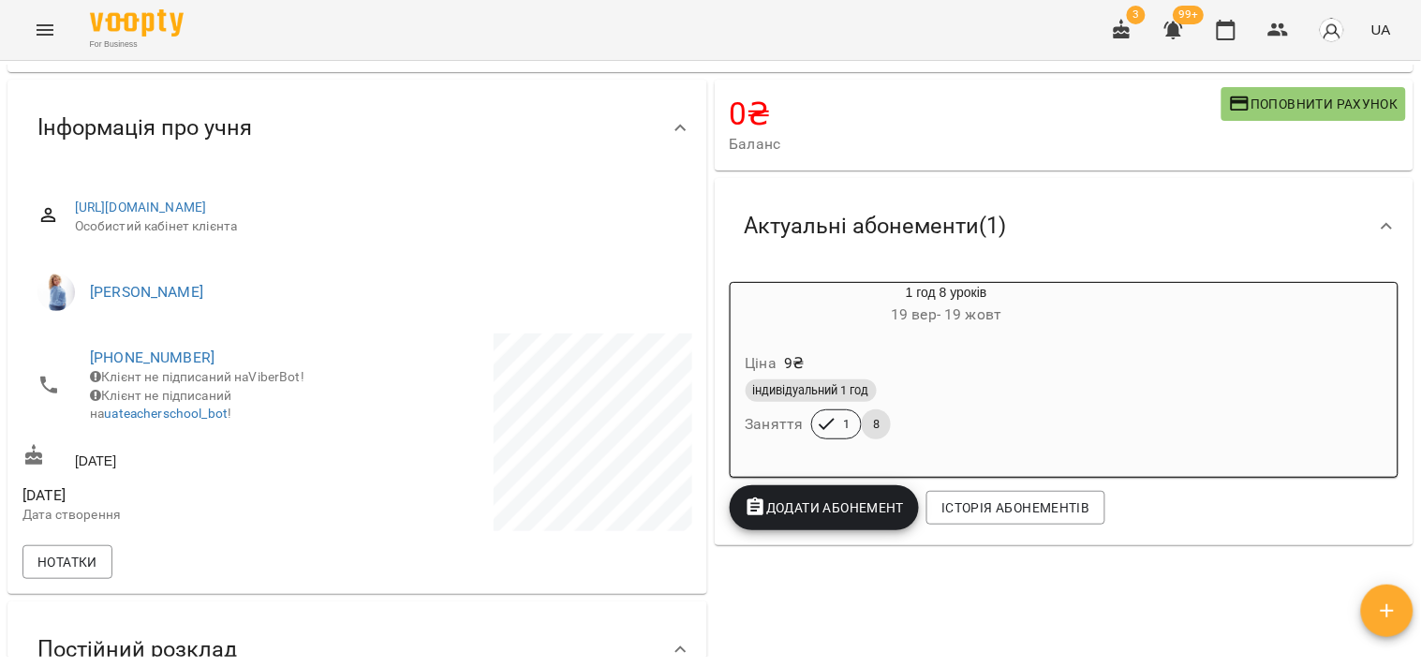
click at [1018, 417] on div "індивідуальний 1 год Заняття 1 8" at bounding box center [947, 409] width 410 height 67
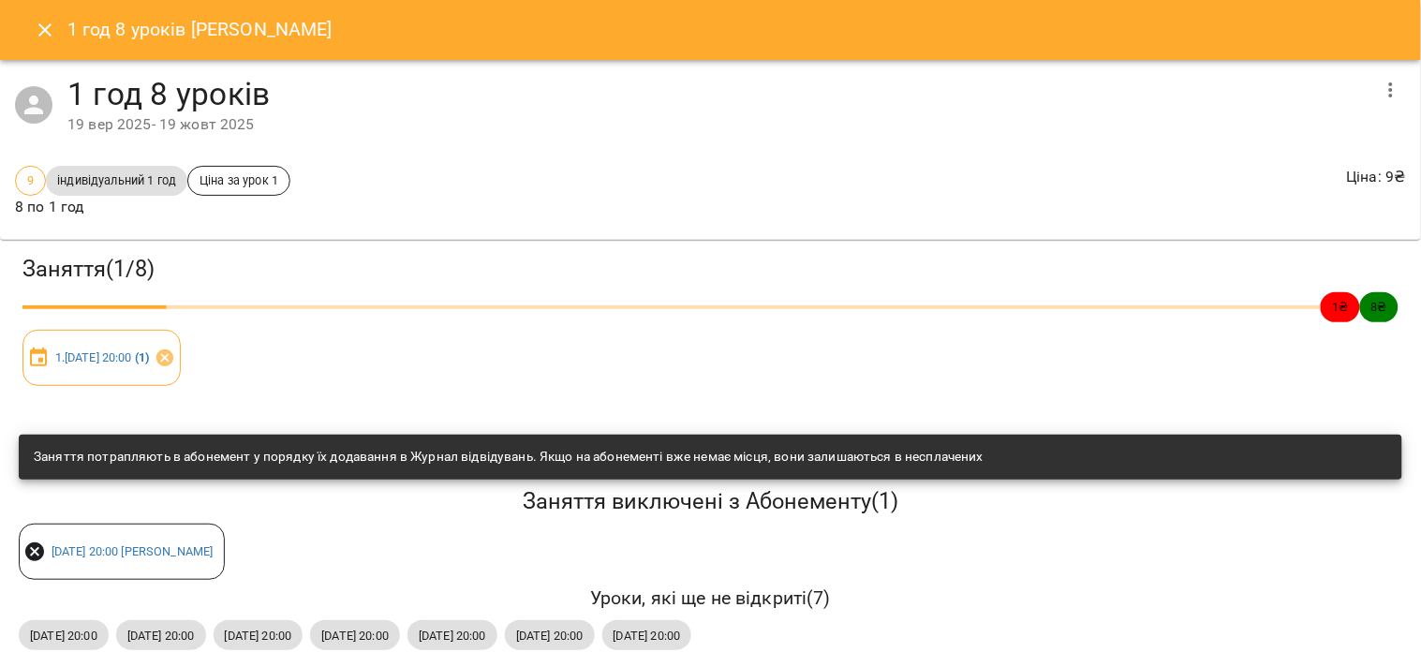
click at [44, 41] on button "Close" at bounding box center [44, 29] width 45 height 45
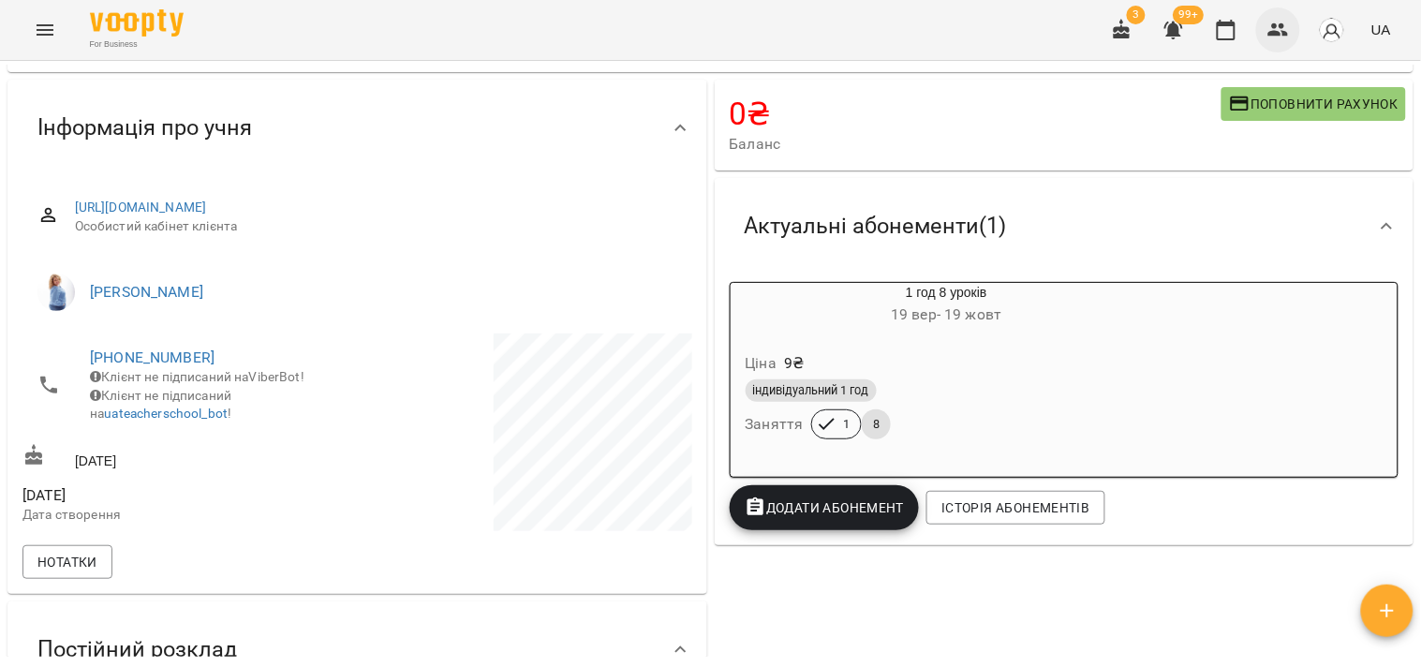
click at [1269, 32] on icon "button" at bounding box center [1278, 30] width 22 height 22
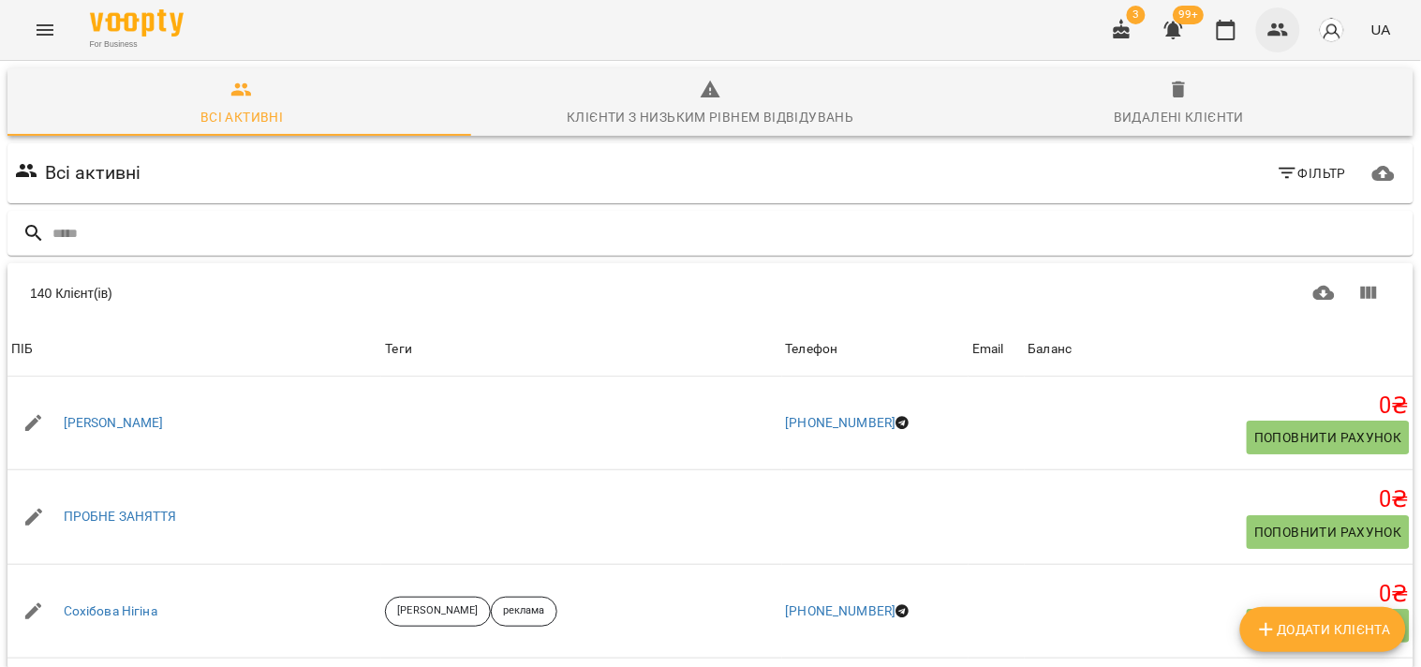
click at [1269, 32] on icon "button" at bounding box center [1278, 30] width 22 height 22
click at [796, 223] on input "text" at bounding box center [728, 233] width 1353 height 31
click at [1267, 29] on button "button" at bounding box center [1278, 29] width 45 height 45
click at [1271, 50] on button "button" at bounding box center [1278, 29] width 45 height 45
drag, startPoint x: 152, startPoint y: 159, endPoint x: 222, endPoint y: 187, distance: 75.6
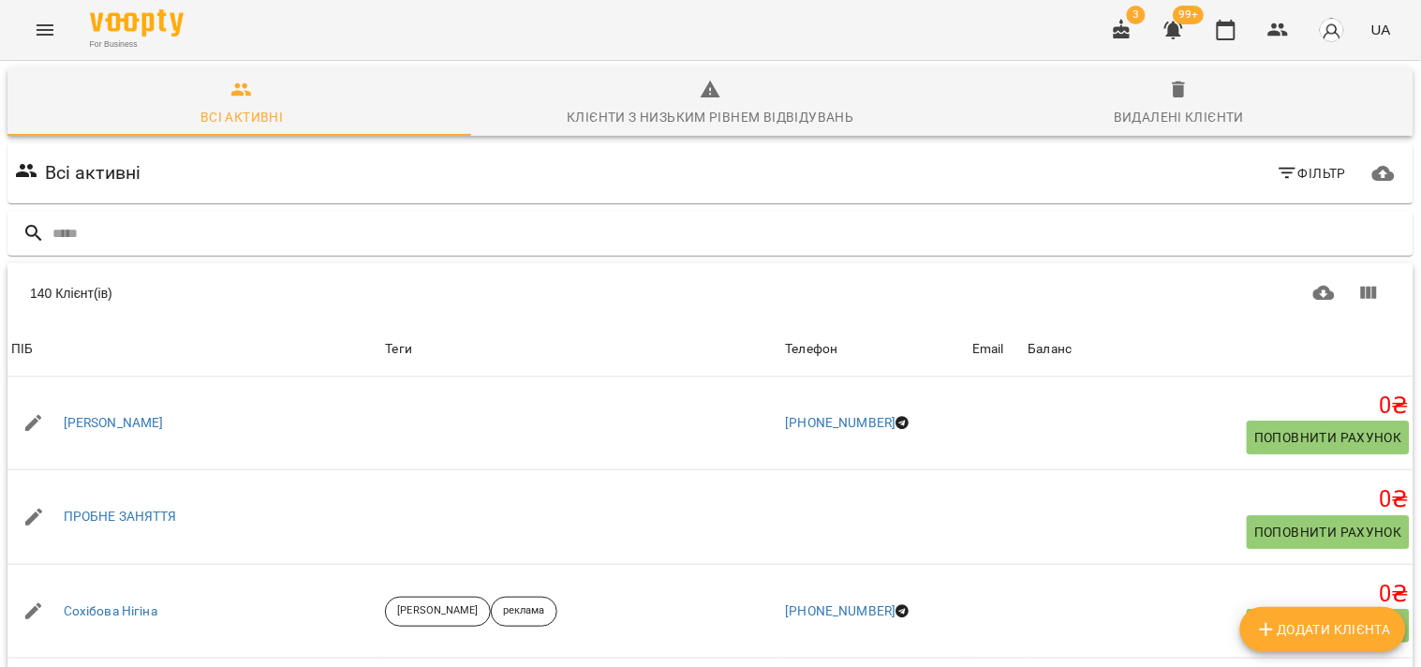
click at [215, 187] on div "Всі активні Фільтр" at bounding box center [710, 173] width 1398 height 52
click at [222, 193] on div "Всі активні Фільтр" at bounding box center [710, 173] width 1398 height 52
drag, startPoint x: 146, startPoint y: 291, endPoint x: 51, endPoint y: 290, distance: 95.5
click at [25, 287] on div "140 Клієнт(ів)" at bounding box center [710, 293] width 1406 height 60
drag, startPoint x: 525, startPoint y: 210, endPoint x: 513, endPoint y: 214, distance: 12.7
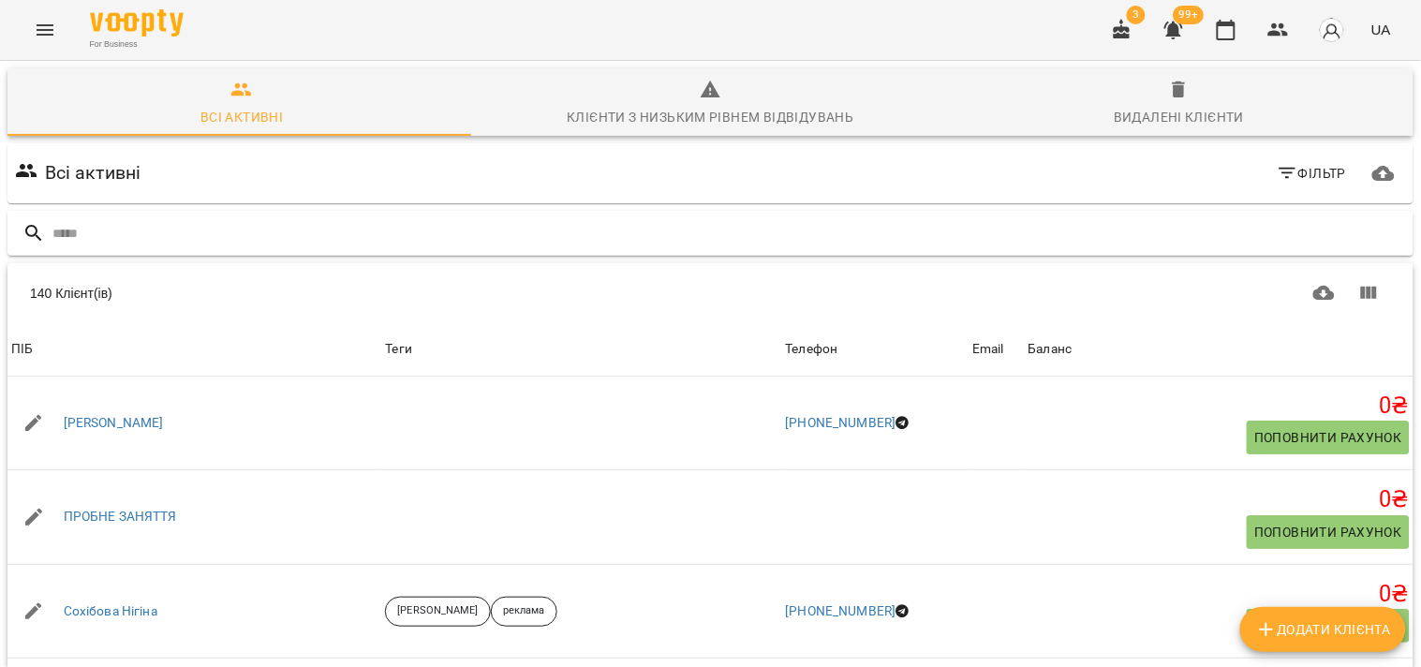
click at [517, 213] on div at bounding box center [710, 233] width 1413 height 53
click at [515, 223] on input "text" at bounding box center [728, 233] width 1353 height 31
click at [510, 242] on input "text" at bounding box center [728, 233] width 1353 height 31
click at [1265, 34] on button "button" at bounding box center [1278, 29] width 45 height 45
click at [855, 235] on input "text" at bounding box center [728, 233] width 1353 height 31
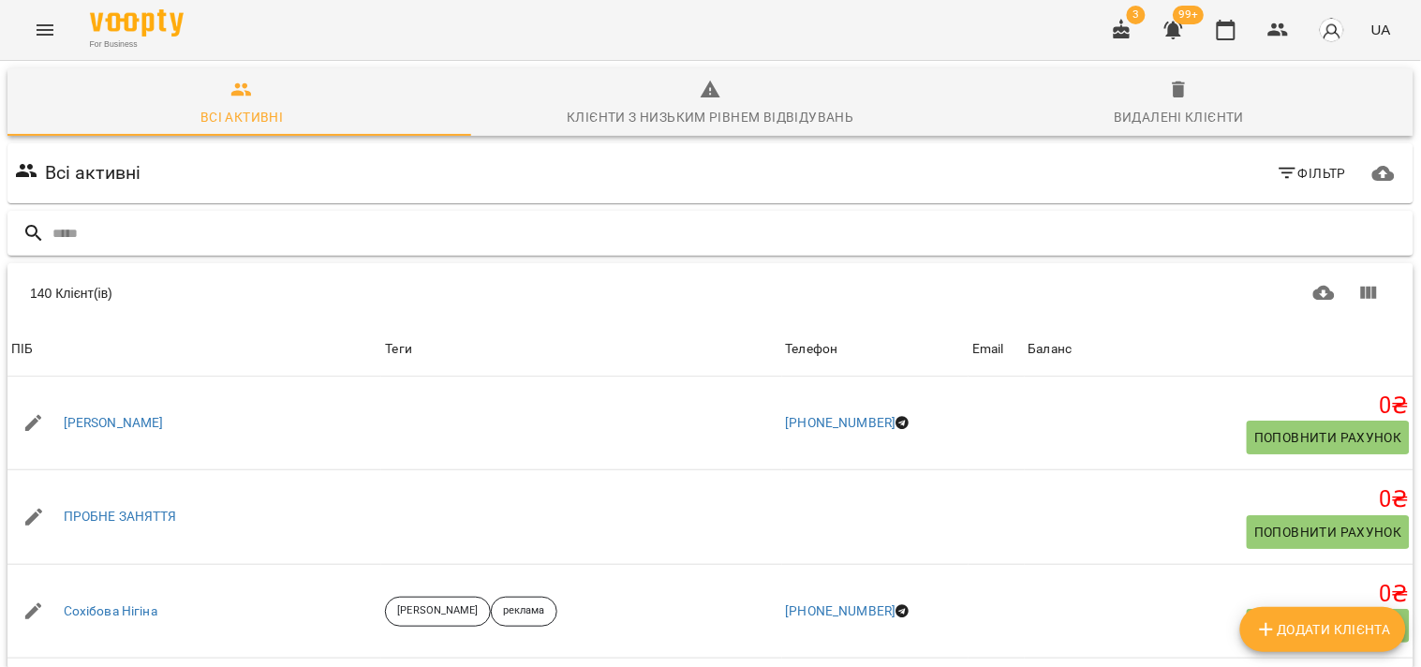
click at [855, 235] on input "text" at bounding box center [728, 233] width 1353 height 31
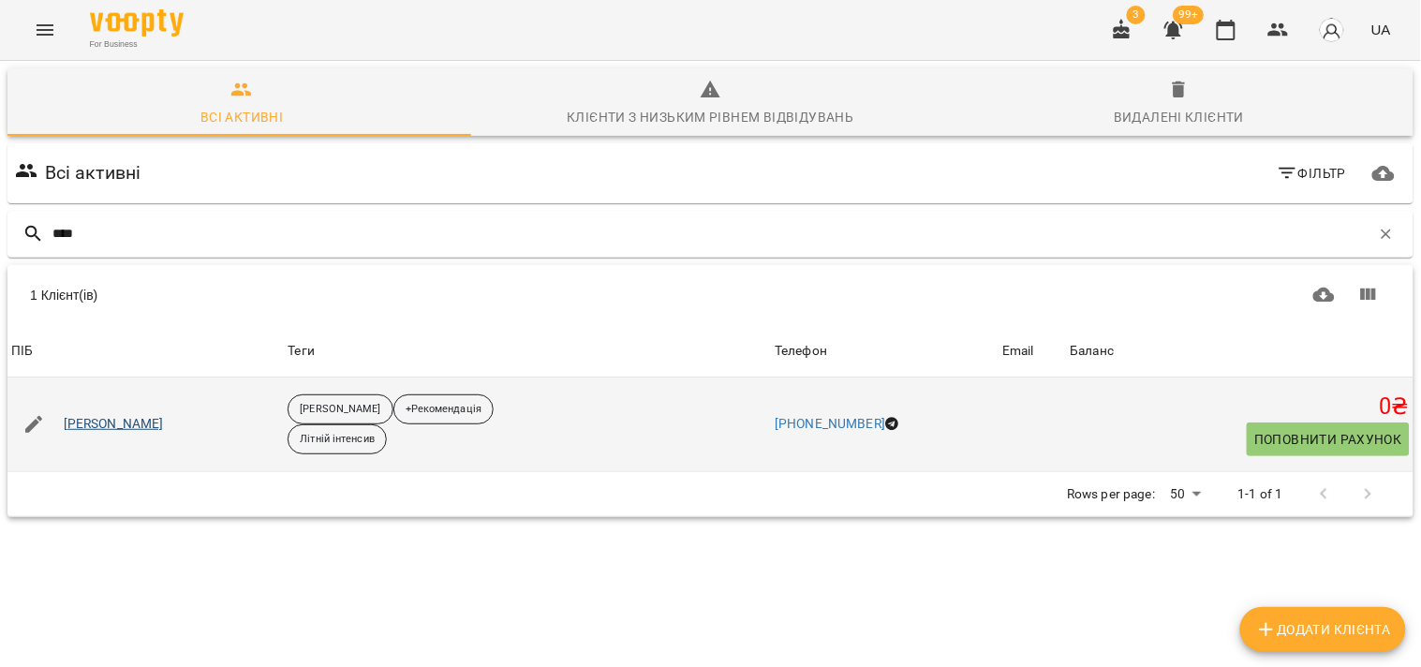
type input "****"
click at [108, 420] on link "Скибик Софія" at bounding box center [114, 424] width 100 height 19
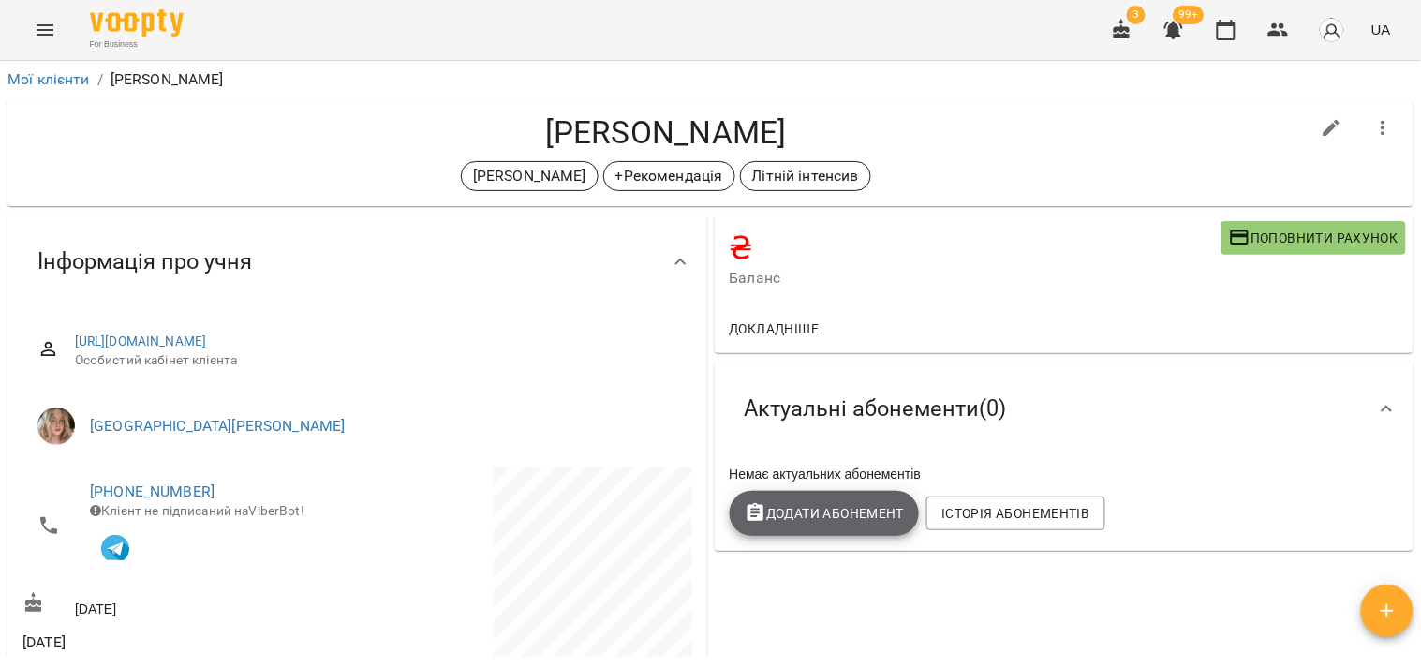
click at [882, 515] on span "Додати Абонемент" at bounding box center [824, 513] width 160 height 22
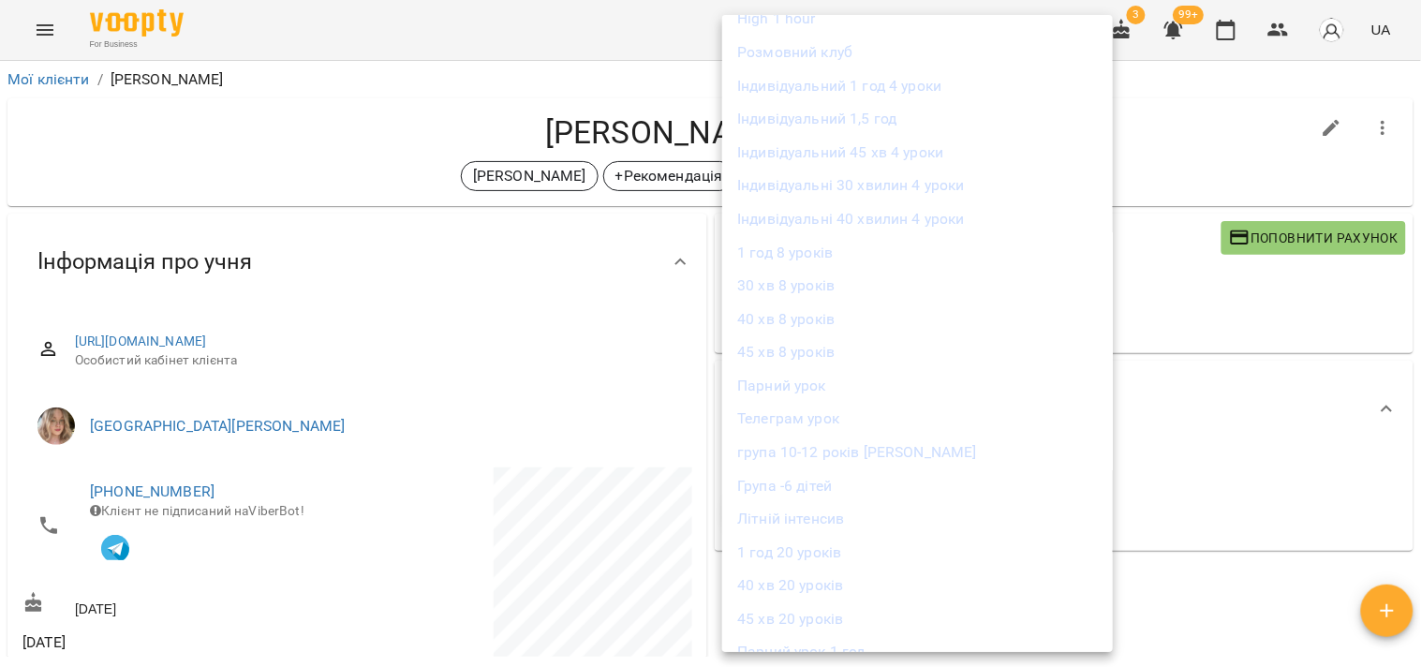
scroll to position [312, 0]
click at [785, 459] on li "Літній інтенсив" at bounding box center [917, 467] width 391 height 34
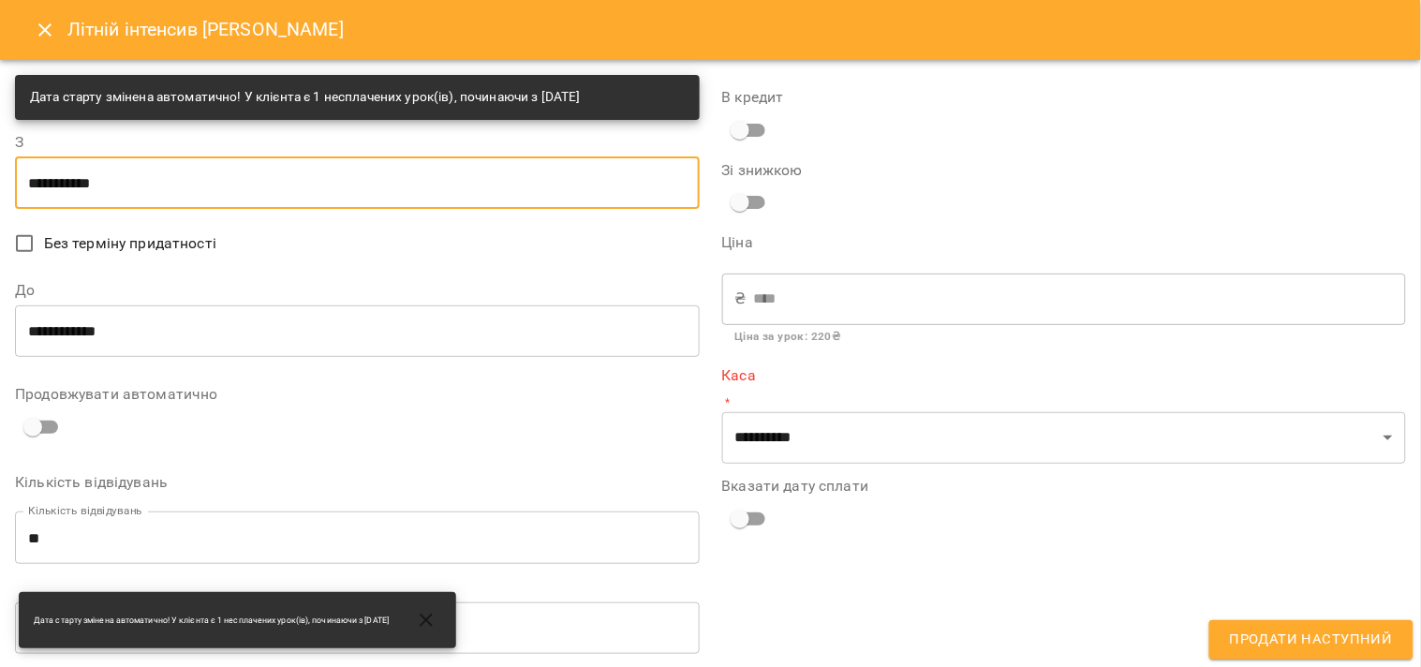
click at [100, 200] on input "**********" at bounding box center [357, 182] width 685 height 52
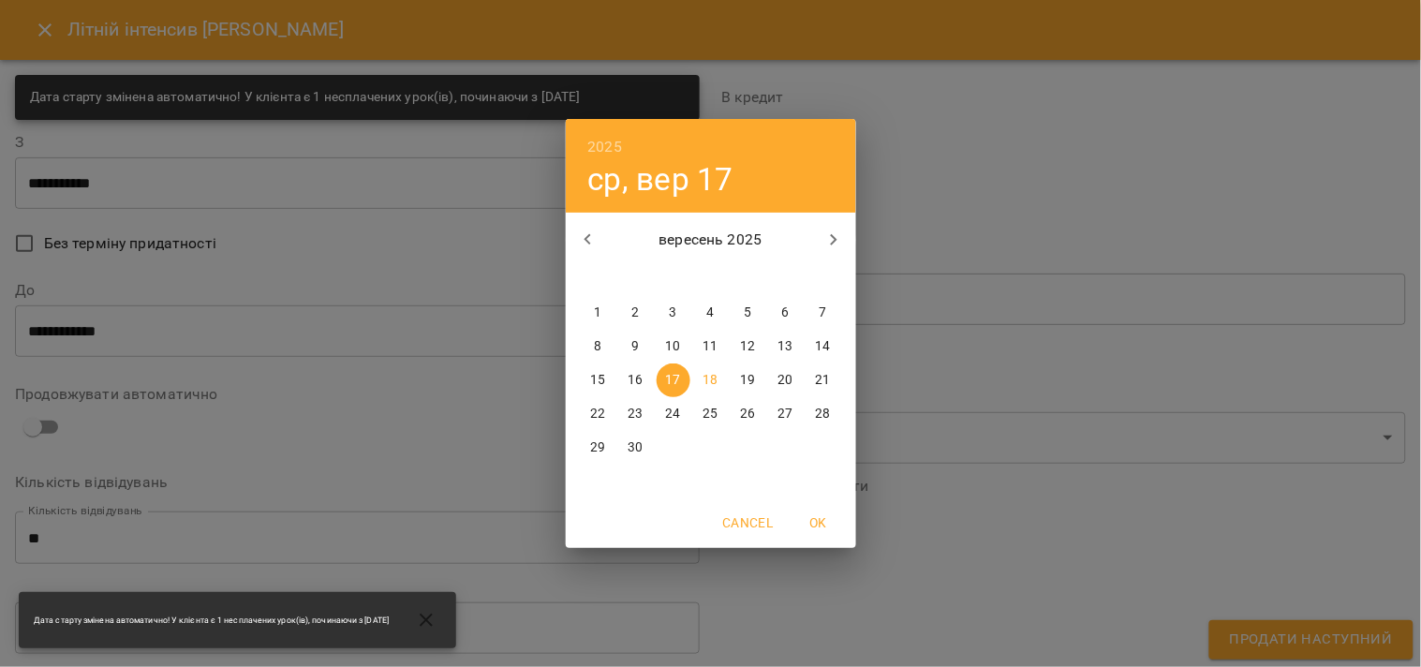
click at [635, 379] on p "16" at bounding box center [634, 380] width 15 height 19
type input "**********"
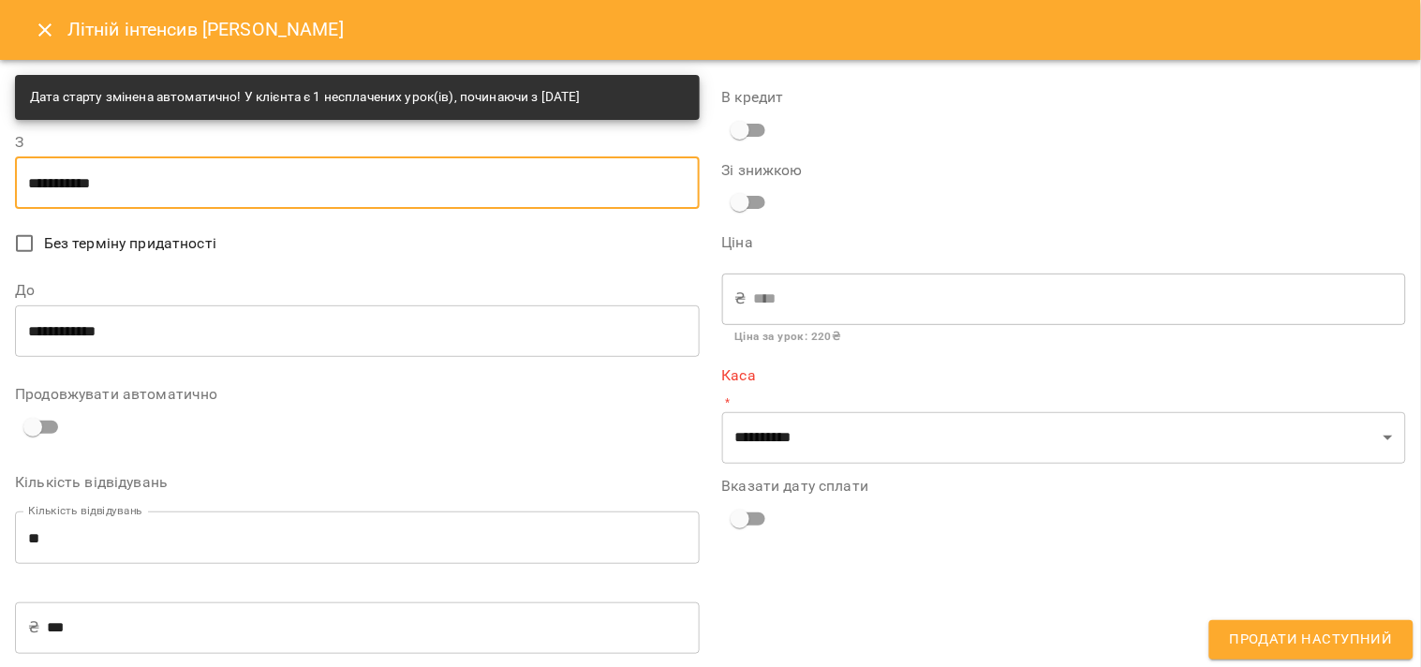
click at [162, 339] on input "**********" at bounding box center [357, 330] width 685 height 52
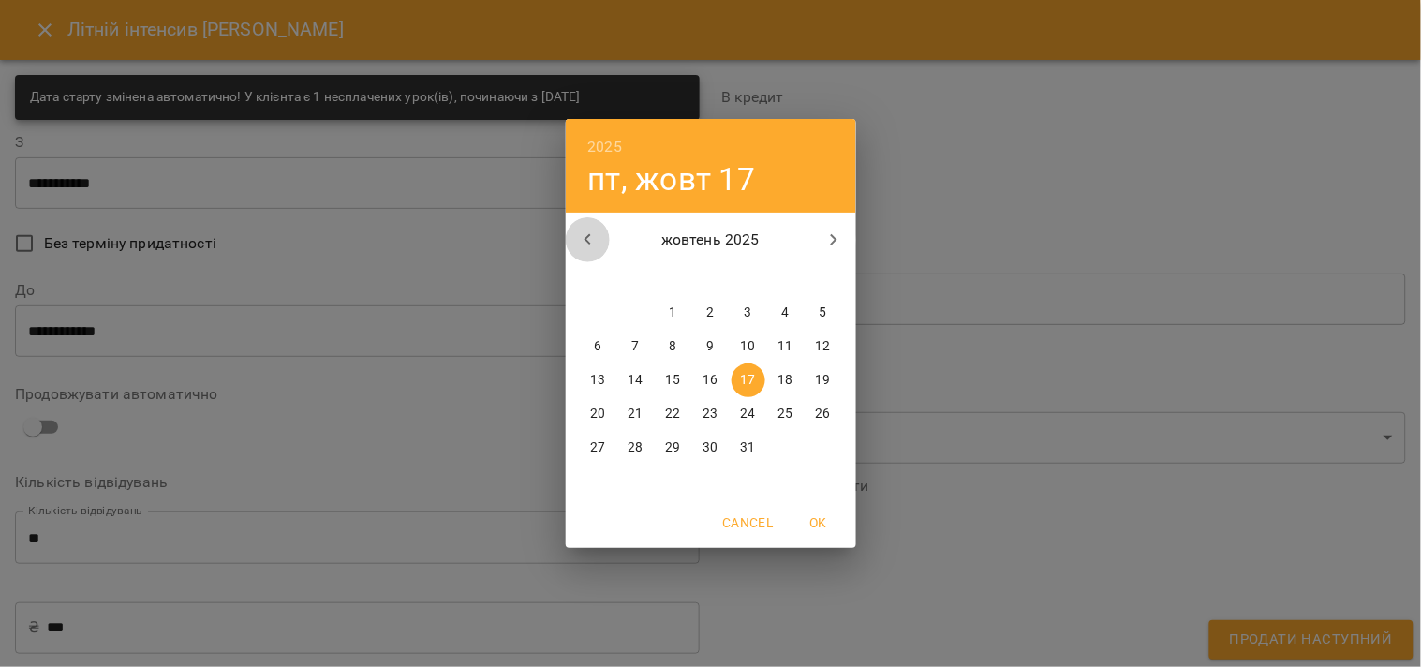
click at [582, 249] on icon "button" at bounding box center [588, 239] width 22 height 22
click at [840, 242] on icon "button" at bounding box center [833, 239] width 22 height 22
click at [747, 346] on p "10" at bounding box center [747, 346] width 15 height 19
type input "**********"
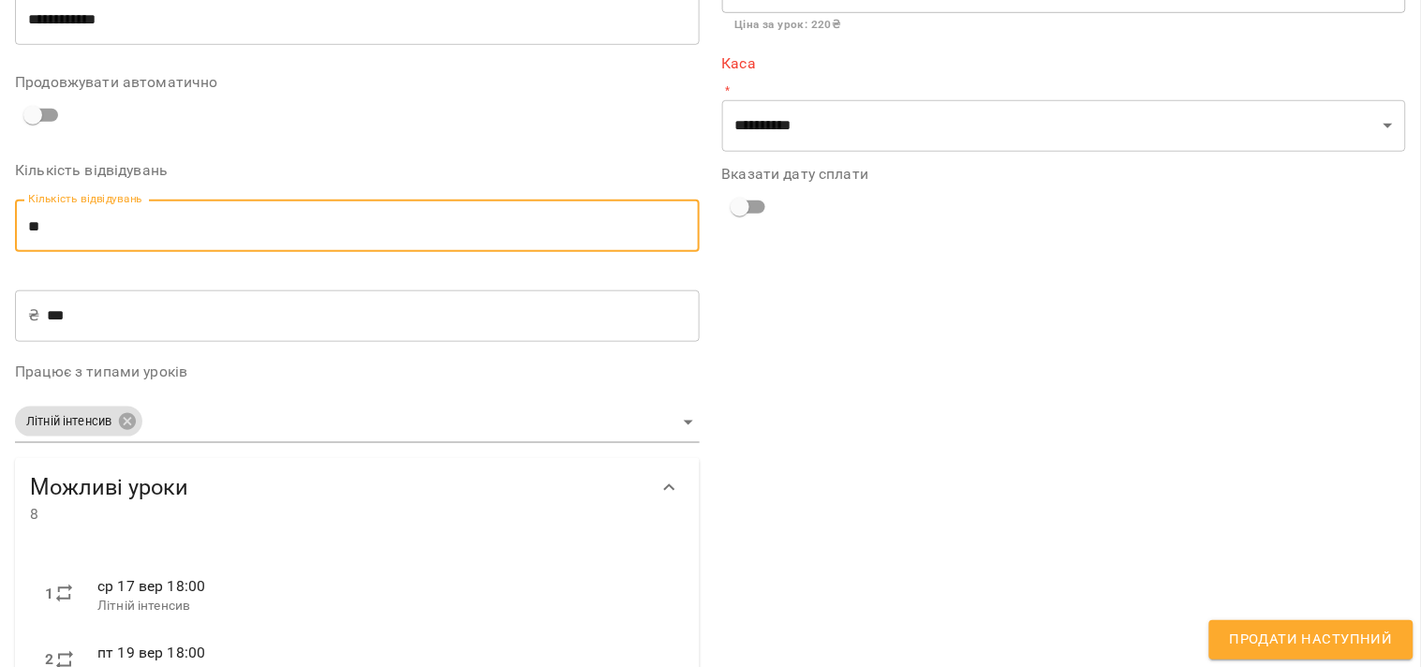
click at [124, 238] on input "**" at bounding box center [357, 225] width 685 height 52
type input "**"
type input "*****"
type input "*"
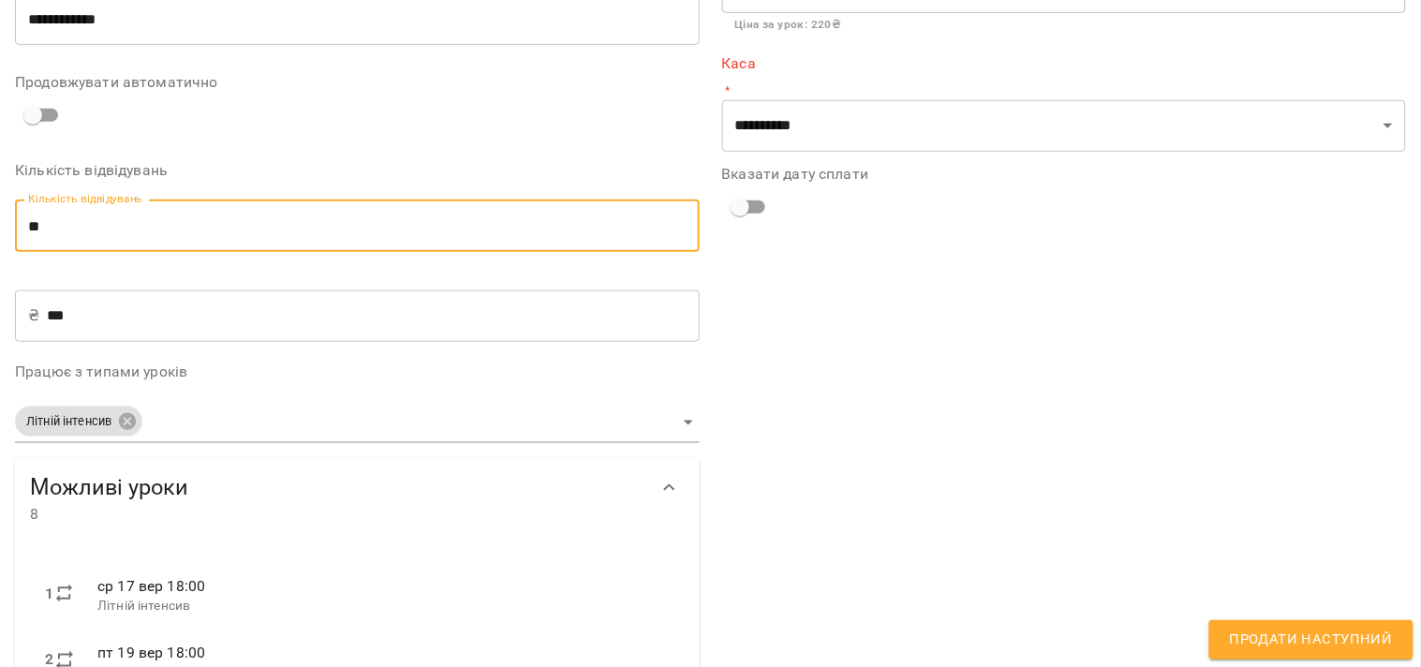
type input "****"
type input "*"
click at [103, 320] on input "***" at bounding box center [373, 315] width 652 height 52
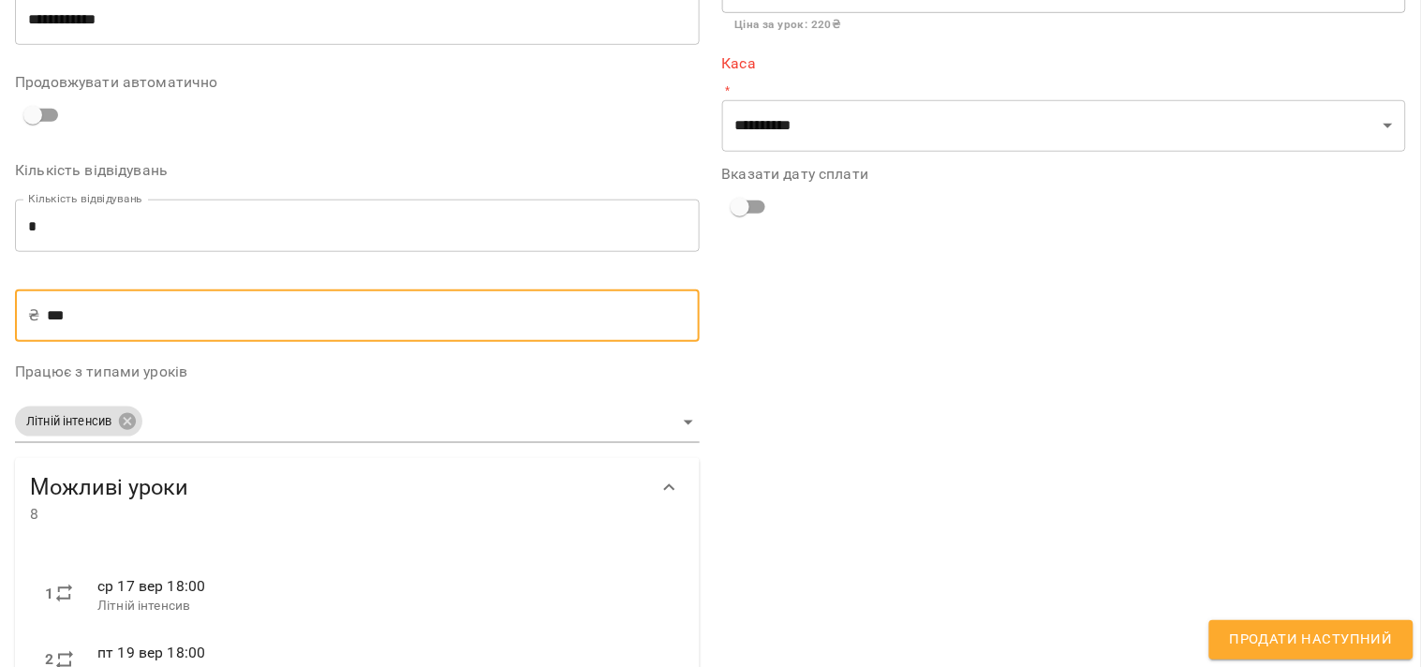
click at [103, 320] on input "***" at bounding box center [373, 315] width 652 height 52
type input "*"
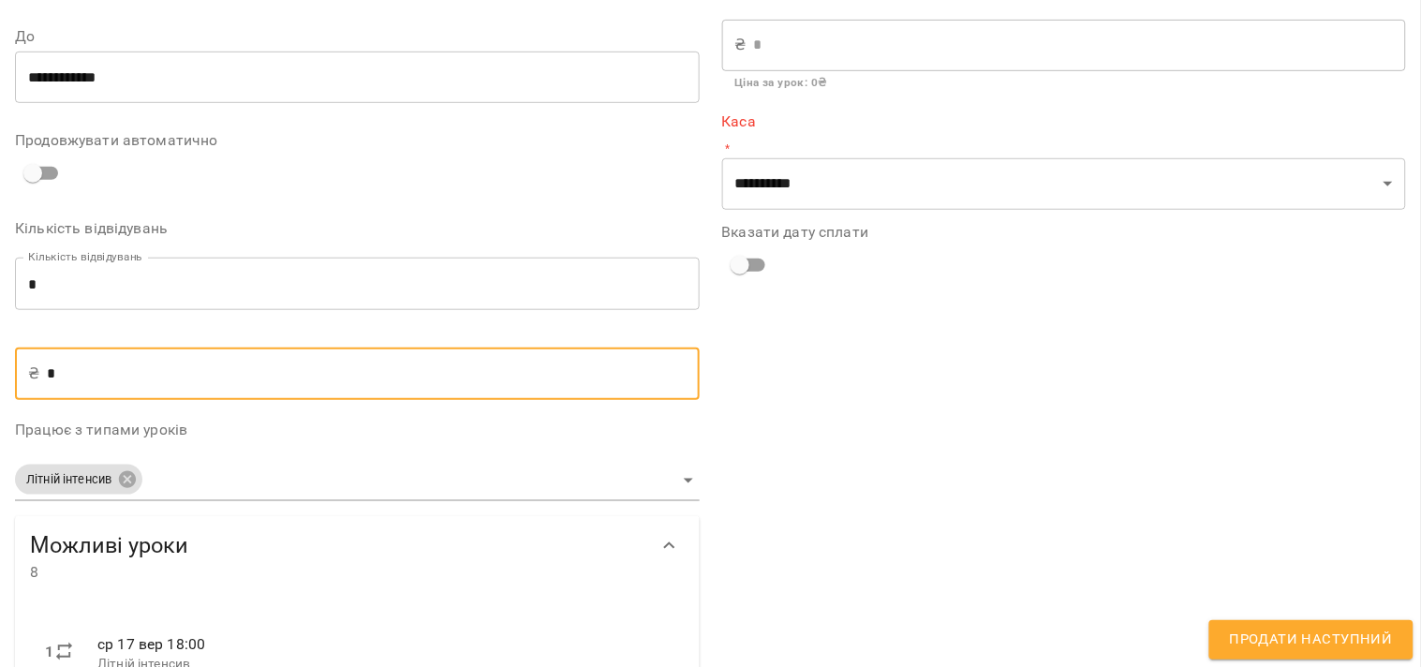
scroll to position [208, 0]
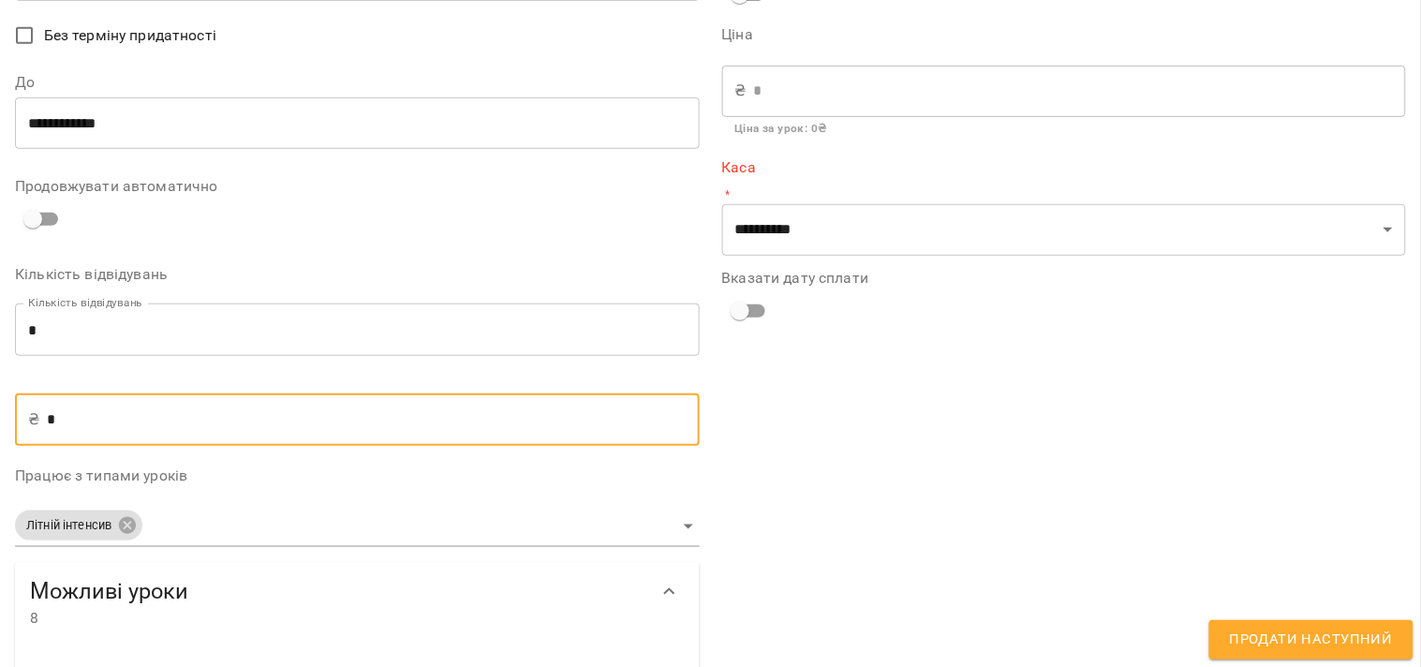
type input "*"
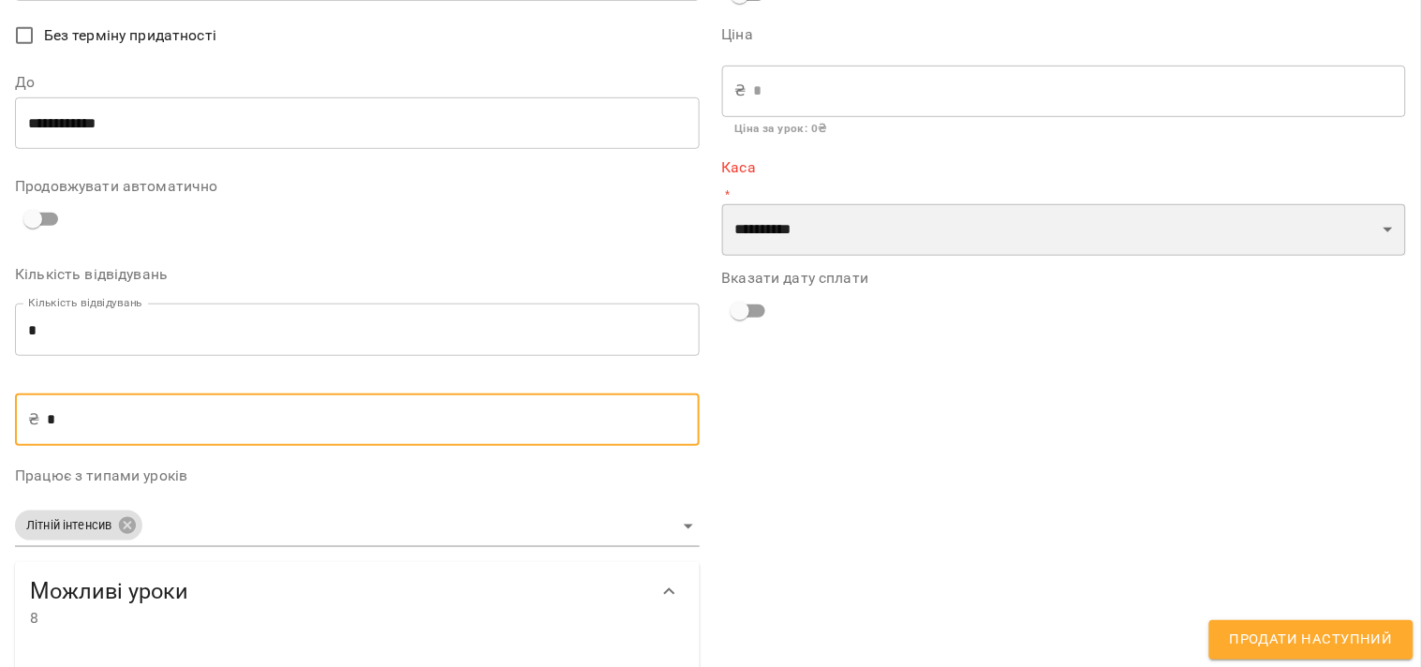
click at [880, 226] on select "**********" at bounding box center [1064, 230] width 685 height 52
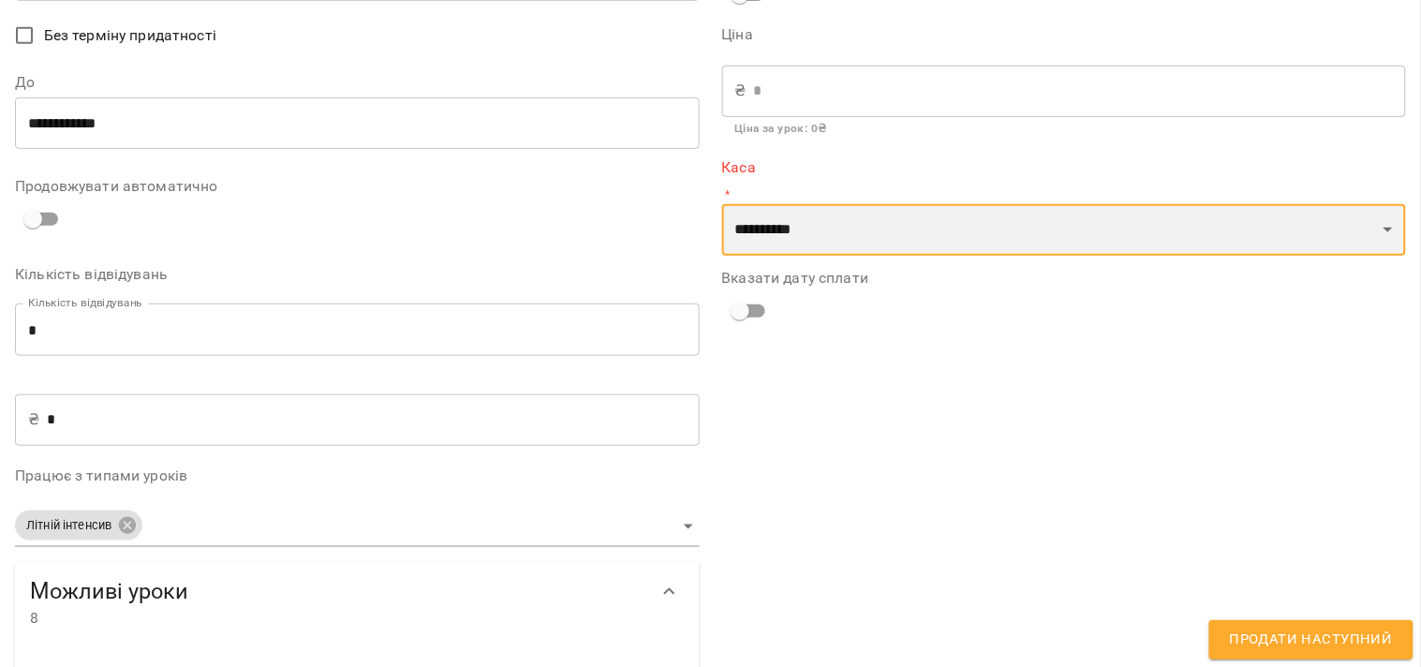
select select "****"
click at [722, 204] on select "**********" at bounding box center [1064, 230] width 685 height 52
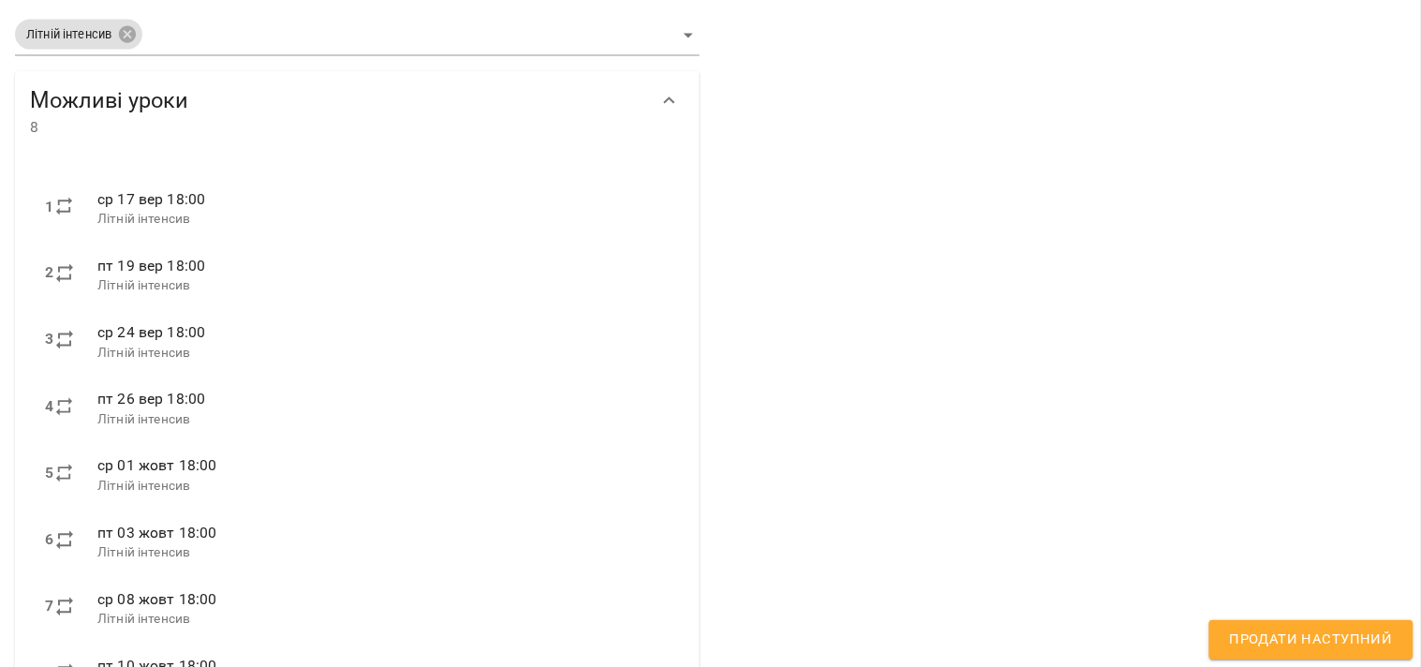
scroll to position [784, 0]
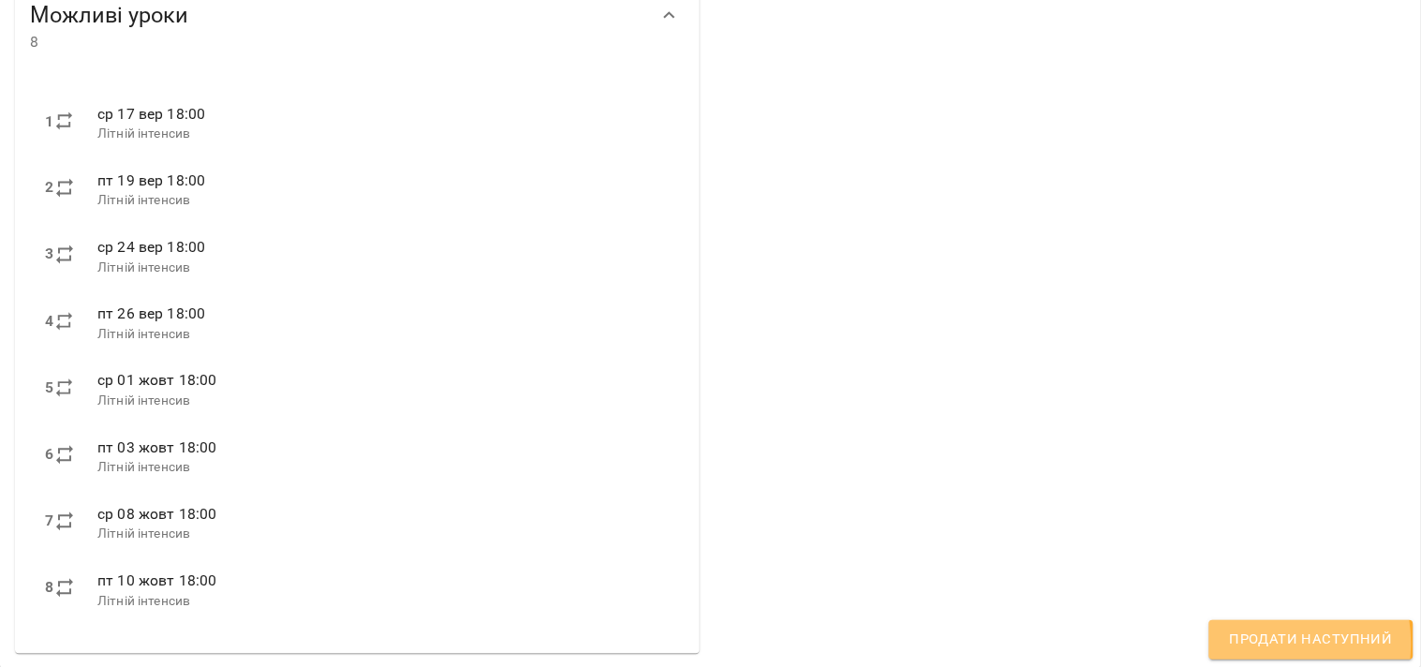
click at [1257, 643] on span "Продати наступний" at bounding box center [1311, 639] width 163 height 24
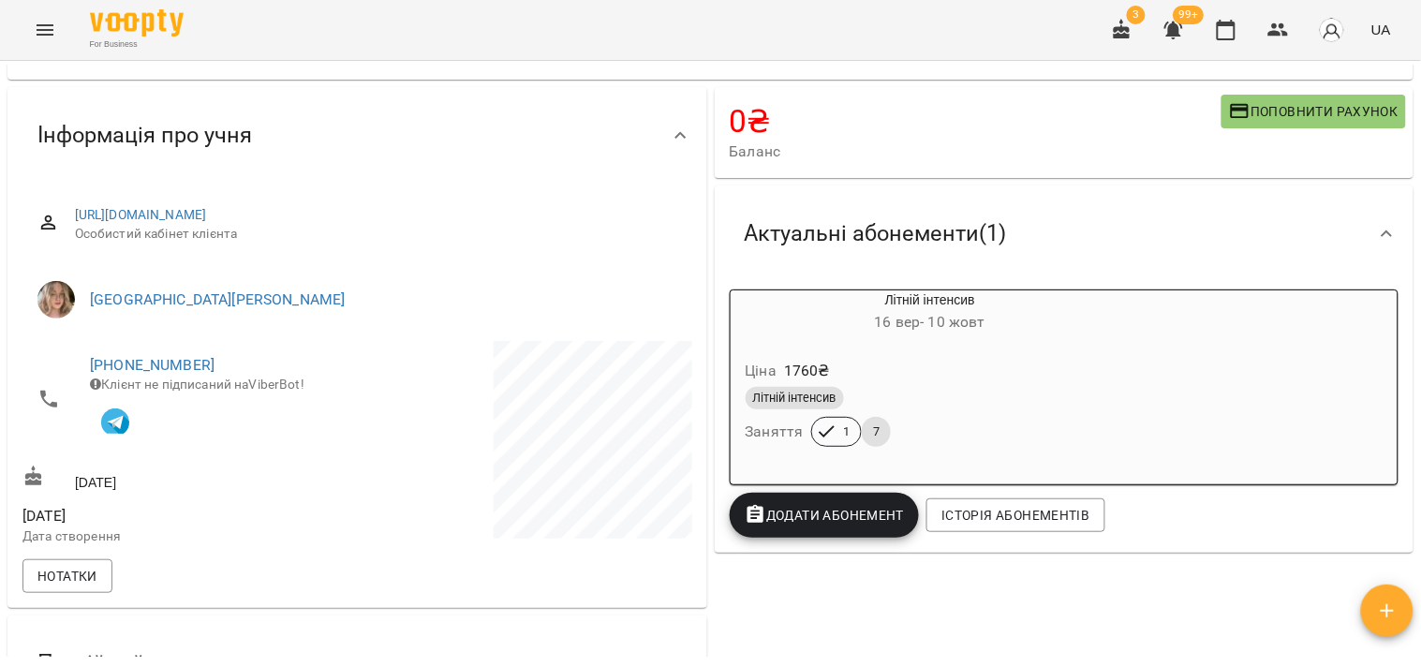
scroll to position [208, 0]
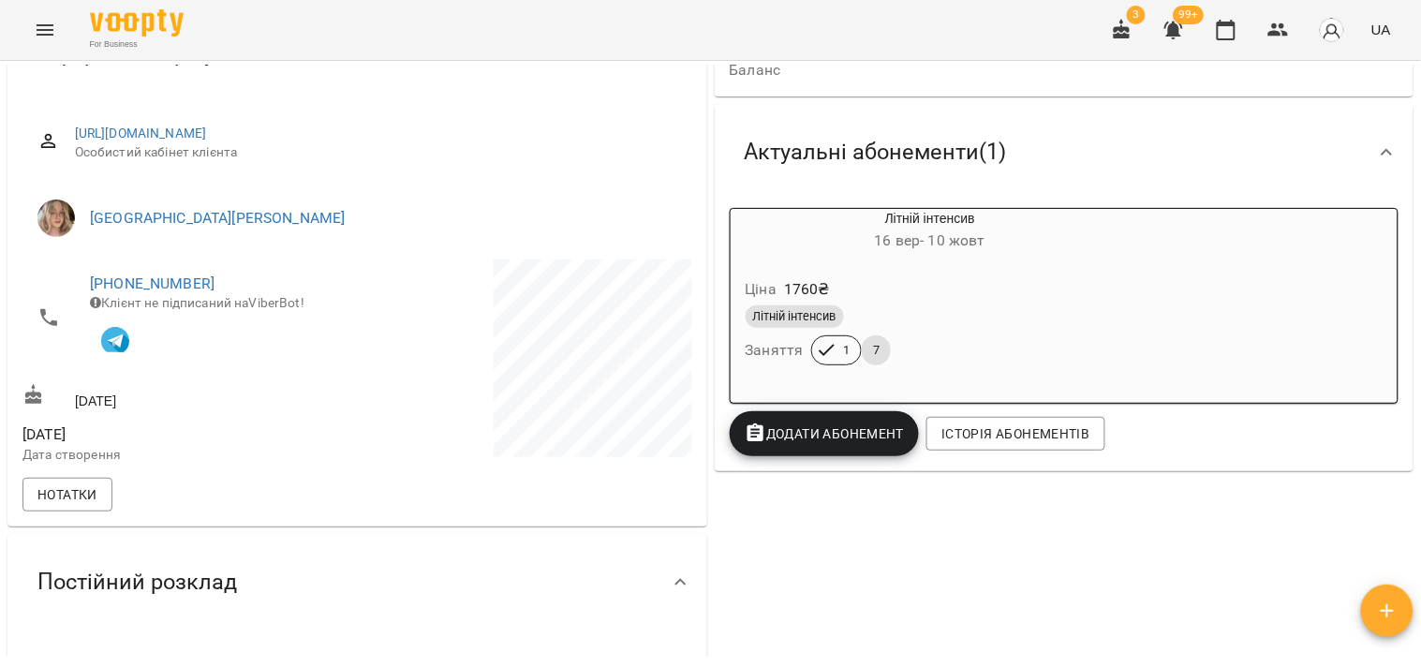
drag, startPoint x: 974, startPoint y: 329, endPoint x: 957, endPoint y: 496, distance: 168.5
click at [957, 496] on div "0 ₴ Баланс Поповнити рахунок Актуальні абонементи ( 1 ) Літній інтенсив 16 вер …" at bounding box center [1064, 492] width 707 height 980
click at [972, 342] on div "Літній інтенсив Заняття 1 7" at bounding box center [930, 335] width 377 height 67
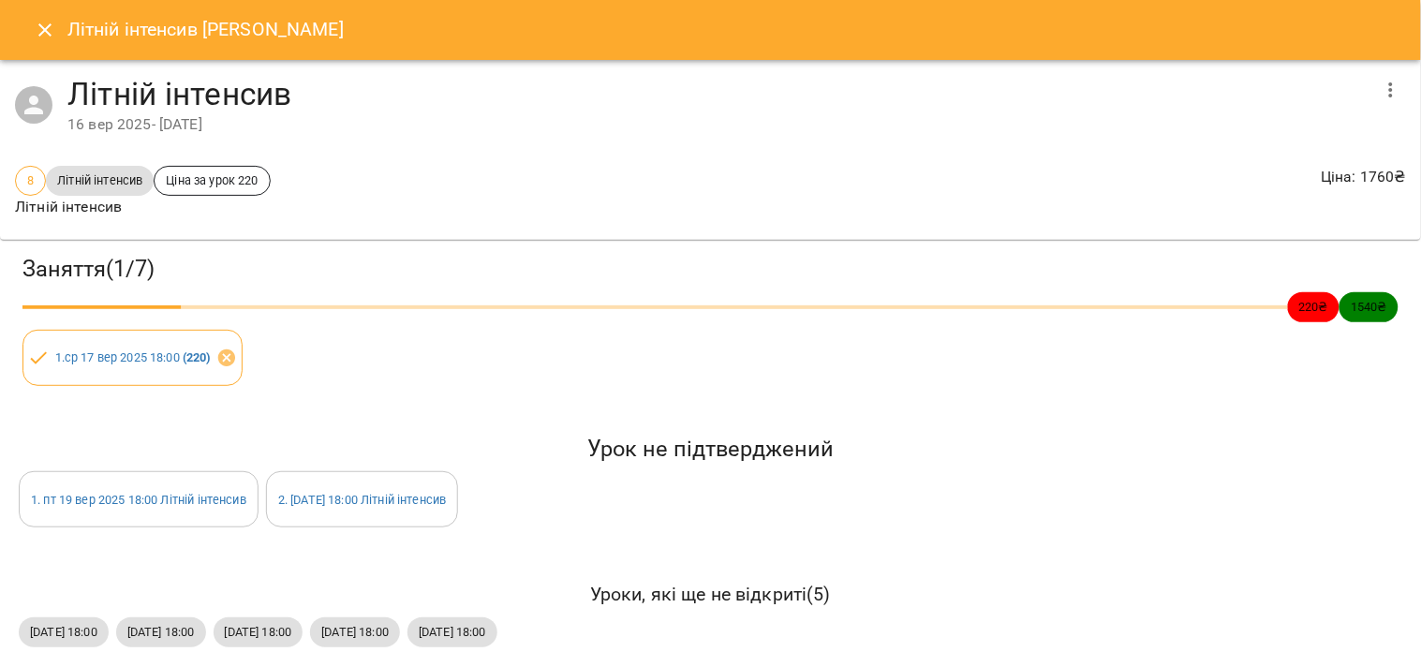
click at [1379, 90] on icon "button" at bounding box center [1390, 90] width 22 height 22
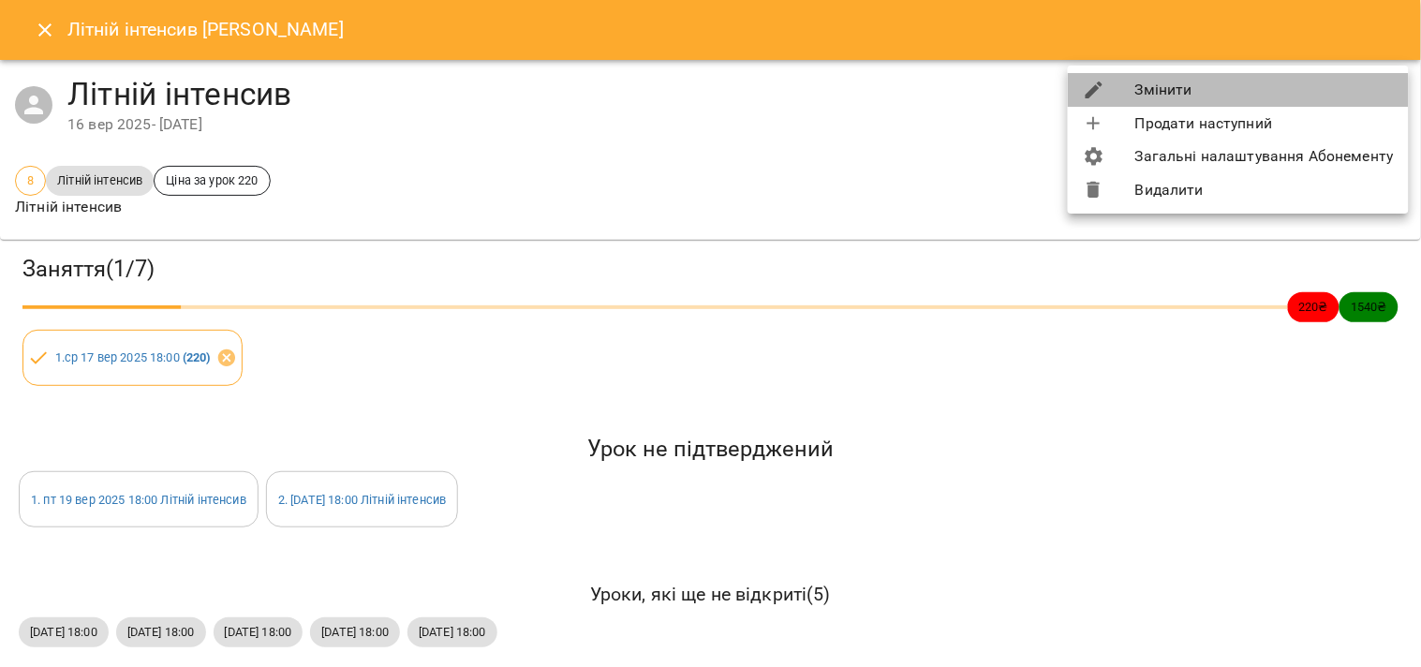
click at [1325, 95] on li "Змінити" at bounding box center [1238, 90] width 341 height 34
click at [1325, 95] on div "Літній інтенсив Скибик Софія Літній інтенсив 16 вер 2025 - 10 жовт 2025 8 Літні…" at bounding box center [710, 333] width 1421 height 667
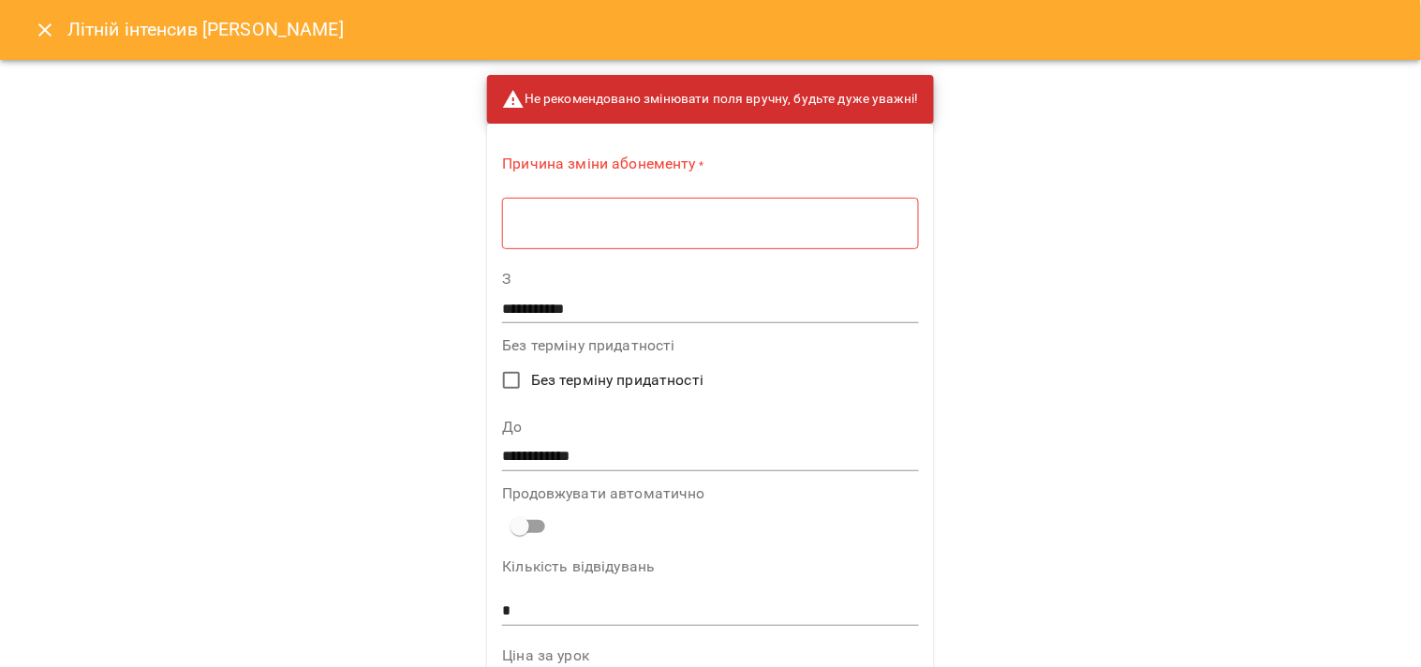
click at [772, 228] on textarea at bounding box center [710, 223] width 390 height 18
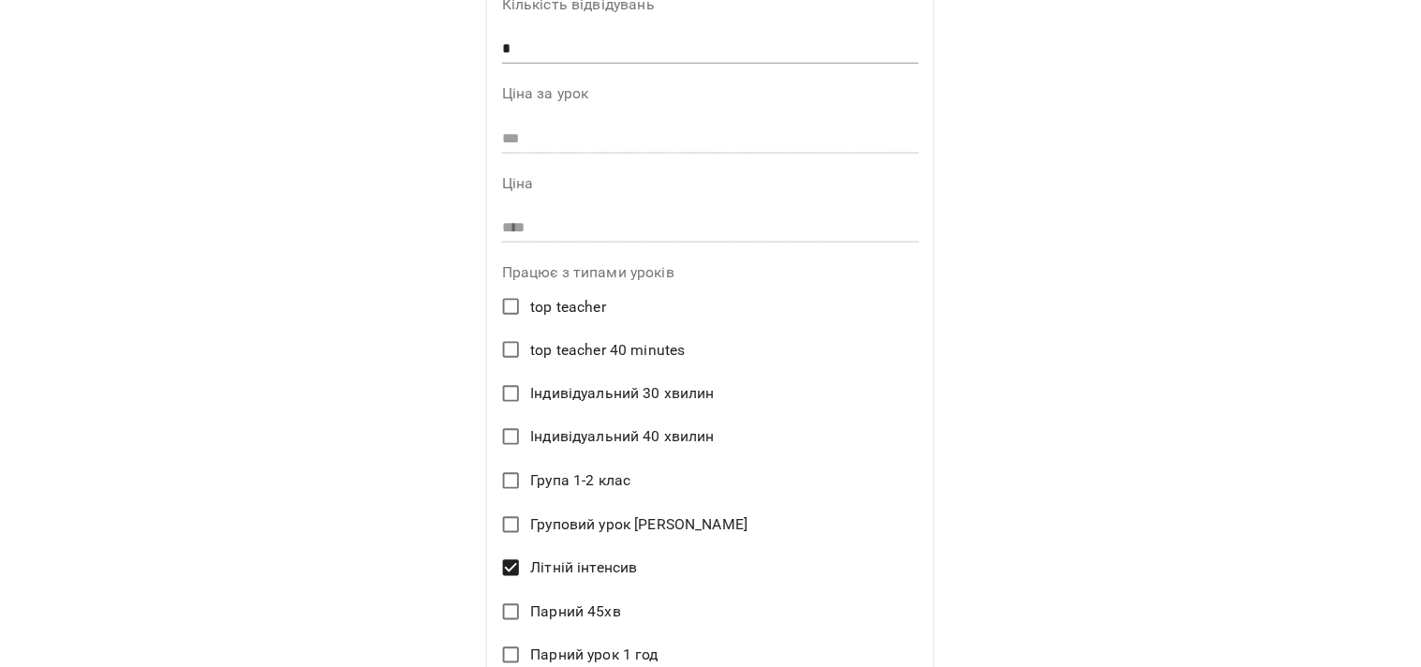
scroll to position [520, 0]
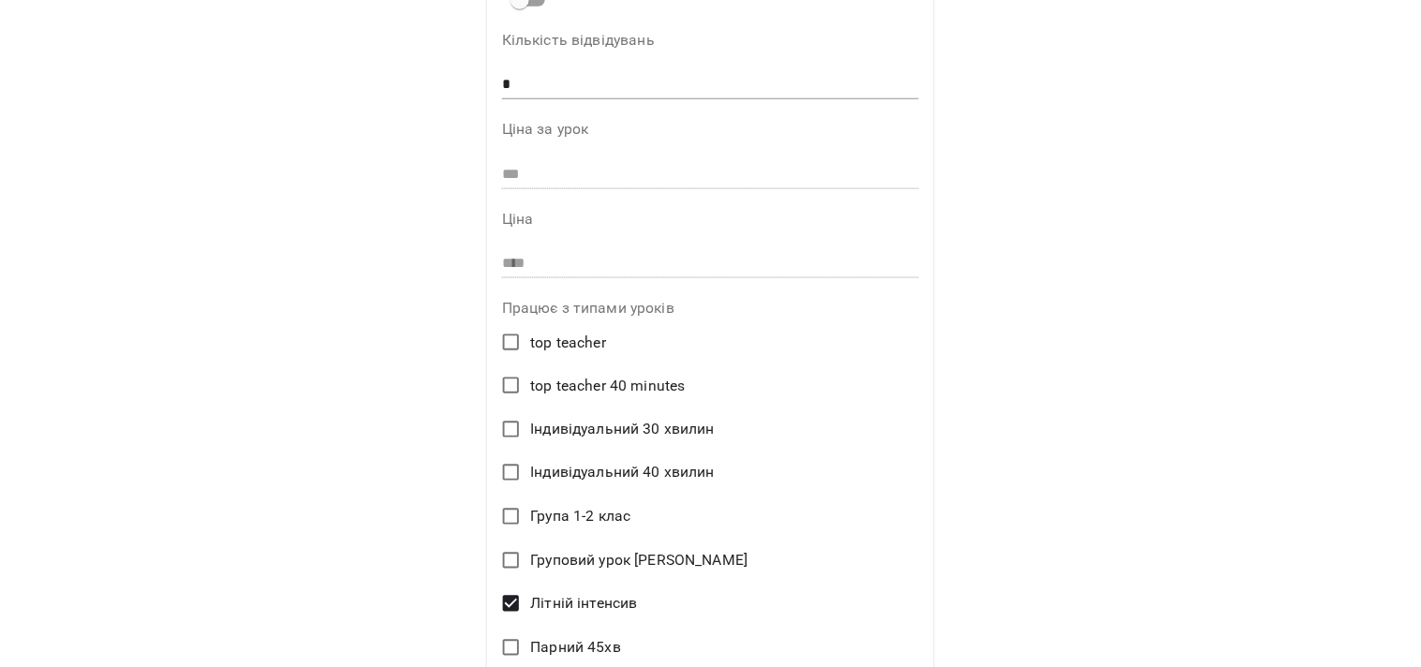
type textarea "*"
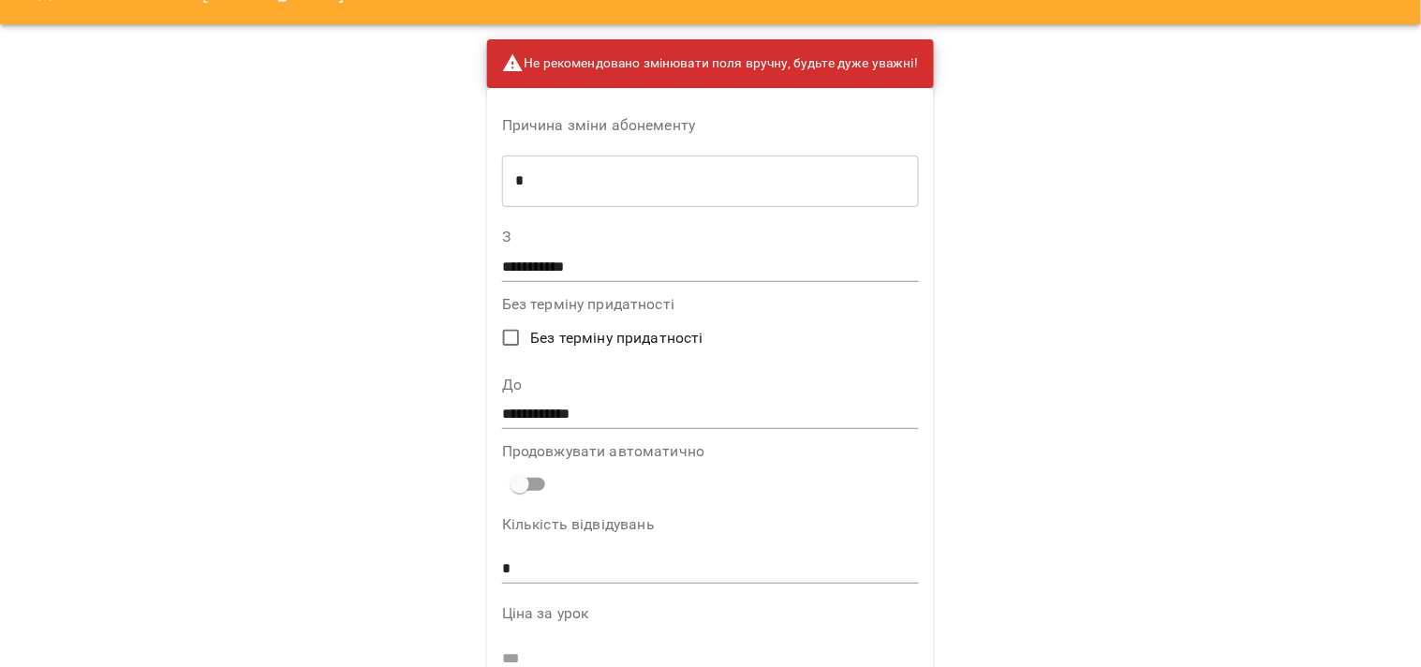
scroll to position [0, 0]
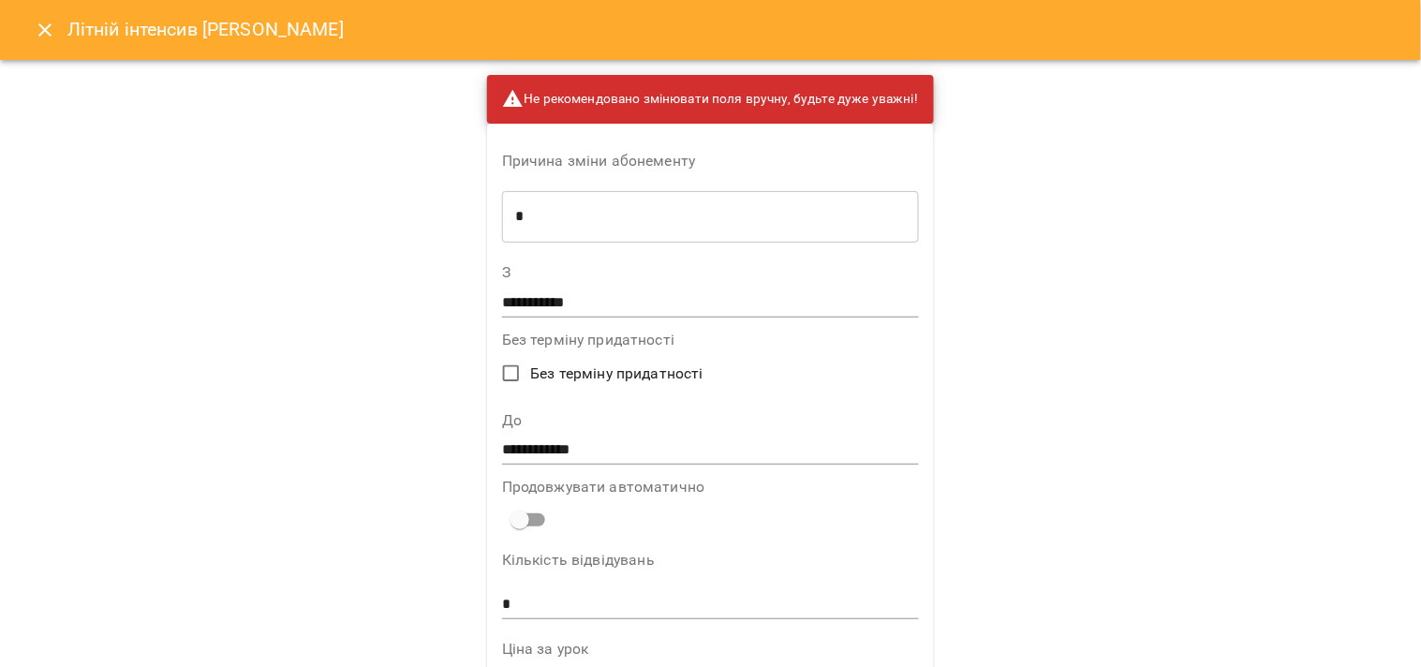
click at [41, 22] on icon "Close" at bounding box center [45, 30] width 22 height 22
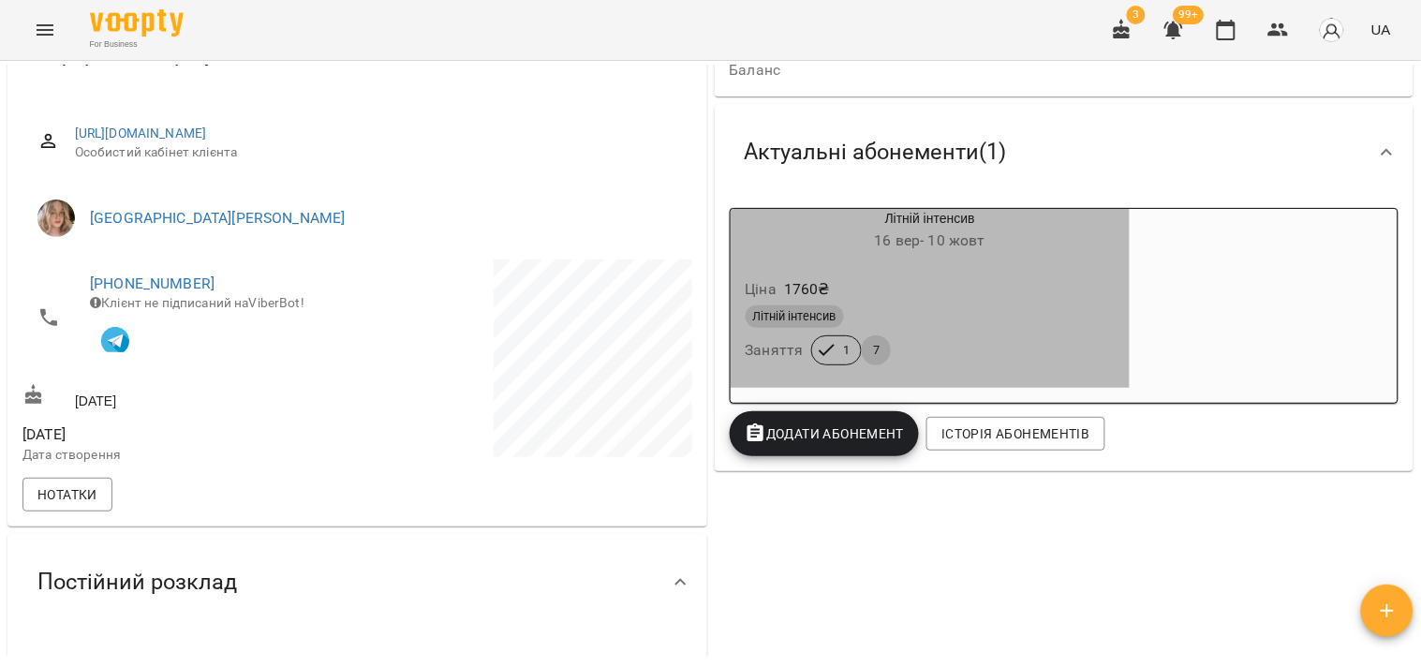
drag, startPoint x: 950, startPoint y: 337, endPoint x: 936, endPoint y: 292, distance: 46.8
click at [936, 292] on div "Ціна 1760 ₴" at bounding box center [930, 290] width 377 height 34
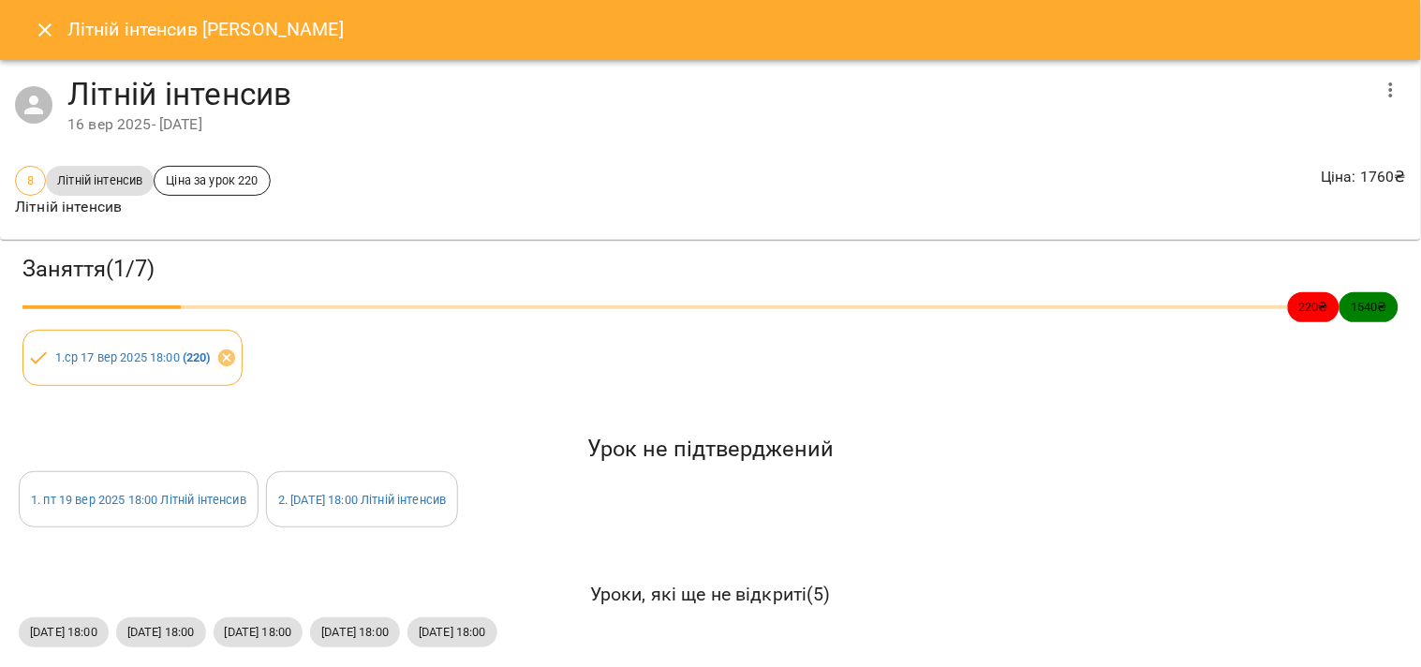
click at [1389, 96] on icon "button" at bounding box center [1391, 89] width 4 height 15
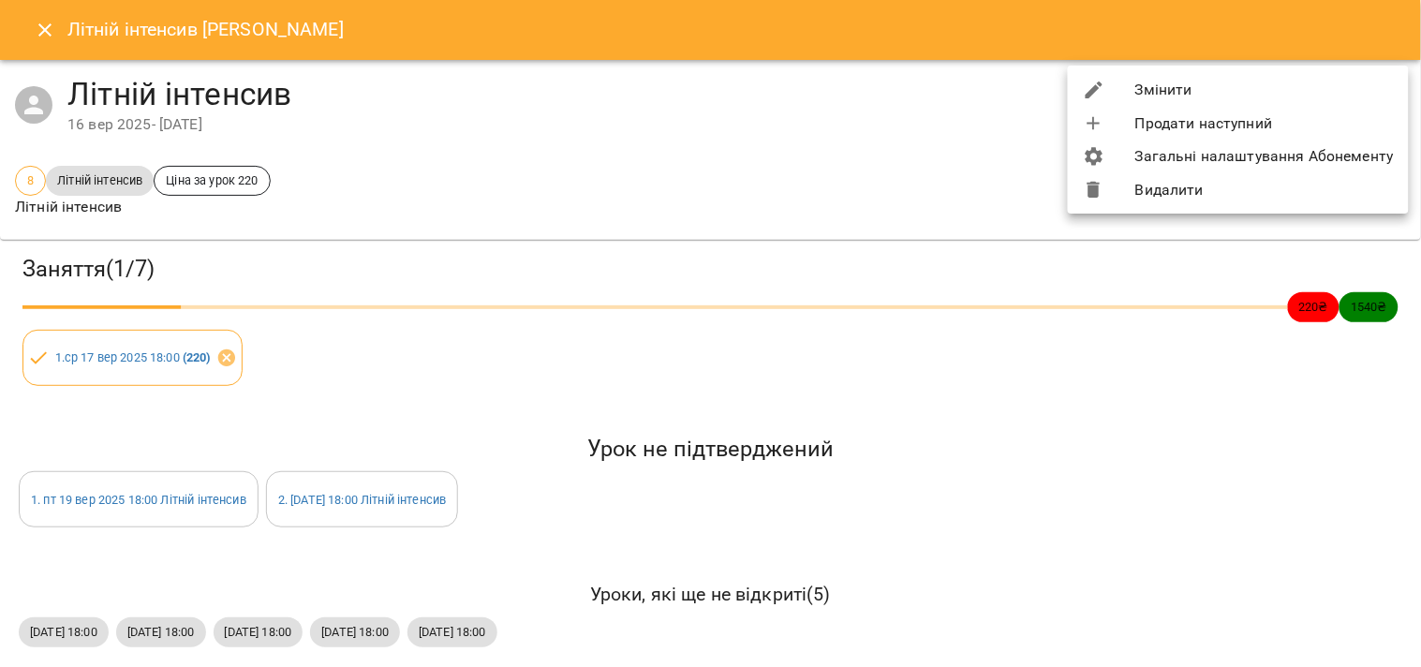
click at [1247, 184] on li "Видалити" at bounding box center [1238, 190] width 341 height 34
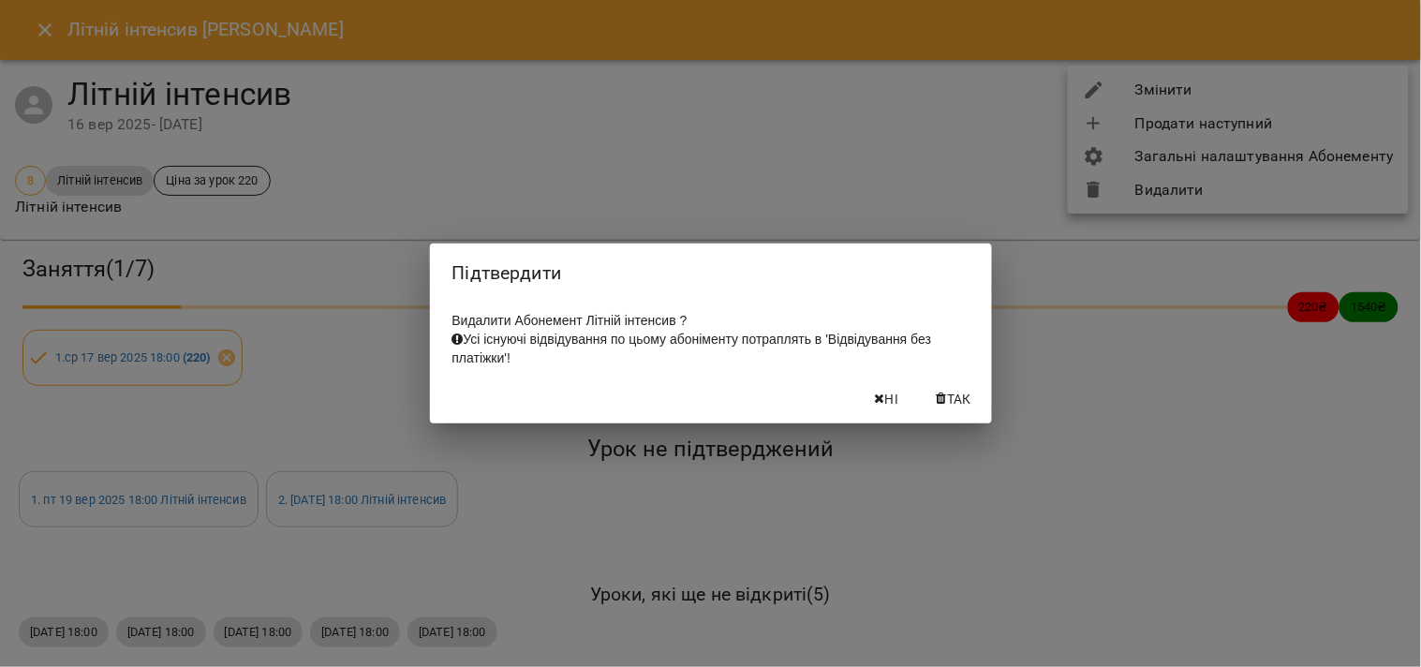
click at [949, 405] on span "Так" at bounding box center [959, 399] width 24 height 22
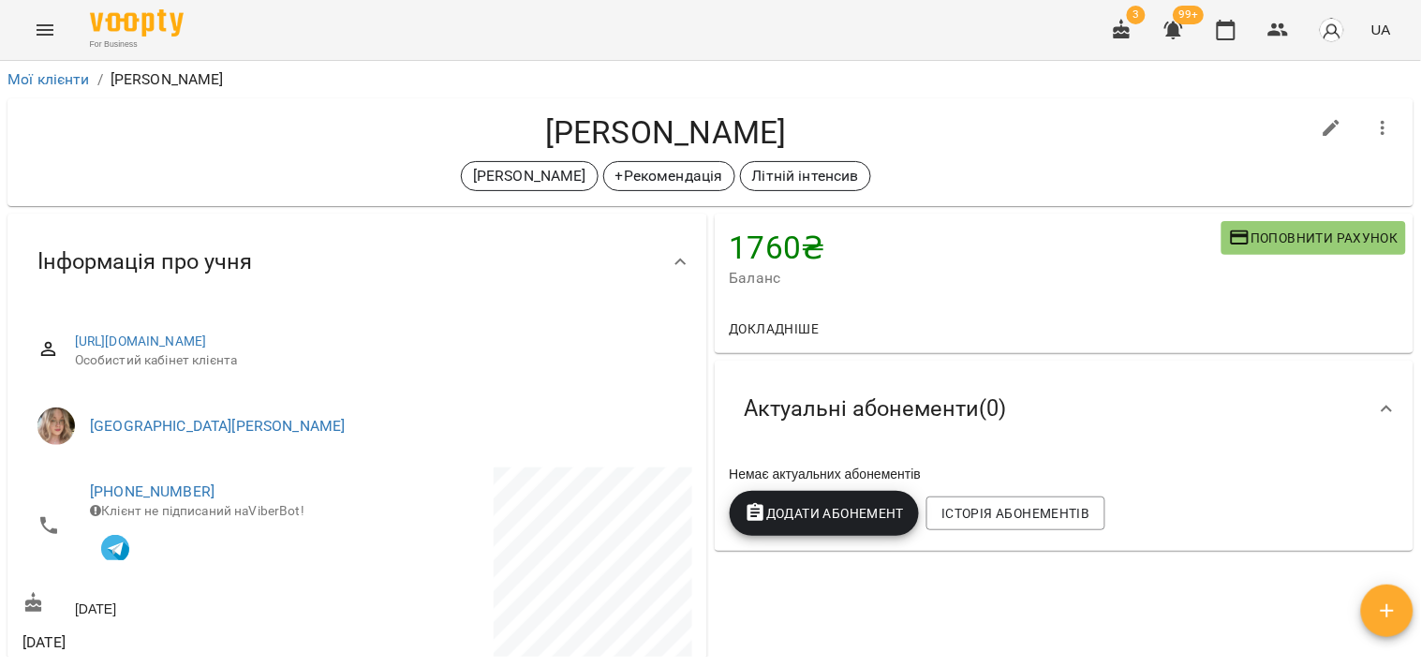
scroll to position [104, 0]
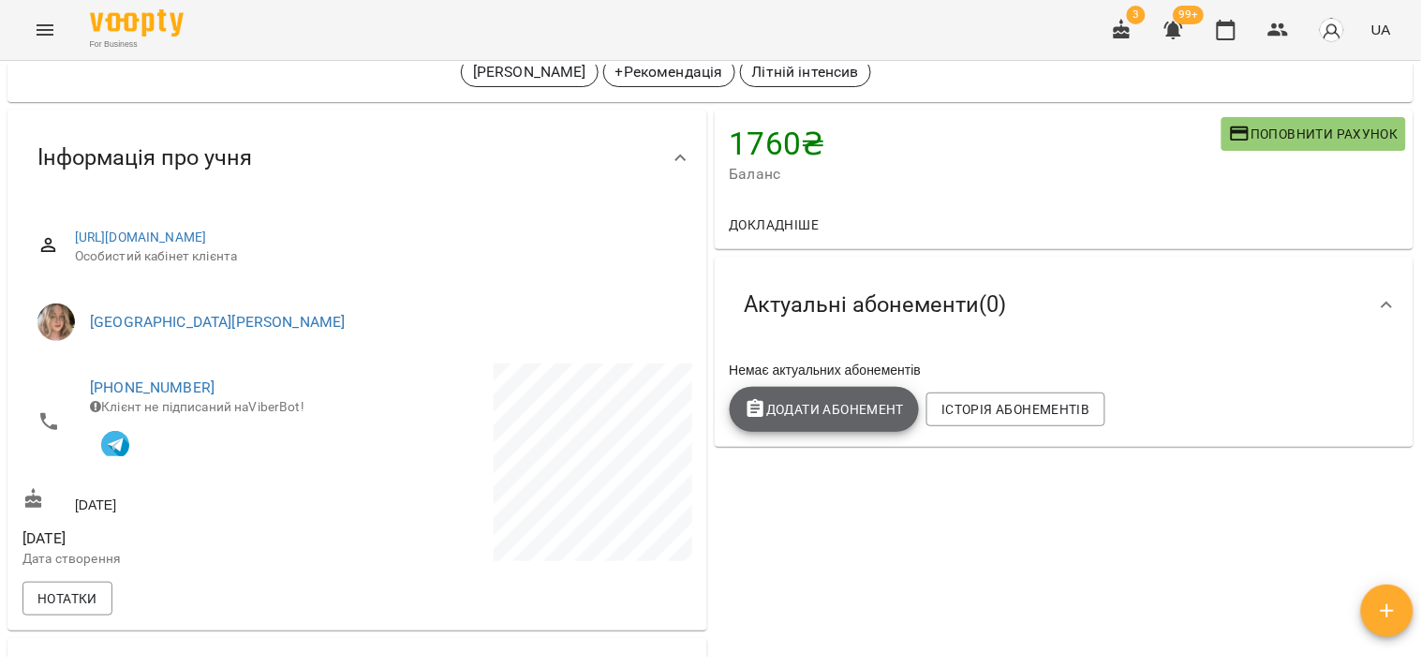
click at [888, 418] on span "Додати Абонемент" at bounding box center [824, 409] width 160 height 22
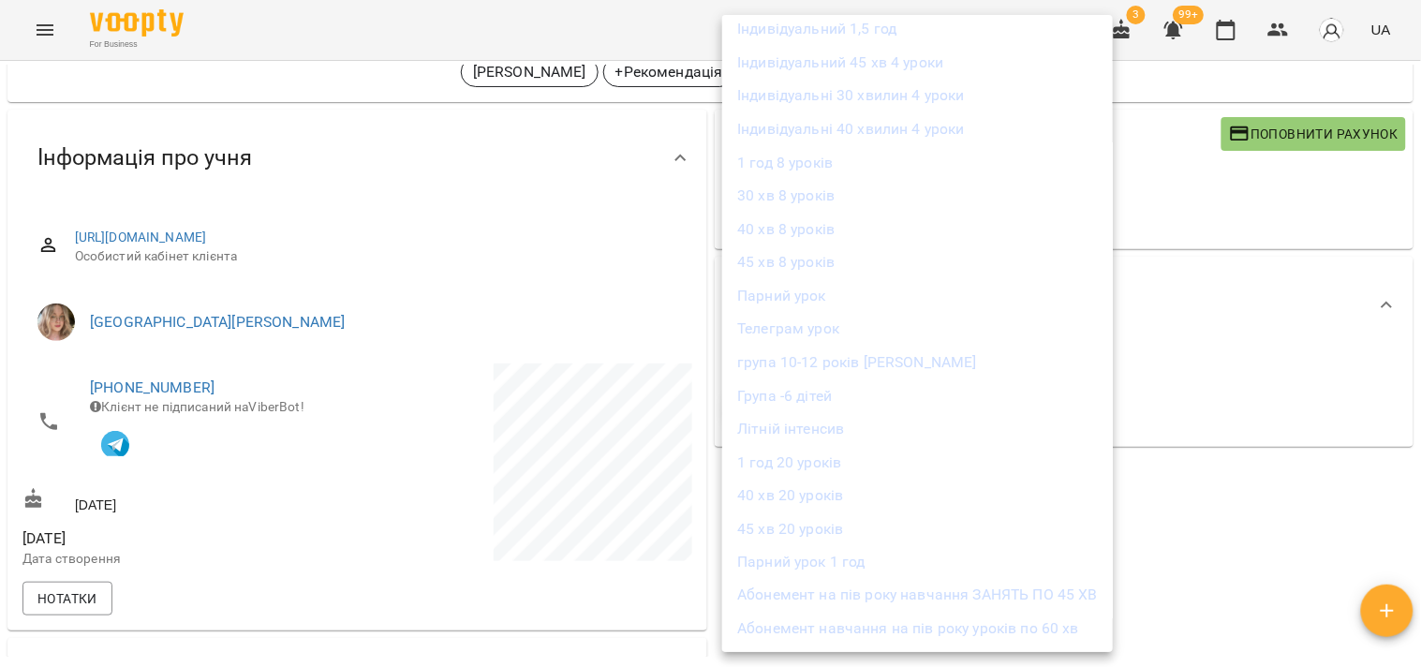
scroll to position [381, 0]
click at [810, 407] on li "Літній інтенсив" at bounding box center [917, 397] width 391 height 34
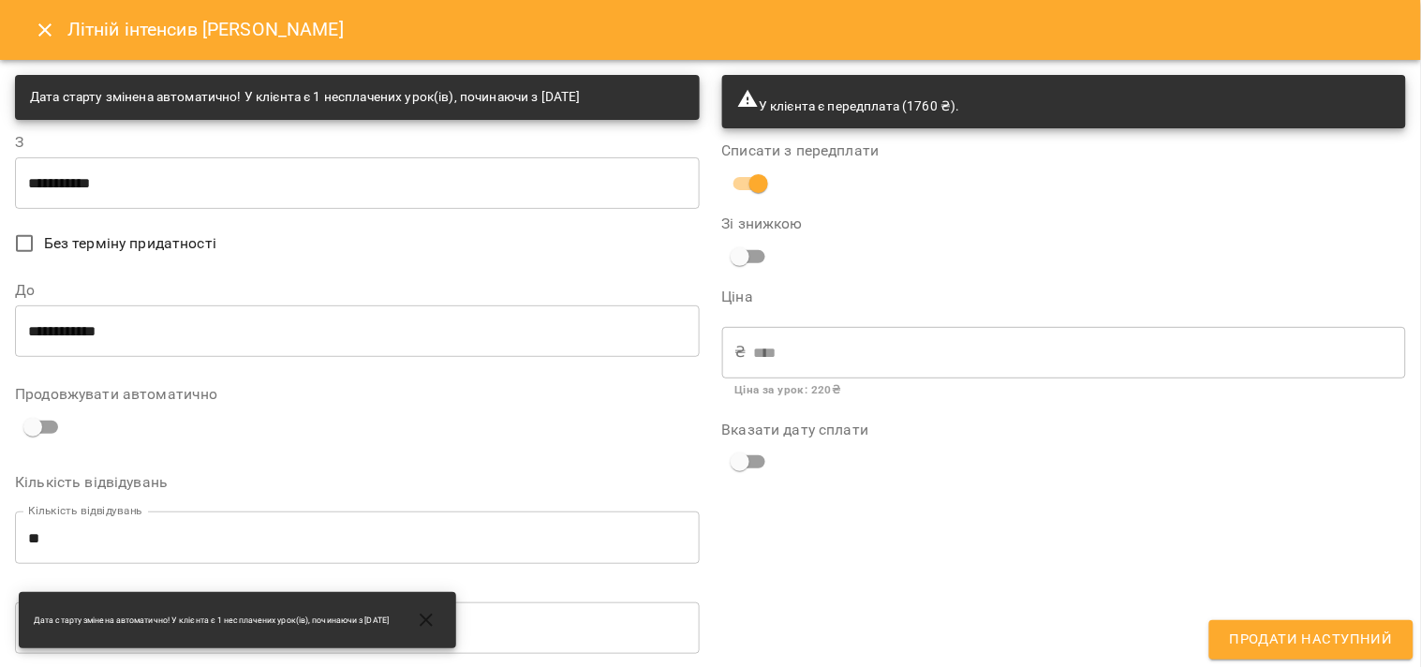
click at [171, 195] on input "**********" at bounding box center [357, 182] width 685 height 52
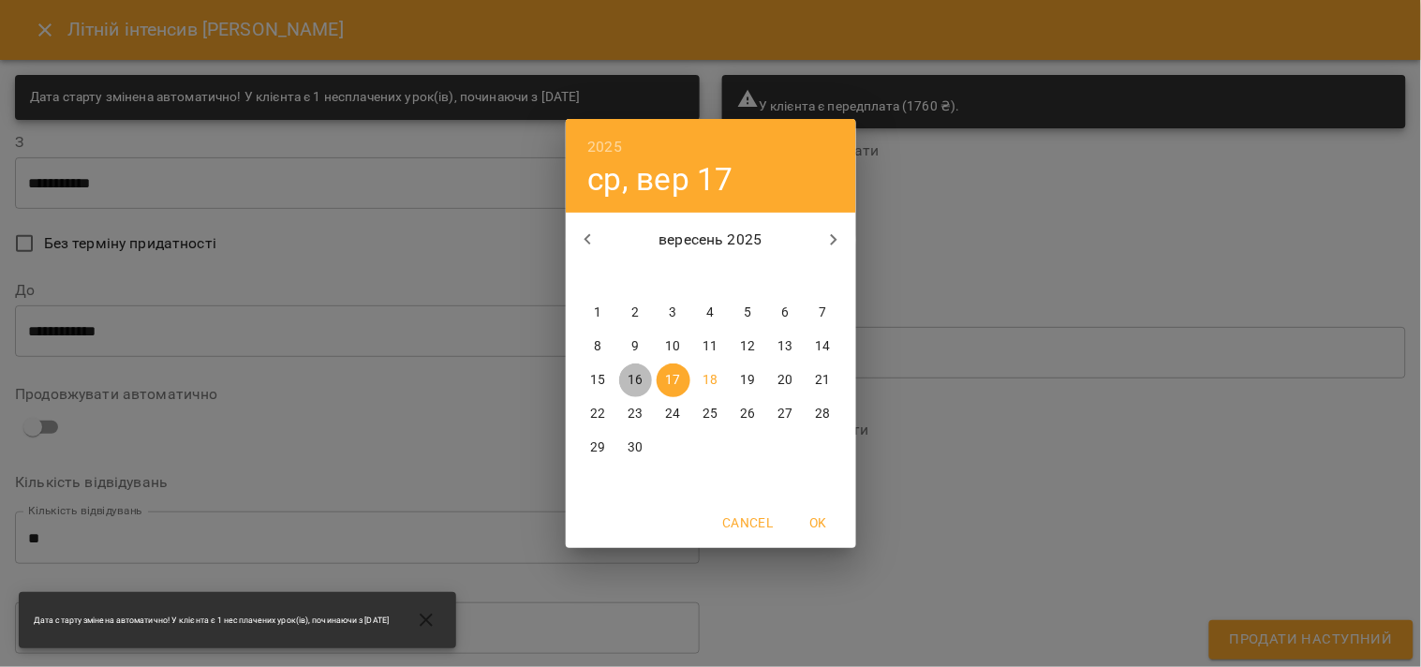
click at [637, 373] on p "16" at bounding box center [634, 380] width 15 height 19
type input "**********"
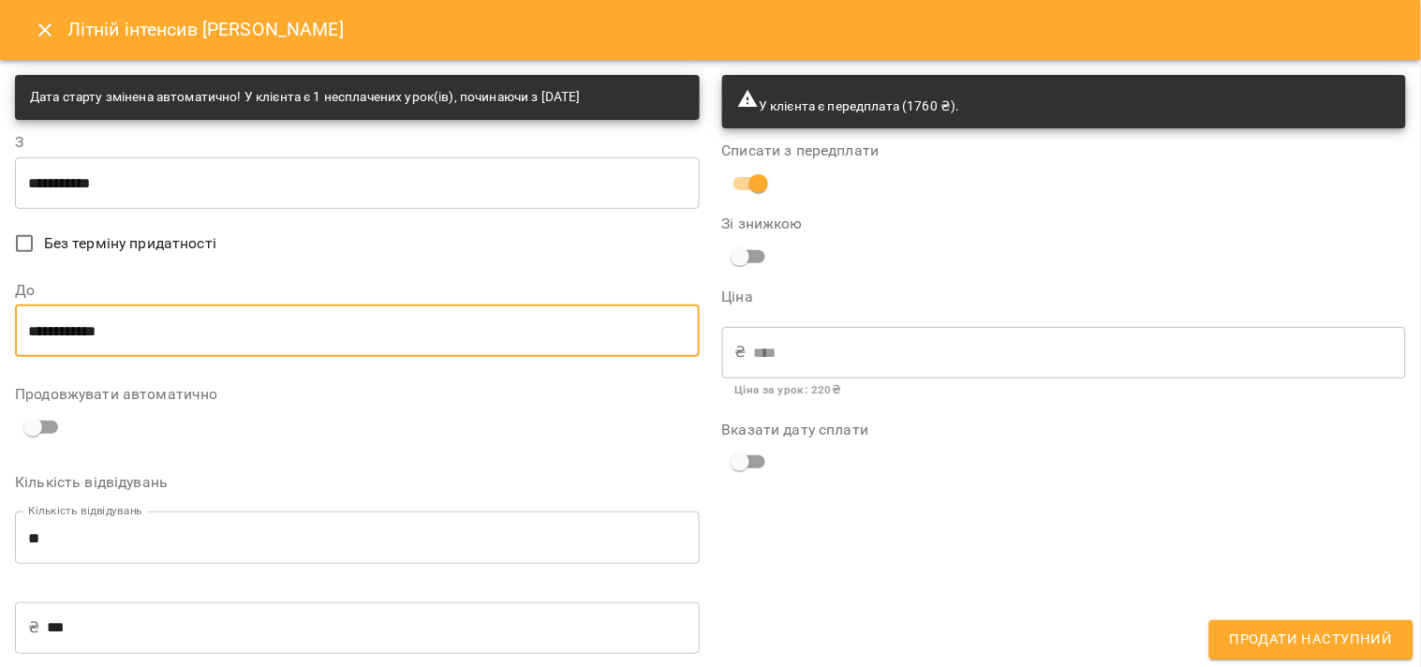
click at [200, 332] on input "**********" at bounding box center [357, 330] width 685 height 52
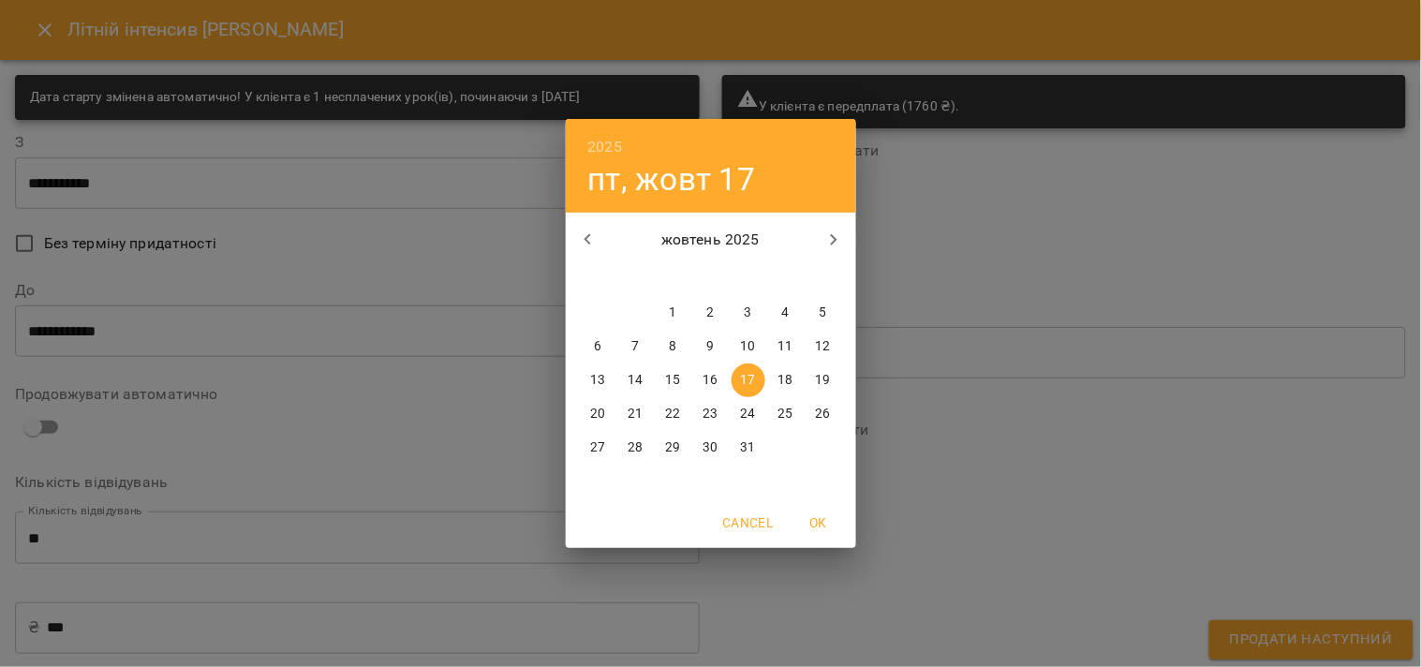
click at [583, 244] on icon "button" at bounding box center [588, 239] width 22 height 22
click at [834, 242] on icon "button" at bounding box center [833, 239] width 7 height 11
click at [741, 344] on span "10" at bounding box center [748, 346] width 34 height 19
type input "**********"
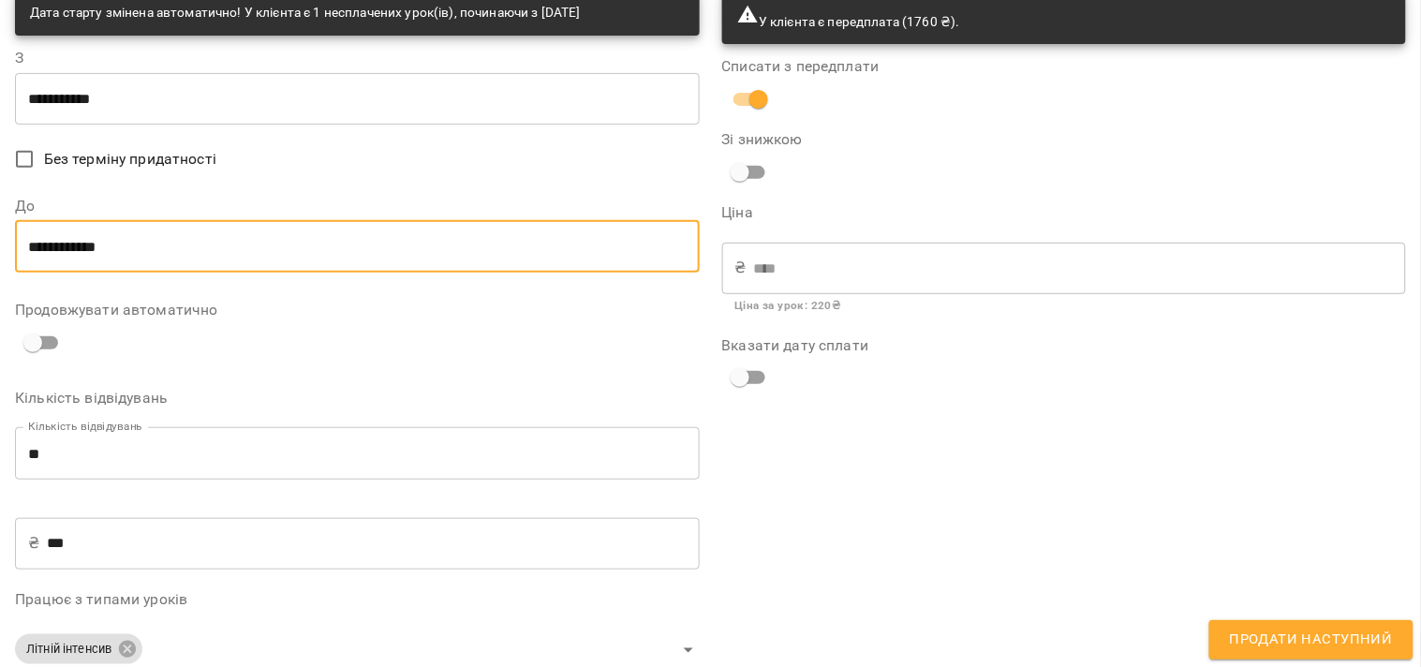
scroll to position [208, 0]
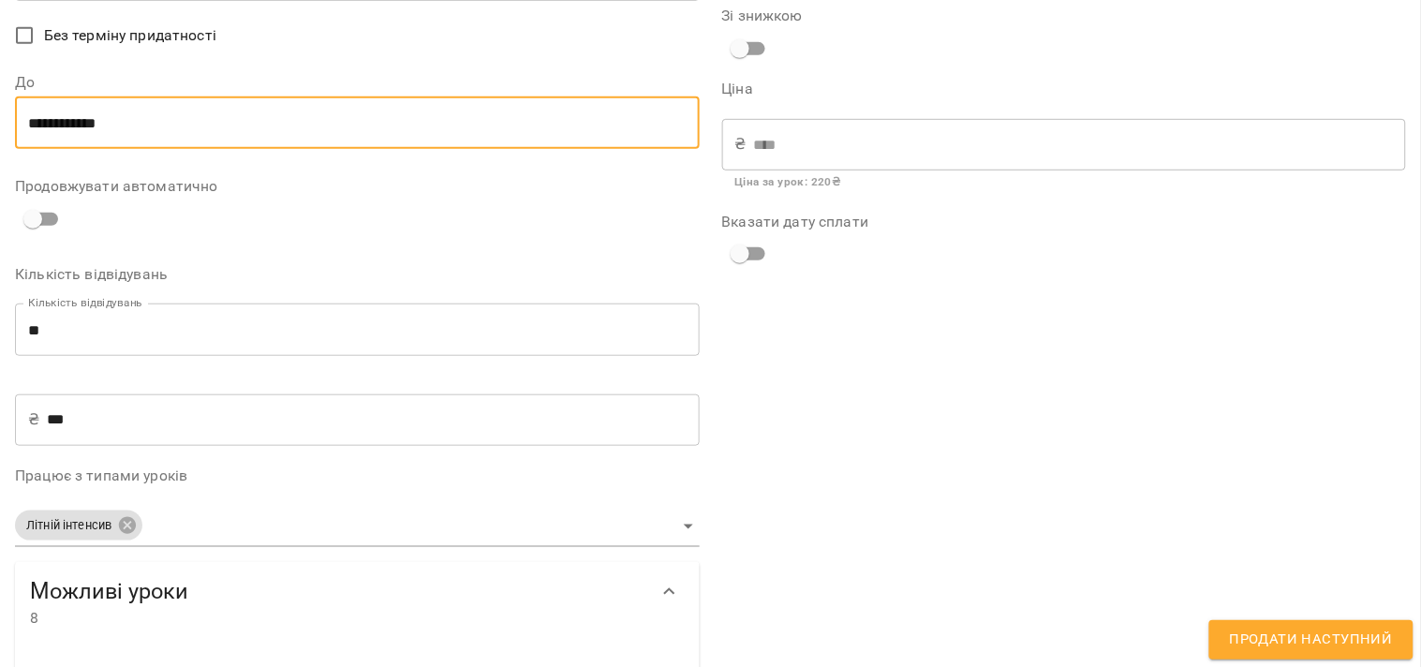
click at [199, 435] on input "***" at bounding box center [373, 419] width 652 height 52
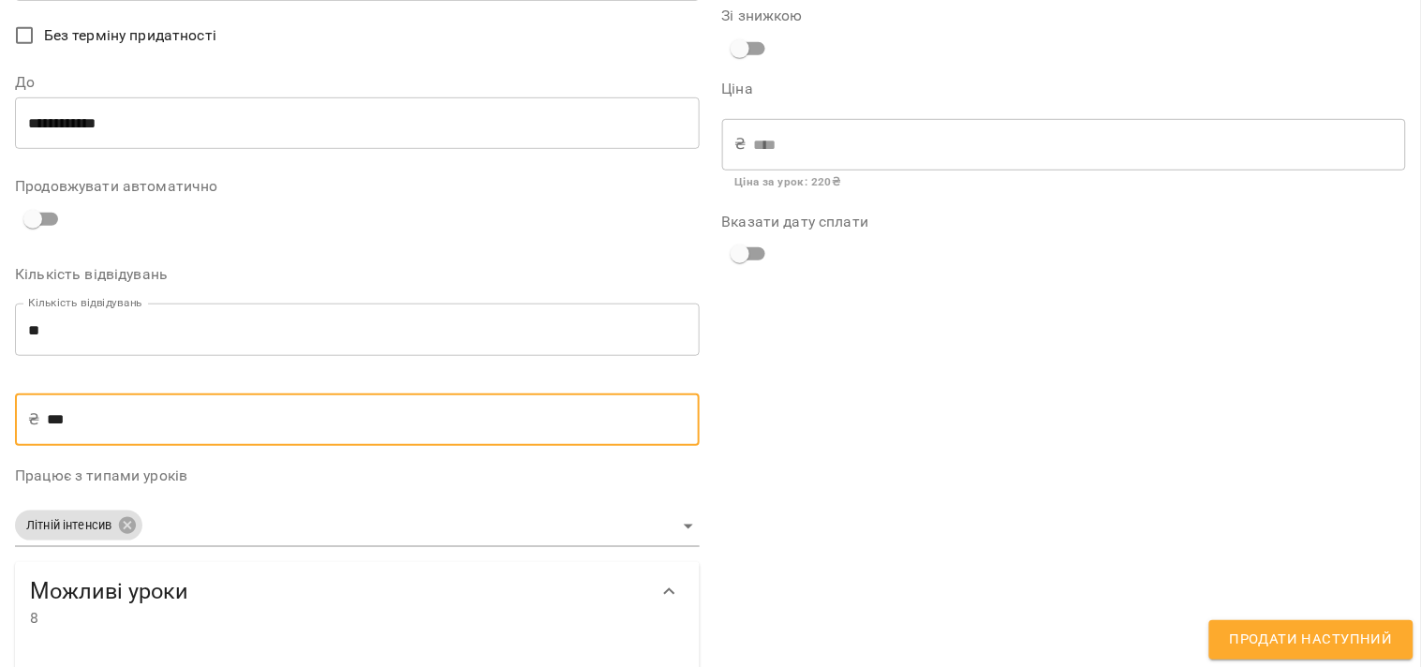
click at [199, 435] on input "***" at bounding box center [373, 419] width 652 height 52
type input "*"
click at [199, 333] on input "**" at bounding box center [357, 329] width 685 height 52
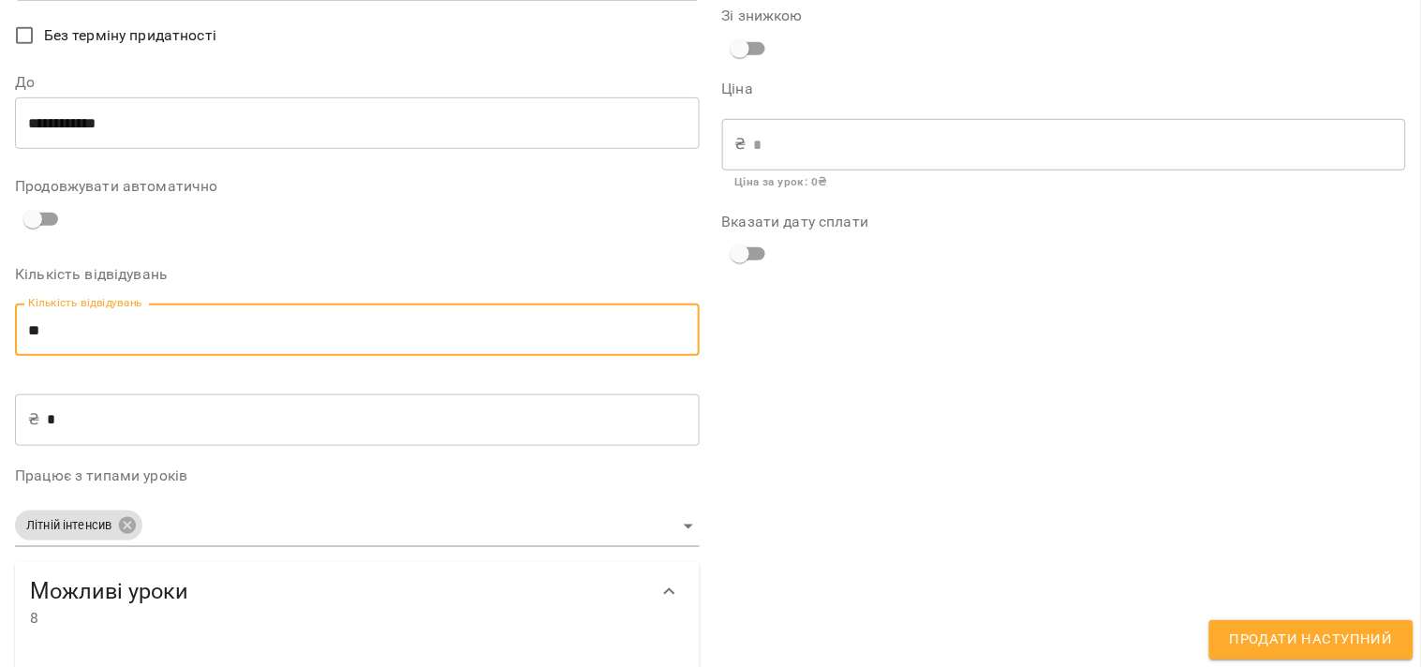
click at [199, 333] on input "**" at bounding box center [357, 329] width 685 height 52
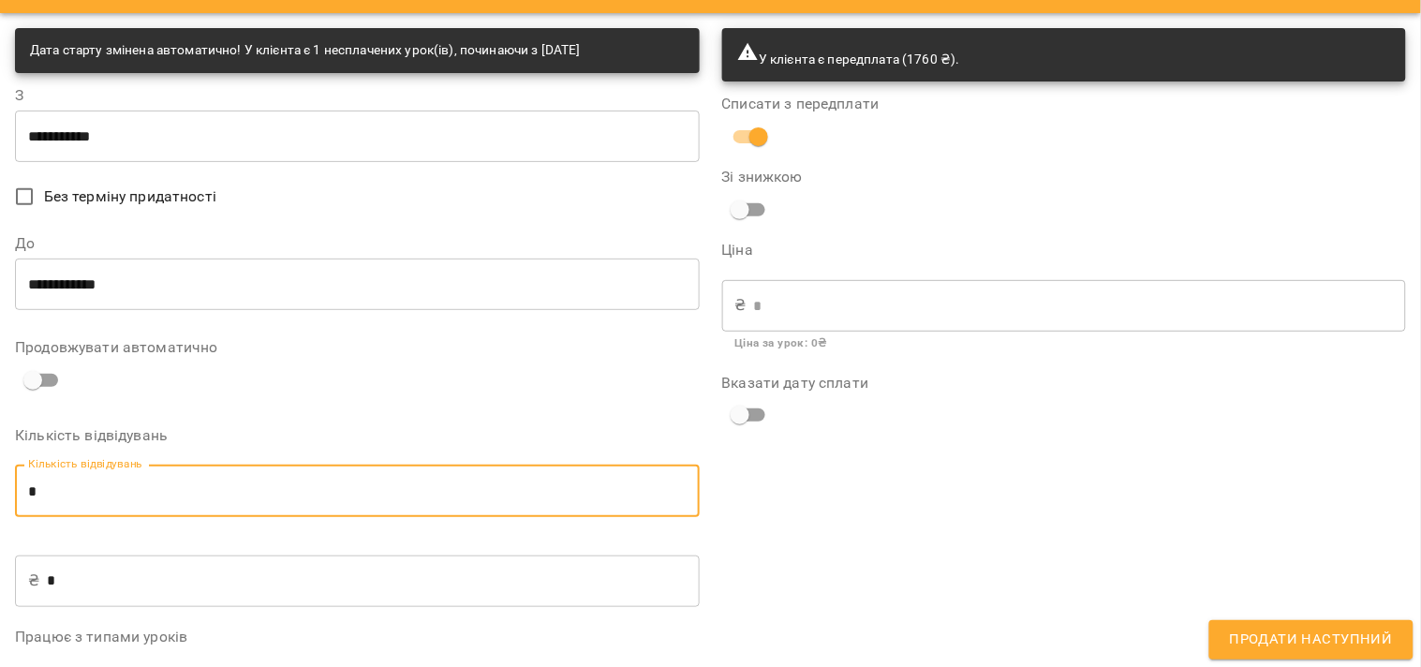
scroll to position [0, 0]
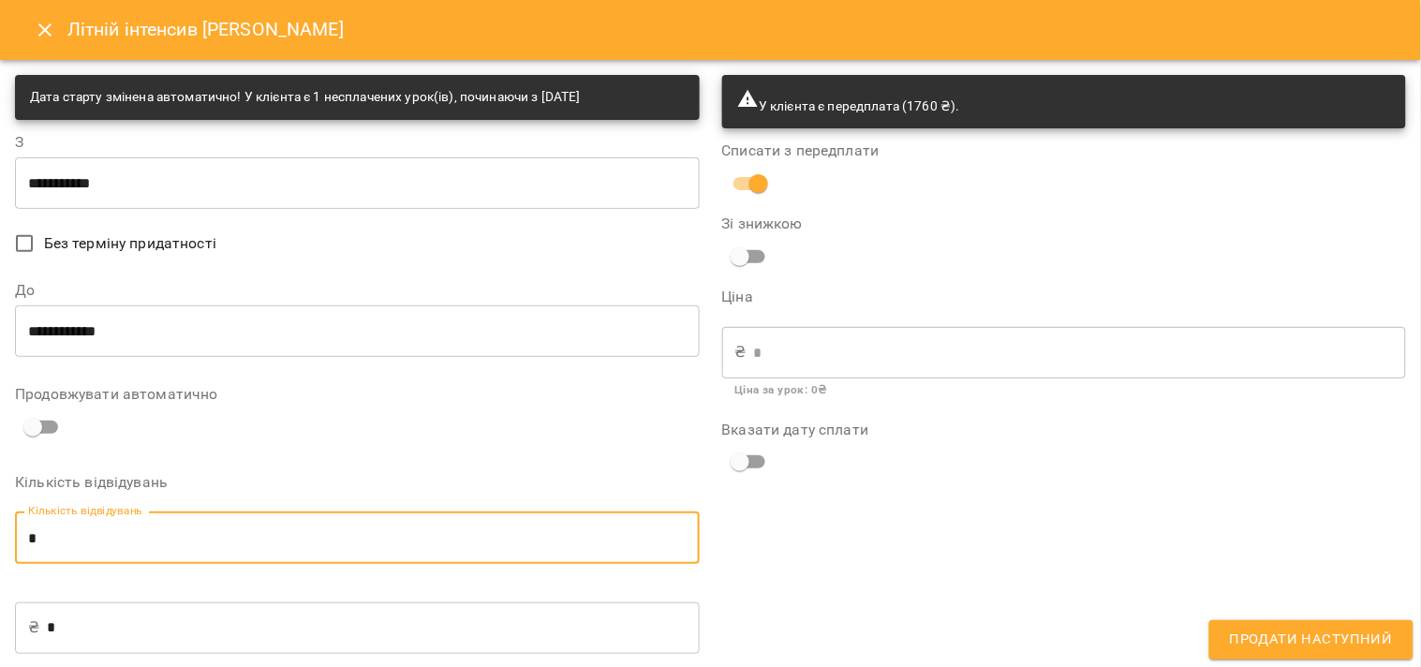
type input "*"
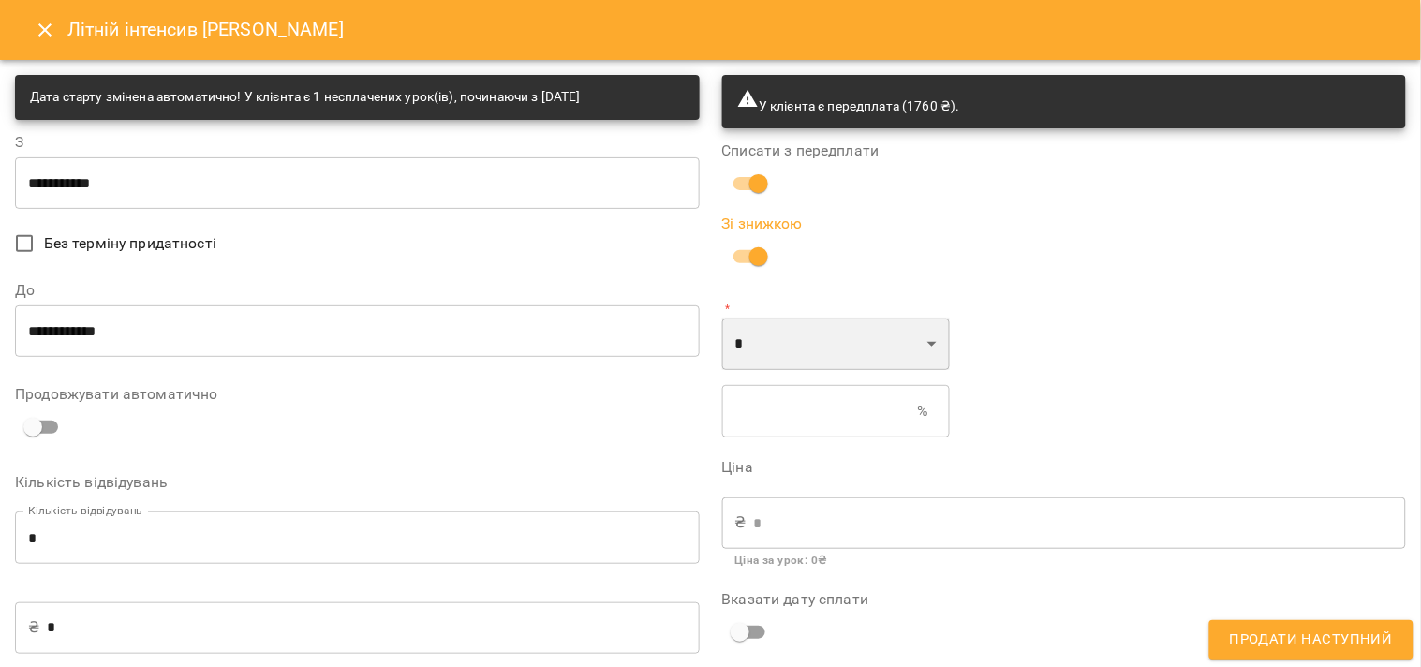
click at [774, 328] on select "* *" at bounding box center [836, 343] width 228 height 52
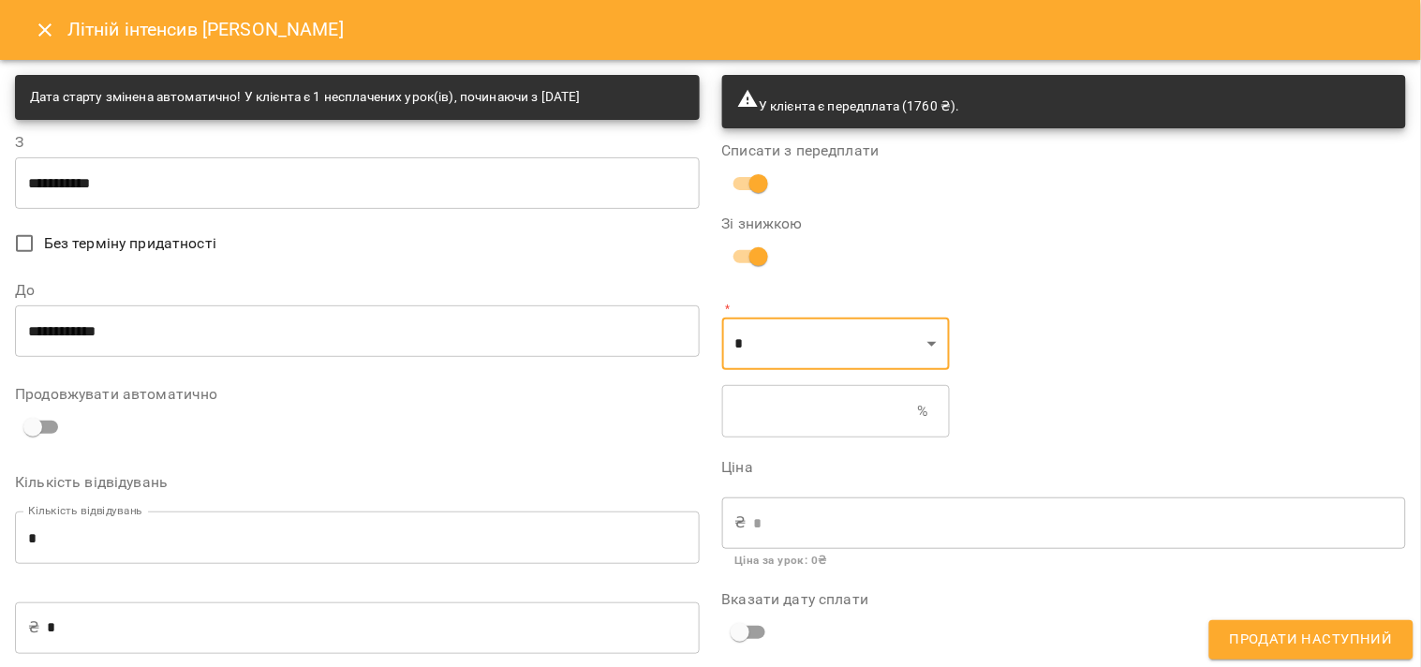
click at [792, 406] on input "text" at bounding box center [820, 411] width 196 height 52
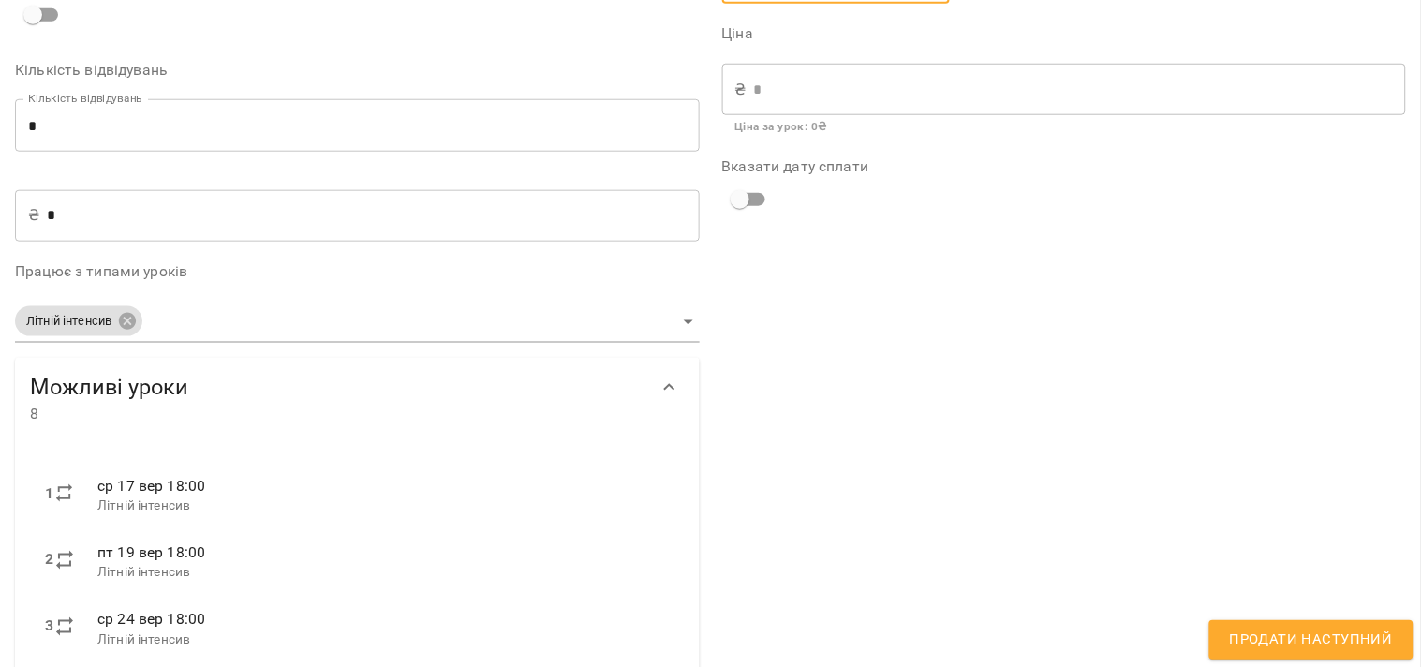
scroll to position [208, 0]
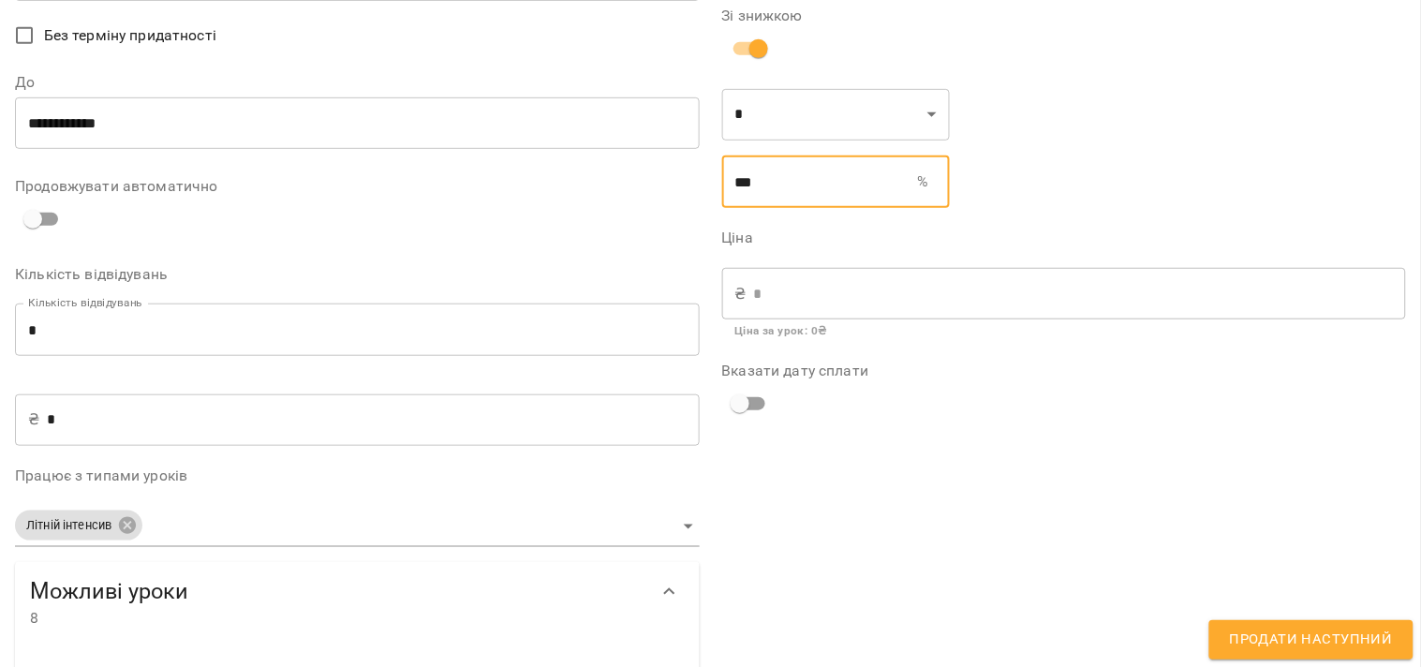
type input "***"
drag, startPoint x: 798, startPoint y: 115, endPoint x: 757, endPoint y: 254, distance: 144.6
click at [763, 253] on div "У клієнта є передплата (1760 ₴). Списати з передплати Зі знижкою * * ​ *** % ​ …" at bounding box center [1064, 548] width 707 height 1385
click at [1047, 163] on div "У клієнта є передплата (1760 ₴). Списати з передплати Зі знижкою * * ​ *** % ​ …" at bounding box center [1064, 548] width 707 height 1385
click at [1304, 627] on span "Продати наступний" at bounding box center [1311, 639] width 163 height 24
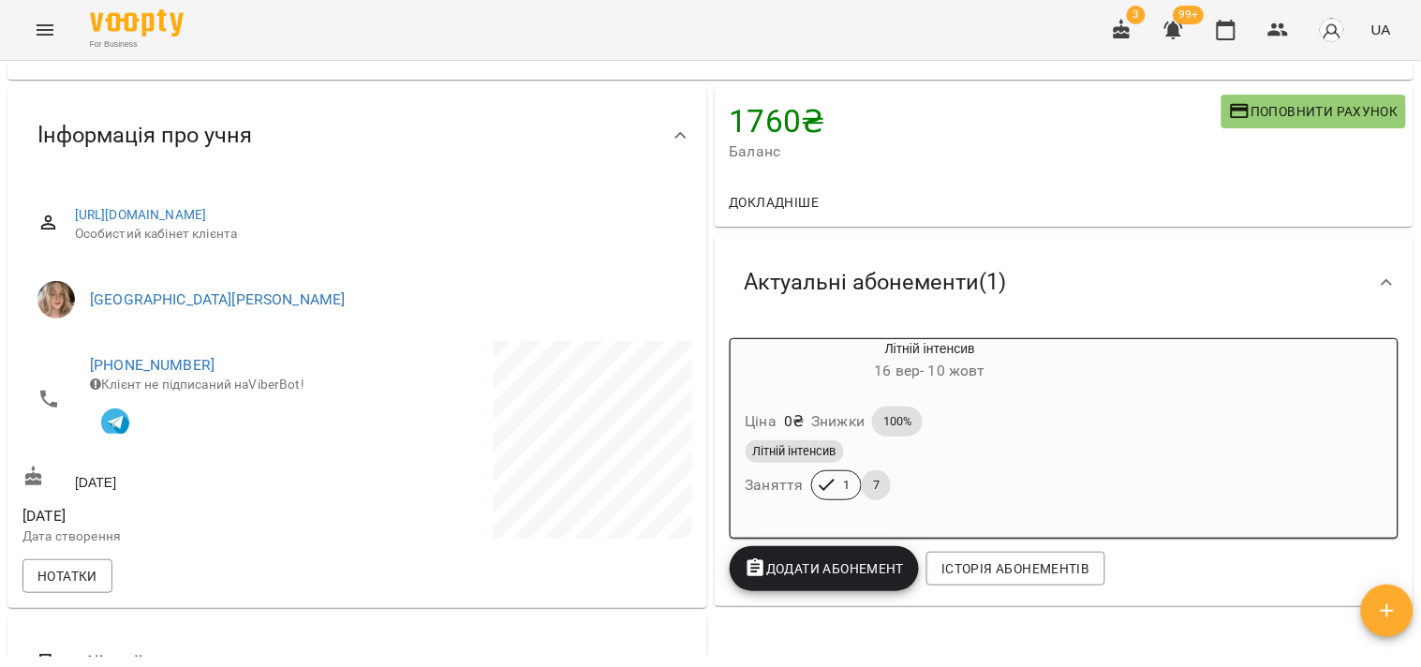
scroll to position [0, 0]
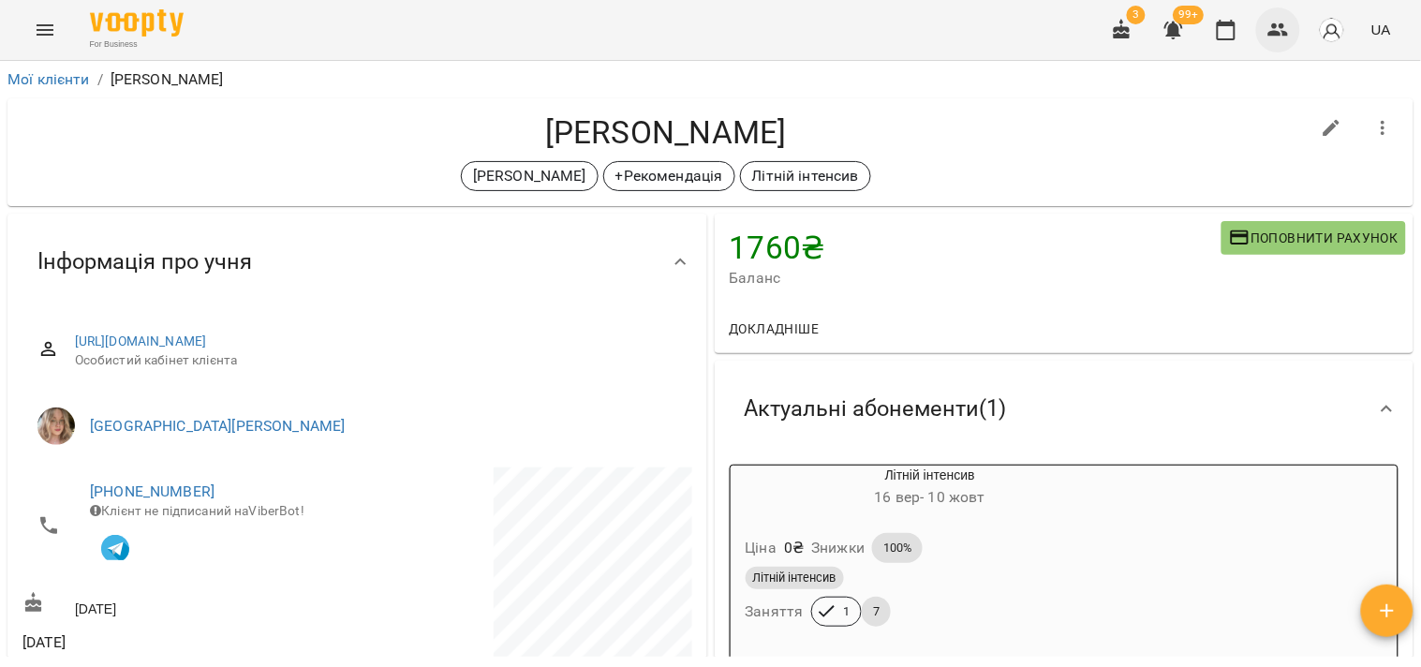
click at [1275, 40] on icon "button" at bounding box center [1278, 30] width 22 height 22
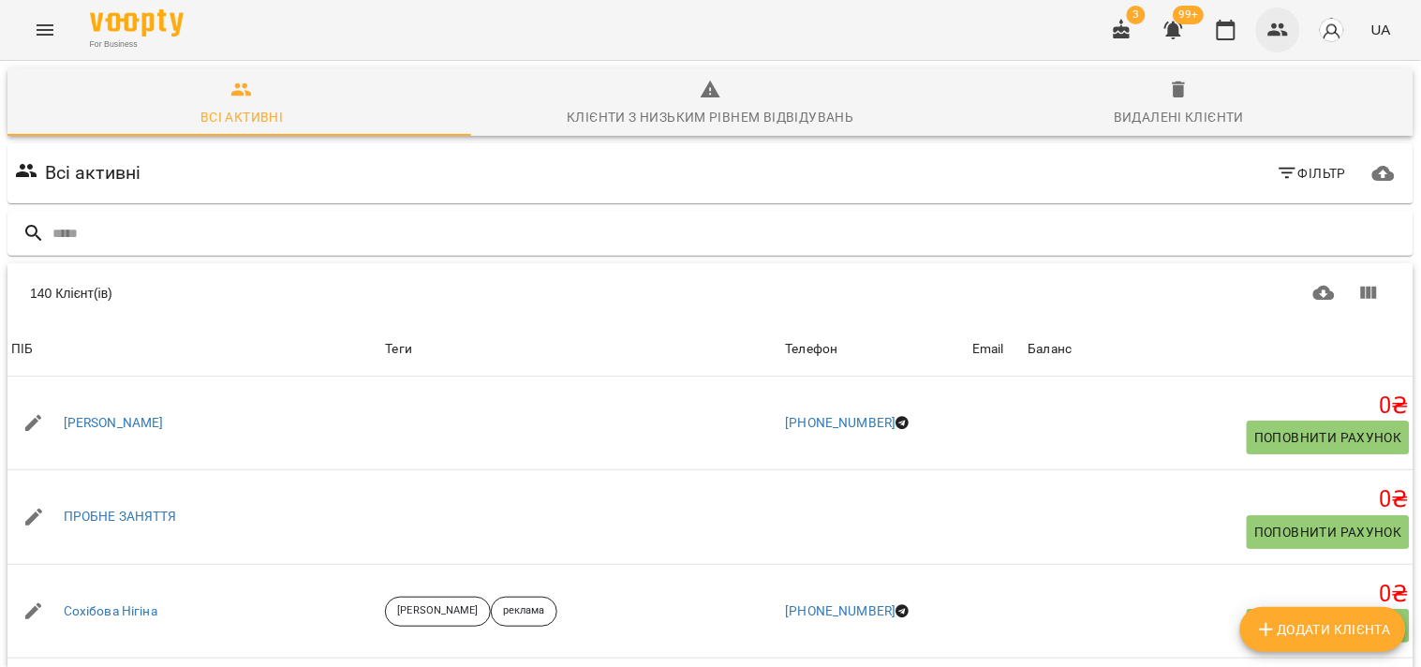
click at [1276, 42] on button "button" at bounding box center [1278, 29] width 45 height 45
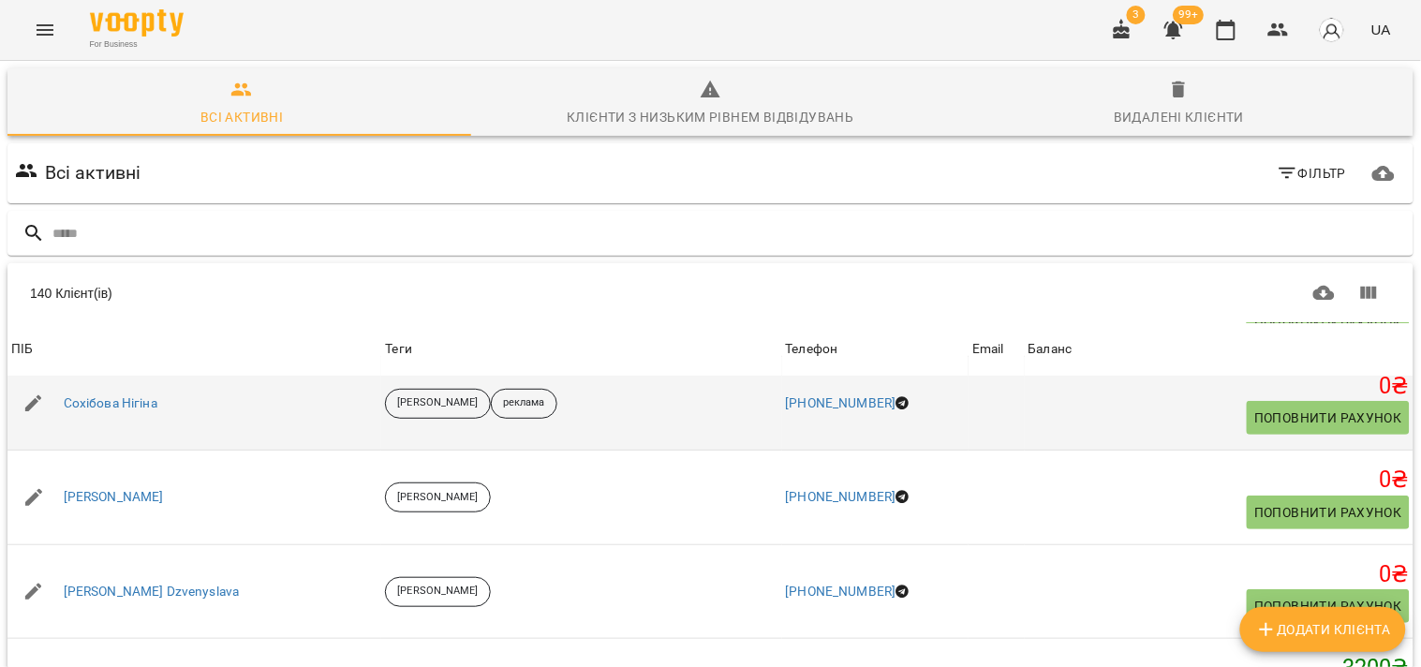
scroll to position [104, 0]
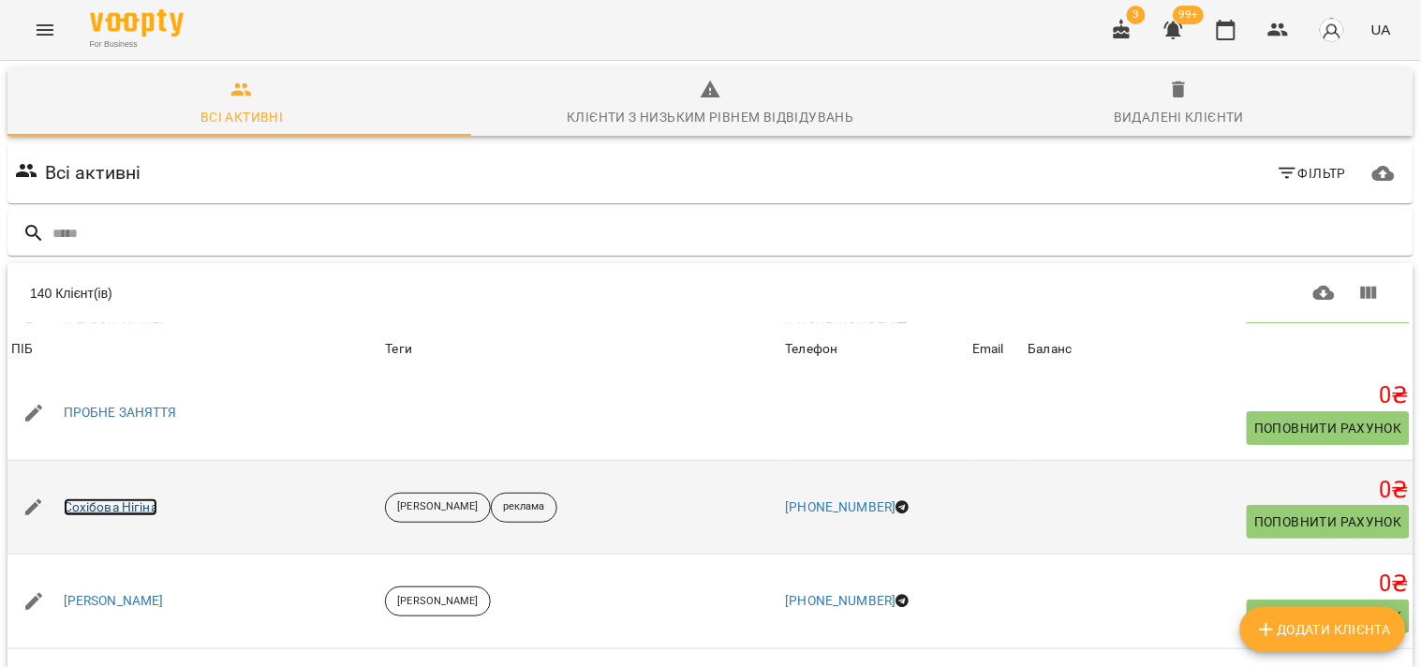
click at [104, 515] on link "Сохібова Нігіна" at bounding box center [111, 507] width 94 height 19
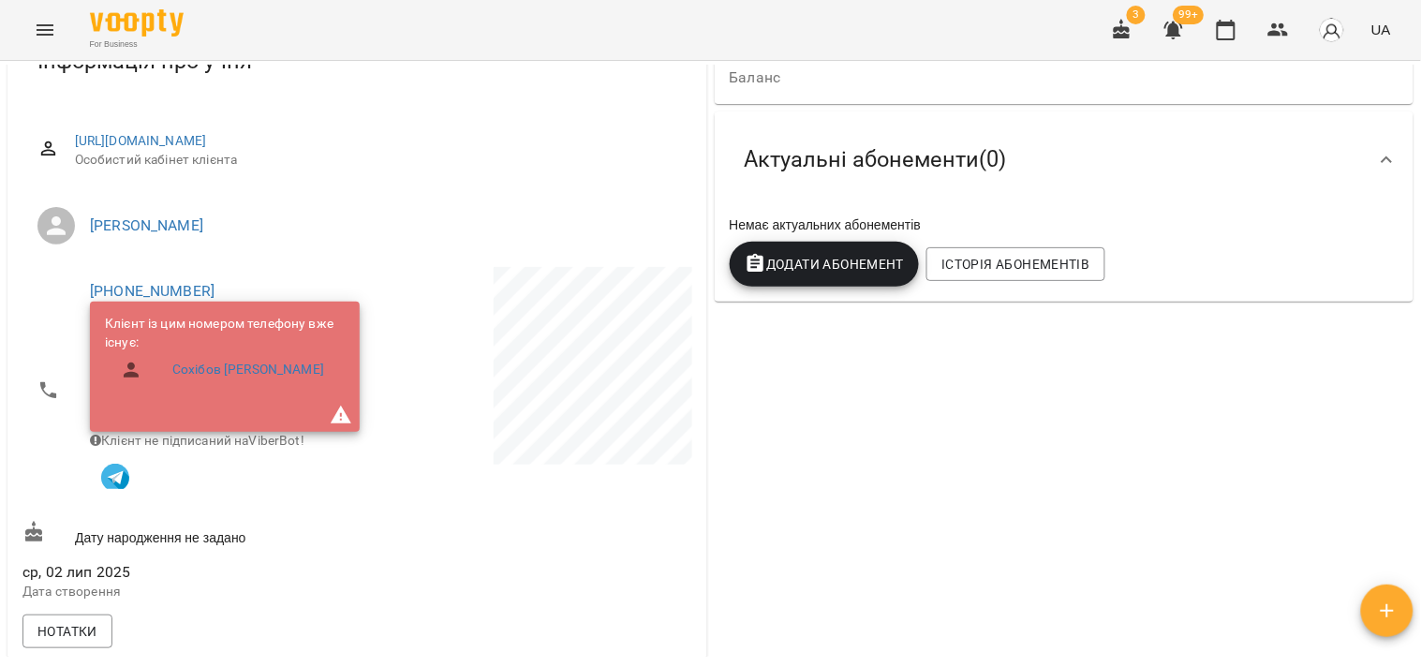
scroll to position [208, 0]
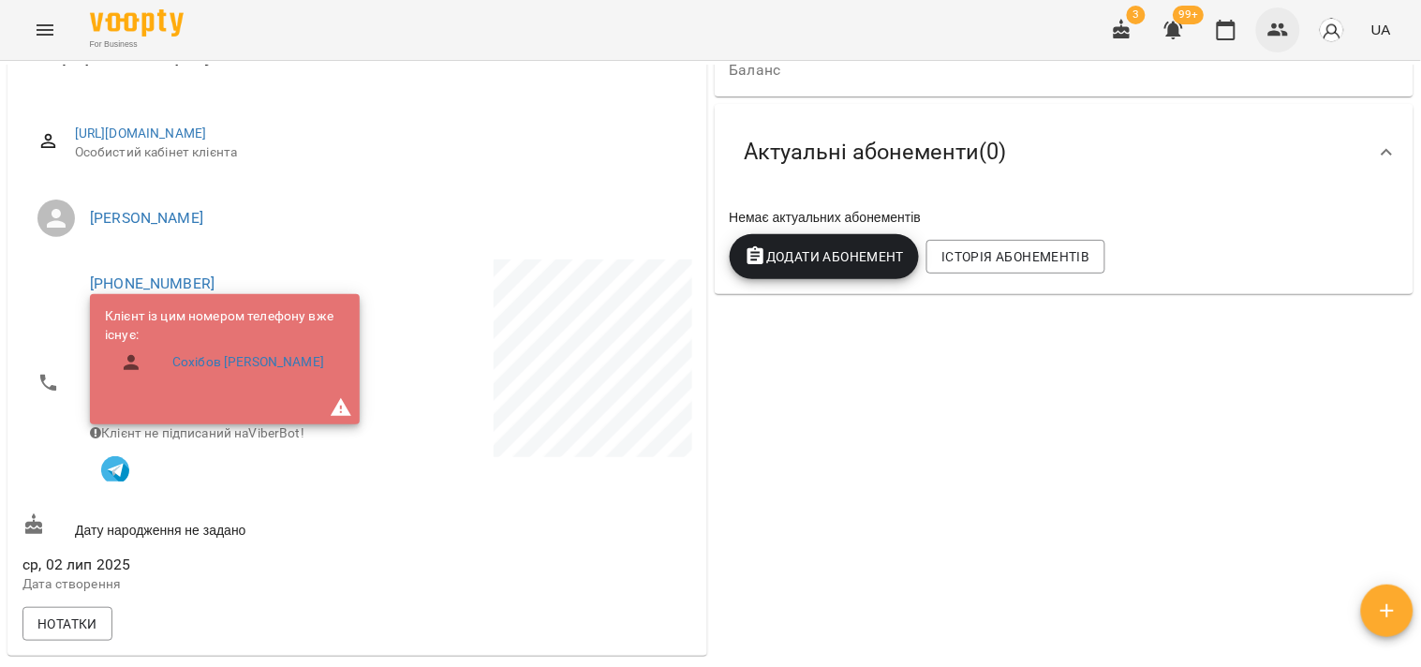
drag, startPoint x: 1286, startPoint y: 51, endPoint x: 1275, endPoint y: 51, distance: 11.2
click at [1283, 49] on div "3 99+ UA" at bounding box center [1248, 30] width 299 height 49
click at [1261, 53] on div "3 99+ UA" at bounding box center [1248, 30] width 299 height 49
click at [1276, 38] on icon "button" at bounding box center [1278, 30] width 22 height 22
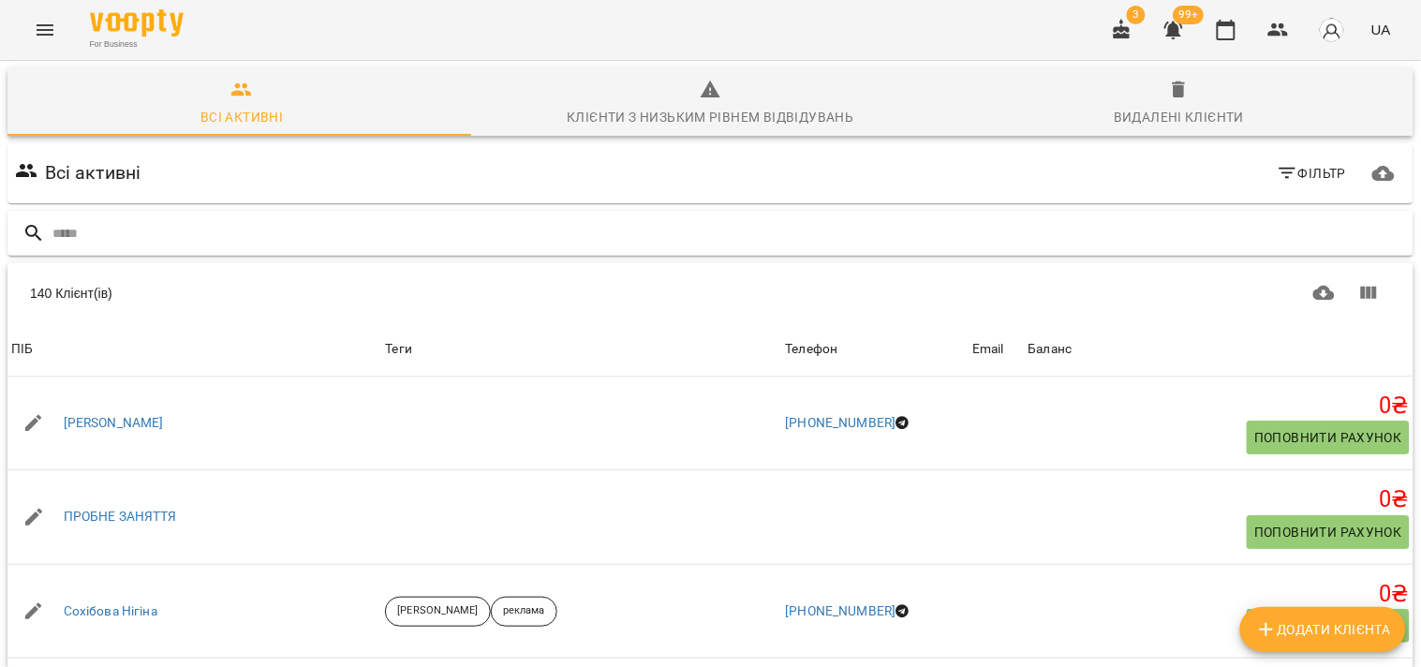
click at [911, 221] on input "text" at bounding box center [728, 233] width 1353 height 31
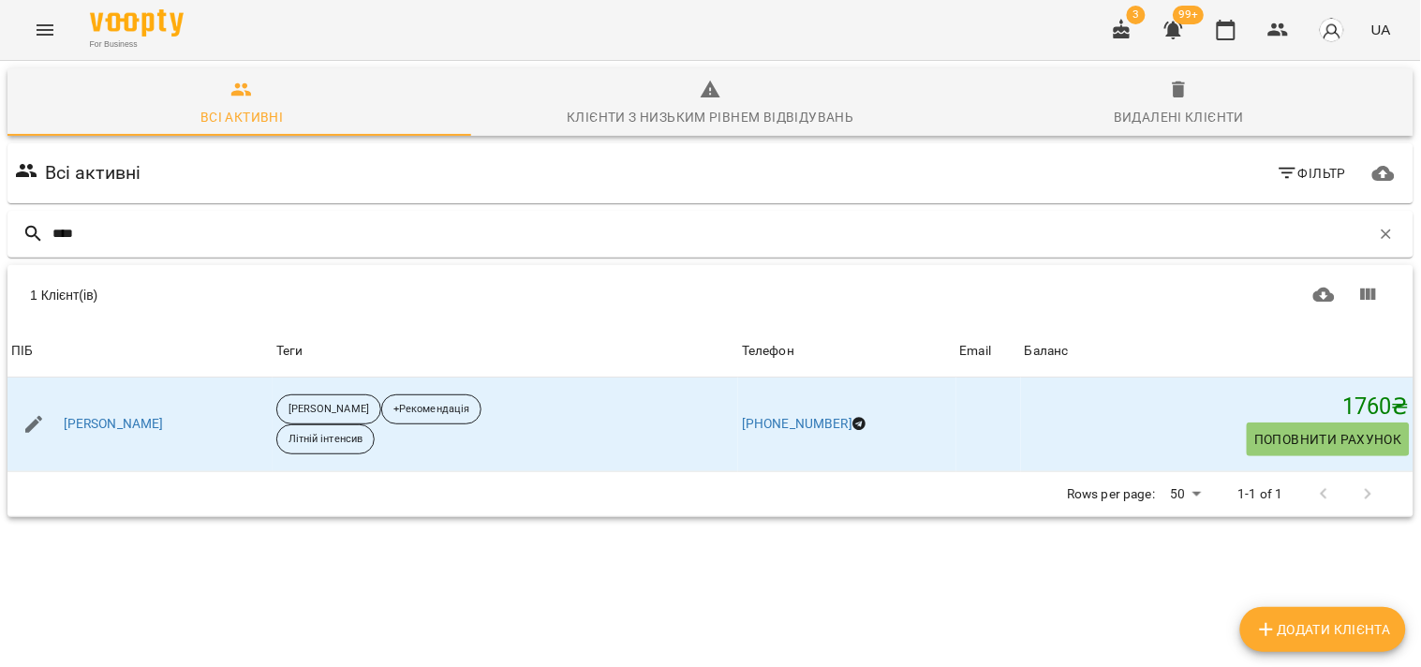
type input "****"
click at [5, 428] on div "1 Клієнт(ів) 1 Клієнт(ів) ПІБ Теги Телефон Email Баланс ПІБ Скибик Софія Теги Б…" at bounding box center [710, 391] width 1413 height 260
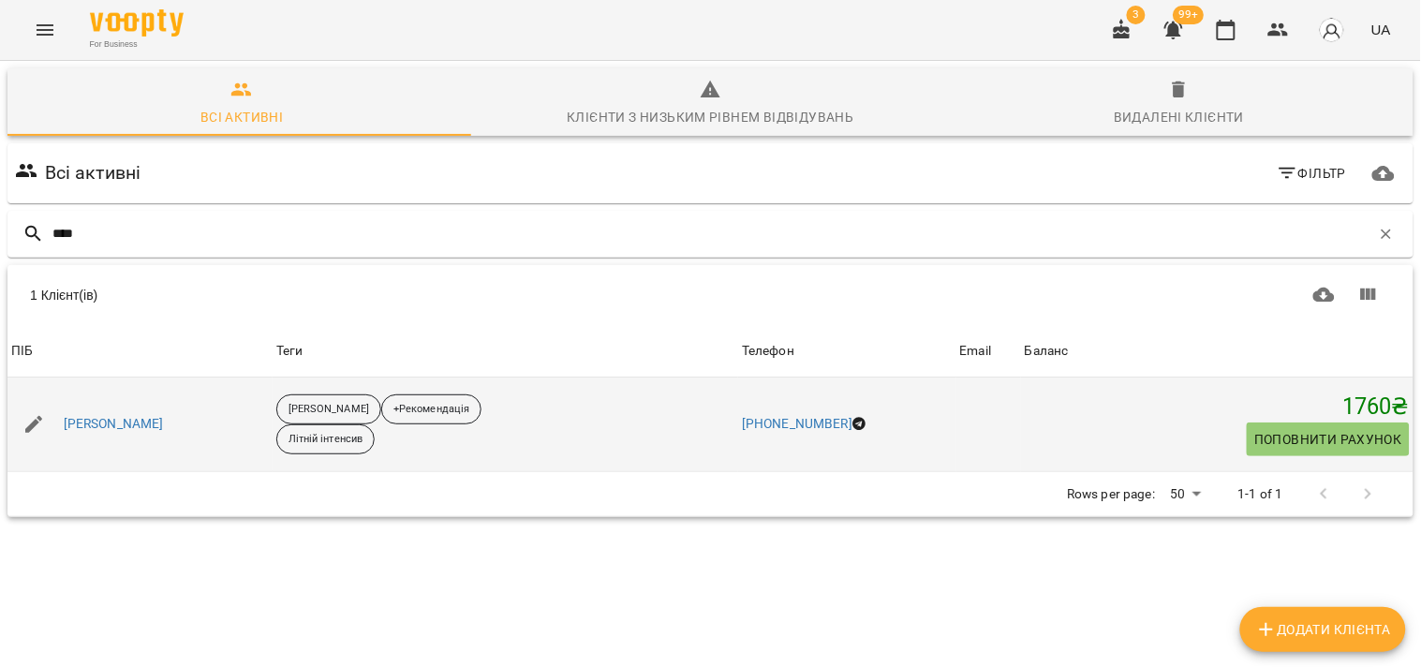
click at [24, 428] on icon "button" at bounding box center [33, 424] width 22 height 22
select select "**"
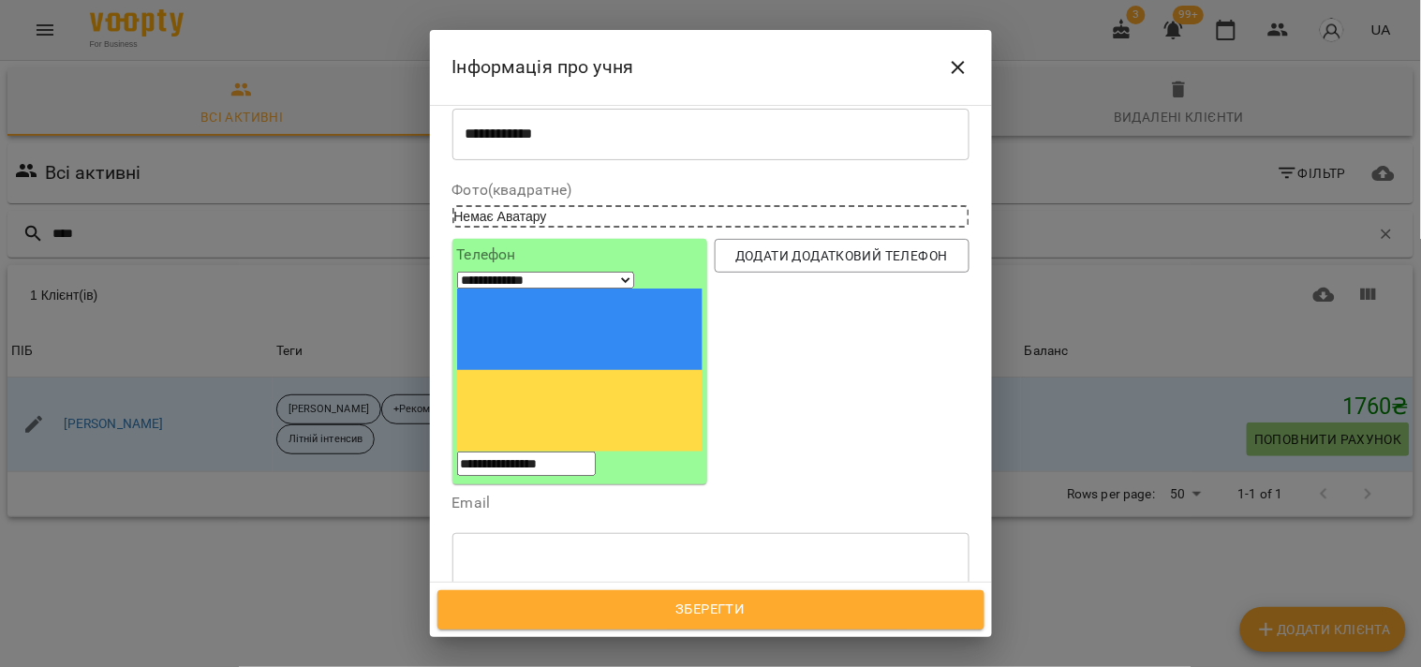
scroll to position [104, 0]
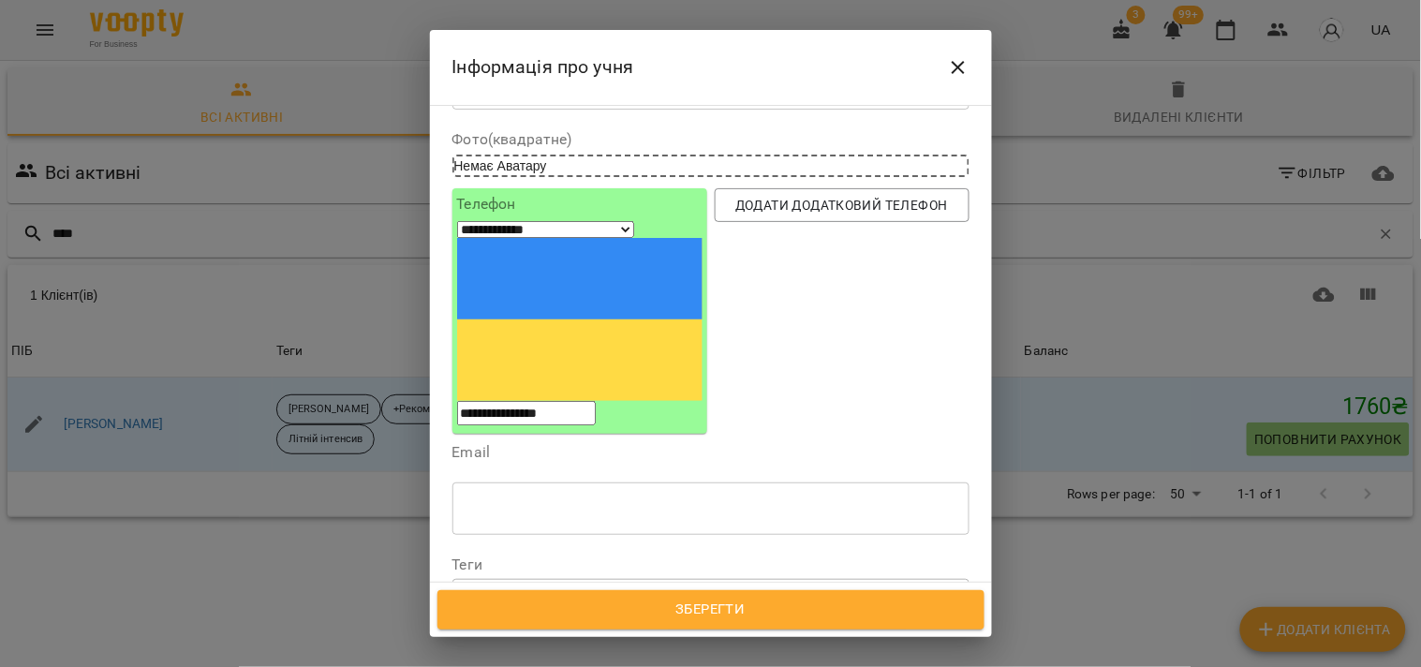
click at [566, 590] on icon at bounding box center [572, 596] width 13 height 13
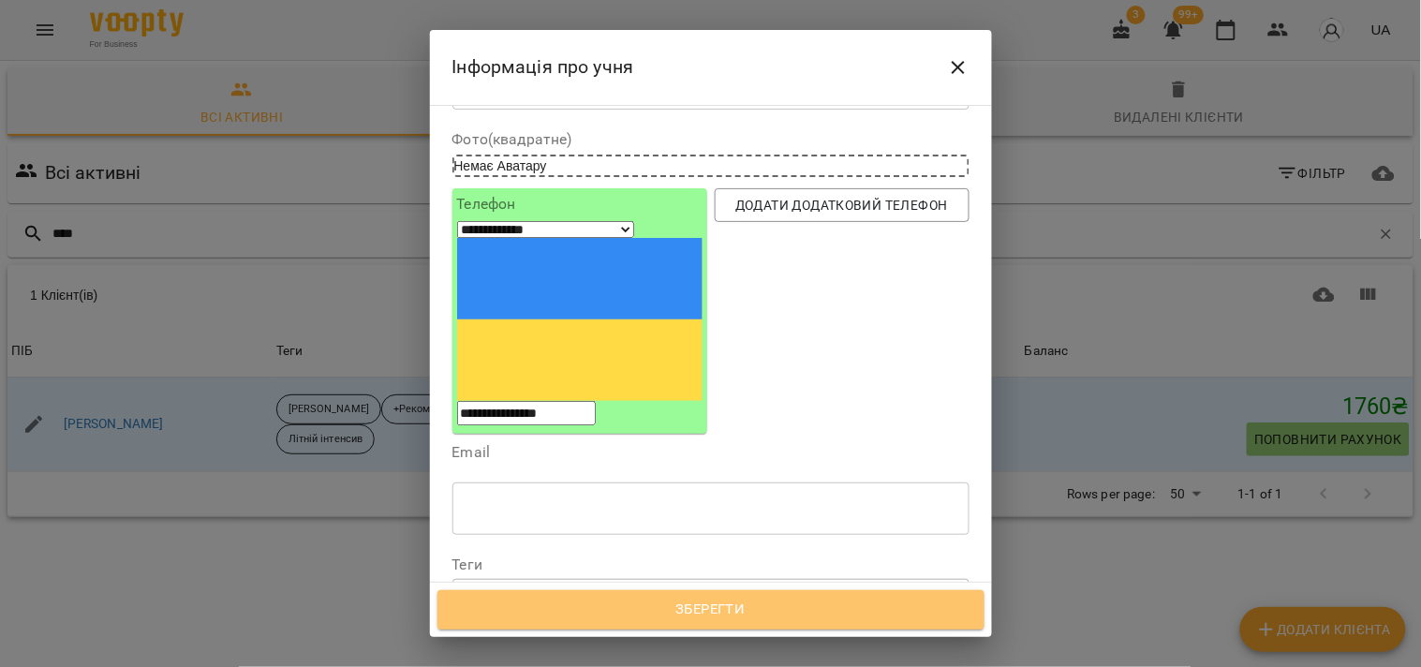
click at [569, 621] on span "Зберегти" at bounding box center [711, 609] width 506 height 24
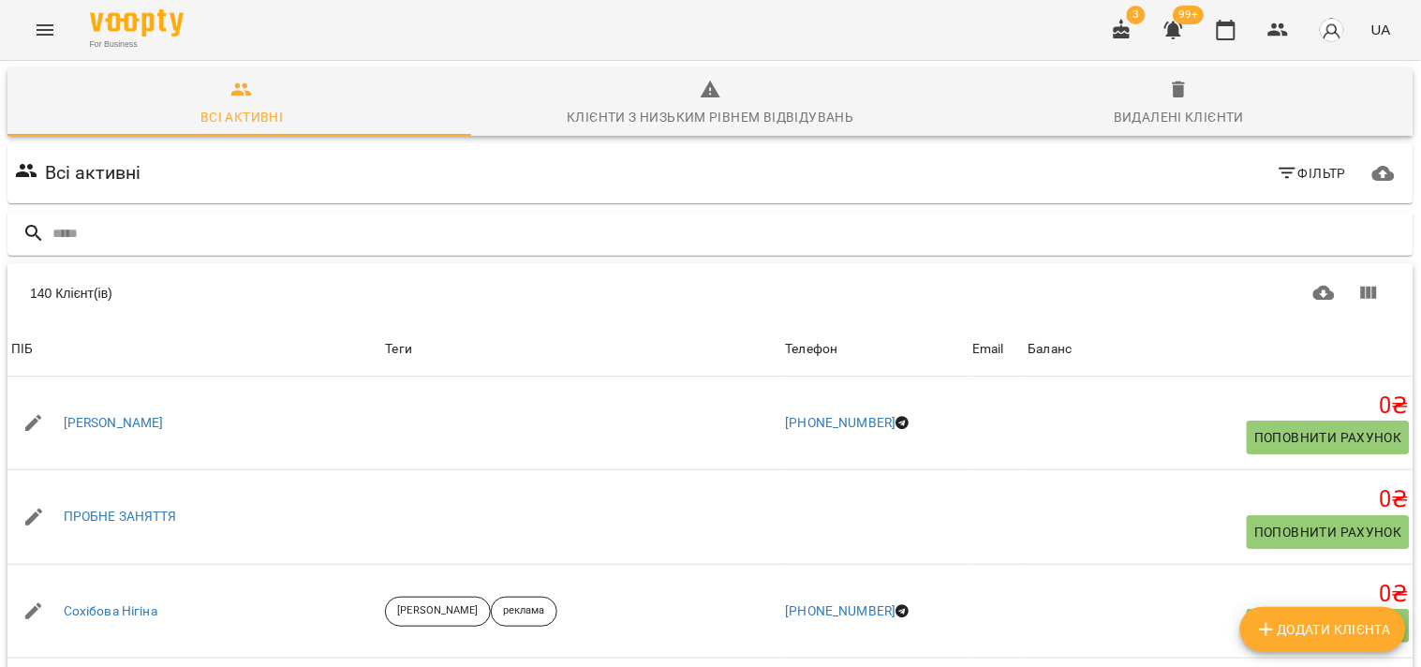
click at [761, 278] on div "Table Toolbar" at bounding box center [1049, 293] width 684 height 45
